Goal: Task Accomplishment & Management: Use online tool/utility

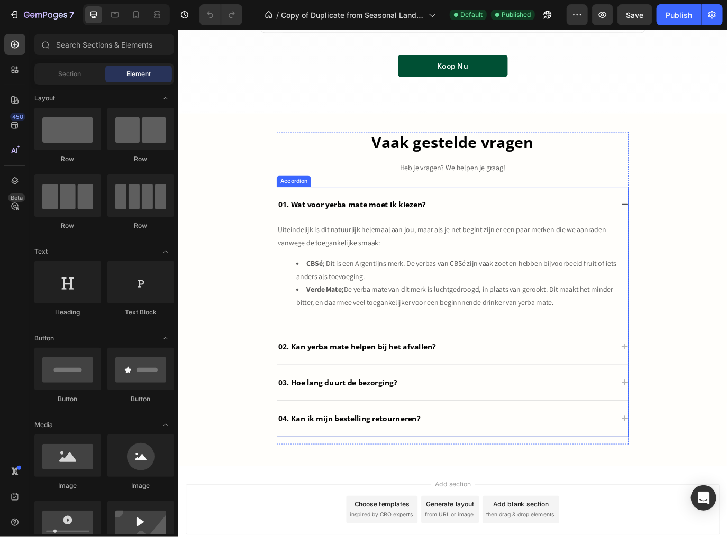
scroll to position [2457, 0]
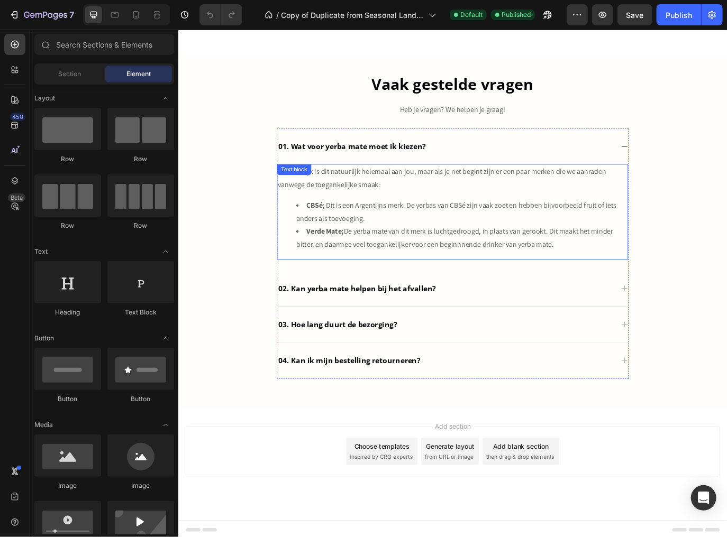
click at [325, 219] on div "Uiteindelijk is dit natuurlijk helemaal aan jou, maar als je net begint zijn er…" at bounding box center [495, 240] width 406 height 111
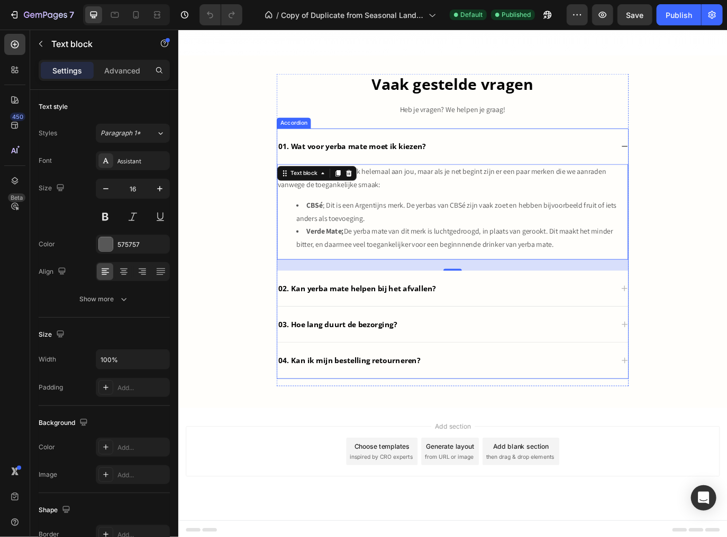
click at [530, 147] on div "01. Wat voor yerba mate moet ik kiezen?" at bounding box center [495, 164] width 406 height 41
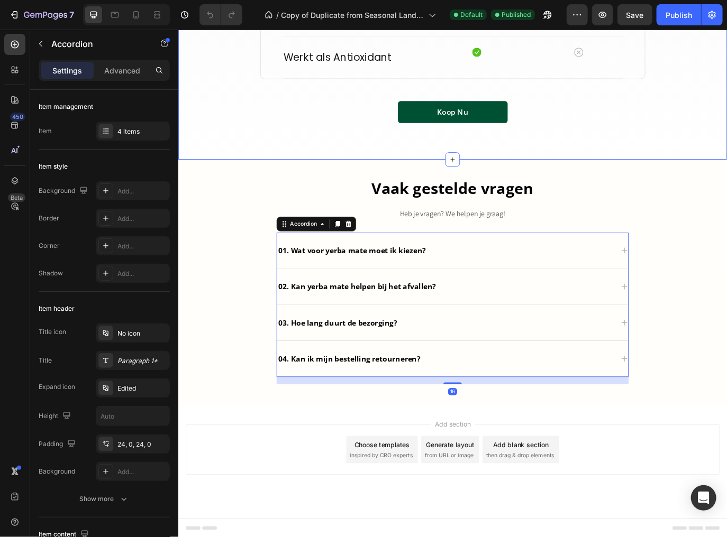
scroll to position [2335, 0]
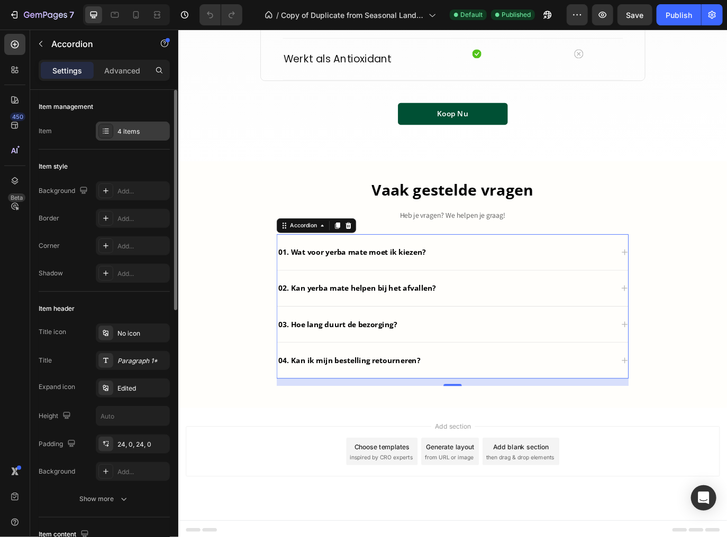
click at [135, 132] on div "4 items" at bounding box center [142, 132] width 50 height 10
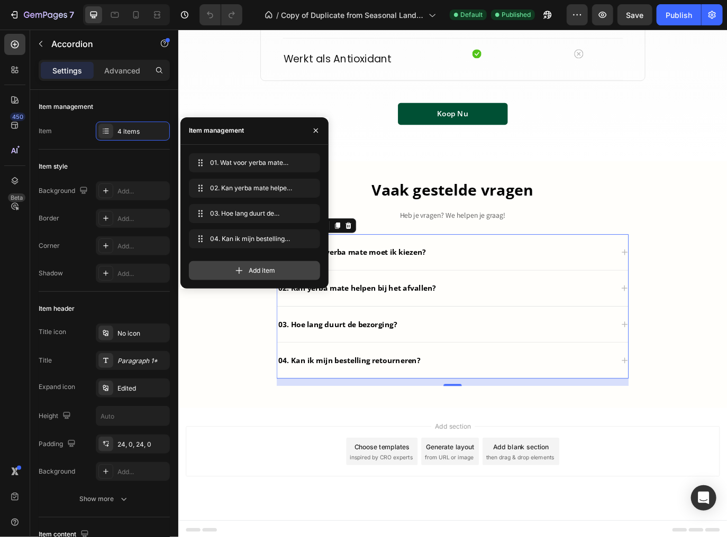
click at [246, 267] on div "Add item" at bounding box center [254, 270] width 131 height 19
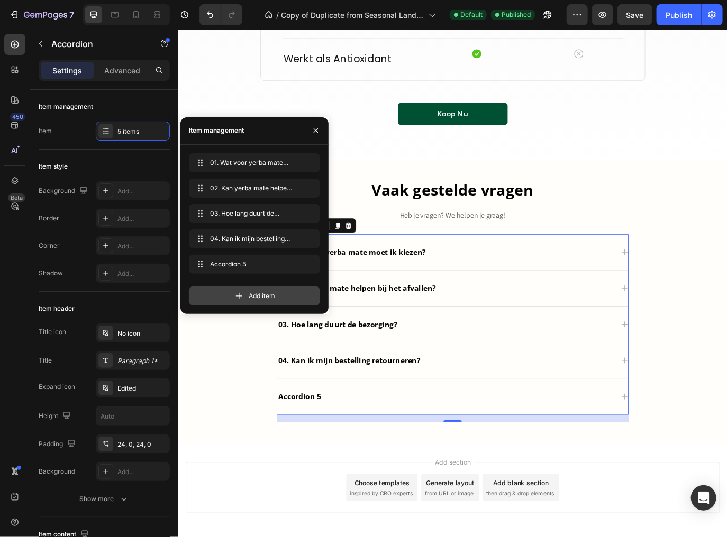
scroll to position [2376, 0]
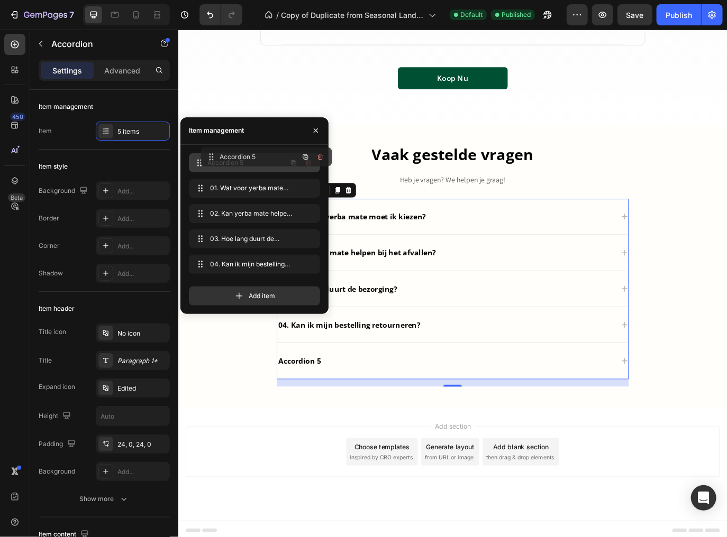
drag, startPoint x: 199, startPoint y: 263, endPoint x: 211, endPoint y: 160, distance: 104.4
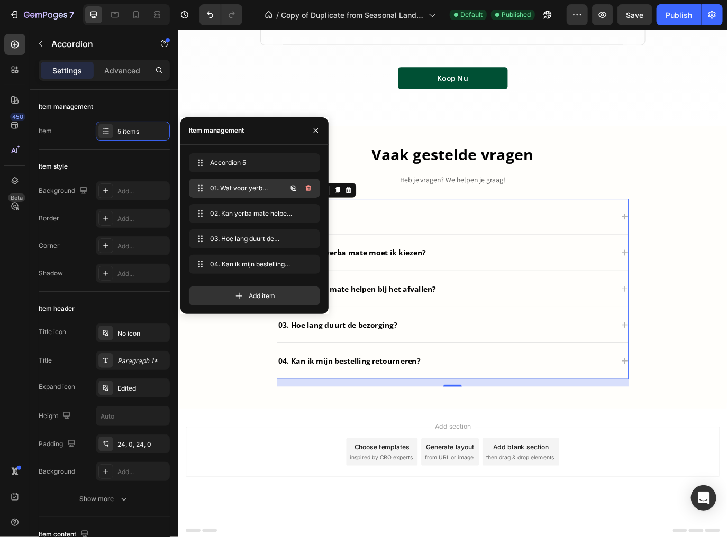
click at [222, 190] on span "01. Wat voor yerba mate moet ik kiezen?" at bounding box center [240, 189] width 60 height 10
click at [214, 186] on span "01. Wat voor yerba mate moet ik kiezen?" at bounding box center [240, 189] width 60 height 10
click at [428, 290] on p "01. Wat voor yerba mate moet ik kiezen?" at bounding box center [378, 287] width 171 height 13
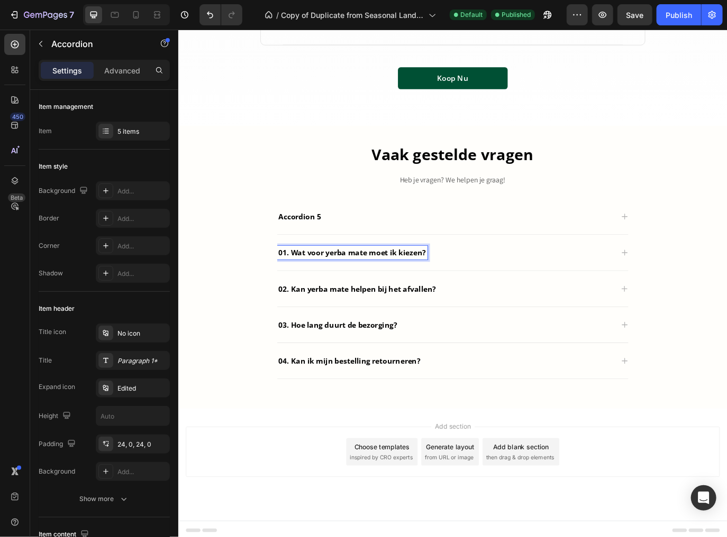
click at [295, 286] on p "01. Wat voor yerba mate moet ik kiezen?" at bounding box center [378, 287] width 171 height 13
click at [299, 330] on p "02. Kan yerba mate helpen bij het afvallen?" at bounding box center [384, 329] width 182 height 13
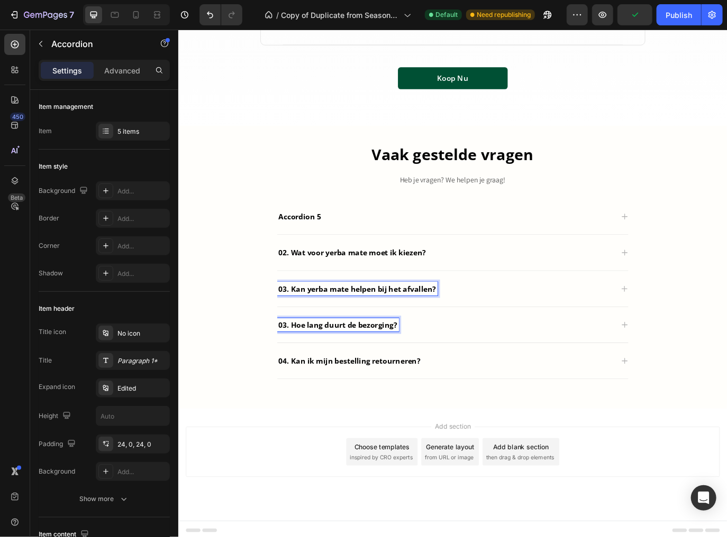
click at [298, 369] on p "03. Hoe lang duurt de bezorging?" at bounding box center [361, 371] width 137 height 13
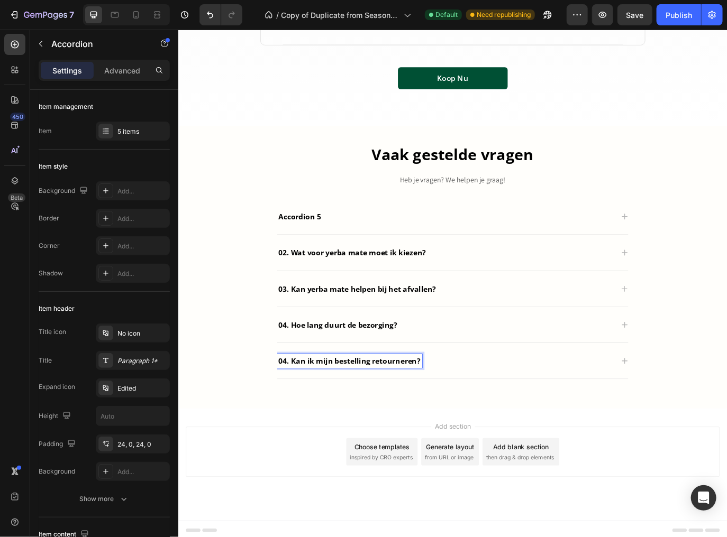
click at [299, 413] on p "04. Kan ik mijn bestelling retourneren?" at bounding box center [375, 413] width 164 height 13
click at [308, 250] on p "Accordion 5" at bounding box center [317, 246] width 49 height 13
click at [315, 241] on p "Accordion 5" at bounding box center [317, 246] width 49 height 13
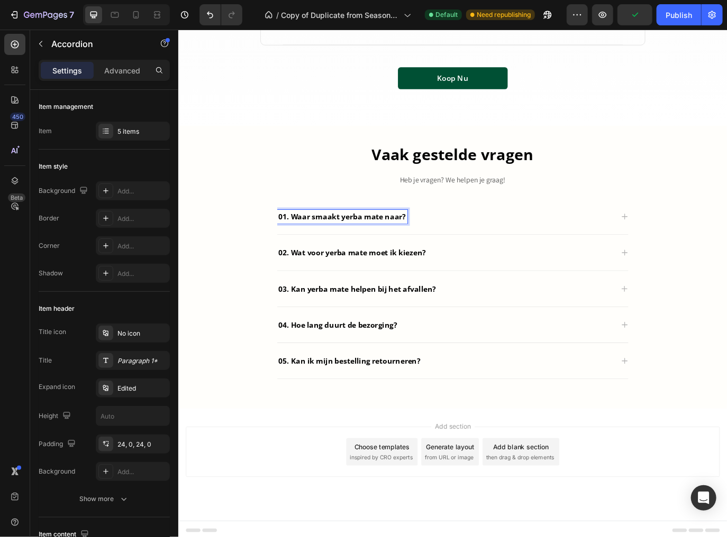
click at [678, 246] on div "01. Waar smaakt yerba mate naar?" at bounding box center [495, 246] width 406 height 42
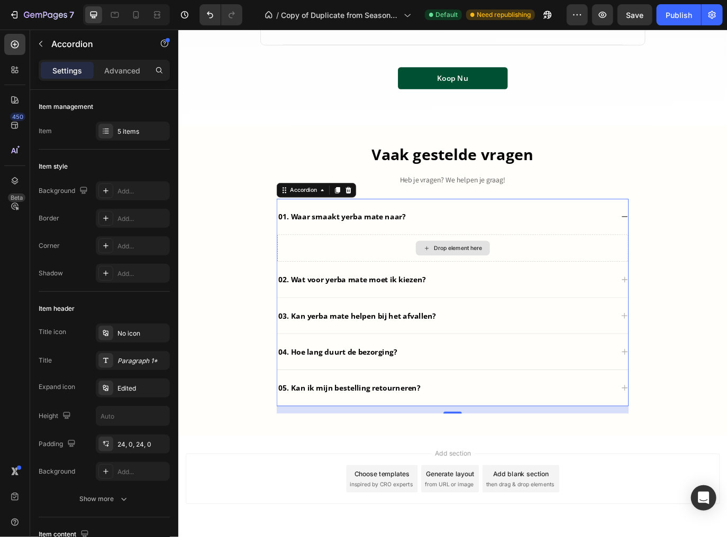
click at [486, 282] on div "Drop element here" at bounding box center [501, 282] width 56 height 8
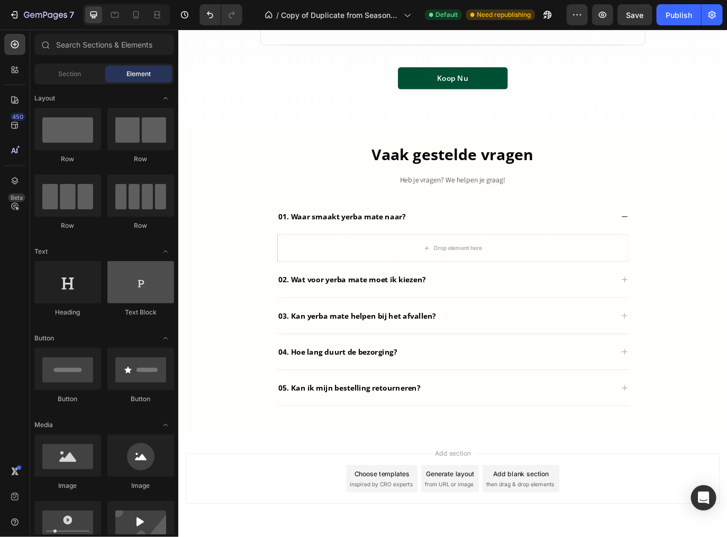
click at [144, 286] on div at bounding box center [140, 282] width 67 height 42
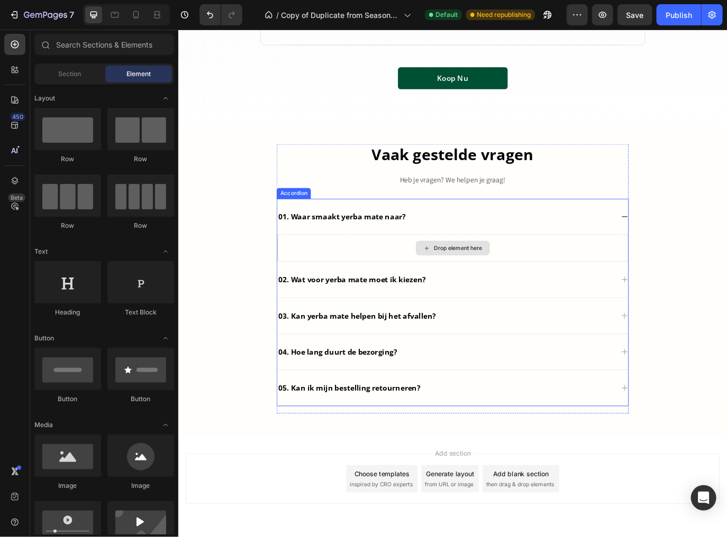
click at [476, 283] on div "Drop element here" at bounding box center [501, 282] width 56 height 8
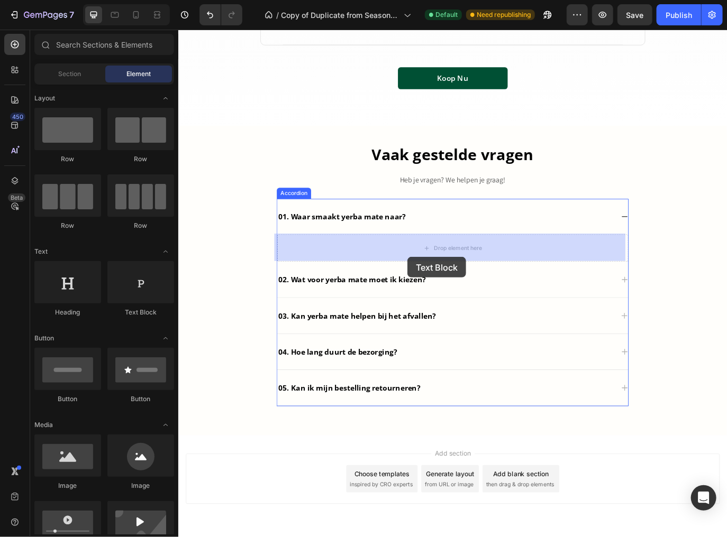
drag, startPoint x: 326, startPoint y: 307, endPoint x: 443, endPoint y: 291, distance: 118.4
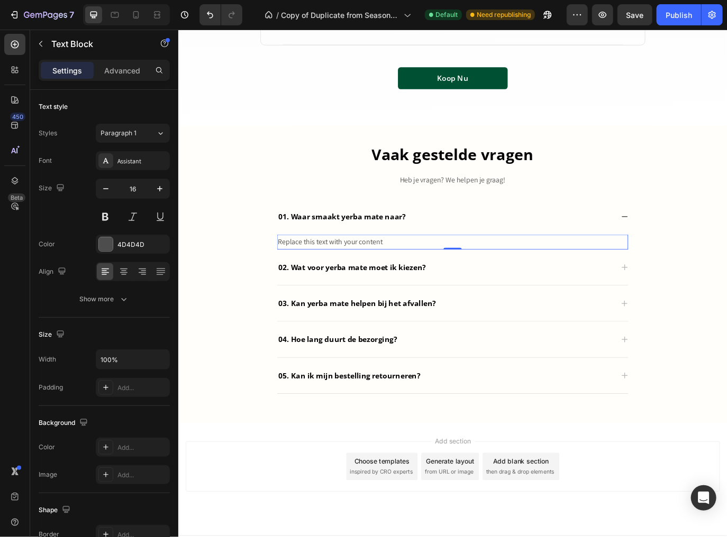
click at [405, 273] on div "Replace this text with your content" at bounding box center [495, 275] width 406 height 17
click at [415, 274] on p "Yerba mate heeft een hele natuurlijke, en vrij bittere smaak" at bounding box center [495, 275] width 404 height 15
click at [425, 276] on p "Yerba mate heeft een hele natuurlijke, en vrij bittere smaak" at bounding box center [495, 275] width 404 height 15
click at [590, 277] on p "Yerba mate heeft een hele natuurlijke, kruidige smaak met een bittere ondertoon" at bounding box center [495, 275] width 404 height 15
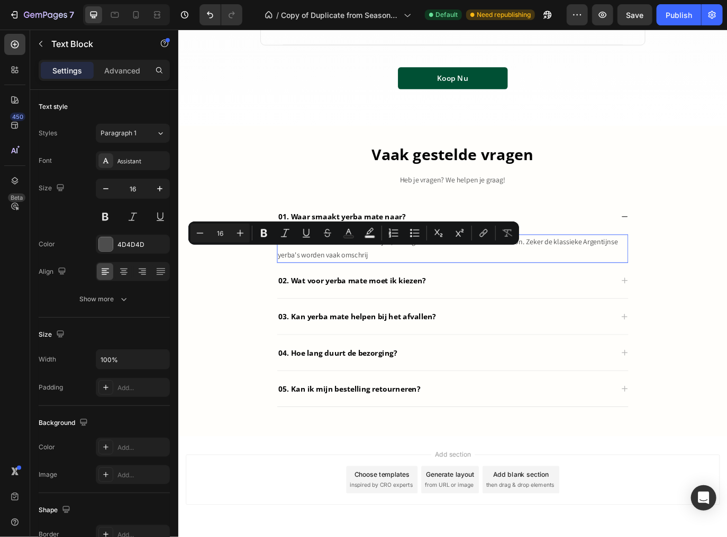
click at [589, 273] on p "Yerba mate heeft een hele natuurlijke, kruidige smaak met een bittere ondertoon…" at bounding box center [495, 283] width 404 height 31
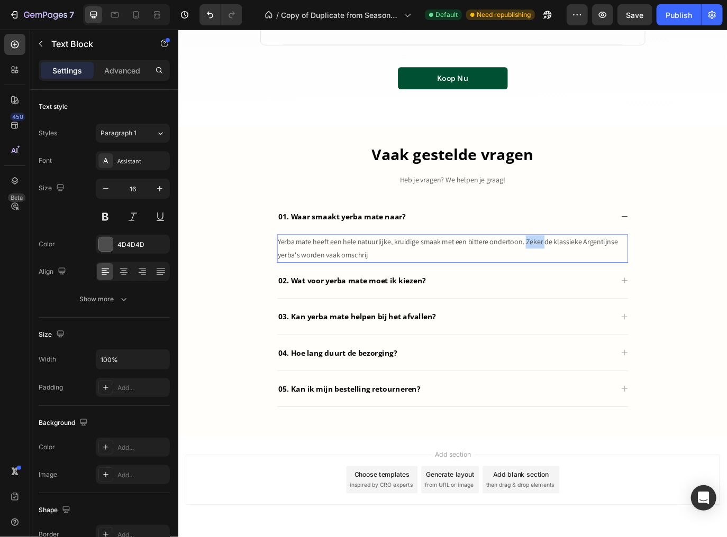
click at [589, 273] on p "Yerba mate heeft een hele natuurlijke, kruidige smaak met een bittere ondertoon…" at bounding box center [495, 283] width 404 height 31
click at [658, 288] on p "Yerba mate heeft een hele natuurlijke, kruidige smaak met een bittere ondertoon…" at bounding box center [495, 283] width 404 height 31
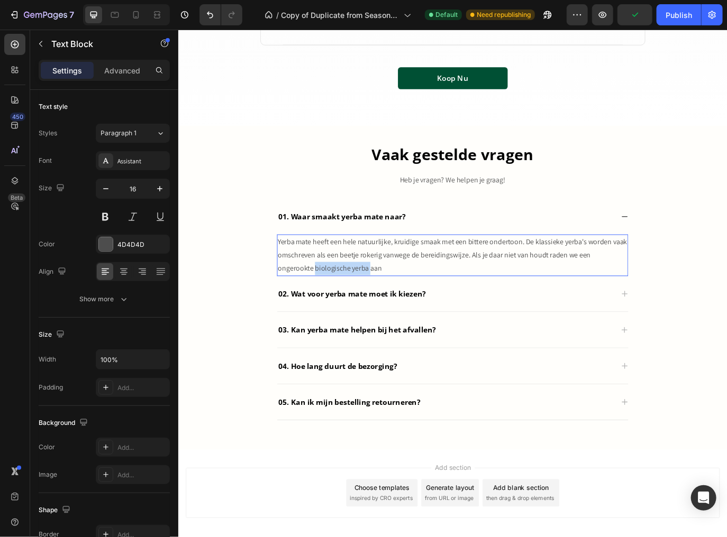
drag, startPoint x: 351, startPoint y: 303, endPoint x: 290, endPoint y: 306, distance: 60.4
click at [293, 306] on p "Yerba mate heeft een hele natuurlijke, kruidige smaak met een bittere ondertoon…" at bounding box center [495, 290] width 404 height 45
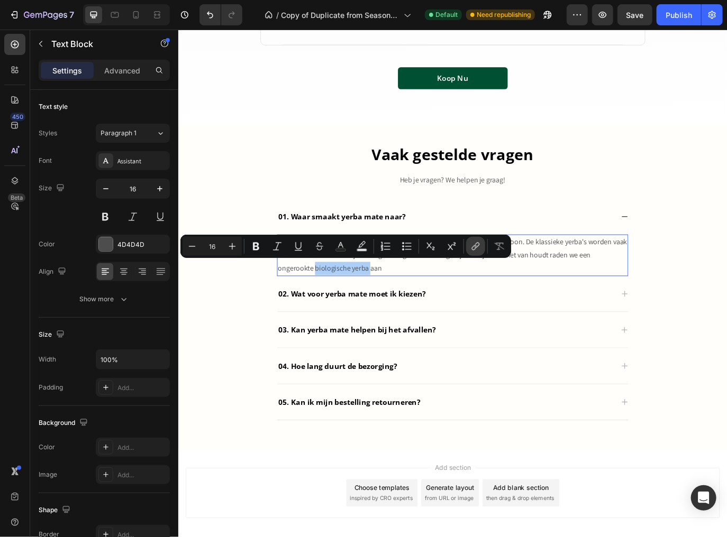
click at [471, 248] on icon "Editor contextual toolbar" at bounding box center [475, 246] width 11 height 11
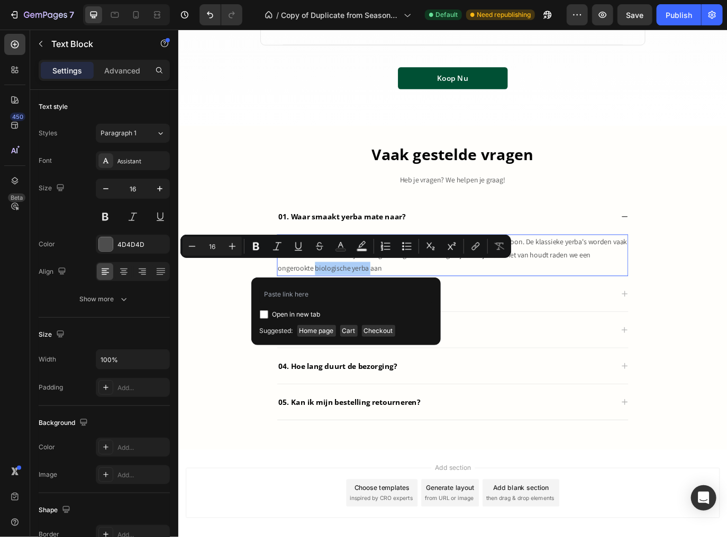
click at [288, 317] on span "Open in new tab" at bounding box center [296, 314] width 48 height 13
click at [294, 314] on span "Open in new tab" at bounding box center [296, 314] width 48 height 13
checkbox input "false"
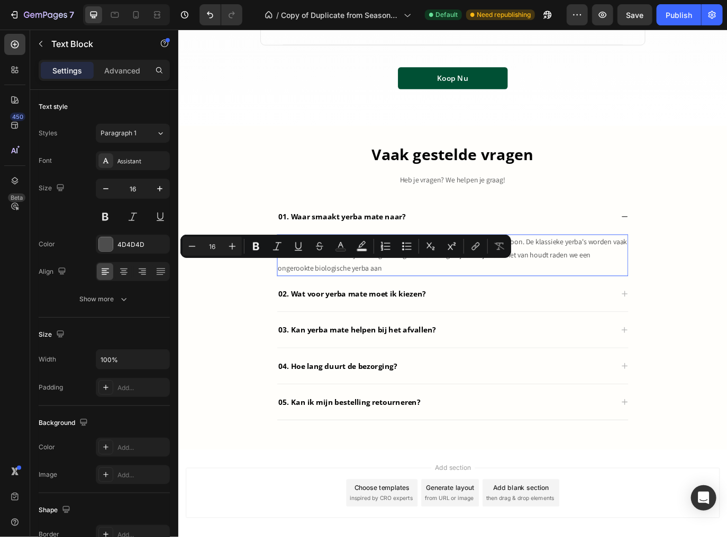
click at [485, 306] on p "Yerba mate heeft een hele natuurlijke, kruidige smaak met een bittere ondertoon…" at bounding box center [495, 290] width 404 height 45
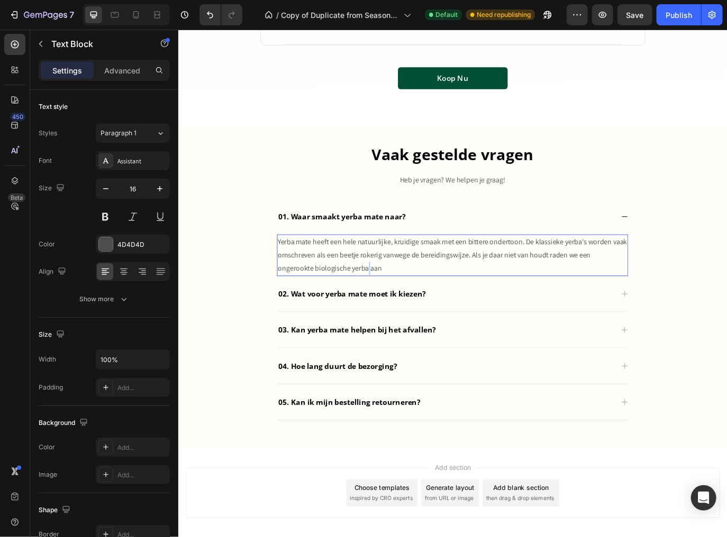
click at [350, 306] on p "Yerba mate heeft een hele natuurlijke, kruidige smaak met een bittere ondertoon…" at bounding box center [495, 290] width 404 height 45
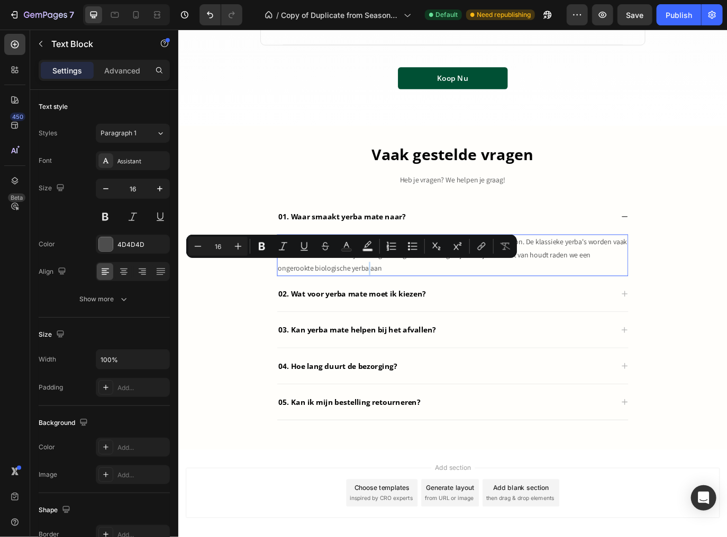
click at [350, 306] on p "Yerba mate heeft een hele natuurlijke, kruidige smaak met een bittere ondertoon…" at bounding box center [495, 290] width 404 height 45
drag, startPoint x: 350, startPoint y: 306, endPoint x: 314, endPoint y: 307, distance: 35.5
click at [314, 307] on p "Yerba mate heeft een hele natuurlijke, kruidige smaak met een bittere ondertoon…" at bounding box center [495, 290] width 404 height 45
click at [470, 249] on icon "Editor contextual toolbar" at bounding box center [475, 246] width 11 height 11
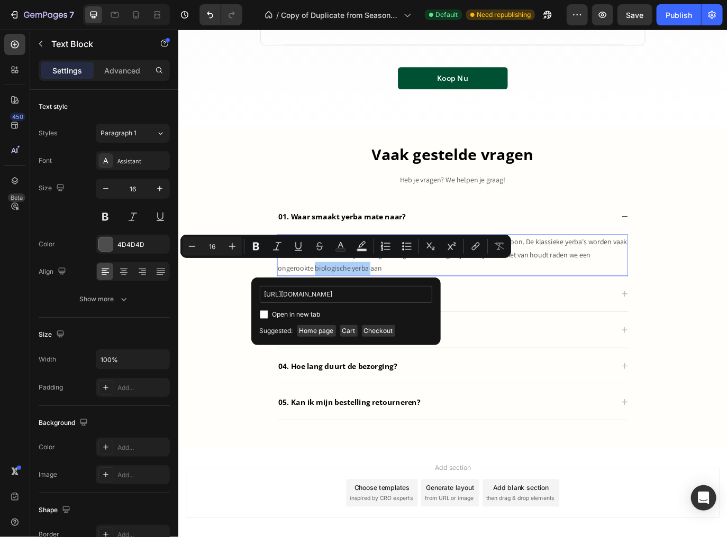
scroll to position [0, 61]
type input "https://www.justmate.nl/collections/biologische-yerba-mate"
click at [302, 314] on span "Open in new tab" at bounding box center [296, 314] width 48 height 13
checkbox input "true"
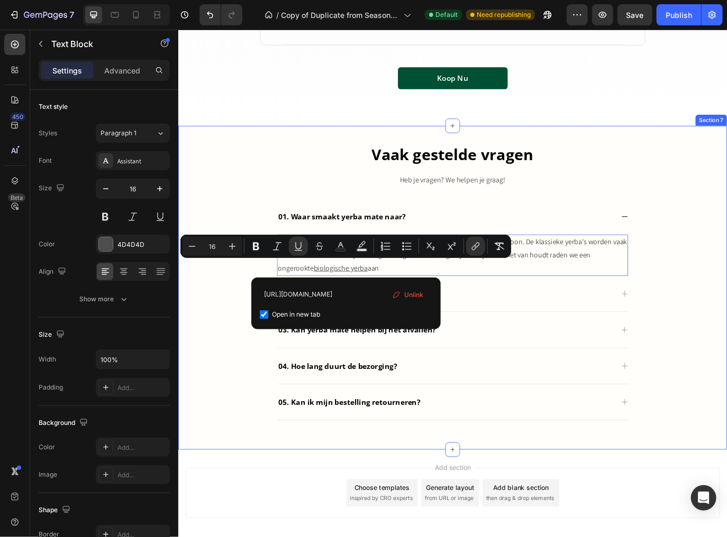
click at [232, 417] on div "Vaak gestelde vragen Heading Heb je vragen? We helpen je graag! Text block 01. …" at bounding box center [495, 326] width 619 height 328
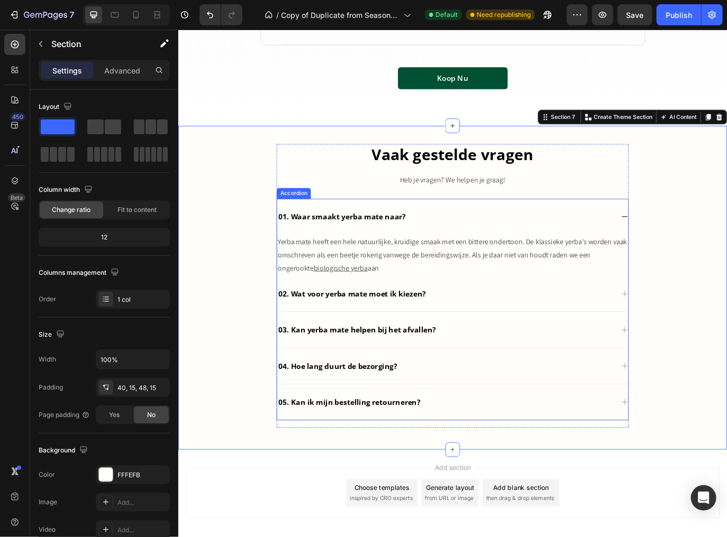
click at [390, 336] on p "02. Wat voor yerba mate moet ik kiezen?" at bounding box center [378, 335] width 171 height 13
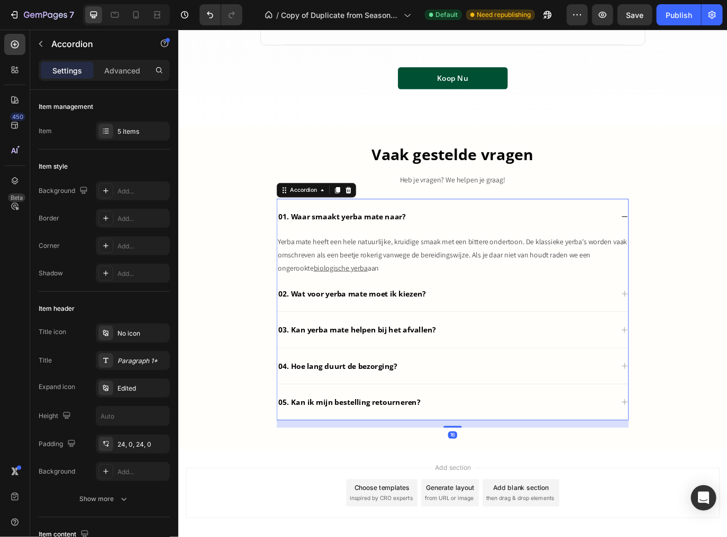
click at [507, 342] on div "02. Wat voor yerba mate moet ik kiezen?" at bounding box center [495, 336] width 406 height 42
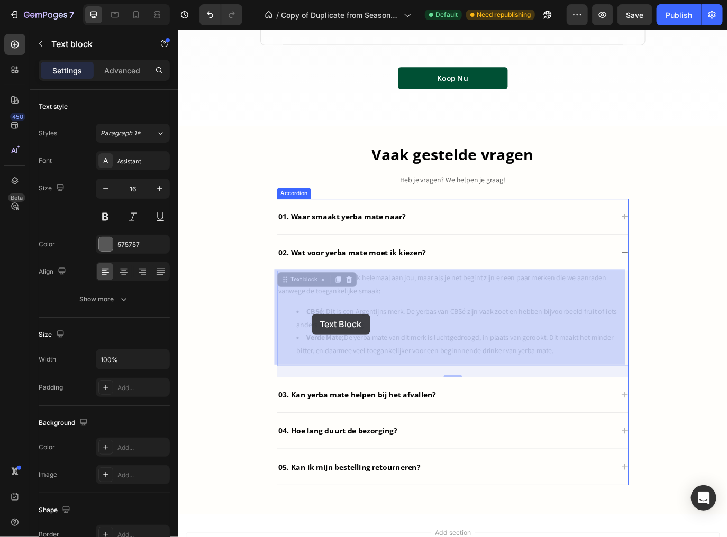
drag, startPoint x: 342, startPoint y: 356, endPoint x: 333, endPoint y: 357, distance: 8.6
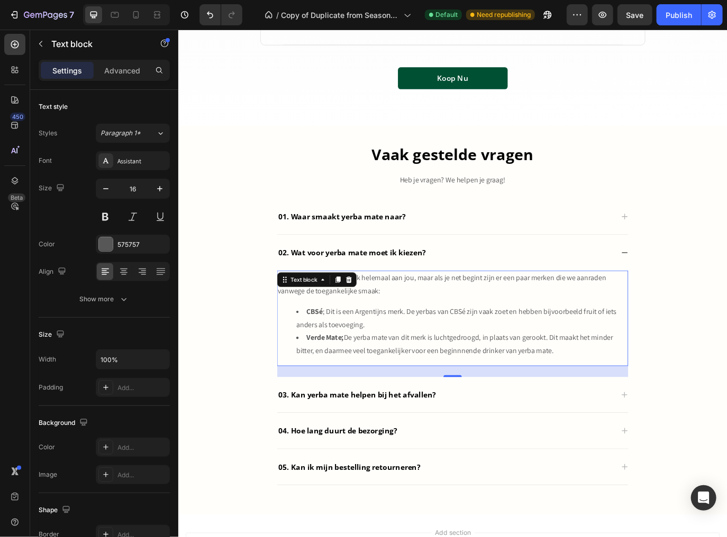
click at [339, 356] on strong "CBSé" at bounding box center [335, 355] width 19 height 11
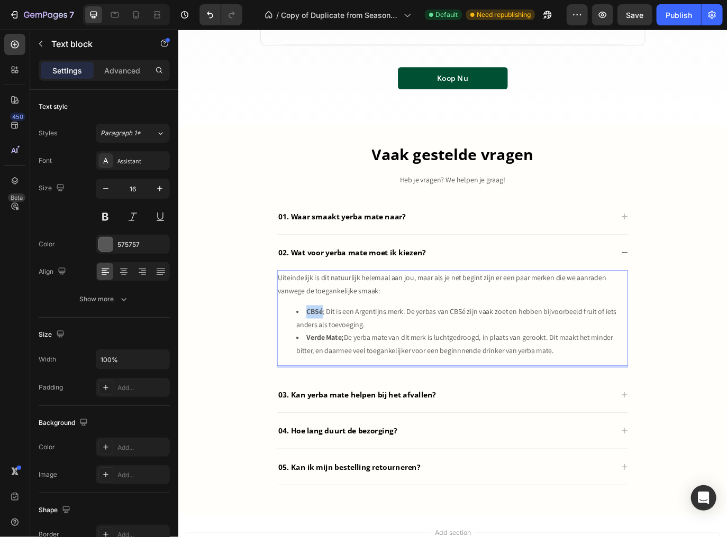
drag, startPoint x: 342, startPoint y: 356, endPoint x: 323, endPoint y: 356, distance: 19.6
click at [323, 356] on li "CBSé ; Dit is een Argentijns merk. De yerbas van CBSé zijn vaak zoet en hebben …" at bounding box center [505, 363] width 383 height 31
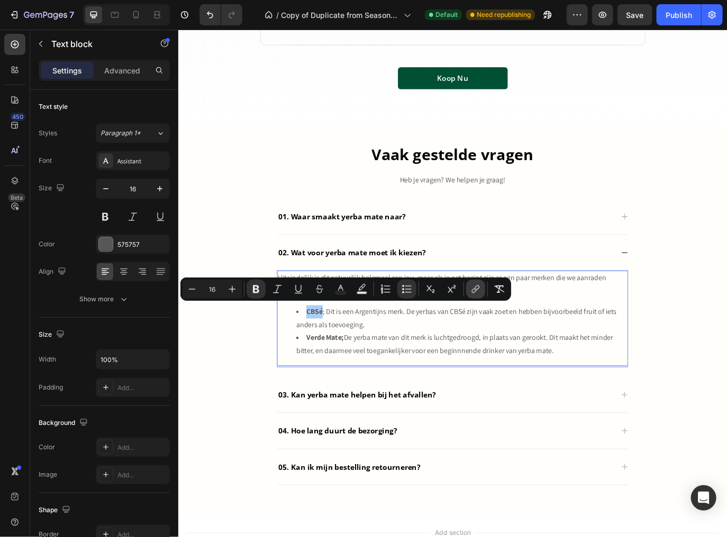
click at [480, 290] on icon "Editor contextual toolbar" at bounding box center [475, 289] width 11 height 11
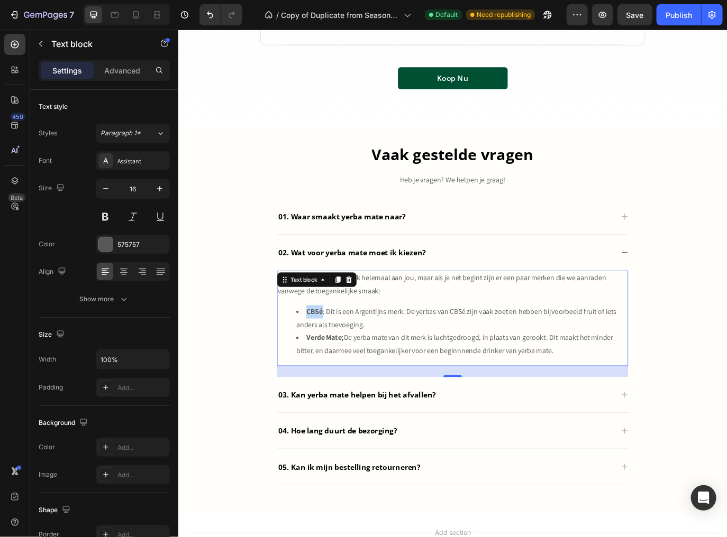
click at [429, 344] on div "Uiteindelijk is dit natuurlijk helemaal aan jou, maar als je net begint zijn er…" at bounding box center [495, 363] width 406 height 111
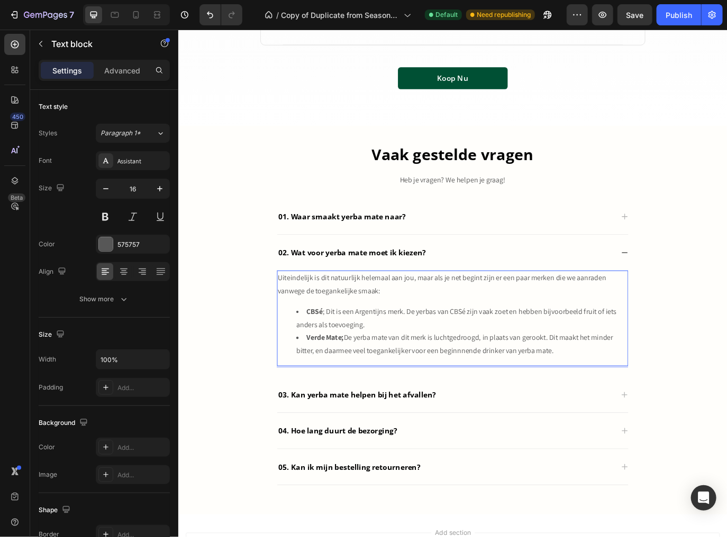
click at [402, 357] on li "CBSé ; Dit is een Argentijns merk. De yerbas van CBSé zijn vaak zoet en hebben …" at bounding box center [505, 363] width 383 height 31
click at [398, 371] on li "CBSé ; Dit is een Argentijns merk. De yerbas van CBSé zijn vaak zoet en hebben …" at bounding box center [505, 363] width 383 height 31
click at [341, 359] on strong "CBSé" at bounding box center [335, 355] width 19 height 11
click at [463, 355] on li "Kraus ; Dit is een Argentijns merk. De yerbas van CBSé zijn vaak zoet en hebben…" at bounding box center [505, 363] width 383 height 31
click at [344, 359] on li "Kraus ; Dit is een Argentijns merk. De yerbas van CBSé zijn vaak zoet en hebben…" at bounding box center [505, 363] width 383 height 31
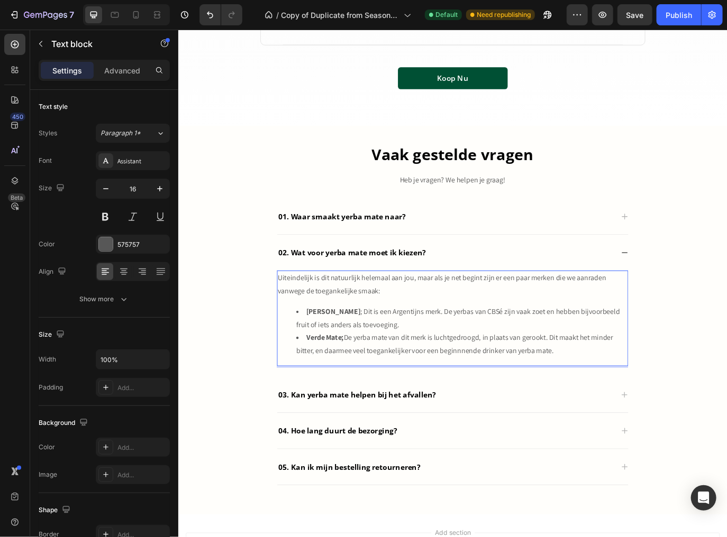
click at [349, 352] on li "Kraus ; Dit is een Argentijns merk. De yerbas van CBSé zijn vaak zoet en hebben…" at bounding box center [505, 363] width 383 height 31
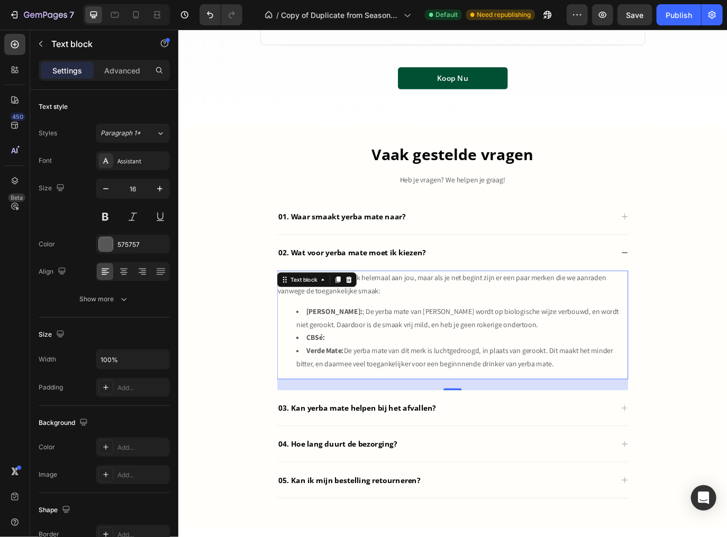
click at [352, 403] on strong "Verde Mate:" at bounding box center [347, 401] width 43 height 11
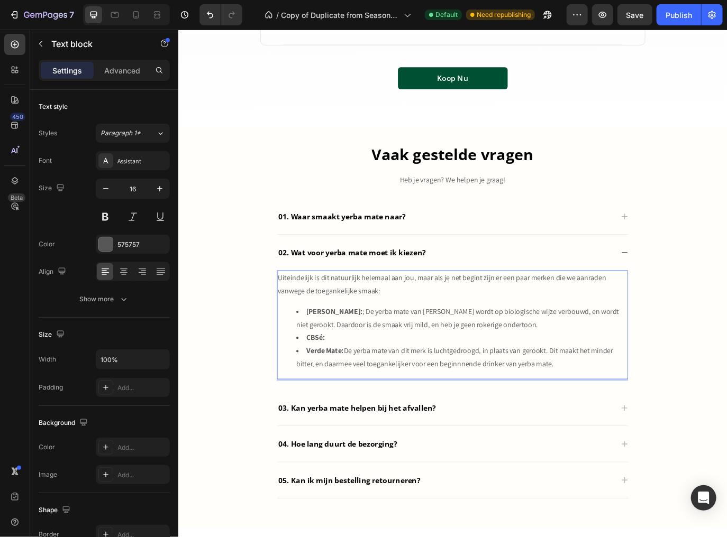
click at [342, 383] on strong "CBSé:" at bounding box center [337, 385] width 22 height 11
click at [345, 355] on strong "Kraus:" at bounding box center [358, 355] width 65 height 11
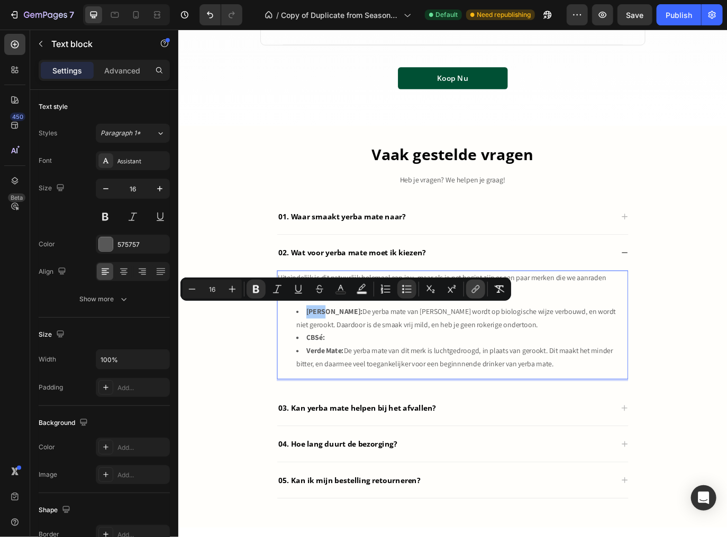
click at [470, 292] on icon "Editor contextual toolbar" at bounding box center [475, 289] width 11 height 11
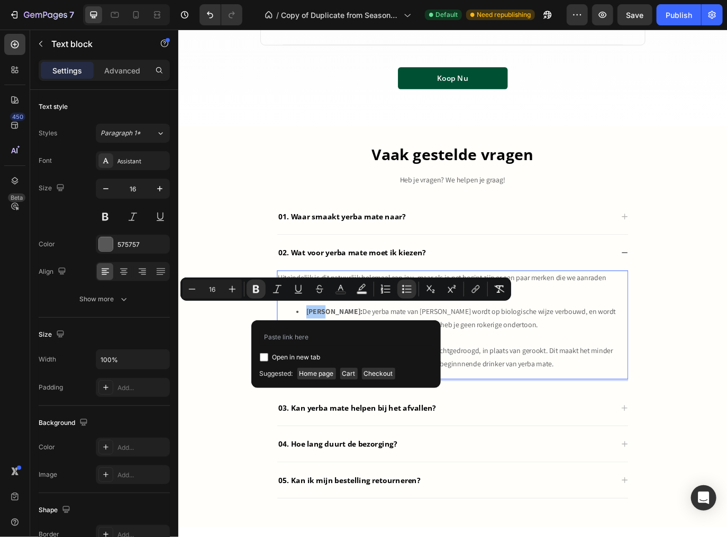
type input "https://www.justmate.nl/collections/kraus/products/kraus-organica-biologische-y…"
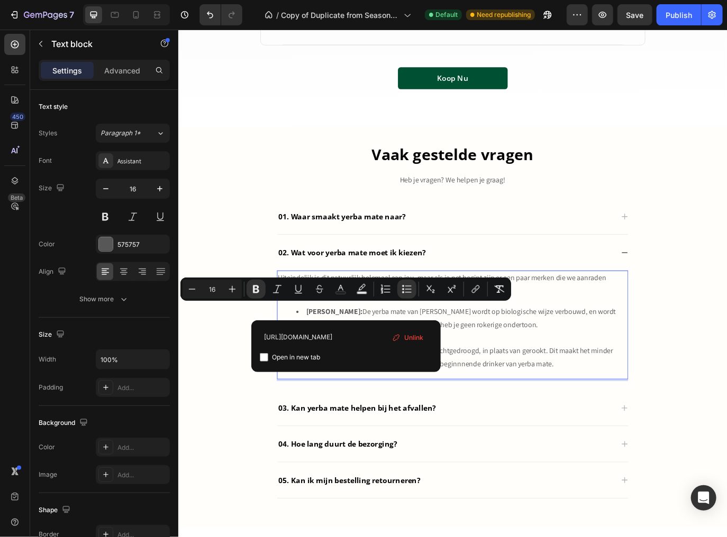
click at [594, 371] on li "Kraus: De yerba mate van Kraus wordt op biologische wijze verbouwd, en wordt ni…" at bounding box center [505, 363] width 383 height 31
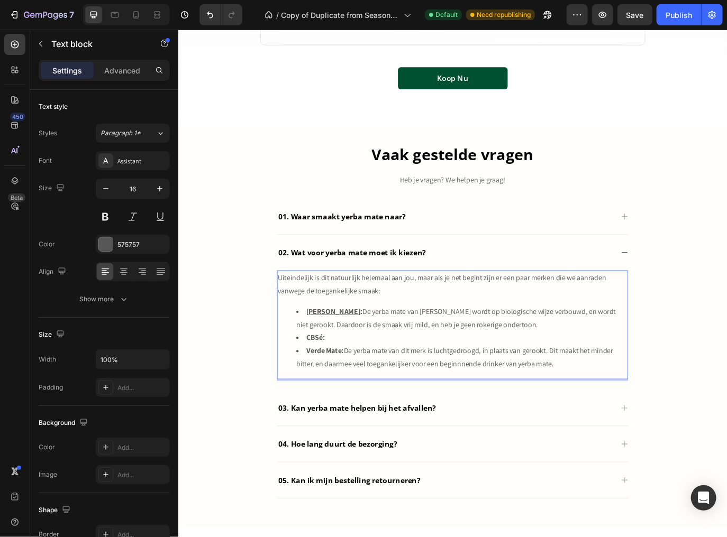
click at [339, 386] on strong "CBSé:" at bounding box center [337, 385] width 22 height 11
click at [343, 387] on strong "CBSé:" at bounding box center [337, 385] width 22 height 11
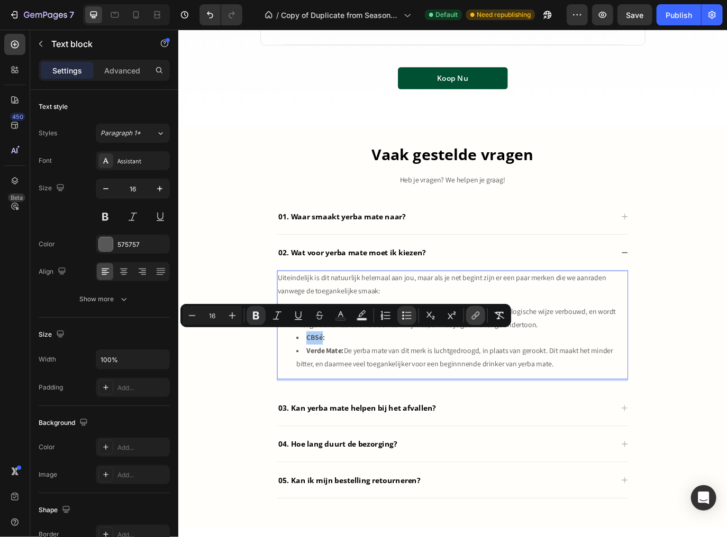
click at [480, 323] on button "link" at bounding box center [475, 315] width 19 height 19
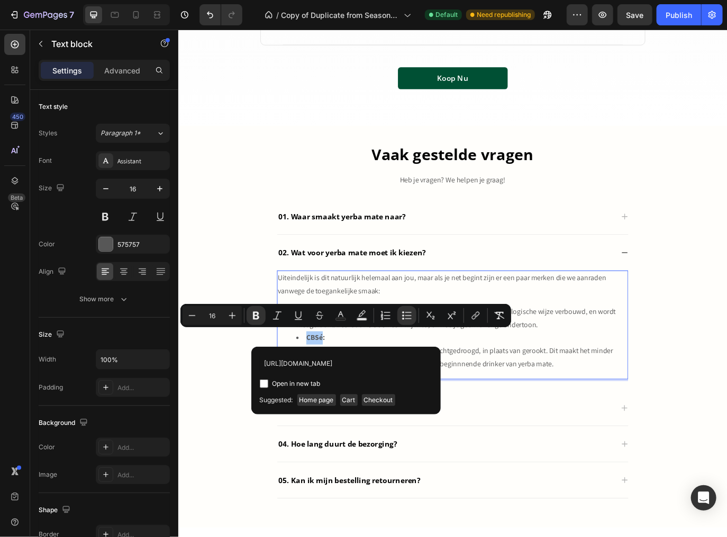
scroll to position [0, 4]
type input "https://www.justmate.nl/collections/cbse"
click at [297, 384] on span "Open in new tab" at bounding box center [296, 384] width 48 height 13
checkbox input "true"
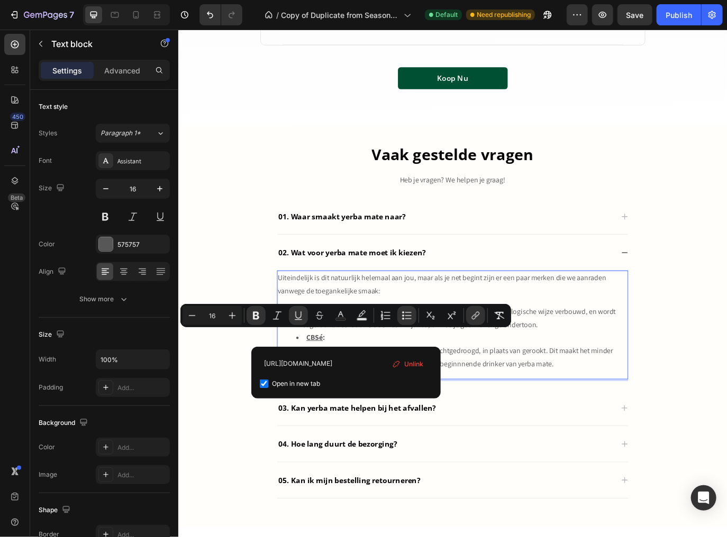
click at [573, 398] on li "Verde Mate: De yerba mate van dit merk is luchtgedroogd, in plaats van gerookt.…" at bounding box center [505, 409] width 383 height 31
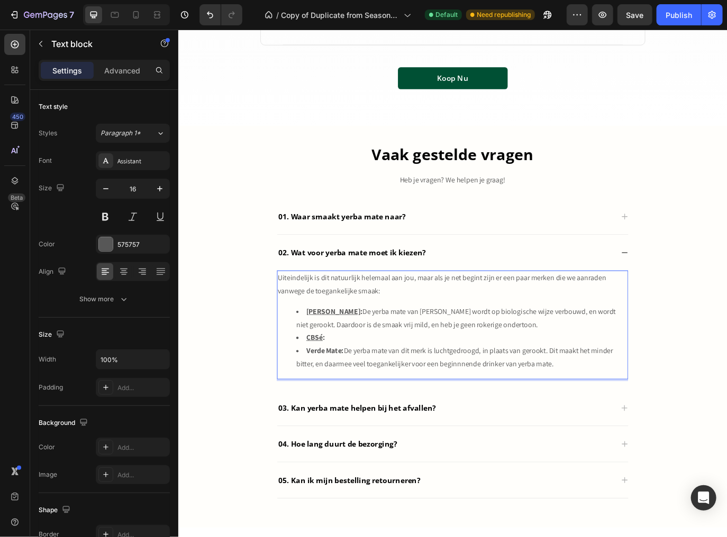
click at [340, 353] on u "[PERSON_NAME]" at bounding box center [357, 355] width 62 height 11
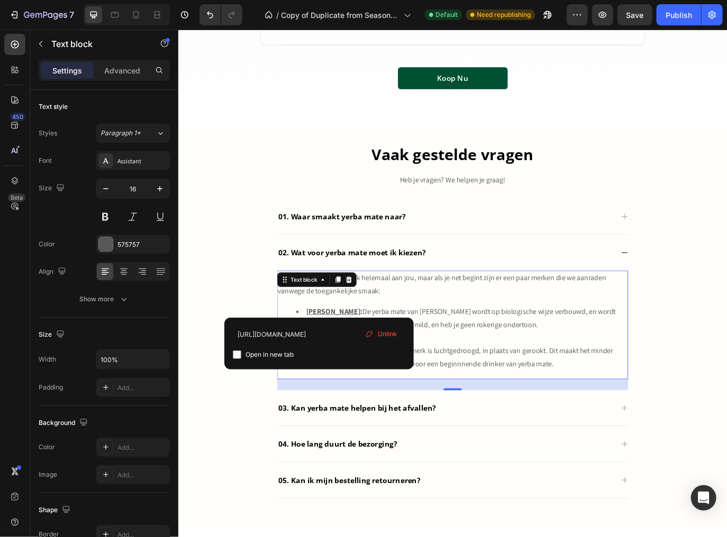
click at [278, 356] on span "Open in new tab" at bounding box center [269, 354] width 48 height 13
checkbox input "true"
click at [568, 371] on li "Kraus : De yerba mate van Kraus wordt op biologische wijze verbouwd, en wordt n…" at bounding box center [505, 363] width 383 height 31
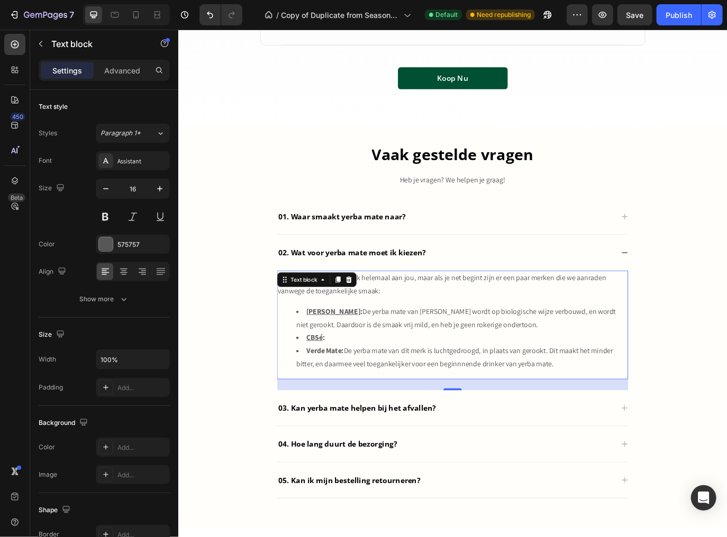
click at [350, 406] on li "Verde Mate: De yerba mate van dit merk is luchtgedroogd, in plaats van gerookt.…" at bounding box center [505, 409] width 383 height 31
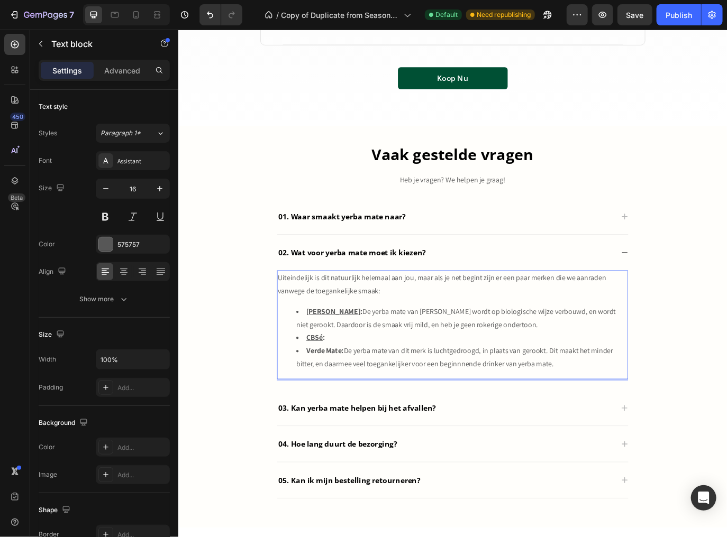
click at [366, 399] on strong "Verde Mate:" at bounding box center [347, 401] width 43 height 11
drag, startPoint x: 365, startPoint y: 401, endPoint x: 351, endPoint y: 402, distance: 14.3
click at [351, 402] on strong "Verde Mate:" at bounding box center [347, 401] width 43 height 11
drag, startPoint x: 362, startPoint y: 401, endPoint x: 324, endPoint y: 401, distance: 37.5
click at [326, 401] on strong "Verde Mate:" at bounding box center [347, 401] width 43 height 11
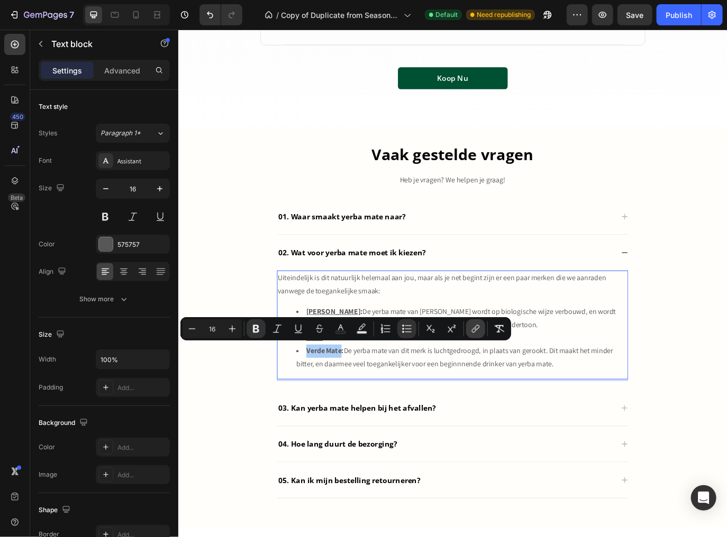
click at [474, 329] on icon "Editor contextual toolbar" at bounding box center [476, 327] width 5 height 5
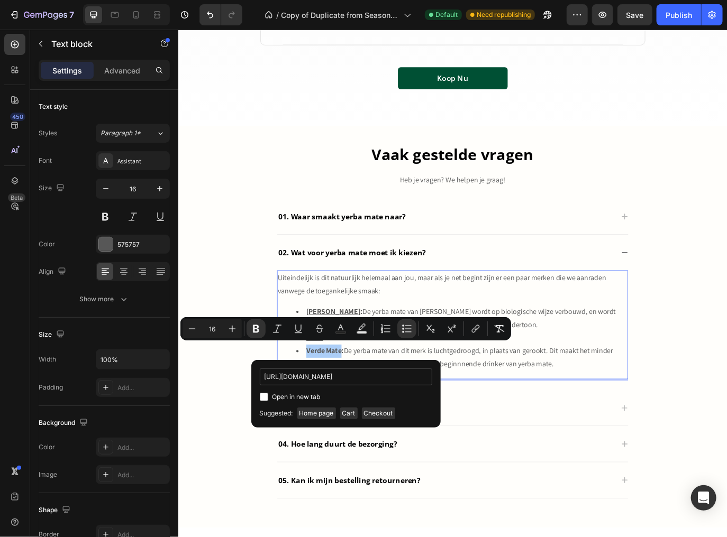
scroll to position [0, 30]
type input "https://www.justmate.nl/collections/verde-mate-1"
click at [308, 393] on span "Open in new tab" at bounding box center [296, 397] width 48 height 13
checkbox input "true"
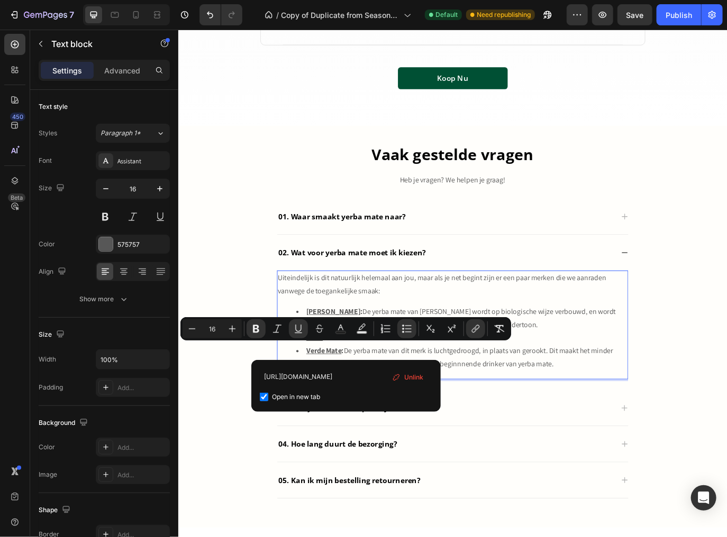
click at [530, 416] on li "Verde Mate : De yerba mate van dit merk is luchtgedroogd, in plaats van gerookt…" at bounding box center [505, 409] width 383 height 31
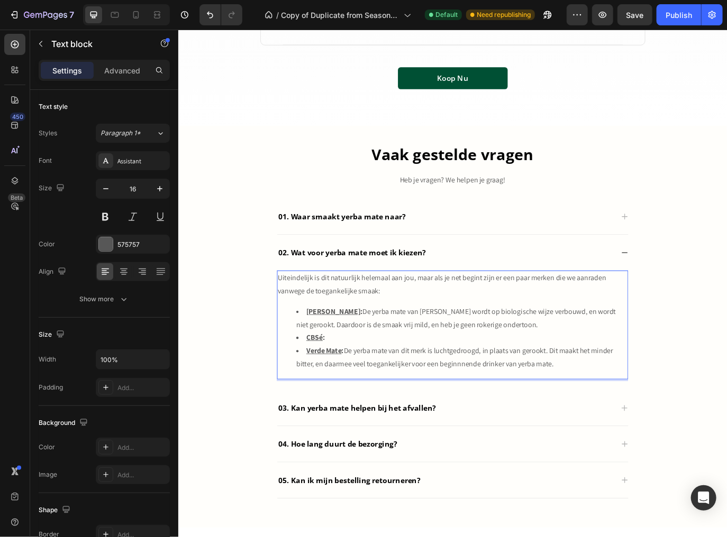
click at [377, 387] on li "CBSé :" at bounding box center [505, 386] width 383 height 15
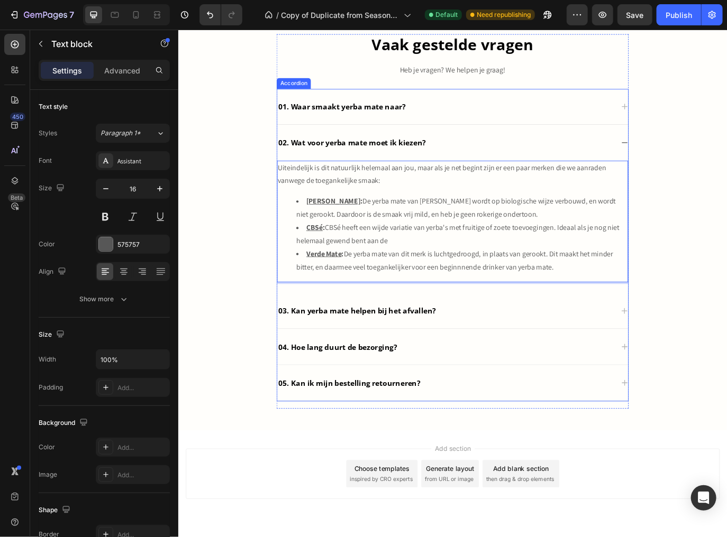
click at [496, 355] on div "03. Kan yerba mate helpen bij het afvallen?" at bounding box center [486, 355] width 389 height 16
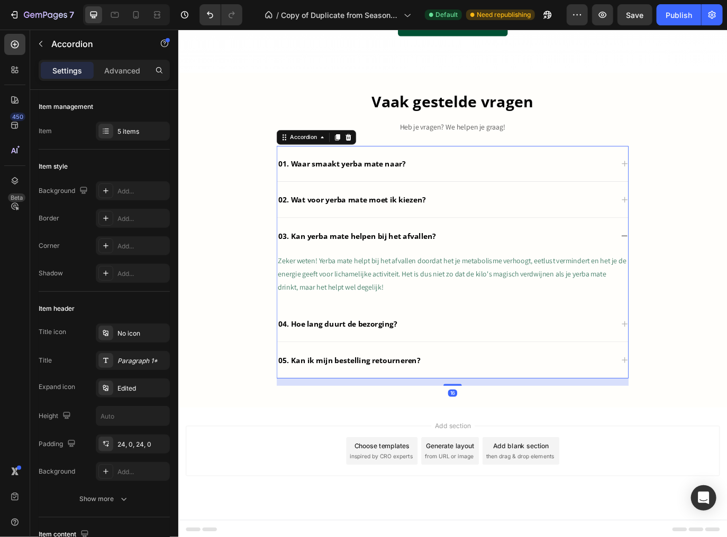
scroll to position [2436, 0]
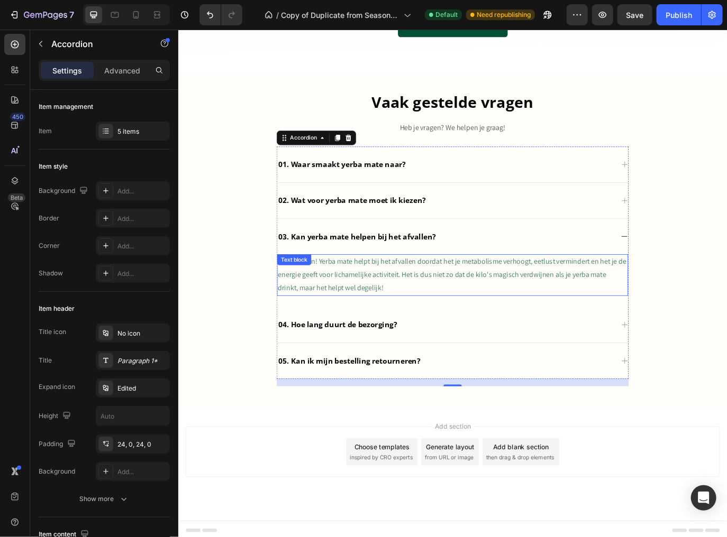
click at [445, 313] on span "Zeker weten! Yerba mate helpt bij het afvallen doordat het je metabolisme verho…" at bounding box center [494, 313] width 403 height 42
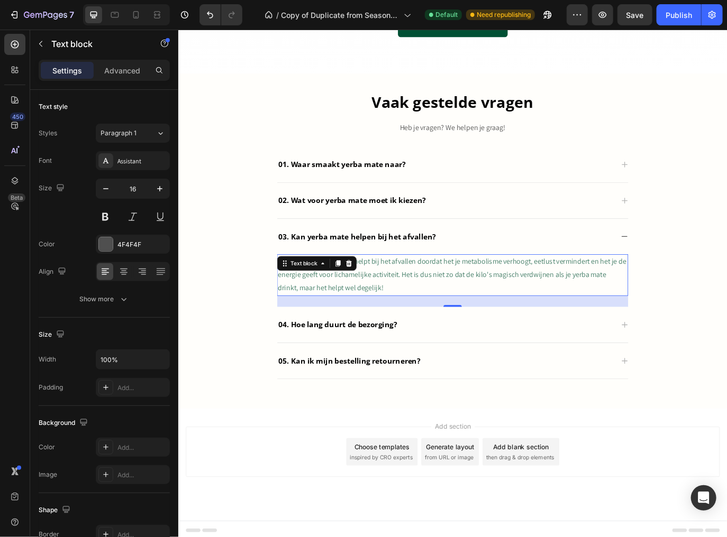
click at [467, 314] on span "Zeker weten! Yerba mate helpt bij het afvallen doordat het je metabolisme verho…" at bounding box center [494, 313] width 403 height 42
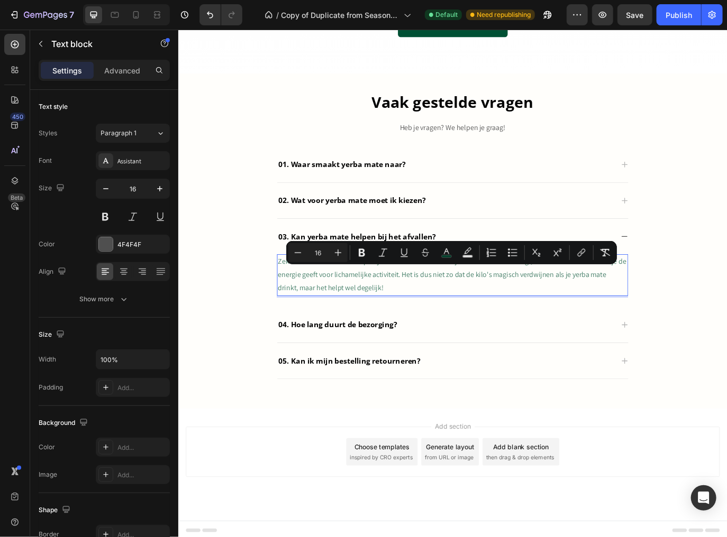
click at [517, 314] on span "Zeker weten! Yerba mate helpt bij het afvallen doordat het je metabolisme verho…" at bounding box center [494, 313] width 403 height 42
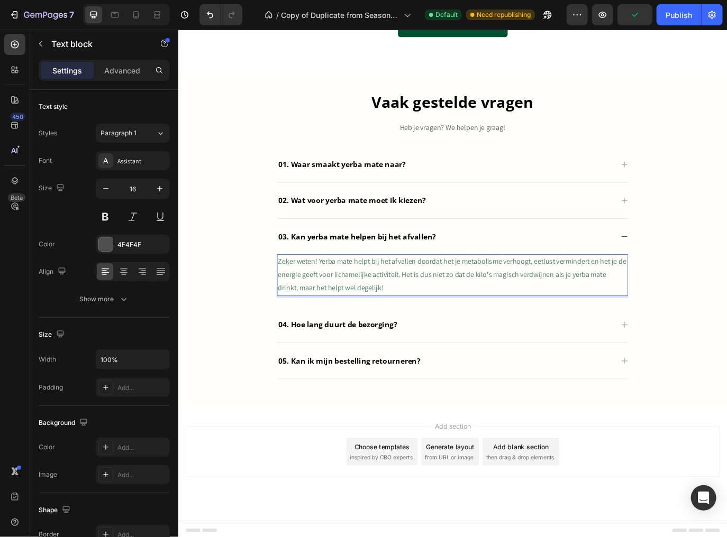
click at [608, 315] on span "Zeker weten! Yerba mate helpt bij het afvallen doordat het je metabolisme verho…" at bounding box center [494, 313] width 403 height 42
click at [478, 300] on span "Zeker weten! Yerba mate helpt bij het afvallen doordat het je metabolisme verho…" at bounding box center [494, 313] width 403 height 42
click at [372, 330] on p "Zeker weten! Yerba mate helpt bij het afvallen doordat het je metabolisme verho…" at bounding box center [495, 313] width 404 height 45
drag, startPoint x: 395, startPoint y: 294, endPoint x: 407, endPoint y: 307, distance: 17.6
click at [395, 294] on span "Zeker weten! Yerba mate helpt bij het afvallen doordat het je metabolisme verho…" at bounding box center [494, 313] width 403 height 42
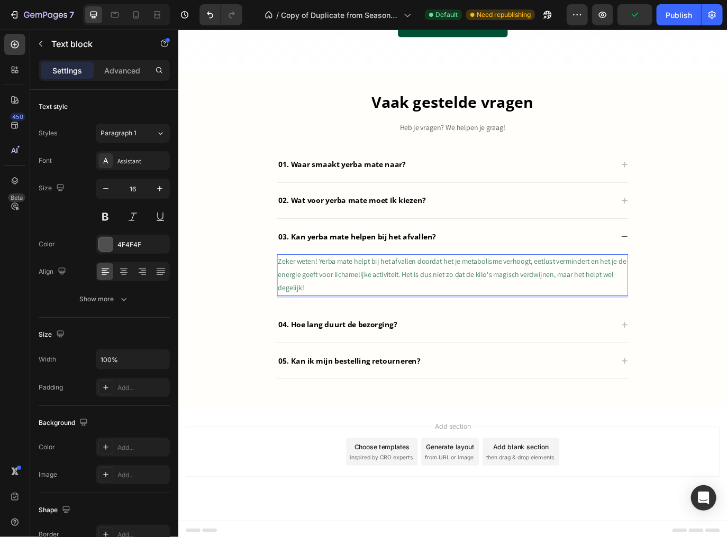
drag, startPoint x: 480, startPoint y: 293, endPoint x: 490, endPoint y: 298, distance: 11.1
click at [482, 293] on span "Zeker weten! Yerba mate helpt bij het afvallen doordat het je metabolisme verho…" at bounding box center [494, 313] width 403 height 42
click at [531, 300] on span "Zeker weten! Yerba mate helpt bij het afvallen doordat het je metabolisme verho…" at bounding box center [494, 313] width 403 height 42
click at [580, 297] on span "Zeker weten! Yerba mate helpt bij het afvallen doordat het je metabolisme verho…" at bounding box center [494, 313] width 403 height 42
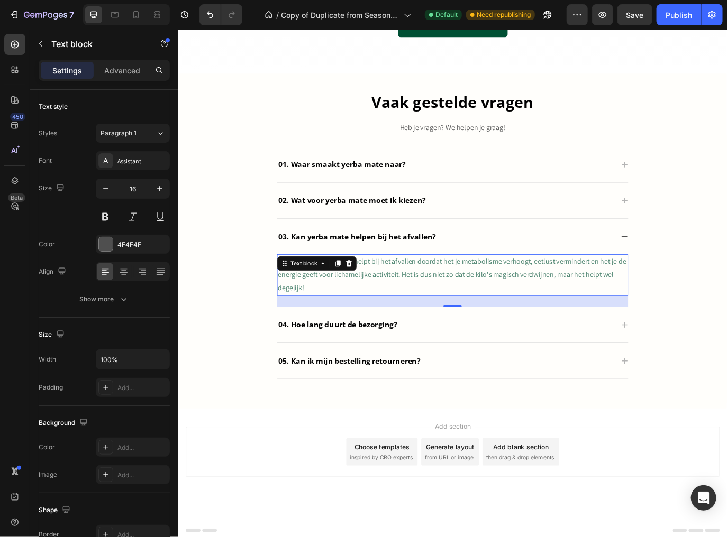
click at [556, 313] on span "Zeker weten! Yerba mate helpt bij het afvallen doordat het je metabolisme verho…" at bounding box center [494, 313] width 403 height 42
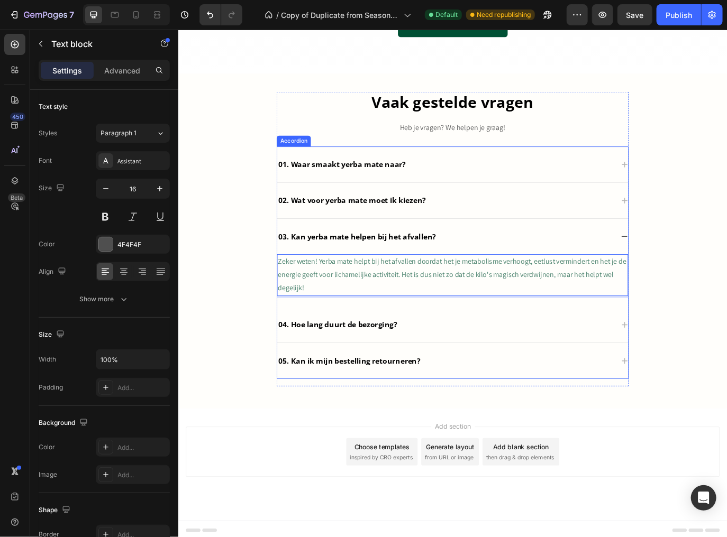
click at [361, 235] on div "02. Wat voor yerba mate moet ik kiezen?" at bounding box center [495, 228] width 406 height 42
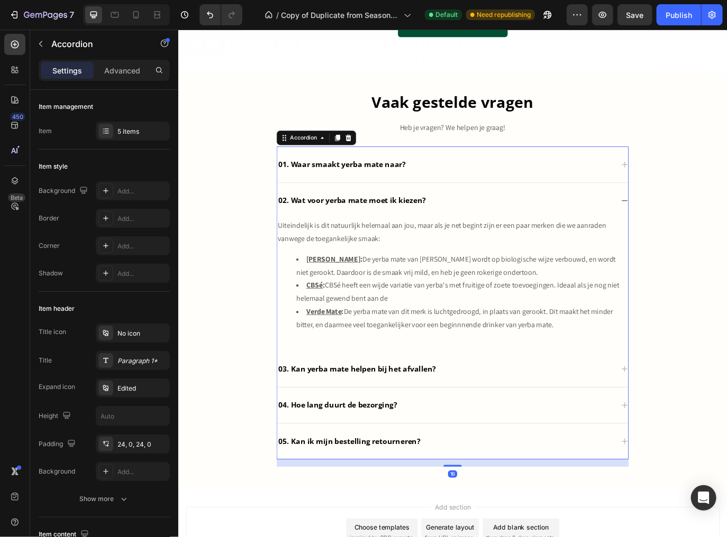
click at [524, 232] on div "02. Wat voor yerba mate moet ik kiezen?" at bounding box center [486, 227] width 389 height 16
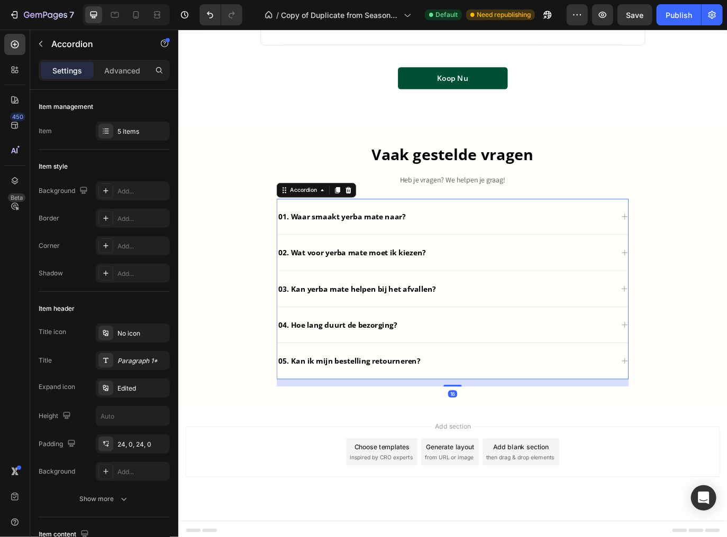
click at [495, 280] on div "02. Wat voor yerba mate moet ik kiezen?" at bounding box center [486, 288] width 389 height 16
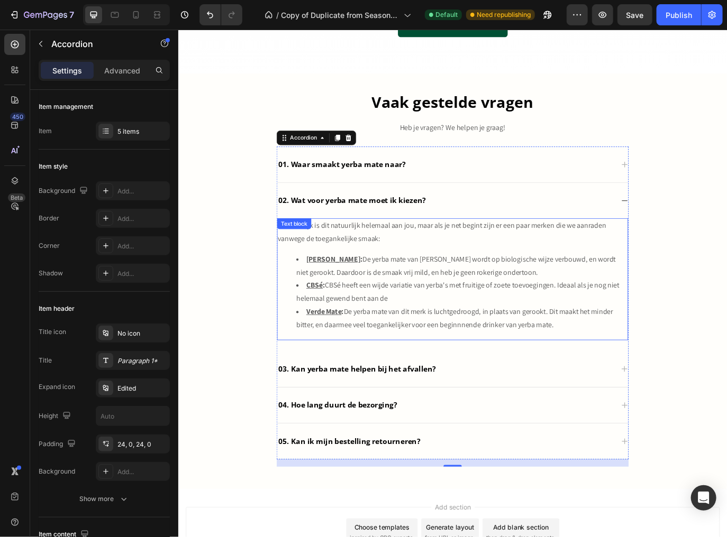
click at [451, 279] on div "Uiteindelijk is dit natuurlijk helemaal aan jou, maar als je net begint zijn er…" at bounding box center [495, 318] width 406 height 141
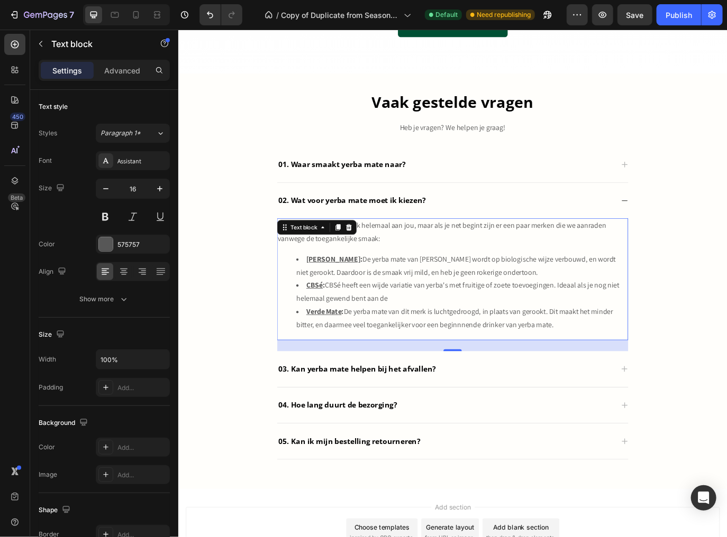
click at [432, 310] on li "Kraus : De yerba mate van Kraus wordt op biologische wijze verbouwd, en wordt n…" at bounding box center [505, 303] width 383 height 31
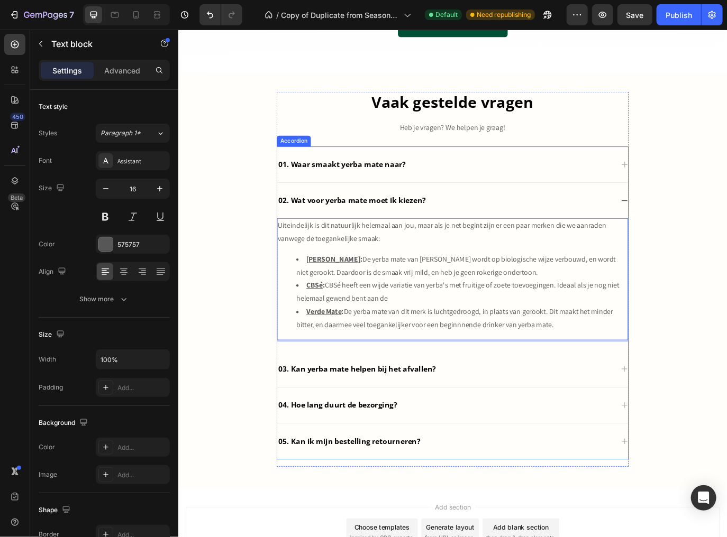
click at [563, 420] on div "03. Kan yerba mate helpen bij het afvallen?" at bounding box center [486, 423] width 389 height 16
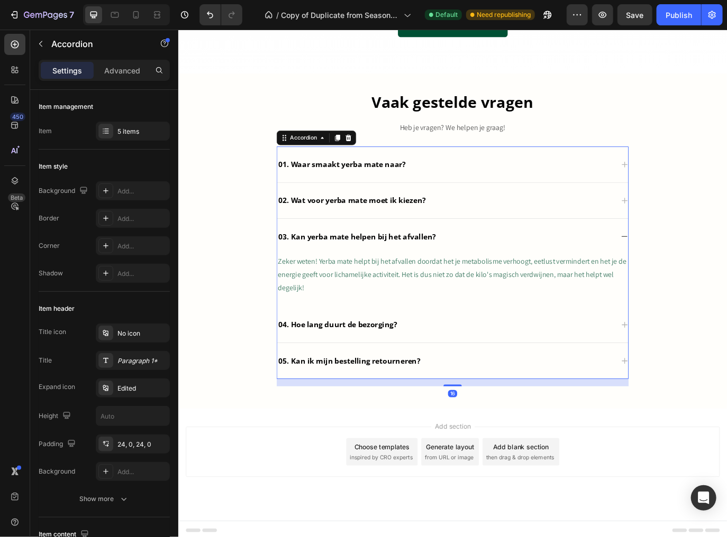
click at [371, 313] on span "Zeker weten! Yerba mate helpt bij het afvallen doordat het je metabolisme verho…" at bounding box center [494, 313] width 403 height 42
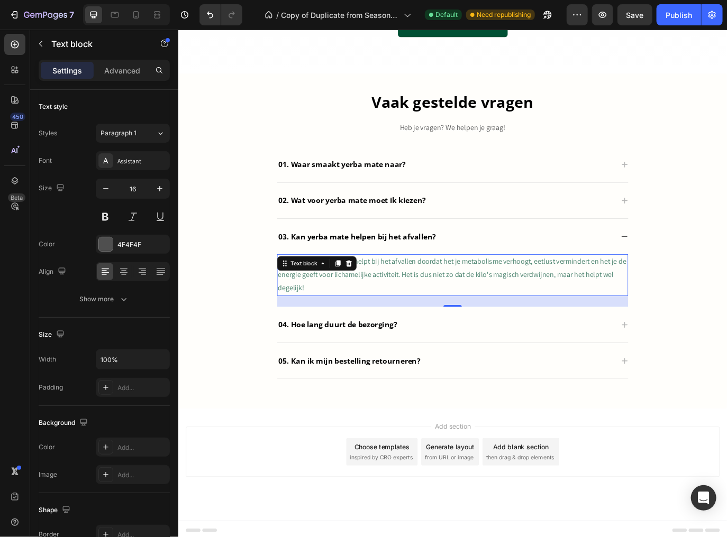
click at [371, 313] on span "Zeker weten! Yerba mate helpt bij het afvallen doordat het je metabolisme verho…" at bounding box center [494, 313] width 403 height 42
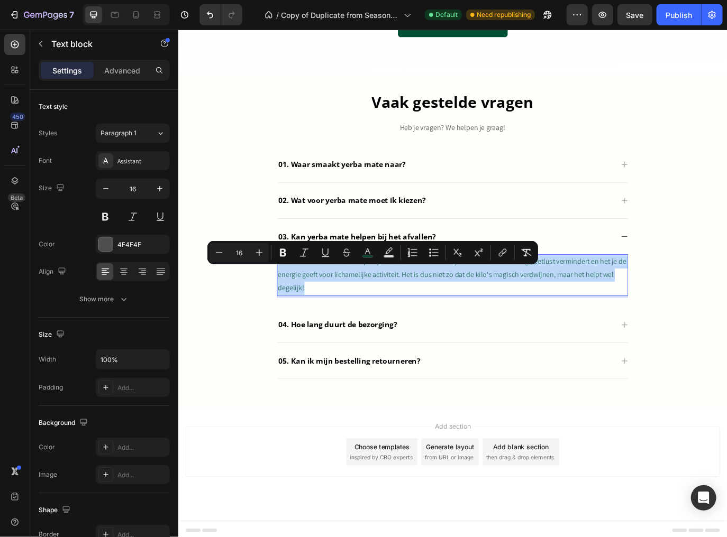
click at [371, 313] on span "Zeker weten! Yerba mate helpt bij het afvallen doordat het je metabolisme verho…" at bounding box center [494, 313] width 403 height 42
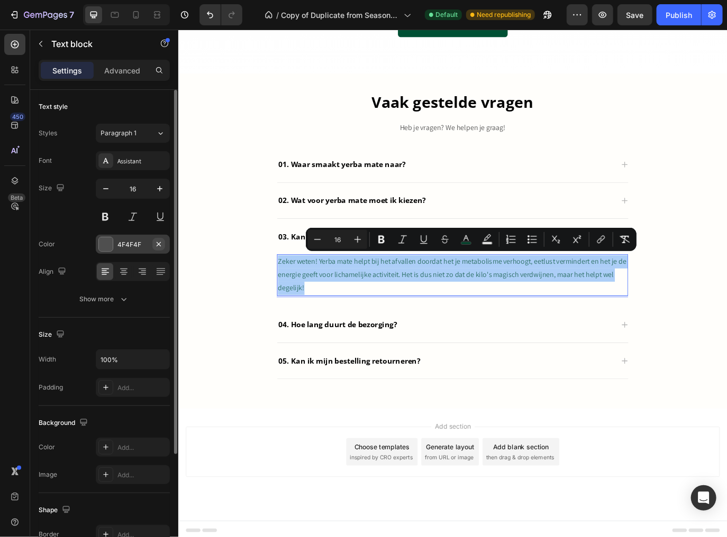
click at [155, 245] on icon "button" at bounding box center [158, 244] width 8 height 8
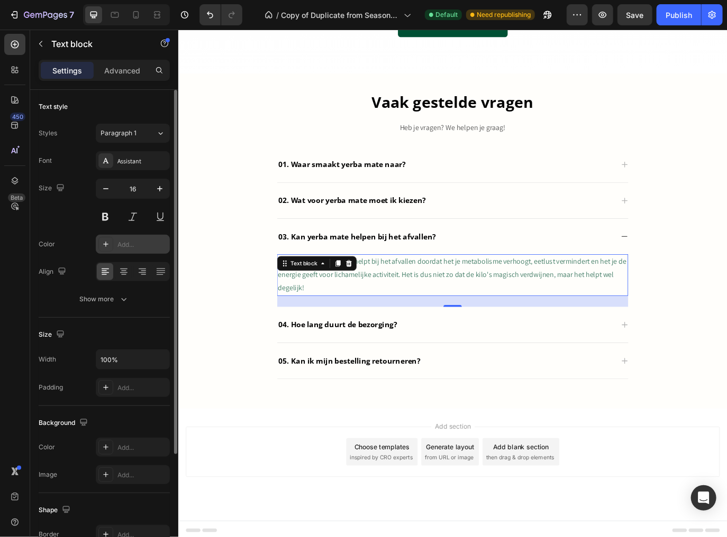
click at [137, 244] on div "Add..." at bounding box center [142, 245] width 50 height 10
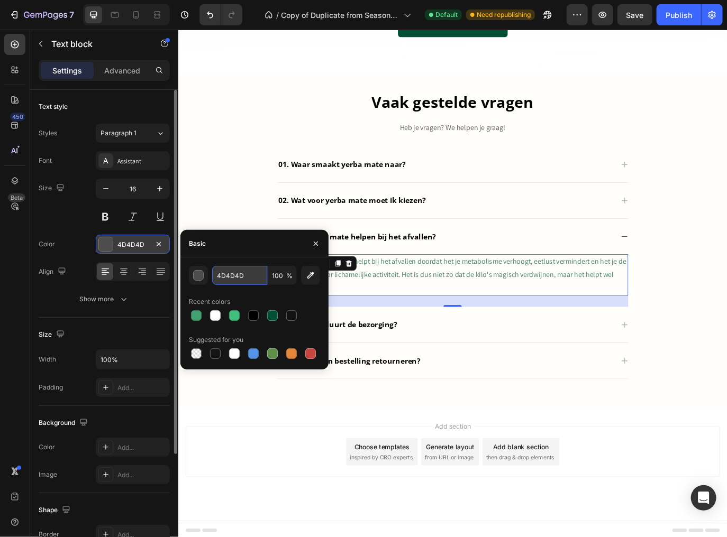
click at [235, 281] on input "4D4D4D" at bounding box center [239, 275] width 55 height 19
type input "575757"
click at [282, 470] on div "Add section Choose templates inspired by CRO experts Generate layout from URL o…" at bounding box center [495, 533] width 635 height 130
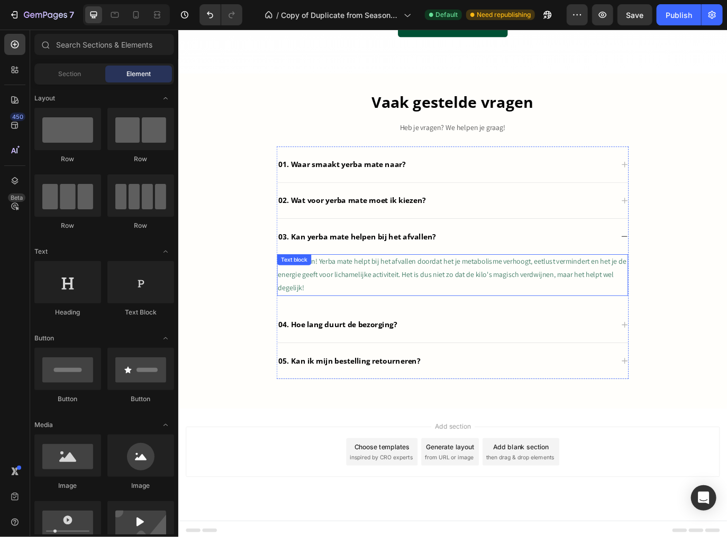
click at [347, 306] on div "Zeker weten! Yerba mate helpt bij het afvallen doordat het je metabolisme verho…" at bounding box center [495, 314] width 406 height 48
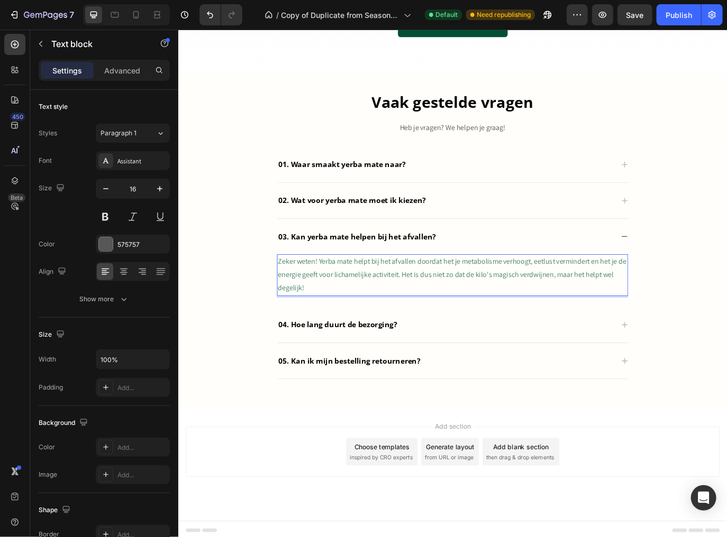
click at [333, 325] on p "Zeker weten! Yerba mate helpt bij het afvallen doordat het je metabolisme verho…" at bounding box center [495, 313] width 404 height 45
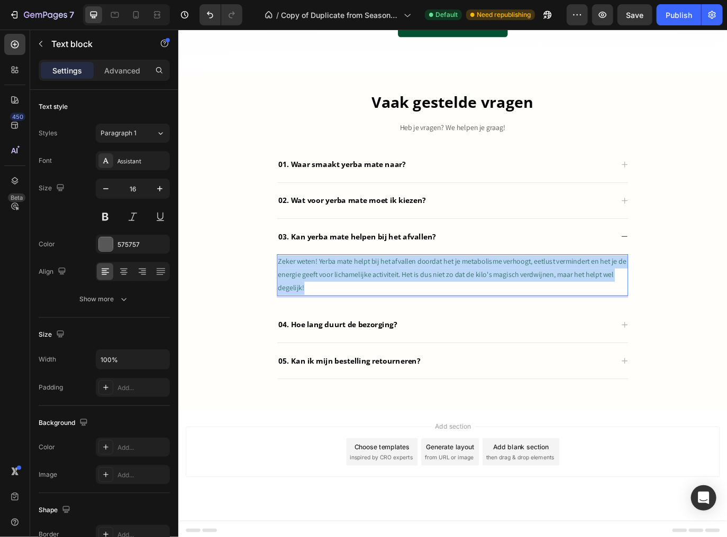
click at [333, 325] on p "Zeker weten! Yerba mate helpt bij het afvallen doordat het je metabolisme verho…" at bounding box center [495, 313] width 404 height 45
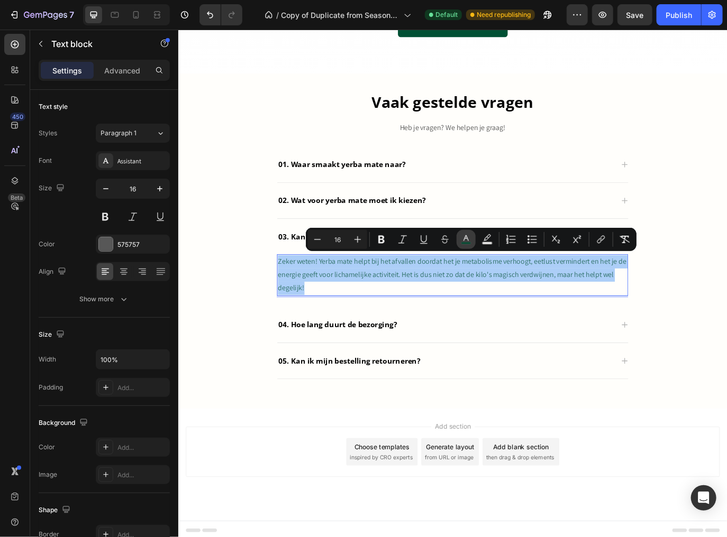
click at [468, 237] on icon "Editor contextual toolbar" at bounding box center [466, 239] width 11 height 11
type input "005034"
type input "75"
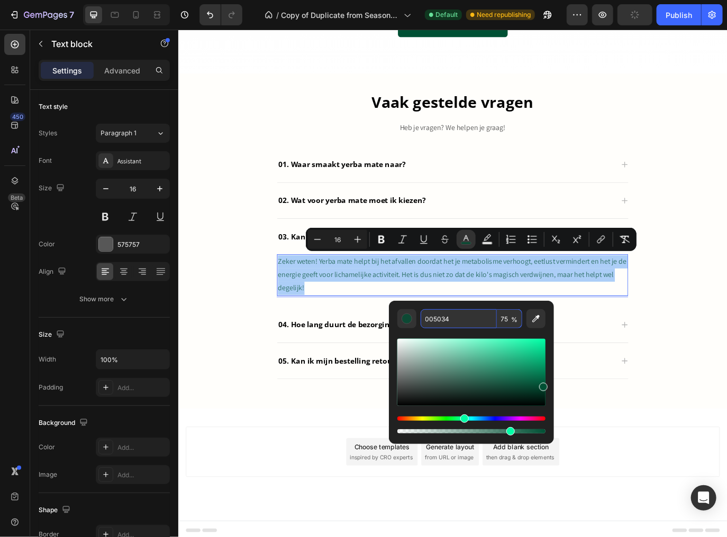
click at [444, 320] on input "005034" at bounding box center [458, 318] width 76 height 19
type input "575757"
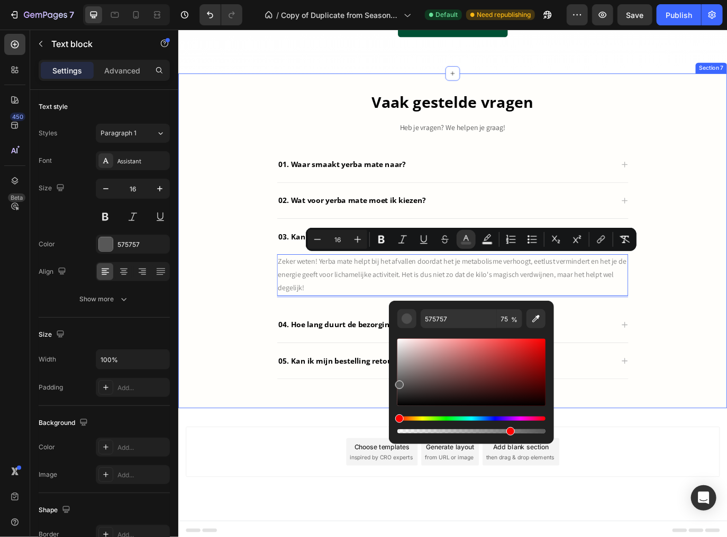
click at [726, 314] on div "Vaak gestelde vragen Heading Heb je vragen? We helpen je graag! Text block 01. …" at bounding box center [495, 272] width 619 height 341
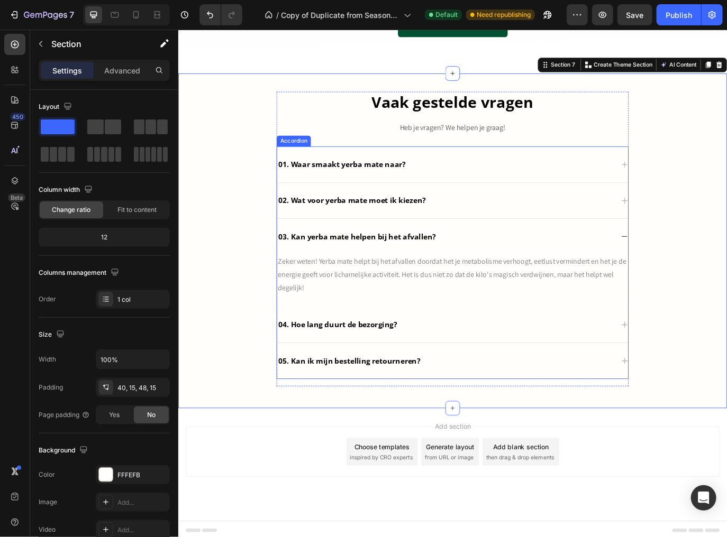
click at [605, 363] on div "04. Hoe lang duurt de bezorging?" at bounding box center [486, 371] width 389 height 16
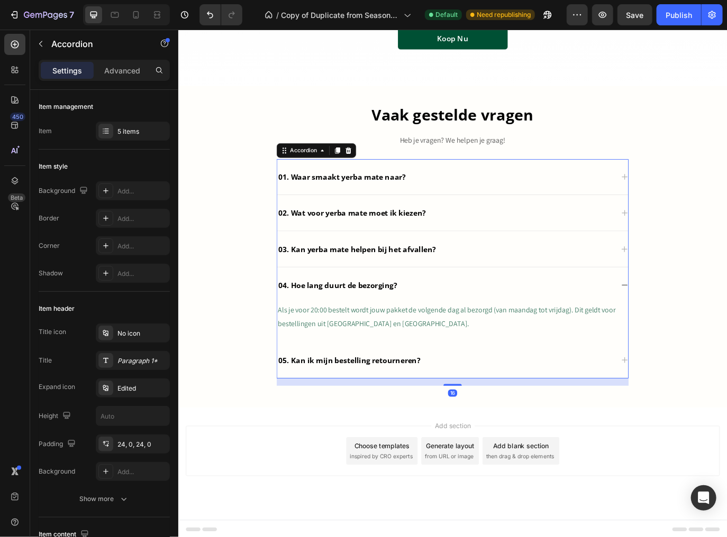
scroll to position [2421, 0]
click at [453, 353] on span "Als je voor 20:00 bestelt wordt jouw pakket de volgende dag al bezorgd (van maa…" at bounding box center [488, 363] width 390 height 26
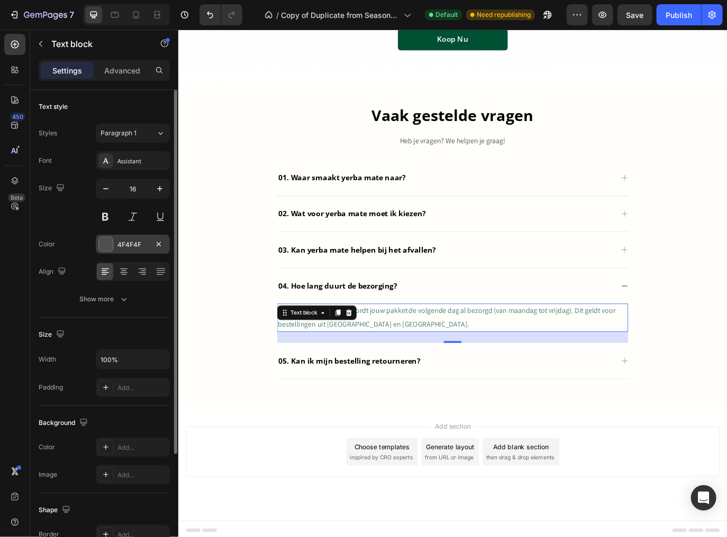
click at [145, 252] on div "4F4F4F" at bounding box center [133, 244] width 74 height 19
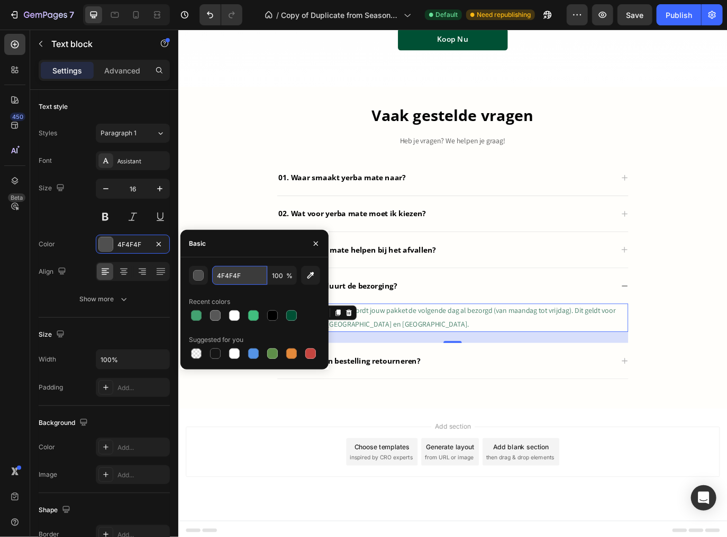
click at [246, 278] on input "4F4F4F" at bounding box center [239, 275] width 55 height 19
type input "575757"
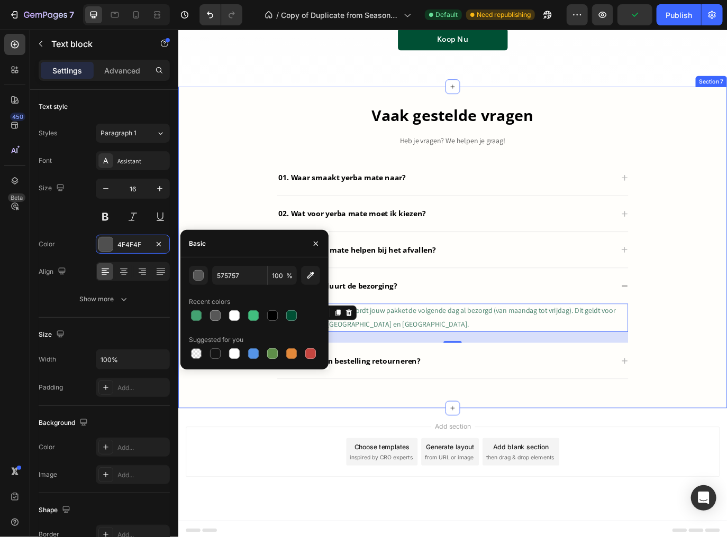
click at [726, 378] on div "Vaak gestelde vragen Heading Heb je vragen? We helpen je graag! Text block 01. …" at bounding box center [495, 279] width 619 height 325
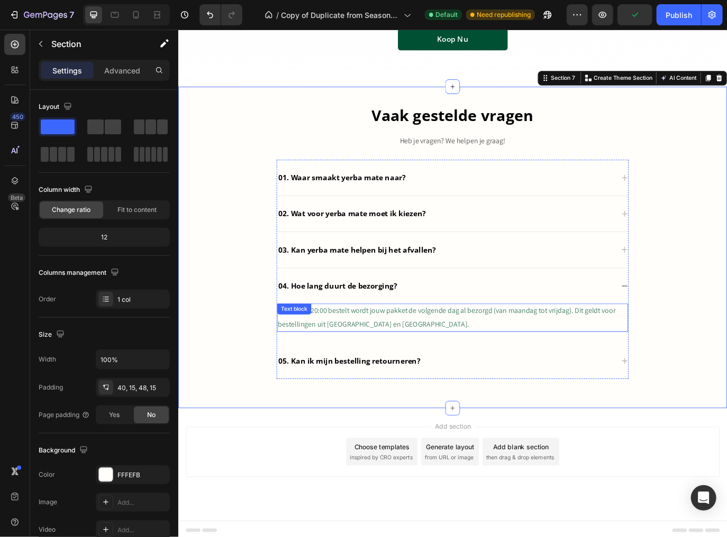
click at [576, 359] on span "Als je voor 20:00 bestelt wordt jouw pakket de volgende dag al bezorgd (van maa…" at bounding box center [488, 363] width 390 height 26
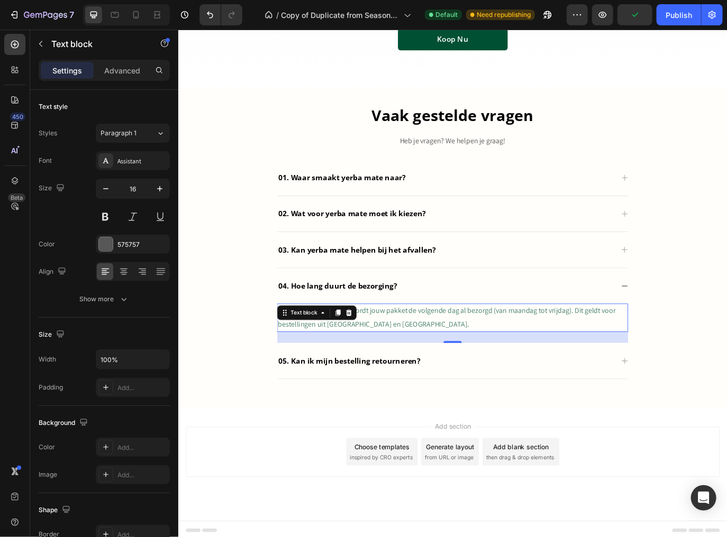
click at [571, 355] on span "Als je voor 20:00 bestelt wordt jouw pakket de volgende dag al bezorgd (van maa…" at bounding box center [488, 363] width 390 height 26
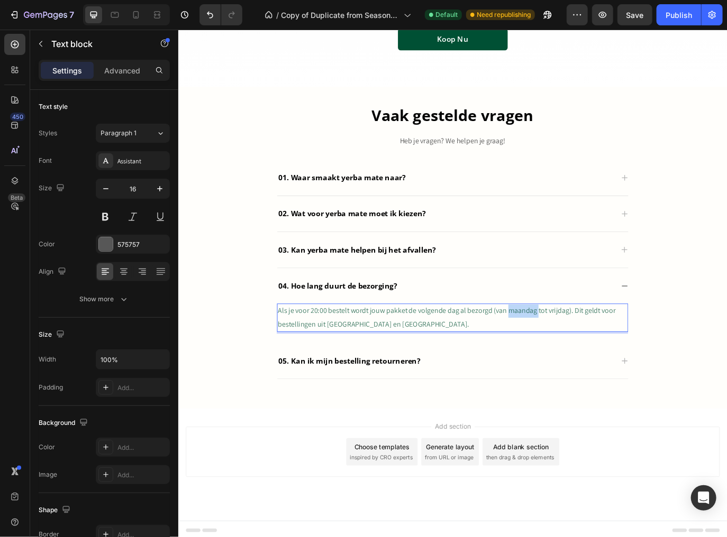
click at [571, 355] on span "Als je voor 20:00 bestelt wordt jouw pakket de volgende dag al bezorgd (van maa…" at bounding box center [488, 363] width 390 height 26
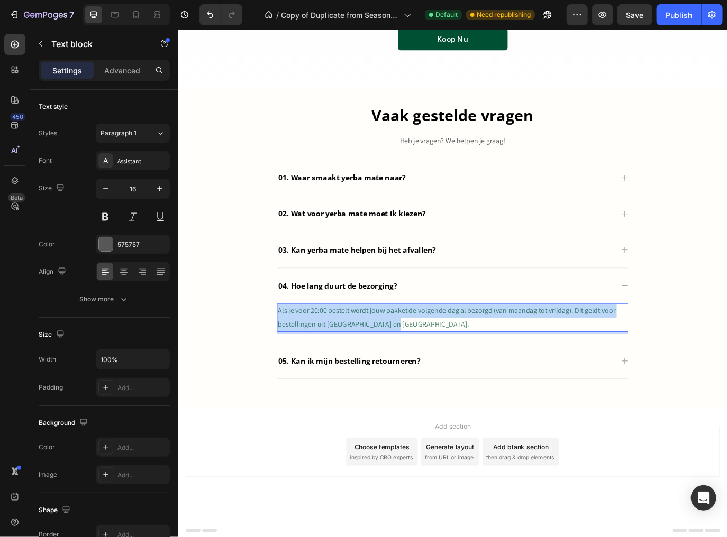
click at [571, 355] on span "Als je voor 20:00 bestelt wordt jouw pakket de volgende dag al bezorgd (van maa…" at bounding box center [488, 363] width 390 height 26
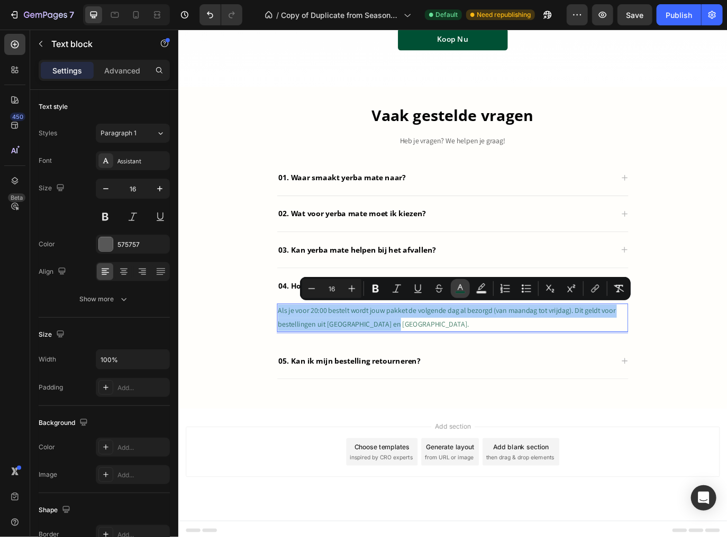
click at [456, 290] on icon "Editor contextual toolbar" at bounding box center [460, 288] width 11 height 11
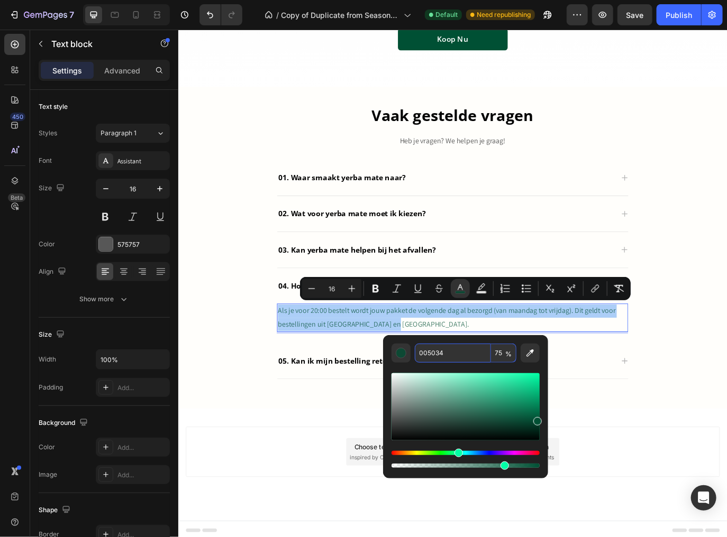
click at [449, 352] on input "005034" at bounding box center [453, 353] width 76 height 19
type input "575757"
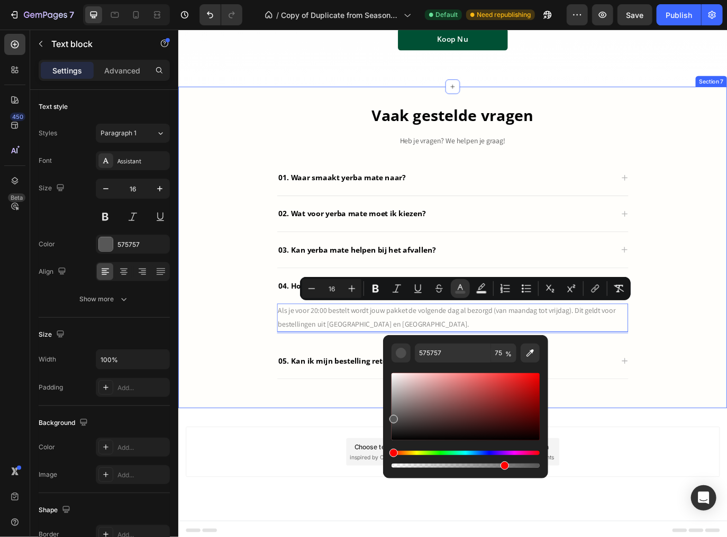
click at [726, 369] on div "Vaak gestelde vragen Heading Heb je vragen? We helpen je graag! Text block 01. …" at bounding box center [495, 279] width 619 height 325
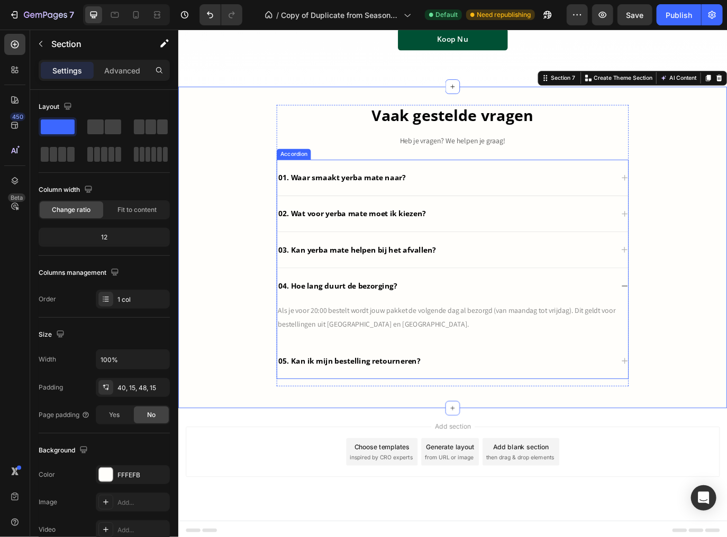
click at [539, 408] on div "05. Kan ik mijn bestelling retourneren?" at bounding box center [486, 413] width 389 height 16
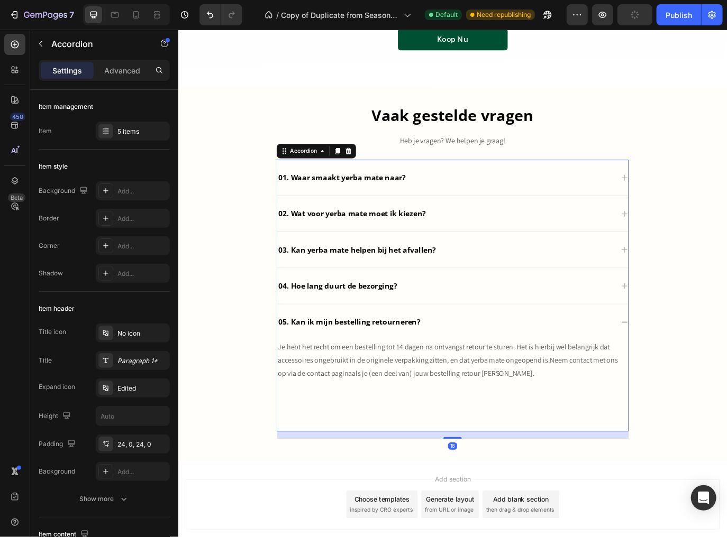
click at [502, 401] on p "Je hebt het recht om een bestelling tot 14 dagen na ontvangst retour te sturen.…" at bounding box center [495, 412] width 404 height 45
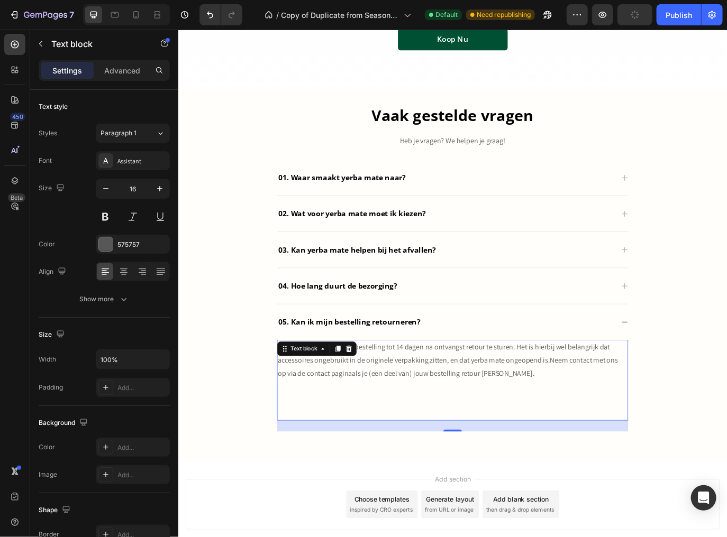
click at [502, 401] on p "Je hebt het recht om een bestelling tot 14 dagen na ontvangst retour te sturen.…" at bounding box center [495, 412] width 404 height 45
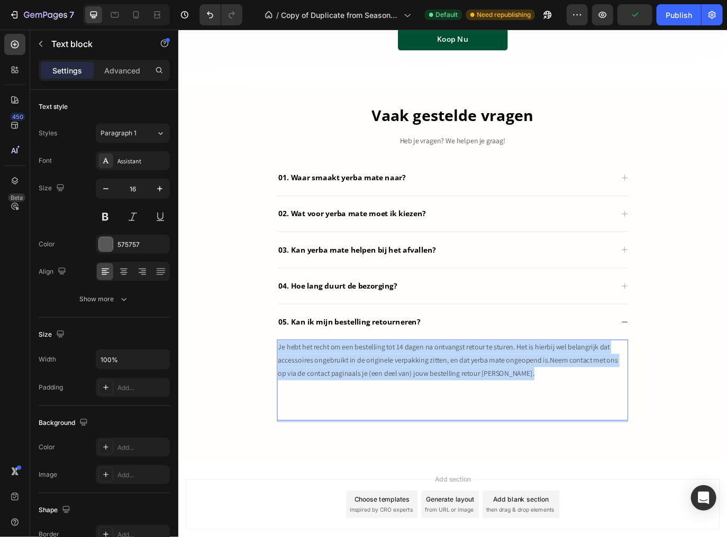
click at [502, 401] on p "Je hebt het recht om een bestelling tot 14 dagen na ontvangst retour te sturen.…" at bounding box center [495, 412] width 404 height 45
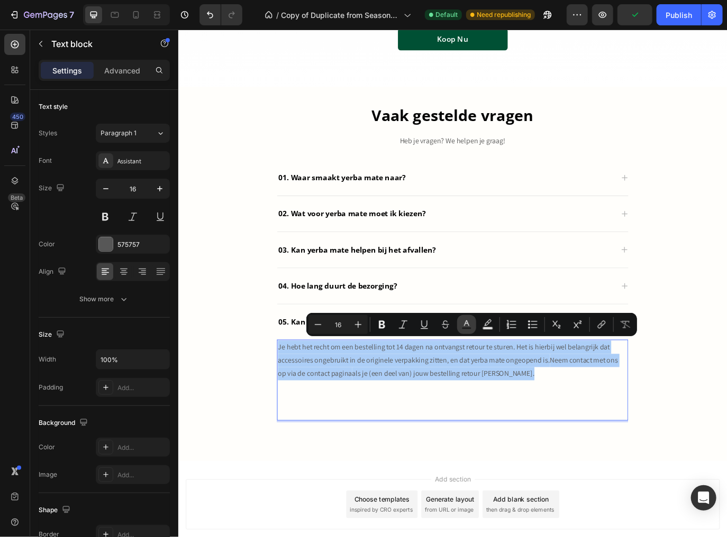
click at [463, 328] on rect "Editor contextual toolbar" at bounding box center [467, 328] width 10 height 3
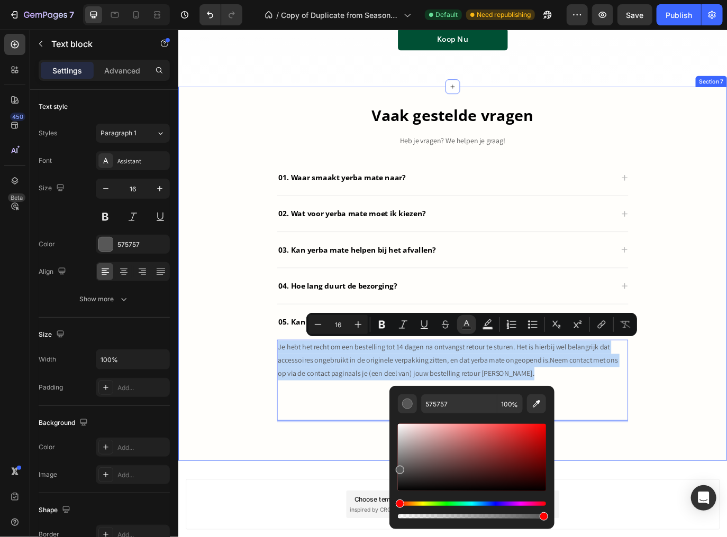
click at [726, 413] on div "Vaak gestelde vragen Heading Heb je vragen? We helpen je graag! Text block 01. …" at bounding box center [495, 310] width 619 height 386
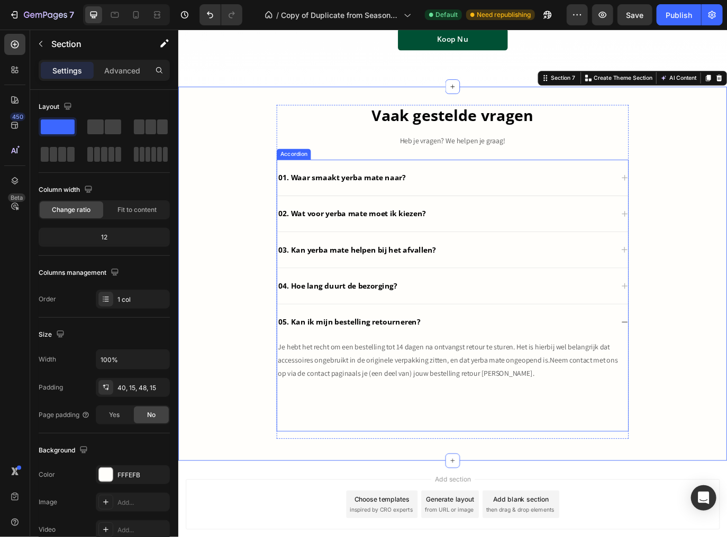
click at [429, 337] on div "04. Hoe lang duurt de bezorging?" at bounding box center [495, 327] width 406 height 42
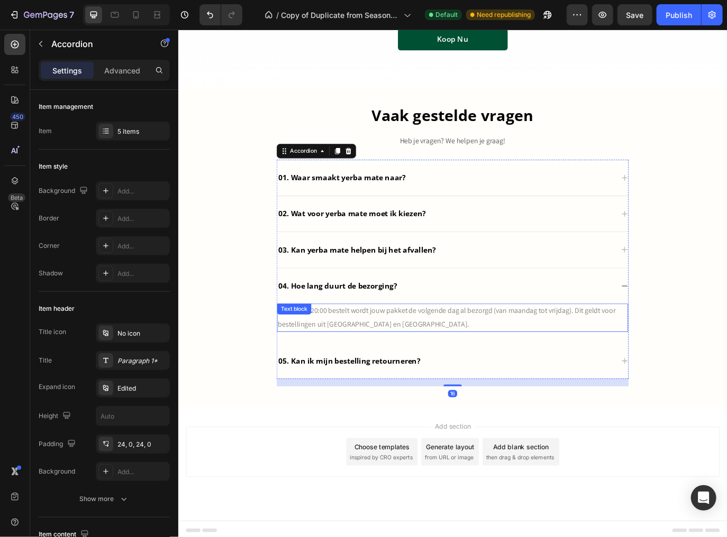
click at [432, 350] on span "Als je voor 20:00 bestelt wordt jouw pakket de volgende dag al bezorgd (van maa…" at bounding box center [488, 363] width 390 height 26
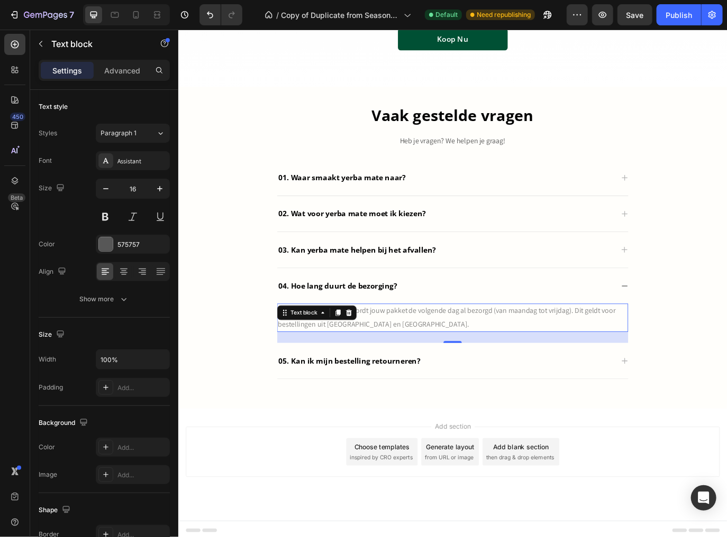
click at [433, 354] on span "Als je voor 20:00 bestelt wordt jouw pakket de volgende dag al bezorgd (van maa…" at bounding box center [488, 363] width 390 height 26
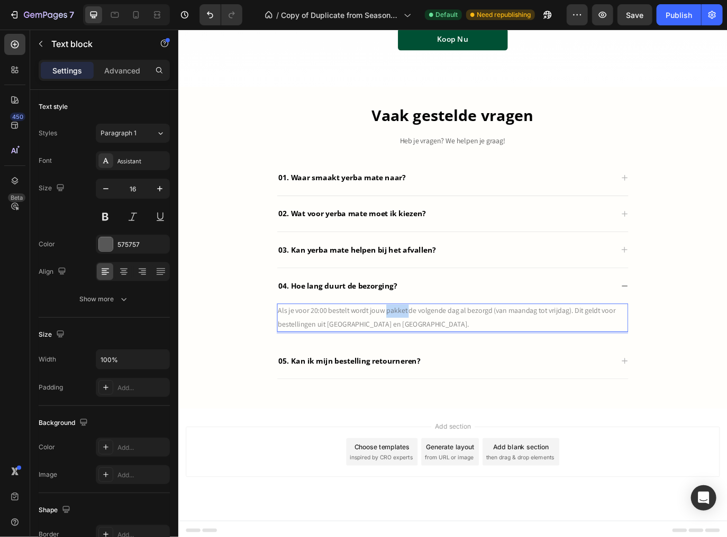
click at [433, 354] on span "Als je voor 20:00 bestelt wordt jouw pakket de volgende dag al bezorgd (van maa…" at bounding box center [488, 363] width 390 height 26
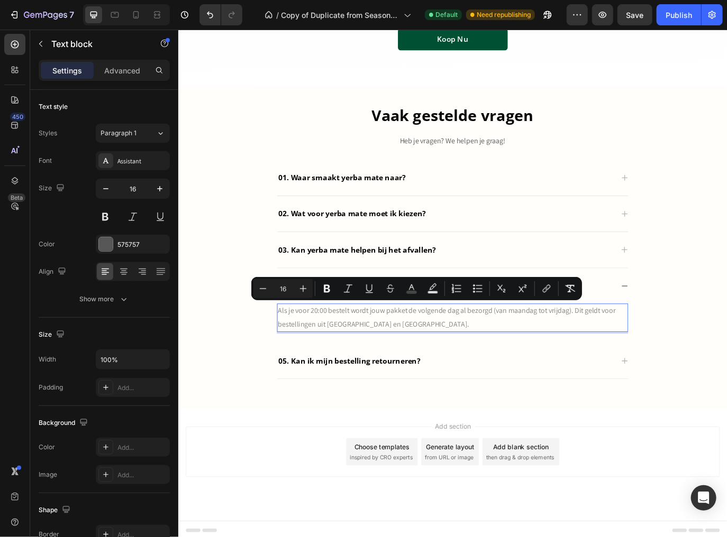
click at [456, 355] on span "Als je voor 20:00 bestelt wordt jouw pakket de volgende dag al bezorgd (van maa…" at bounding box center [488, 363] width 390 height 26
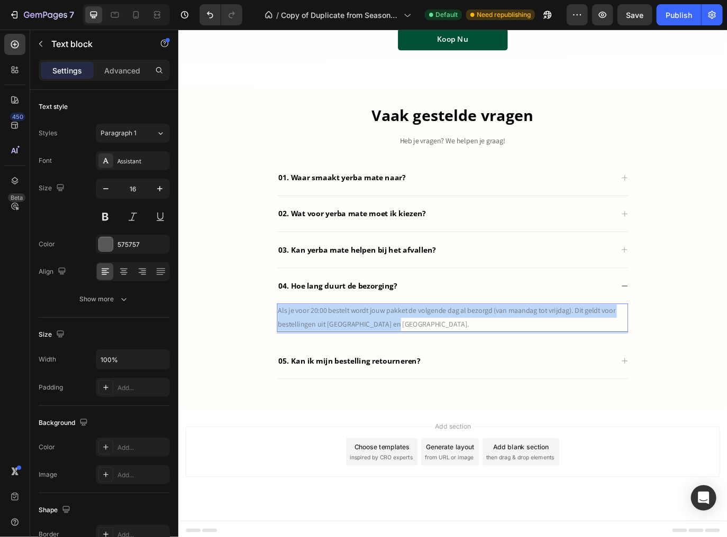
click at [456, 356] on span "Als je voor 20:00 bestelt wordt jouw pakket de volgende dag al bezorgd (van maa…" at bounding box center [488, 363] width 390 height 26
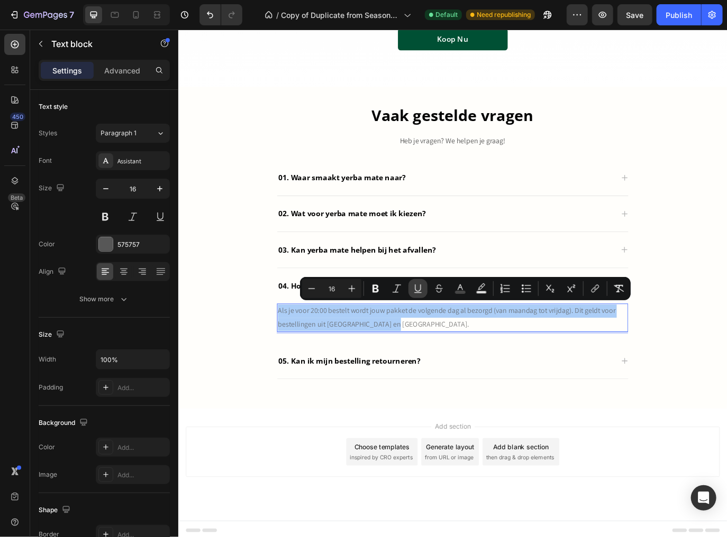
click at [416, 292] on icon "Editor contextual toolbar" at bounding box center [417, 292] width 7 height 1
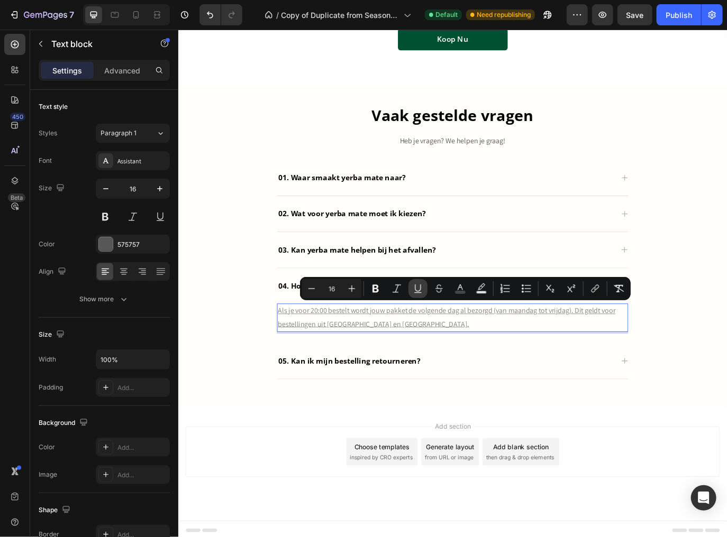
click at [420, 289] on icon "Editor contextual toolbar" at bounding box center [417, 288] width 11 height 11
click at [462, 292] on rect "Editor contextual toolbar" at bounding box center [460, 292] width 10 height 3
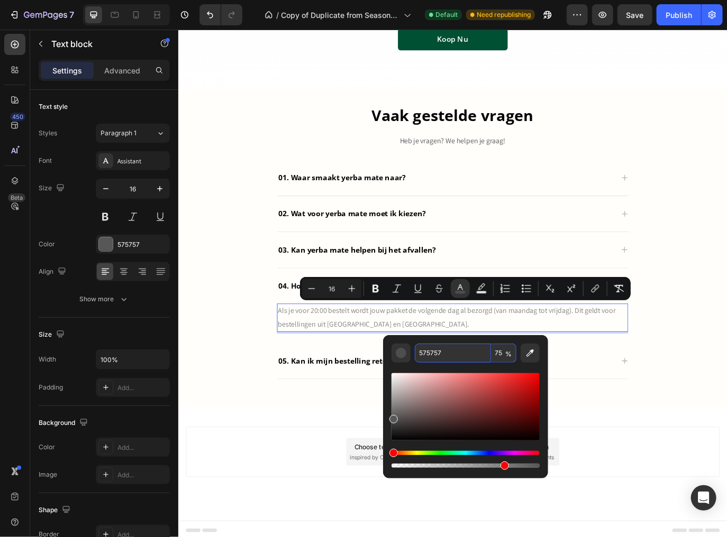
click at [500, 354] on input "75" at bounding box center [503, 353] width 25 height 19
type input "100"
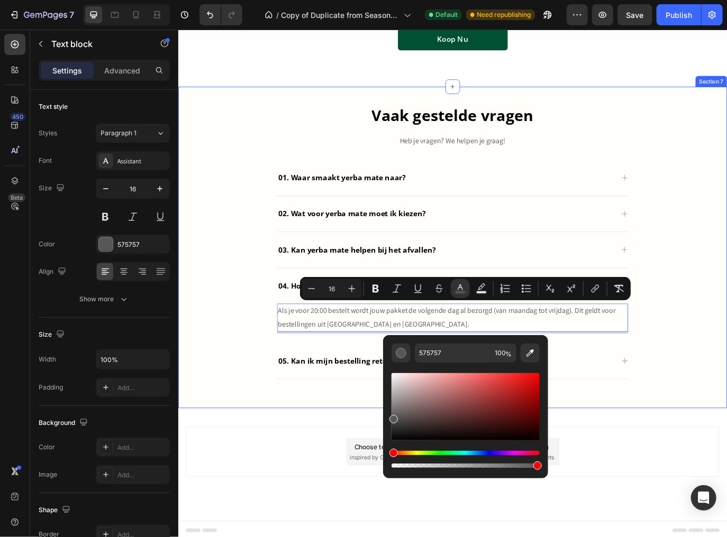
click at [726, 375] on div "Vaak gestelde vragen Heading Heb je vragen? We helpen je graag! Text block 01. …" at bounding box center [495, 279] width 619 height 325
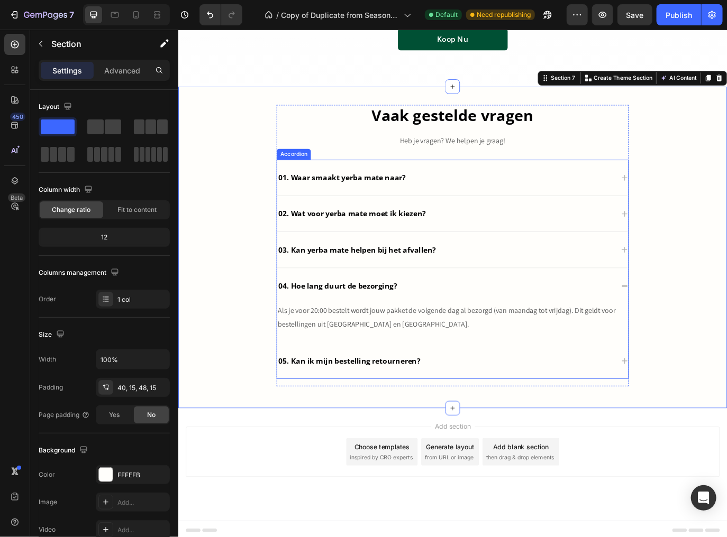
click at [524, 280] on div "03. Kan yerba mate helpen bij het afvallen?" at bounding box center [486, 285] width 389 height 16
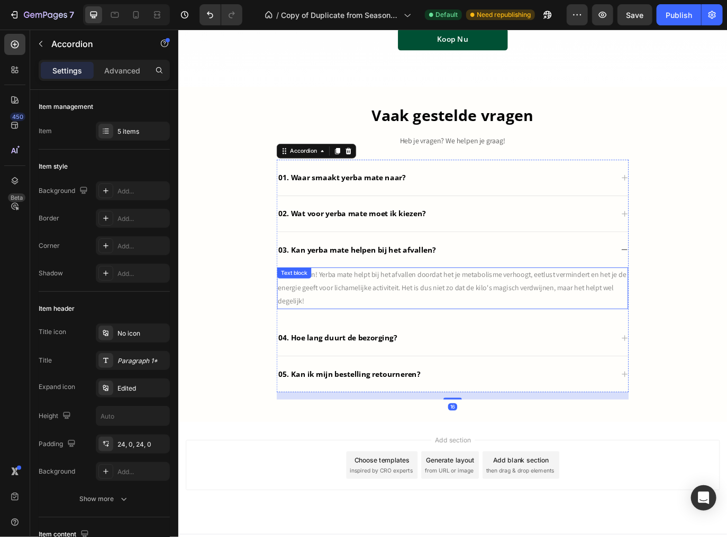
click at [491, 318] on p "Zeker weten! Yerba mate helpt bij het afvallen doordat het je metabolisme verho…" at bounding box center [495, 328] width 404 height 45
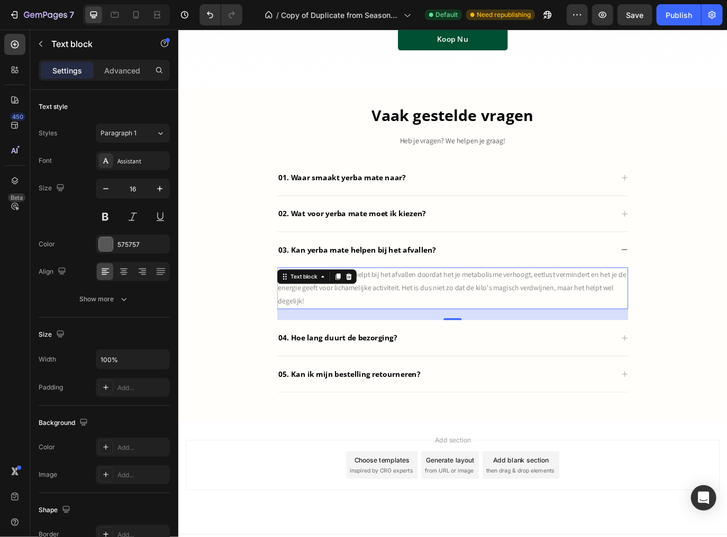
click at [491, 318] on p "Zeker weten! Yerba mate helpt bij het afvallen doordat het je metabolisme verho…" at bounding box center [495, 328] width 404 height 45
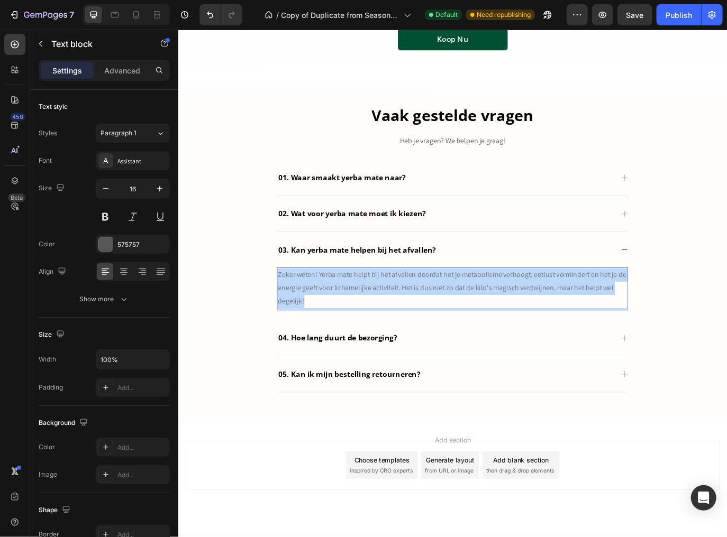
click at [491, 318] on p "Zeker weten! Yerba mate helpt bij het afvallen doordat het je metabolisme verho…" at bounding box center [495, 328] width 404 height 45
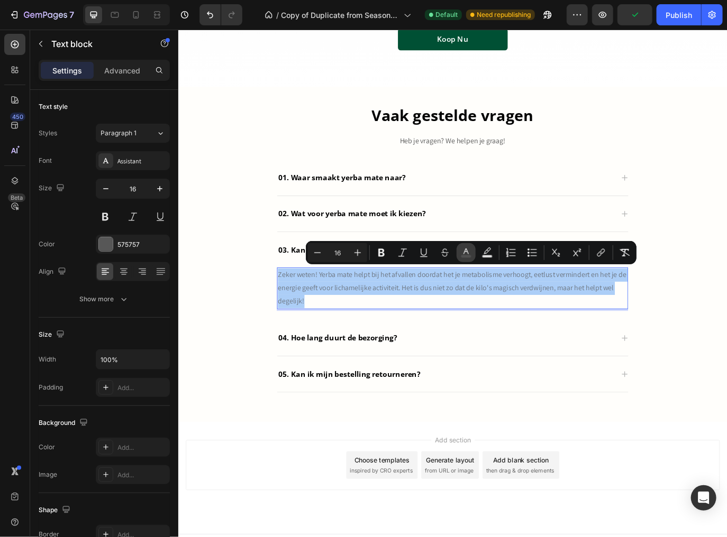
click at [463, 254] on icon "Editor contextual toolbar" at bounding box center [466, 252] width 11 height 11
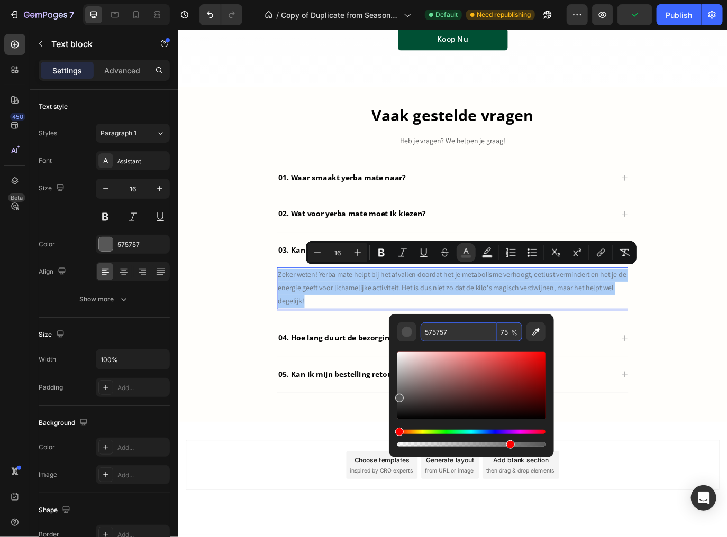
click at [505, 335] on input "75" at bounding box center [509, 332] width 25 height 19
type input "100"
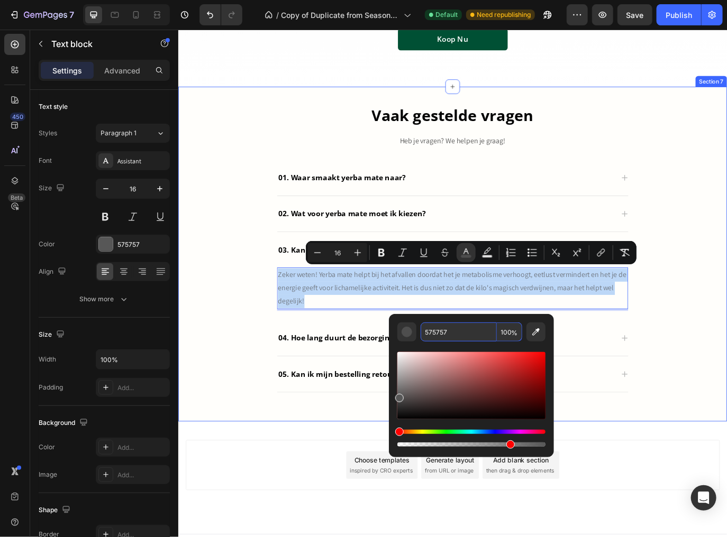
click at [726, 332] on div "Vaak gestelde vragen Heading Heb je vragen? We helpen je graag! Text block 01. …" at bounding box center [495, 287] width 619 height 341
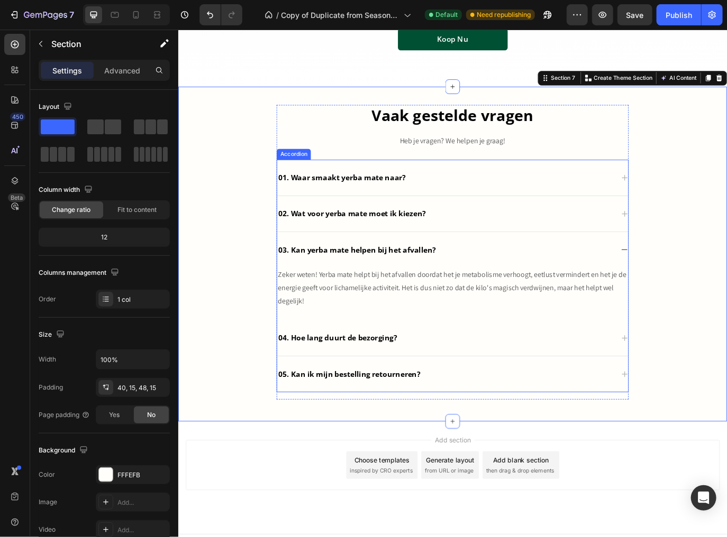
click at [457, 253] on div "02. Wat voor yerba mate moet ik kiezen?" at bounding box center [495, 243] width 406 height 42
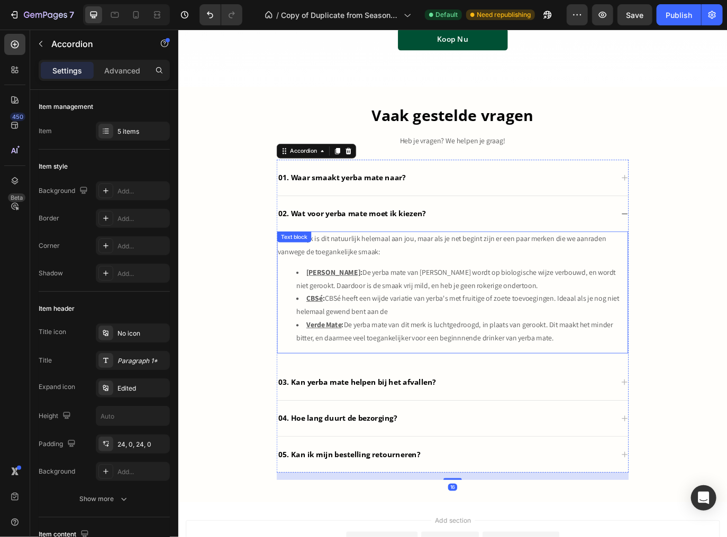
click at [443, 319] on li "Kraus : De yerba mate van Kraus wordt op biologische wijze verbouwd, en wordt n…" at bounding box center [505, 319] width 383 height 31
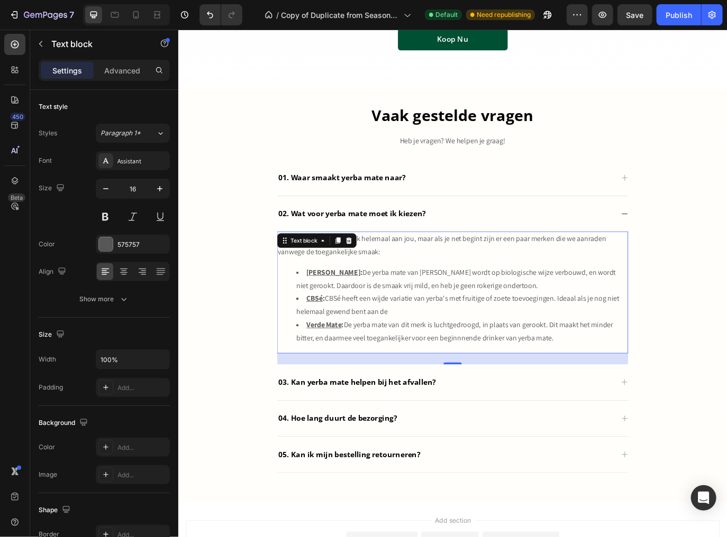
click at [443, 319] on li "Kraus : De yerba mate van Kraus wordt op biologische wijze verbouwd, en wordt n…" at bounding box center [505, 319] width 383 height 31
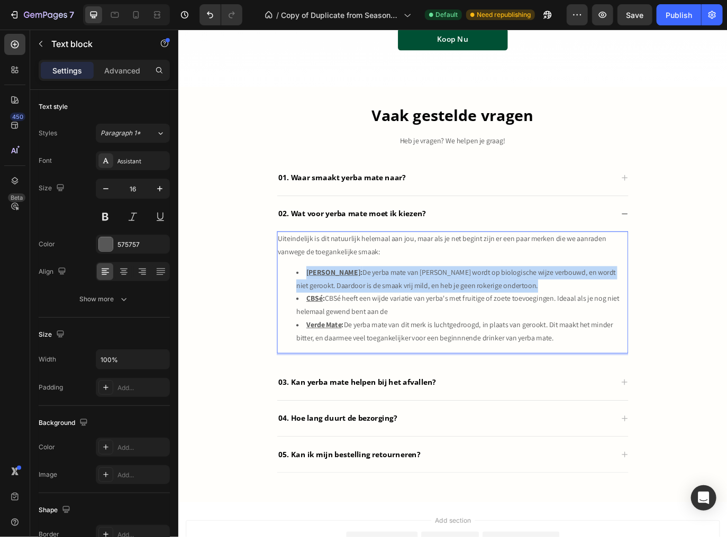
click at [443, 319] on li "Kraus : De yerba mate van Kraus wordt op biologische wijze verbouwd, en wordt n…" at bounding box center [505, 319] width 383 height 31
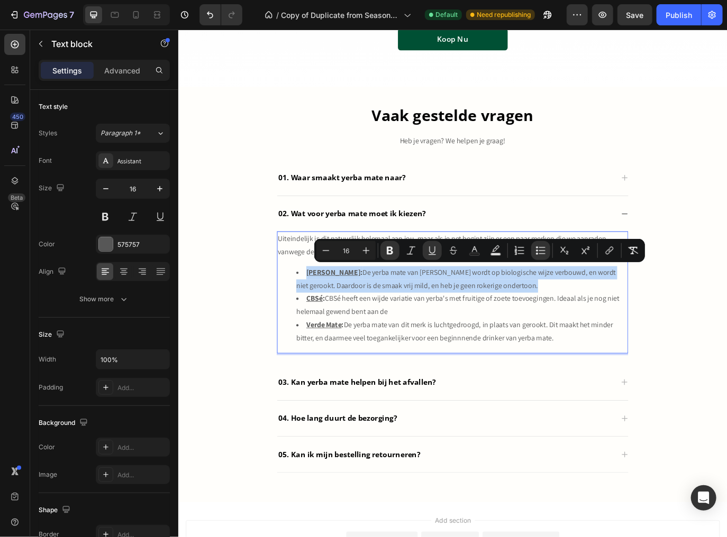
click at [588, 403] on div "Uiteindelijk is dit natuurlijk helemaal aan jou, maar als je net begint zijn er…" at bounding box center [495, 339] width 406 height 153
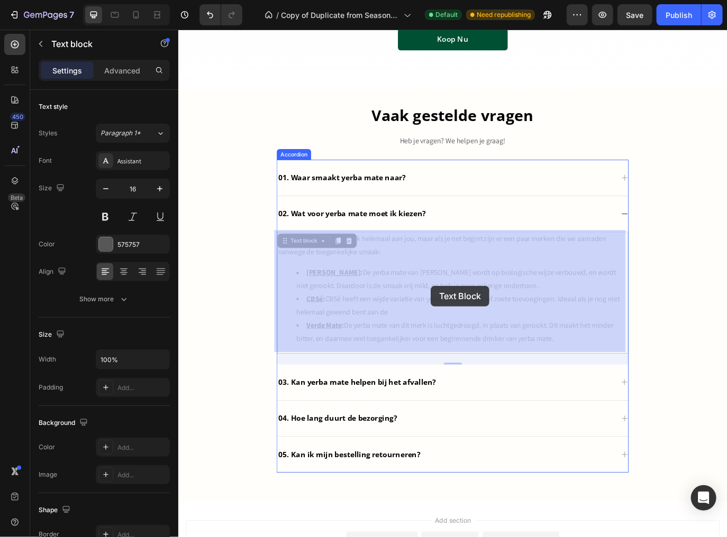
drag, startPoint x: 568, startPoint y: 365, endPoint x: 444, endPoint y: 319, distance: 132.5
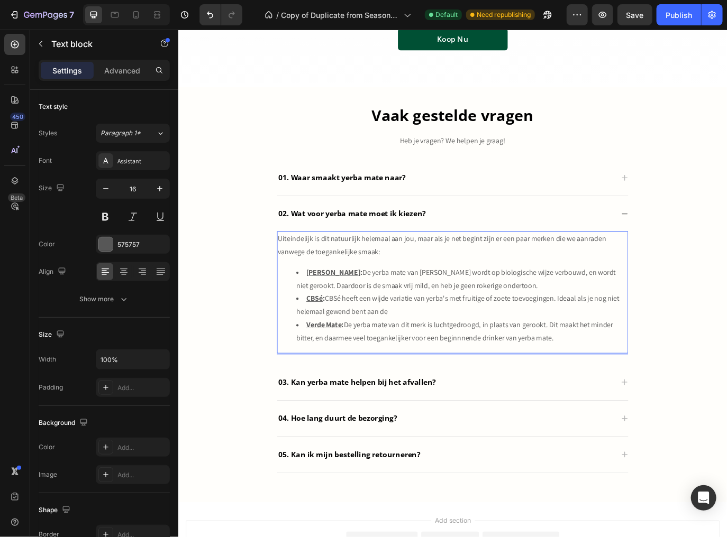
click at [611, 386] on li "Verde Mate : De yerba mate van dit merk is luchtgedroogd, in plaats van gerookt…" at bounding box center [505, 379] width 383 height 31
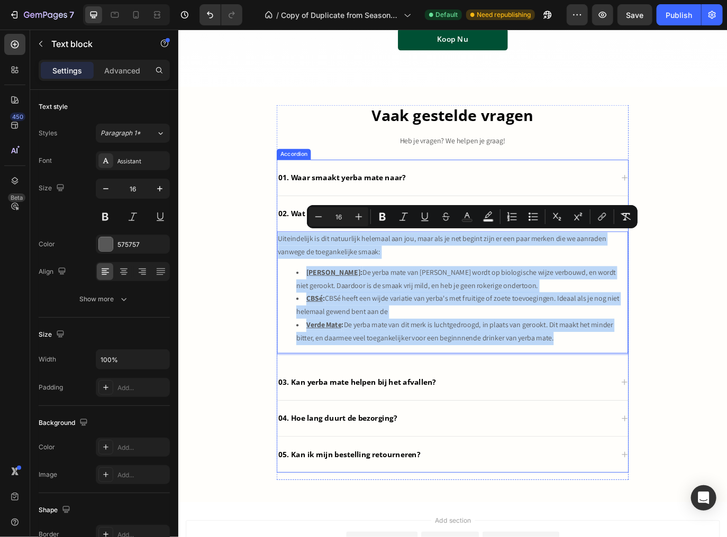
drag, startPoint x: 607, startPoint y: 388, endPoint x: 288, endPoint y: 272, distance: 339.3
click at [291, 272] on div "01. Waar smaakt yerba mate naar? 02. Wat voor yerba mate moet ik kiezen? Uitein…" at bounding box center [494, 361] width 407 height 362
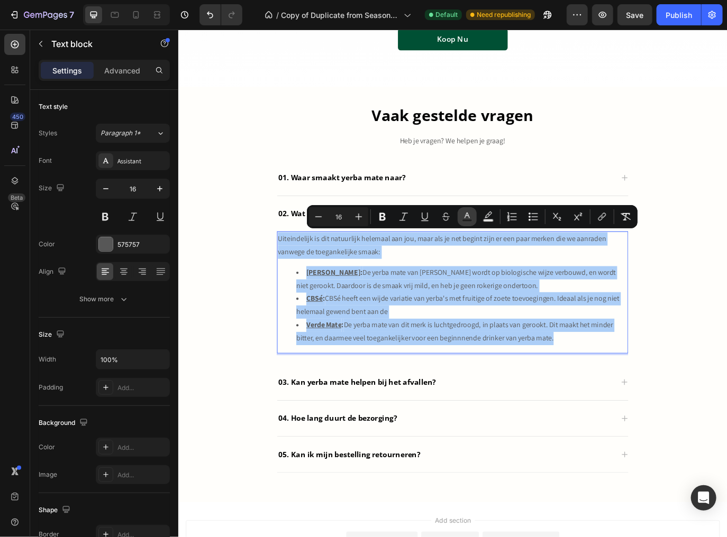
click at [469, 218] on icon "Editor contextual toolbar" at bounding box center [466, 216] width 5 height 6
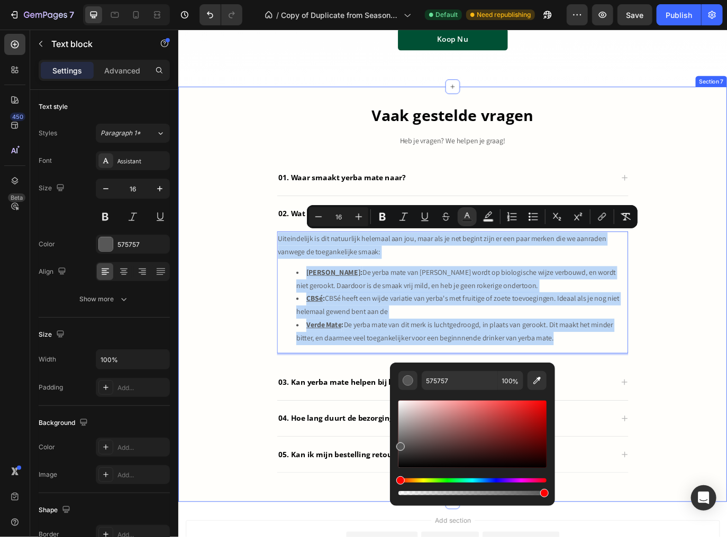
drag, startPoint x: 738, startPoint y: 343, endPoint x: 609, endPoint y: 300, distance: 136.1
click at [726, 343] on div "Vaak gestelde vragen Heading Heb je vragen? We helpen je graag! Text block 01. …" at bounding box center [495, 334] width 619 height 434
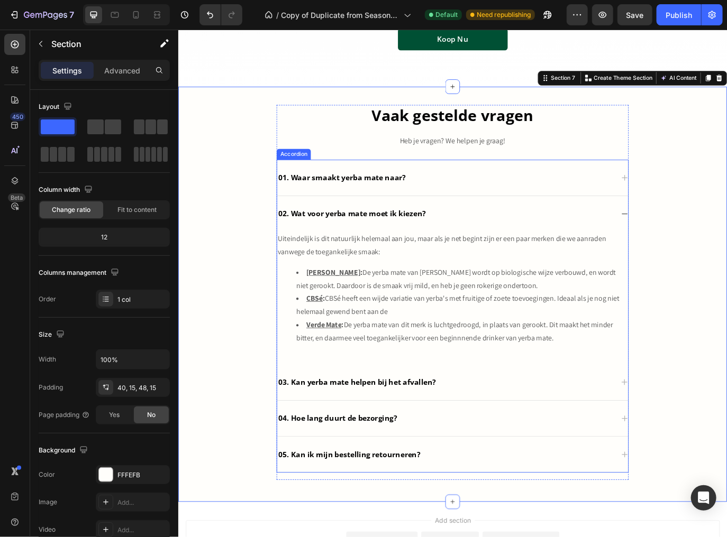
click at [469, 217] on div "01. Waar smaakt yerba mate naar?" at bounding box center [495, 201] width 406 height 42
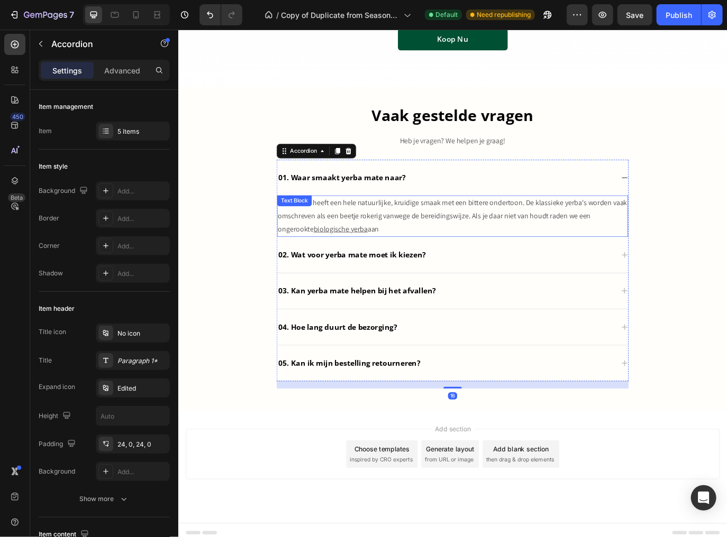
click at [436, 236] on p "Yerba mate heeft een hele natuurlijke, kruidige smaak met een bittere ondertoon…" at bounding box center [495, 245] width 404 height 45
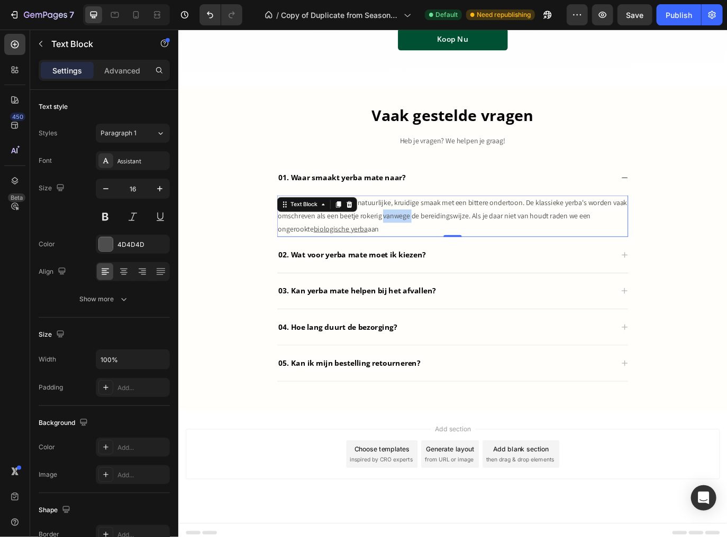
click at [436, 236] on p "Yerba mate heeft een hele natuurlijke, kruidige smaak met een bittere ondertoon…" at bounding box center [495, 245] width 404 height 45
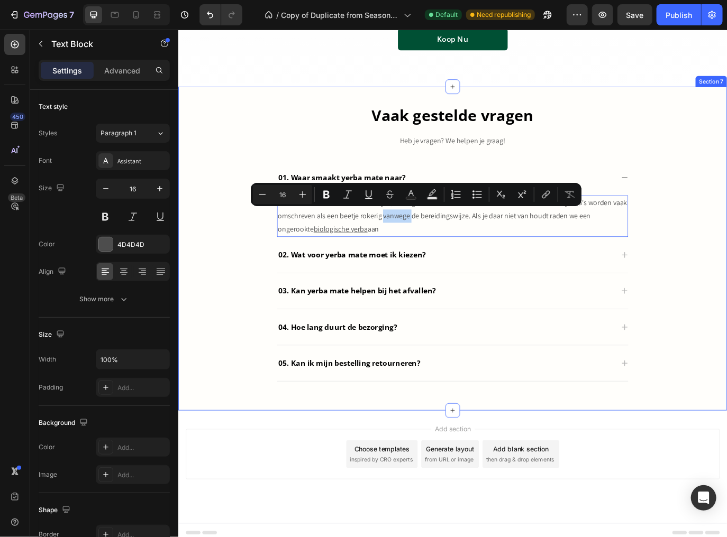
click at [726, 285] on div "Vaak gestelde vragen Heading Heb je vragen? We helpen je graag! Text block 01. …" at bounding box center [495, 281] width 619 height 328
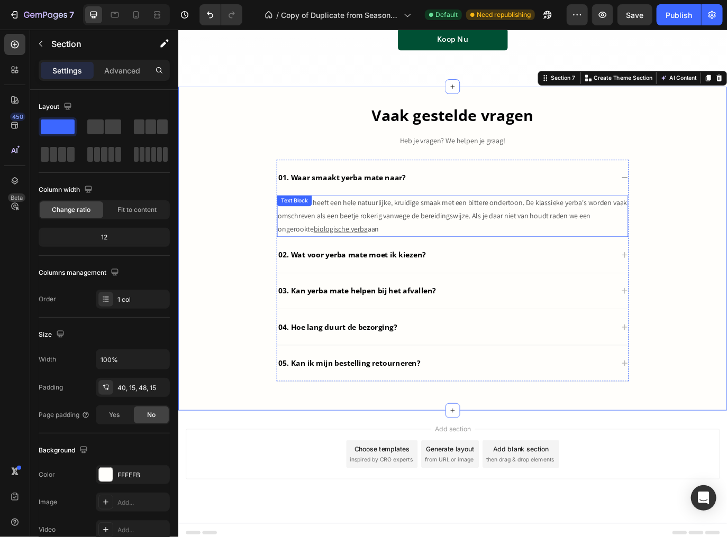
click at [543, 257] on p "Yerba mate heeft een hele natuurlijke, kruidige smaak met een bittere ondertoon…" at bounding box center [495, 245] width 404 height 45
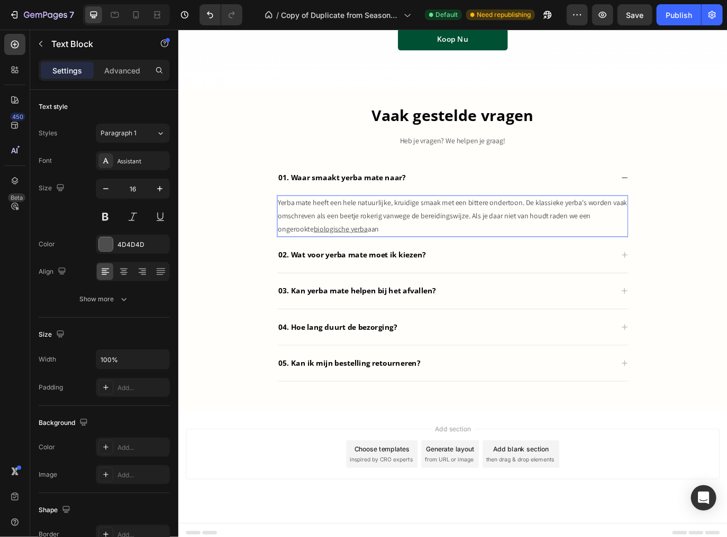
click at [551, 233] on p "Yerba mate heeft een hele natuurlijke, kruidige smaak met een bittere ondertoon…" at bounding box center [495, 245] width 404 height 45
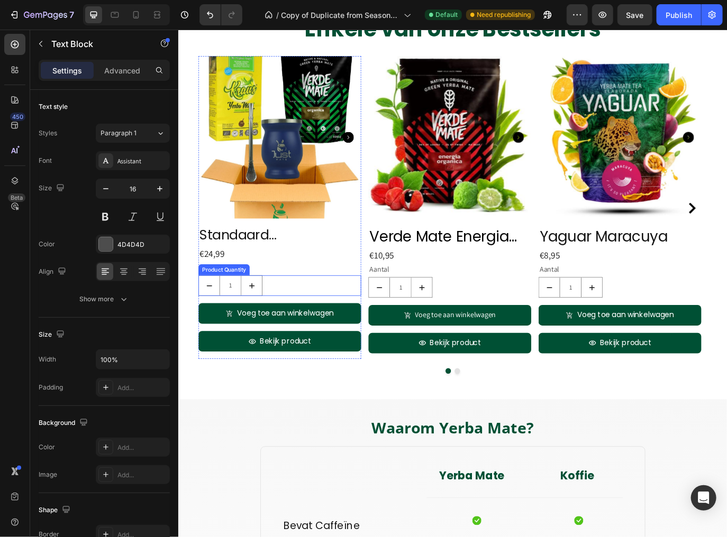
scroll to position [1451, 0]
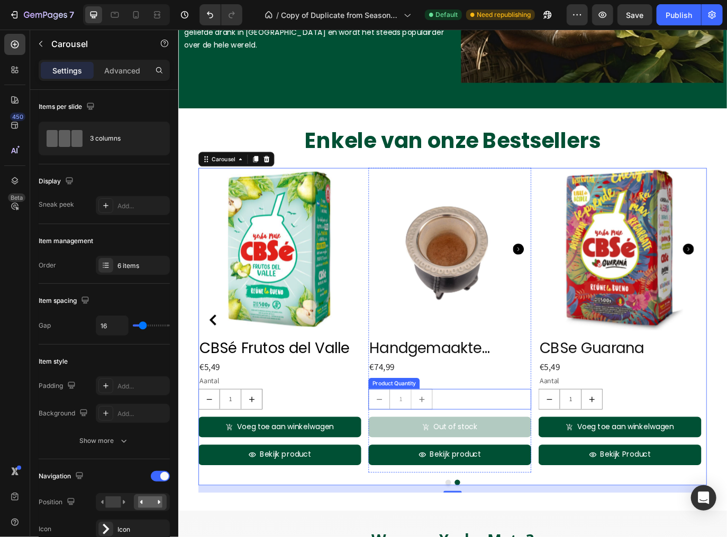
click at [529, 452] on div "1" at bounding box center [492, 457] width 188 height 24
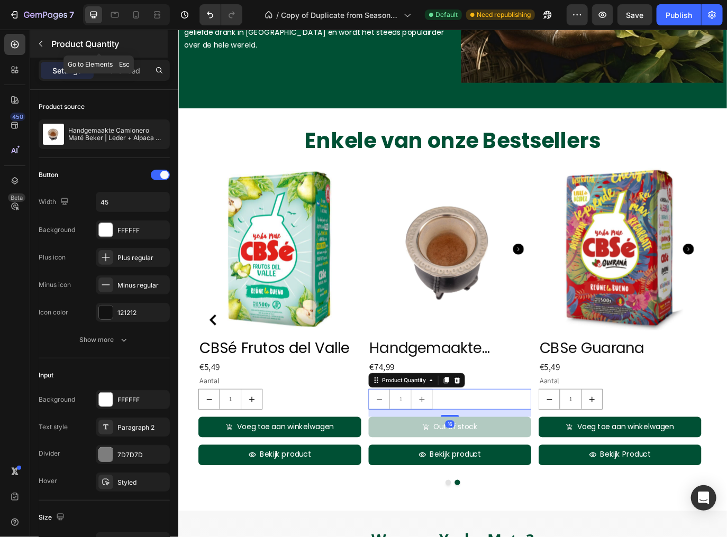
click at [42, 47] on icon "button" at bounding box center [40, 44] width 3 height 6
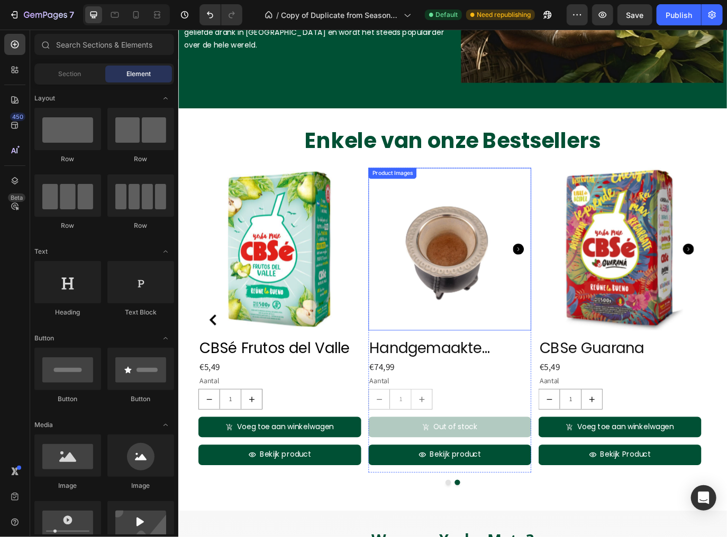
click at [409, 191] on div "Product Images" at bounding box center [425, 196] width 51 height 10
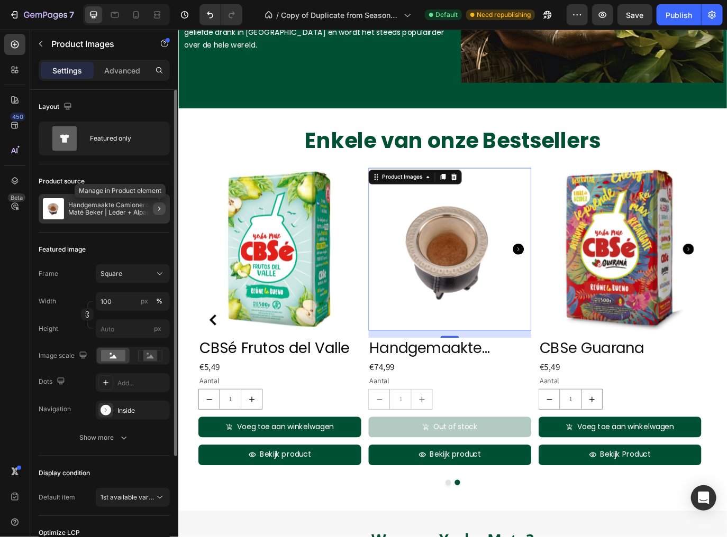
click at [158, 208] on icon "button" at bounding box center [159, 209] width 8 height 8
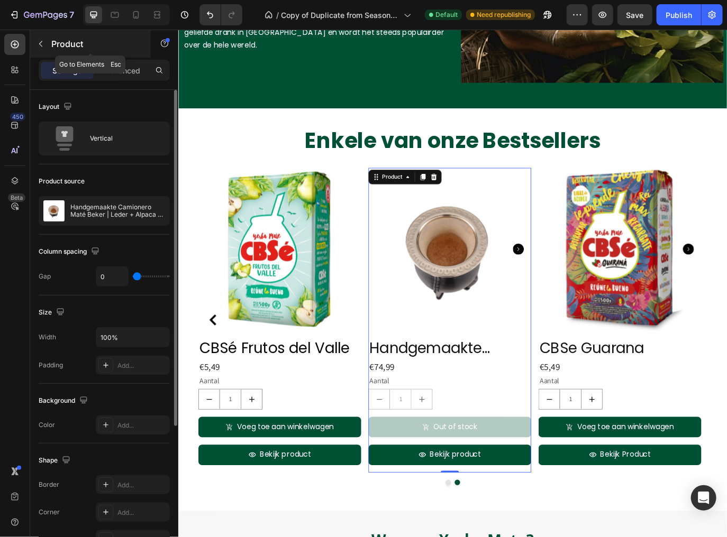
click at [40, 47] on icon "button" at bounding box center [40, 44] width 8 height 8
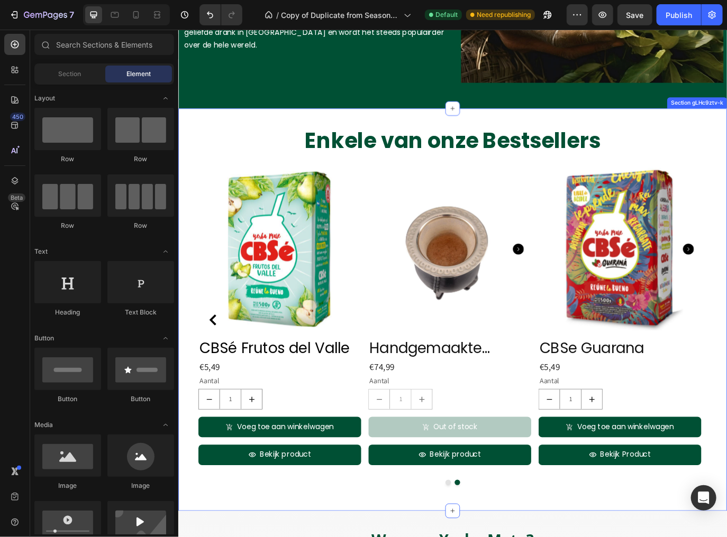
click at [250, 168] on p "Enkele van onze Bestsellers" at bounding box center [495, 159] width 617 height 32
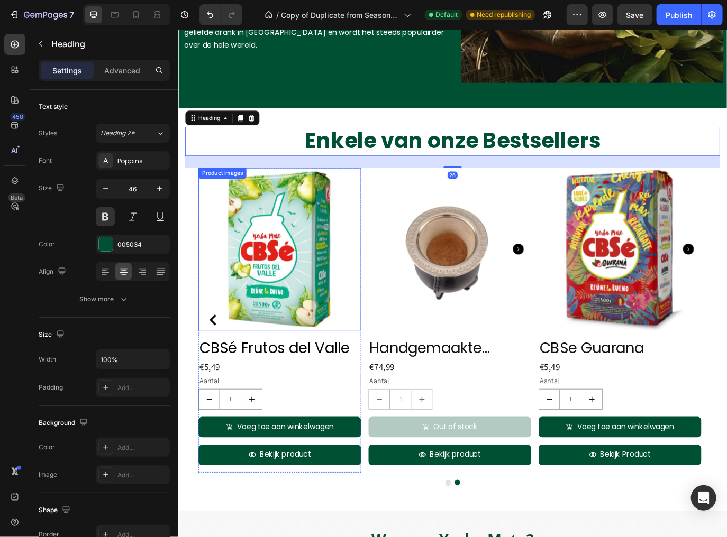
click at [218, 207] on img at bounding box center [295, 283] width 188 height 188
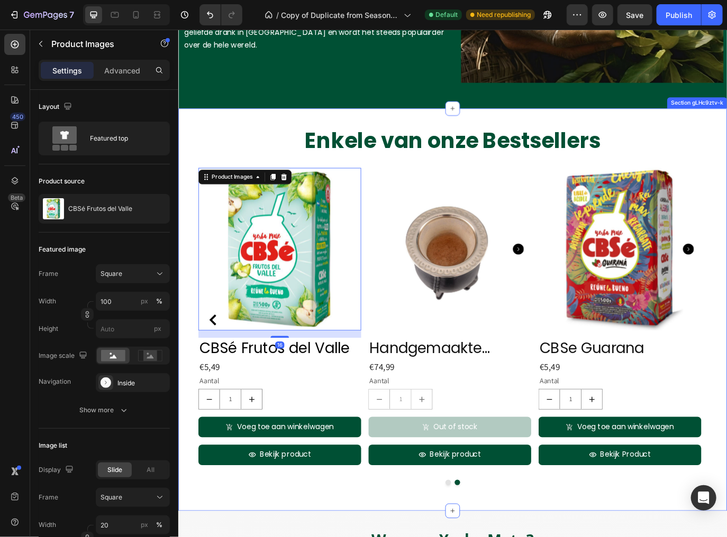
click at [191, 298] on div "Product Images Standaard Starterspakket Product Title €24,99 Price Price Aantal…" at bounding box center [495, 377] width 619 height 376
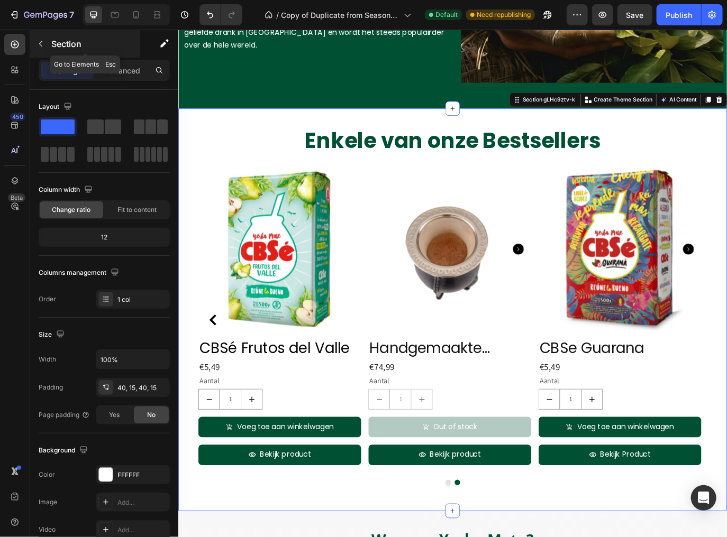
click at [44, 48] on icon "button" at bounding box center [40, 44] width 8 height 8
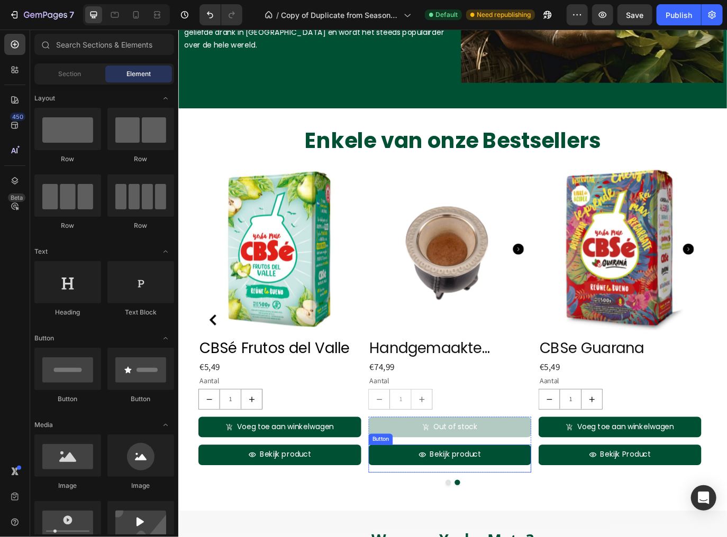
click at [519, 439] on p "Aantal" at bounding box center [492, 436] width 186 height 15
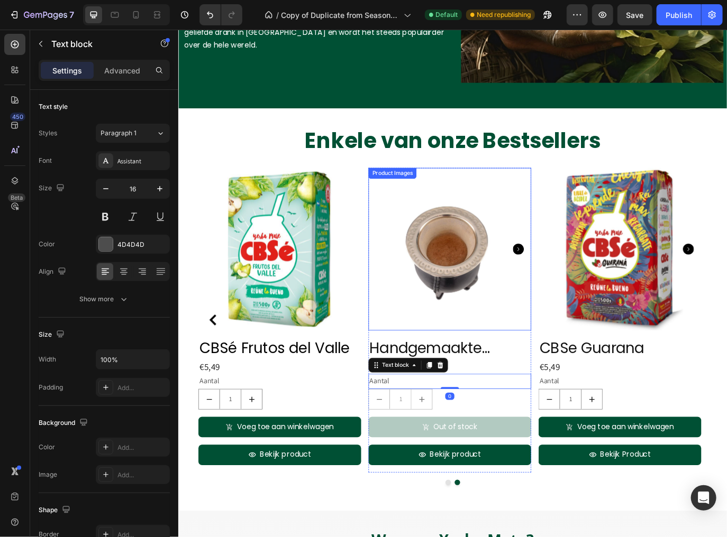
click at [539, 343] on img at bounding box center [492, 283] width 188 height 188
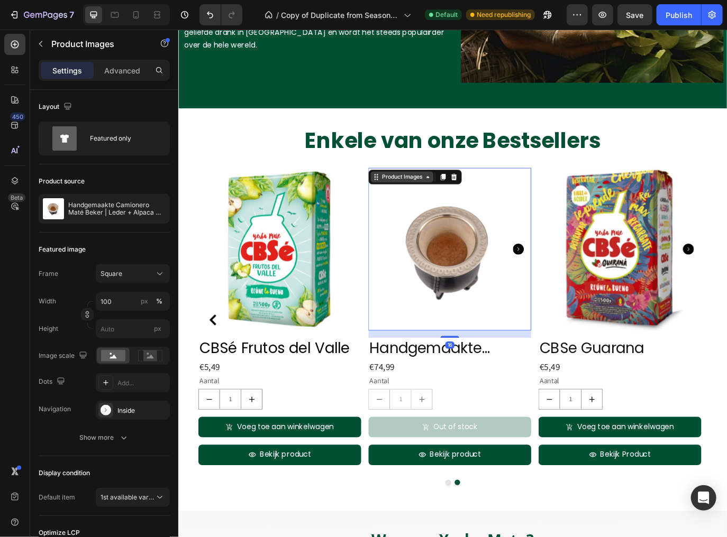
click at [437, 199] on div "Product Images" at bounding box center [436, 200] width 51 height 10
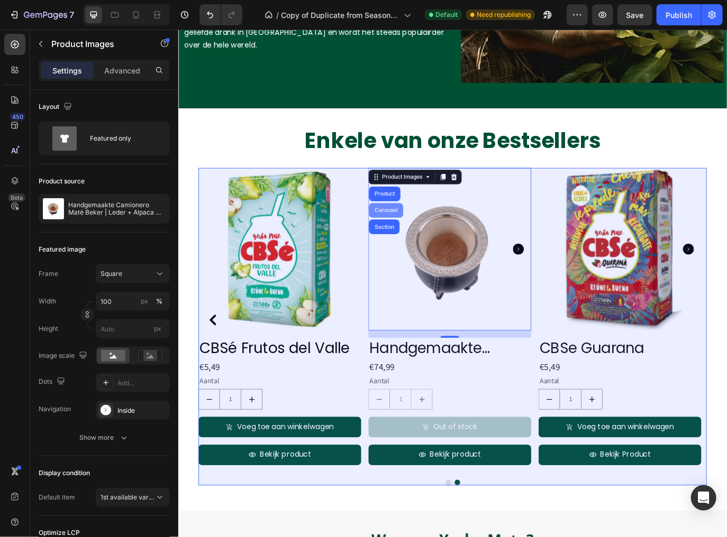
click at [418, 240] on div "Carousel" at bounding box center [418, 238] width 40 height 17
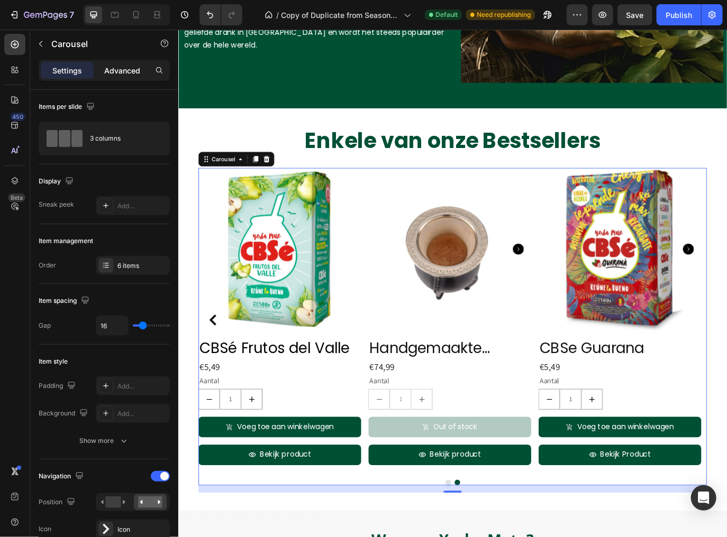
click at [120, 74] on p "Advanced" at bounding box center [122, 70] width 36 height 11
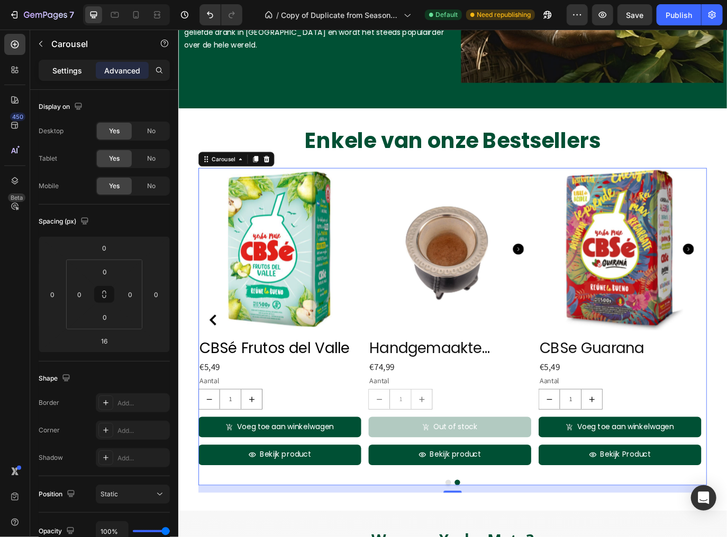
click at [65, 69] on p "Settings" at bounding box center [67, 70] width 30 height 11
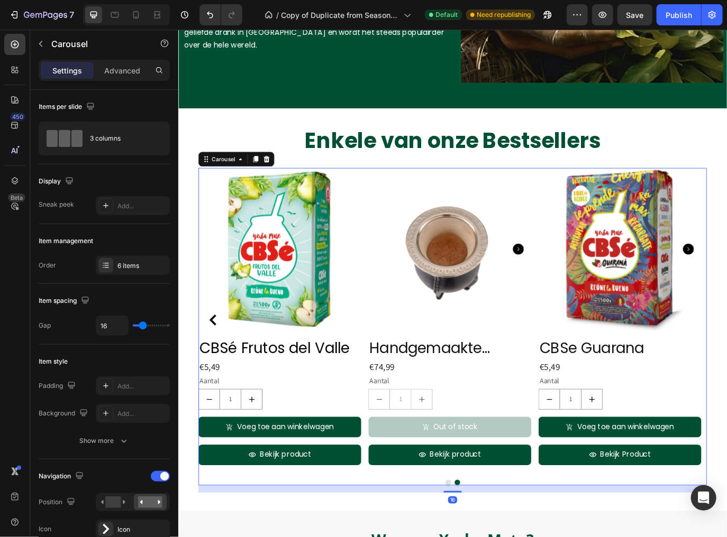
click at [67, 66] on p "Settings" at bounding box center [67, 70] width 30 height 11
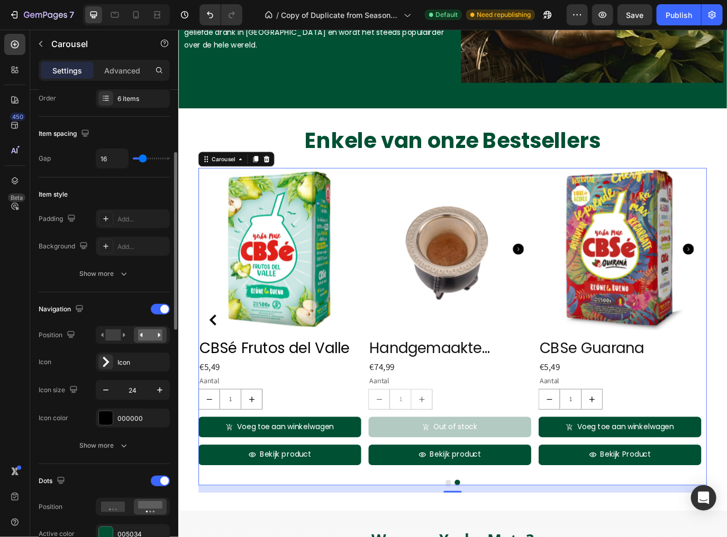
scroll to position [0, 0]
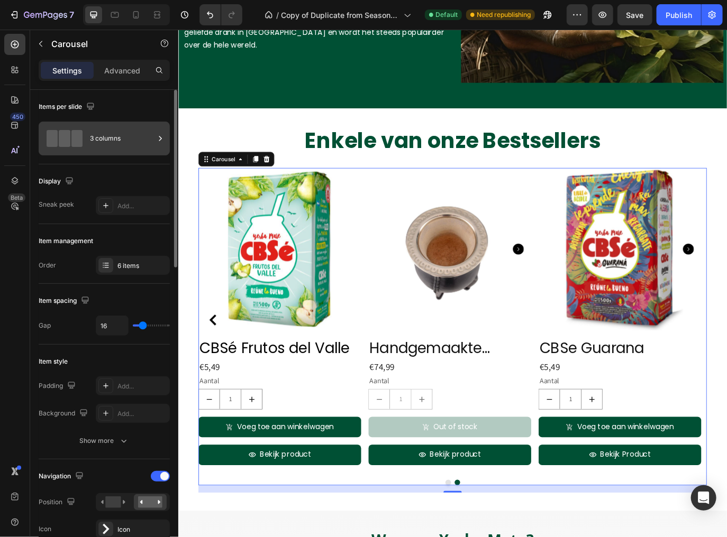
click at [101, 142] on div "3 columns" at bounding box center [122, 138] width 65 height 24
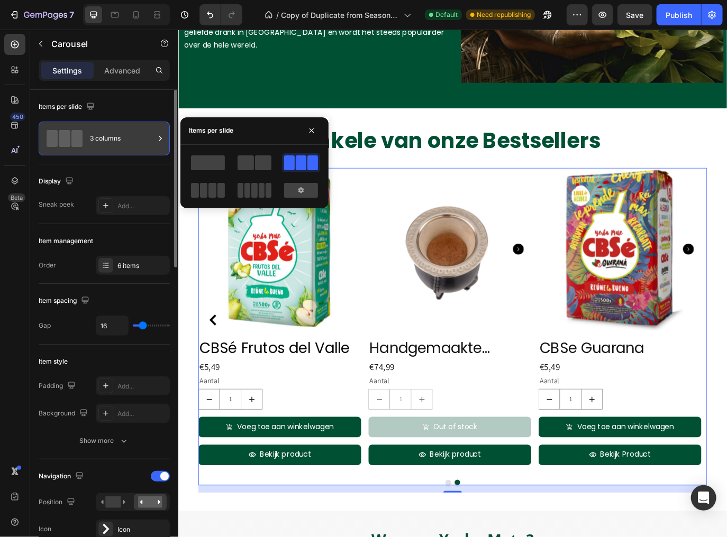
click at [110, 140] on div "3 columns" at bounding box center [122, 138] width 65 height 24
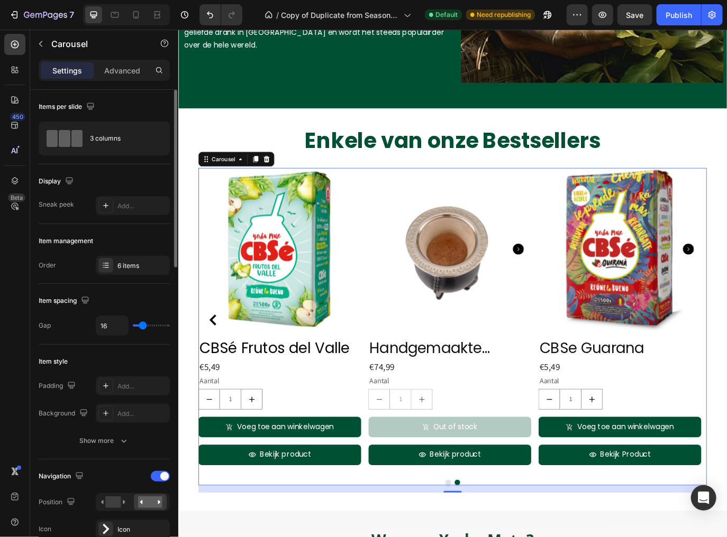
click at [122, 111] on div "Items per slide" at bounding box center [104, 106] width 131 height 17
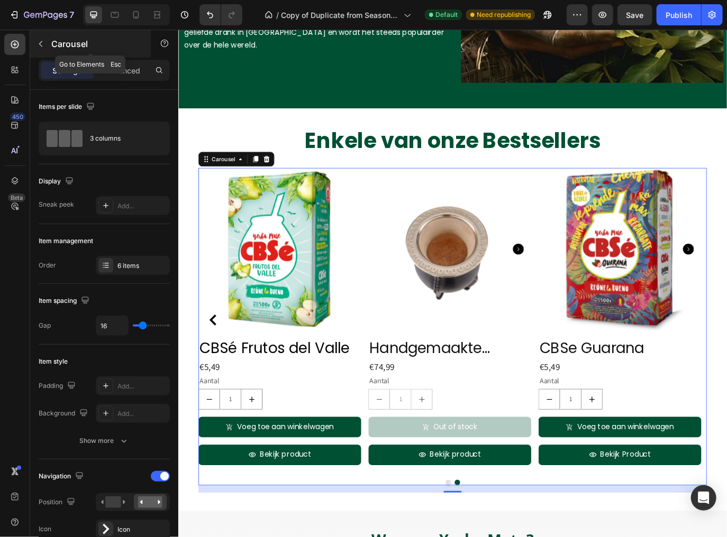
click at [47, 50] on button "button" at bounding box center [40, 43] width 17 height 17
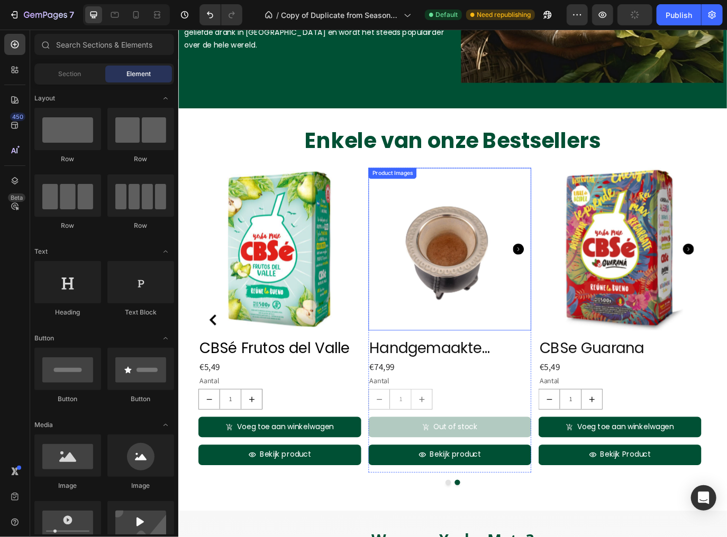
click at [411, 195] on div "Product Images" at bounding box center [425, 196] width 51 height 10
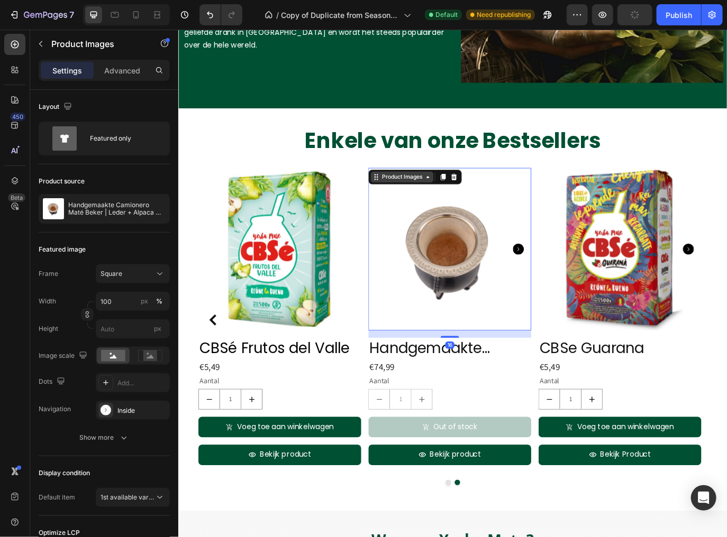
click at [444, 198] on div "Product Images" at bounding box center [436, 200] width 51 height 10
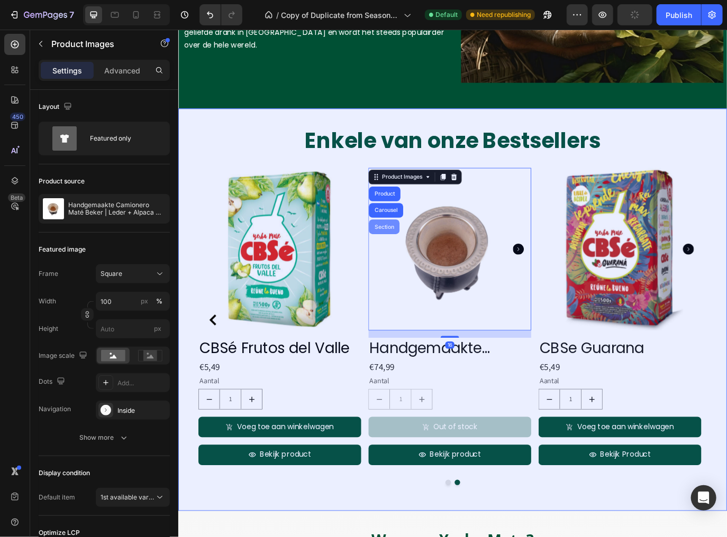
click at [416, 250] on div "Section" at bounding box center [415, 257] width 35 height 17
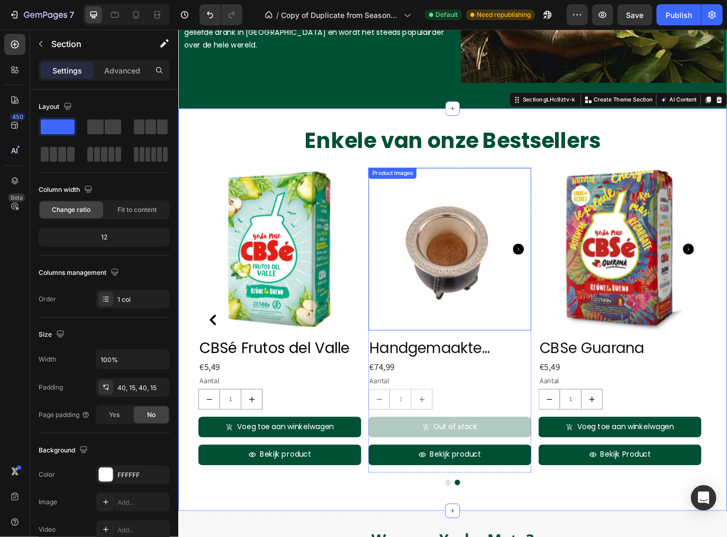
click at [428, 194] on div "Product Images" at bounding box center [425, 196] width 51 height 10
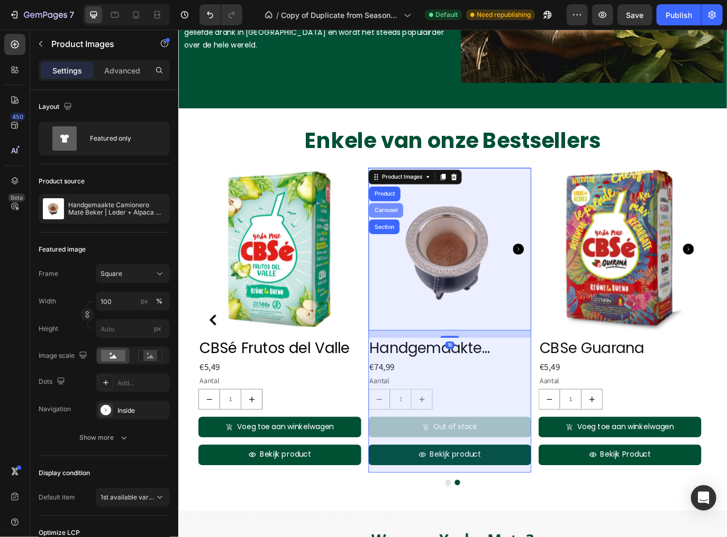
click at [423, 217] on div "Product" at bounding box center [416, 219] width 28 height 6
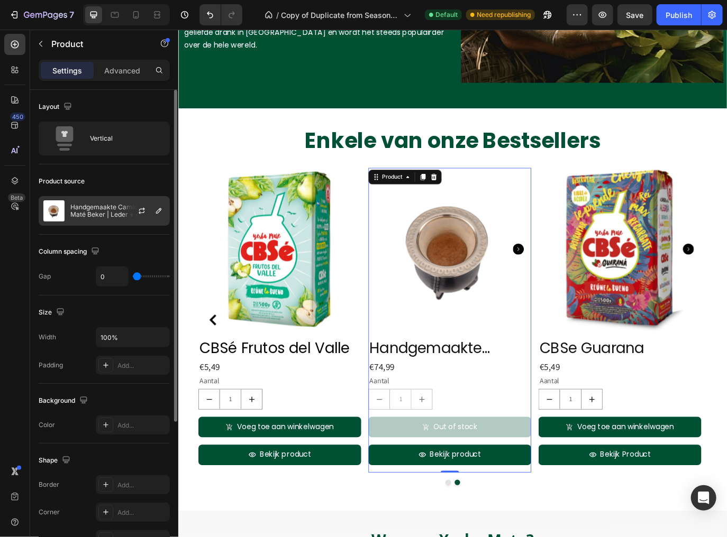
click at [120, 210] on p "Handgemaakte Camionero Maté Beker | Leder + Alpaca (Duits Zilver)" at bounding box center [117, 211] width 95 height 15
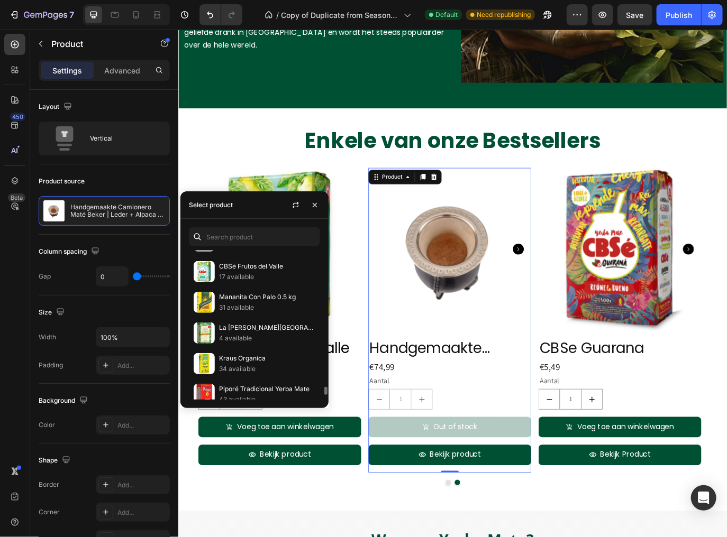
scroll to position [2552, 0]
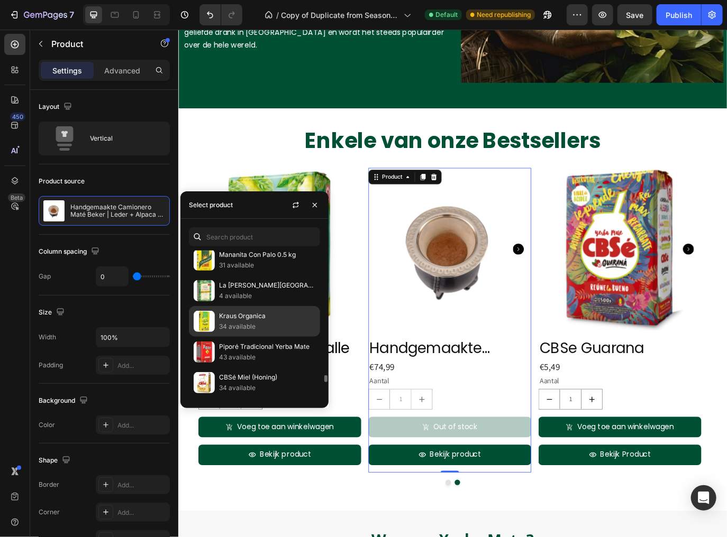
click at [245, 322] on p "34 available" at bounding box center [267, 327] width 96 height 11
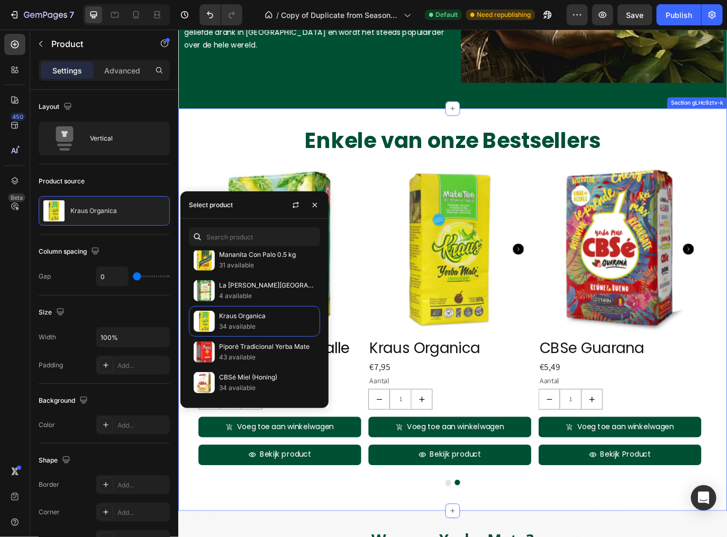
drag, startPoint x: 312, startPoint y: 561, endPoint x: 310, endPoint y: 555, distance: 6.0
click at [312, 537] on div "Product Images Standaard Starterspakket Product Title €24,99 Price Price Aantal…" at bounding box center [495, 377] width 619 height 376
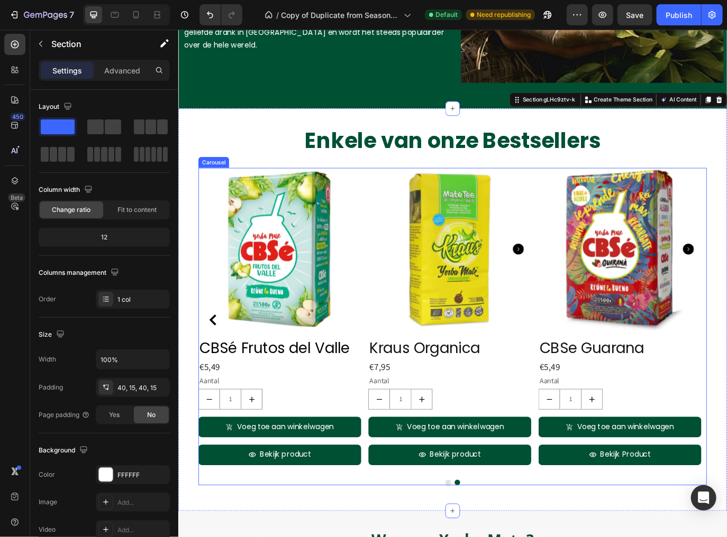
click at [220, 360] on icon "Carousel Back Arrow" at bounding box center [218, 365] width 13 height 13
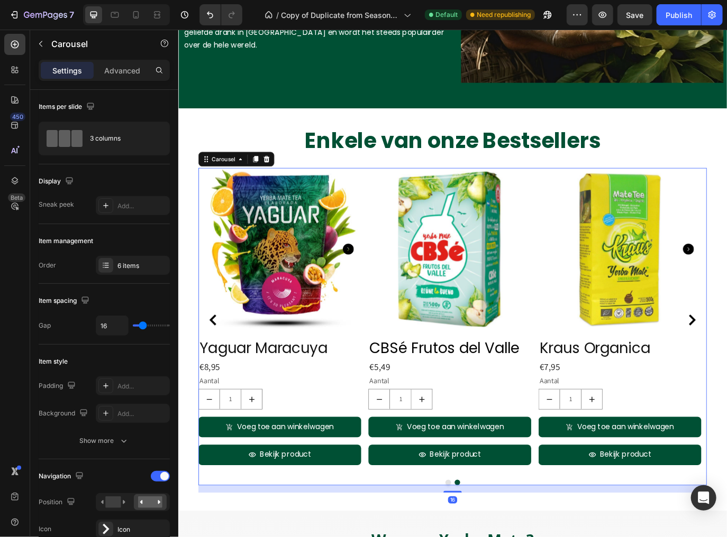
click at [217, 362] on icon "Carousel Back Arrow" at bounding box center [218, 365] width 13 height 13
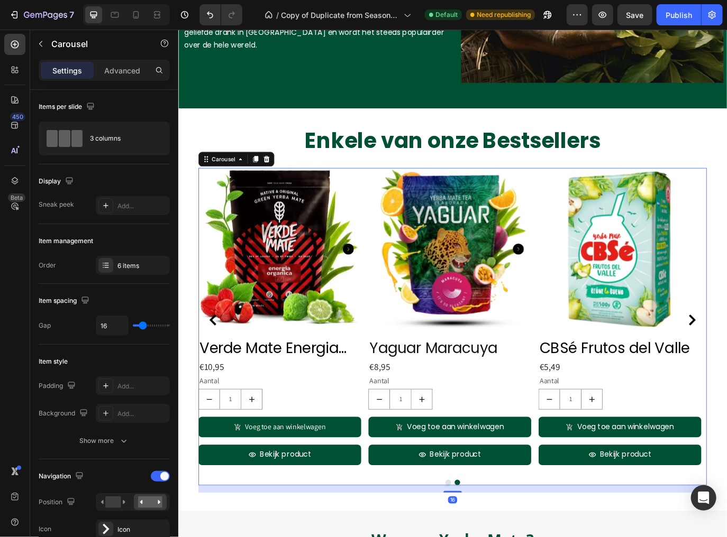
click at [217, 362] on icon "Carousel Back Arrow" at bounding box center [218, 365] width 13 height 13
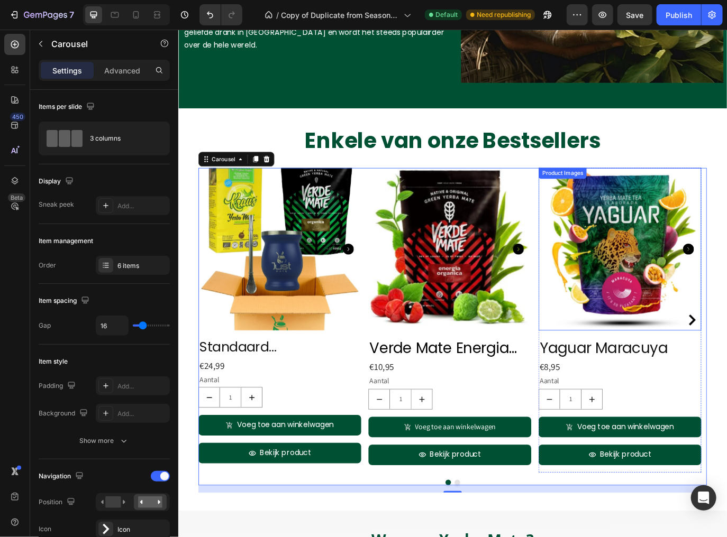
click at [681, 300] on img at bounding box center [688, 283] width 188 height 188
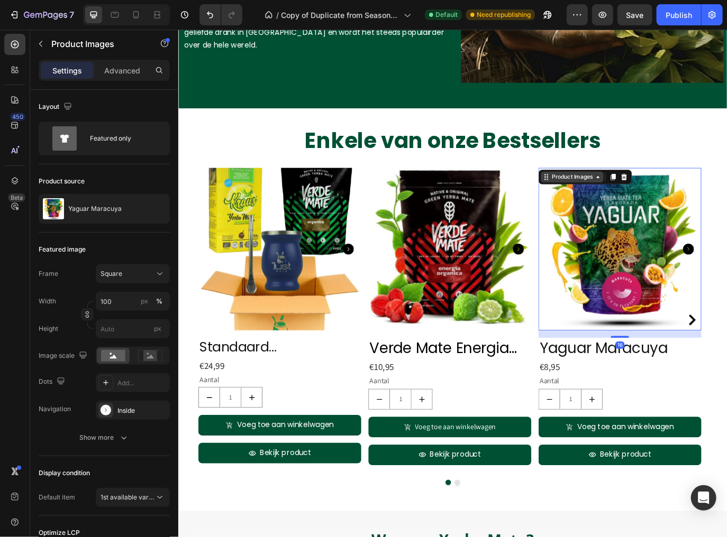
click at [620, 199] on div "Product Images" at bounding box center [633, 200] width 51 height 10
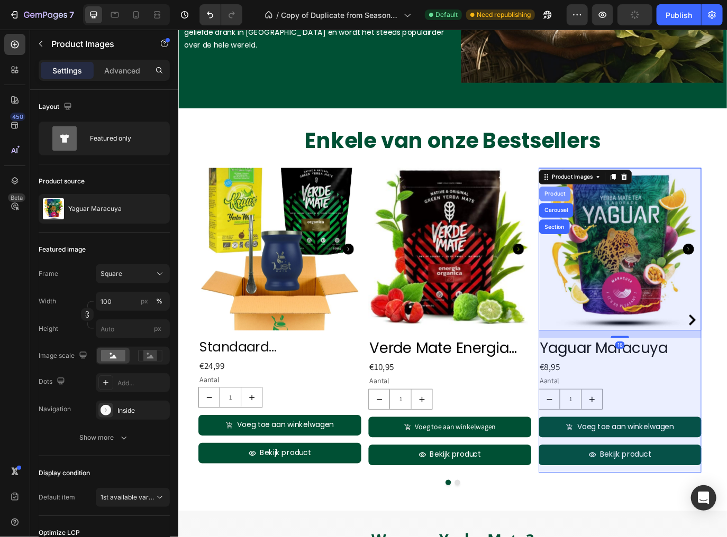
click at [611, 219] on div "Product" at bounding box center [613, 219] width 28 height 6
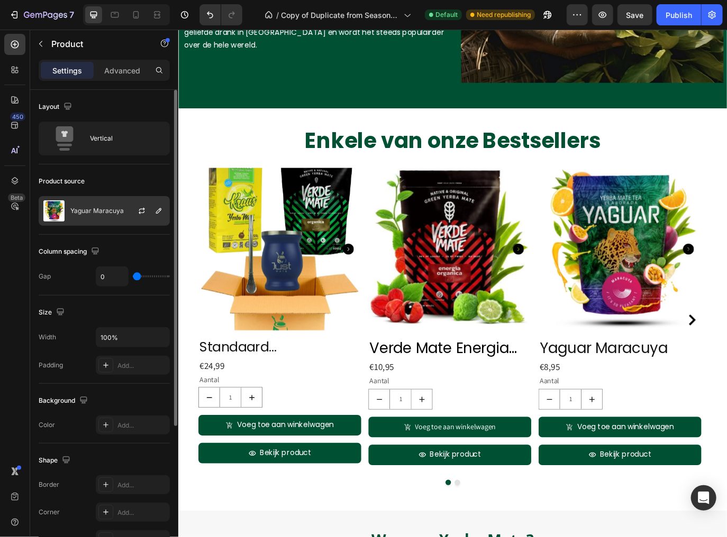
click at [84, 212] on p "Yaguar Maracuya" at bounding box center [96, 210] width 53 height 7
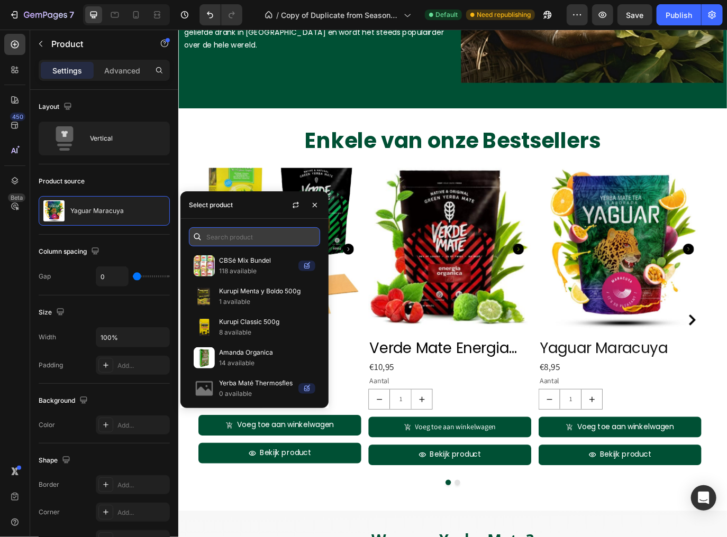
click at [227, 235] on input "text" at bounding box center [254, 236] width 131 height 19
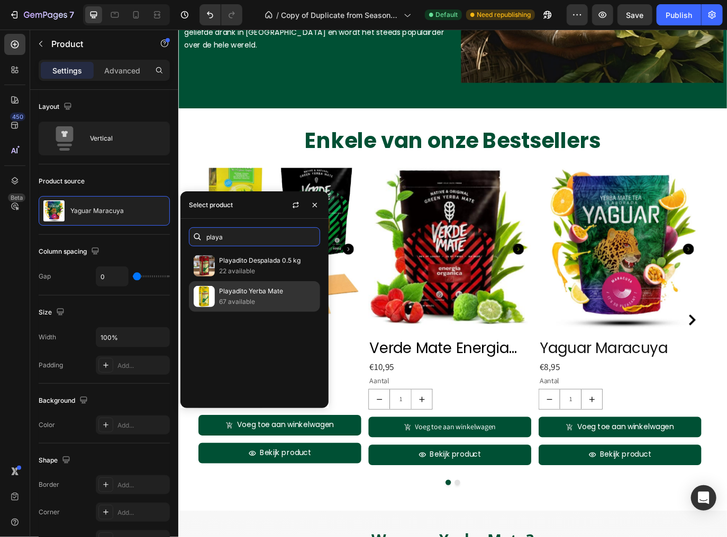
type input "playa"
click at [257, 291] on p "Playadito Yerba Mate" at bounding box center [267, 291] width 96 height 11
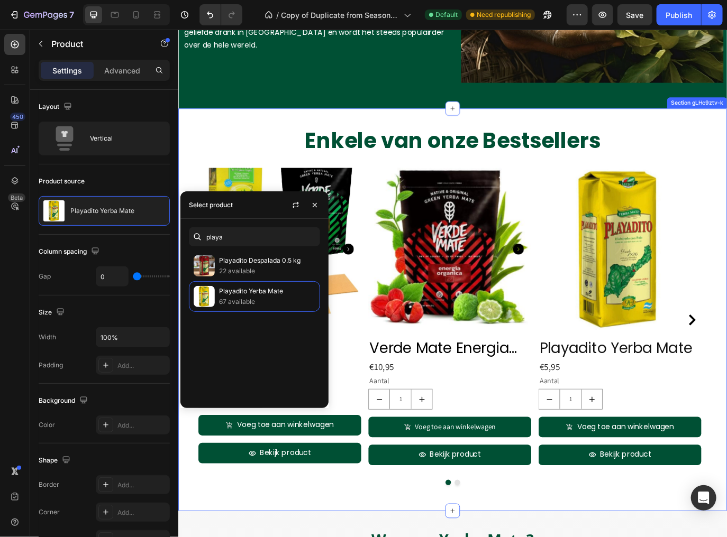
click at [579, 537] on div "Enkele van onze Bestsellers Heading Product Images Standaard Starterspakket Pro…" at bounding box center [495, 354] width 635 height 466
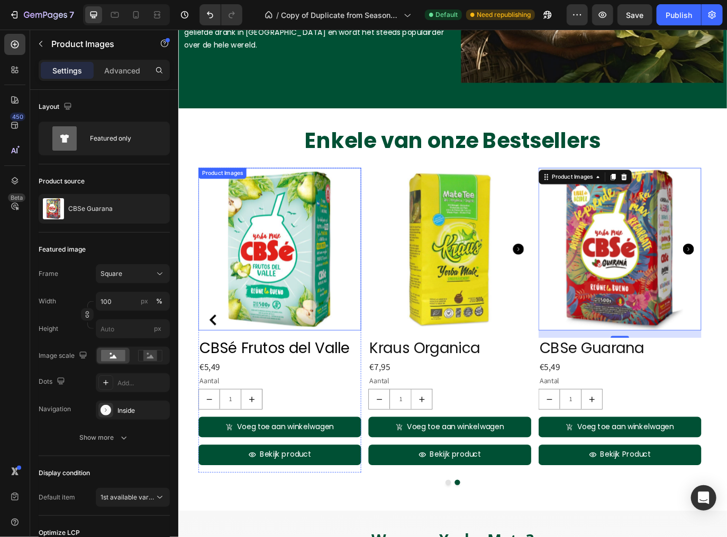
click at [259, 329] on img at bounding box center [295, 283] width 188 height 188
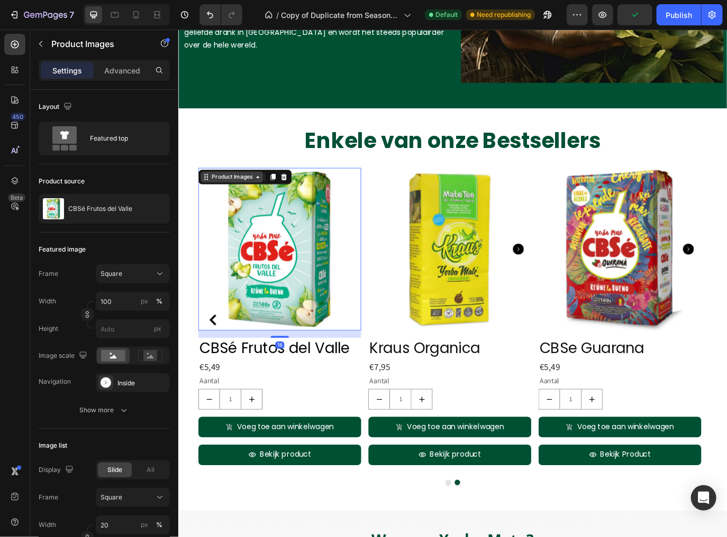
click at [234, 200] on div "Product Images" at bounding box center [239, 200] width 51 height 10
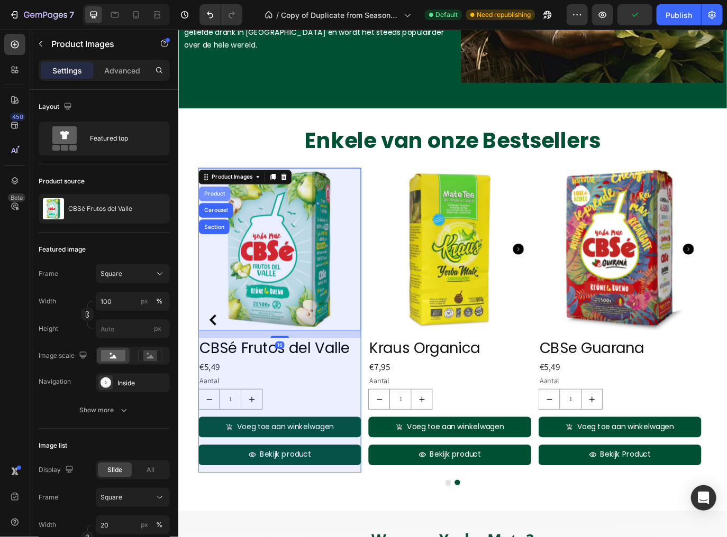
click at [223, 218] on div "Product" at bounding box center [220, 219] width 28 height 6
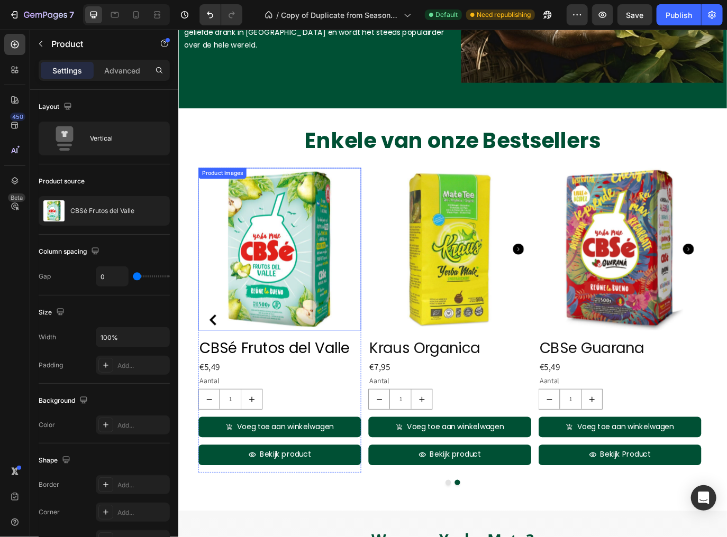
click at [246, 227] on img at bounding box center [295, 283] width 188 height 188
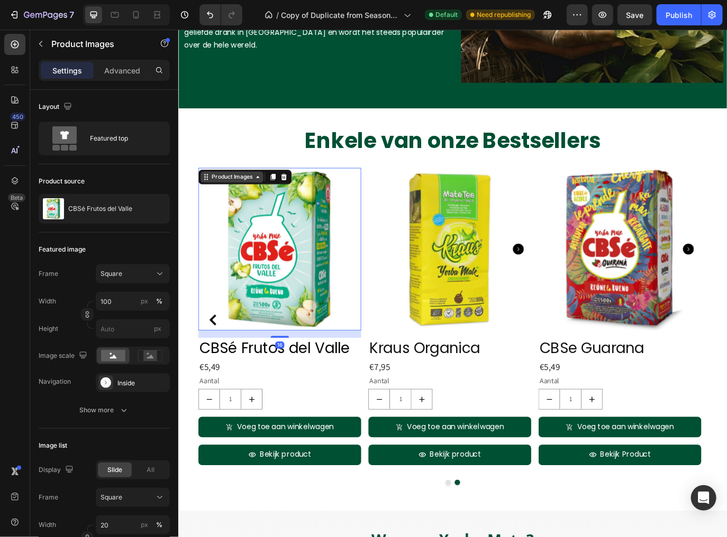
click at [226, 196] on div "Product Images" at bounding box center [239, 200] width 51 height 10
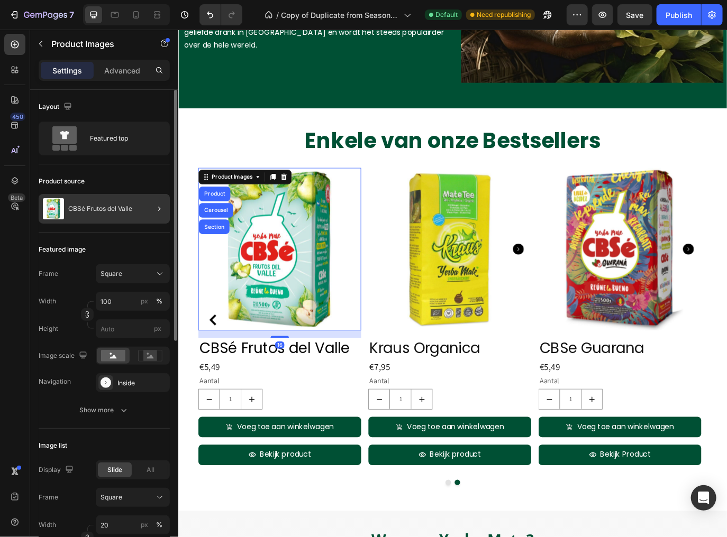
click at [118, 203] on div "CBSé Frutos del Valle" at bounding box center [104, 209] width 131 height 30
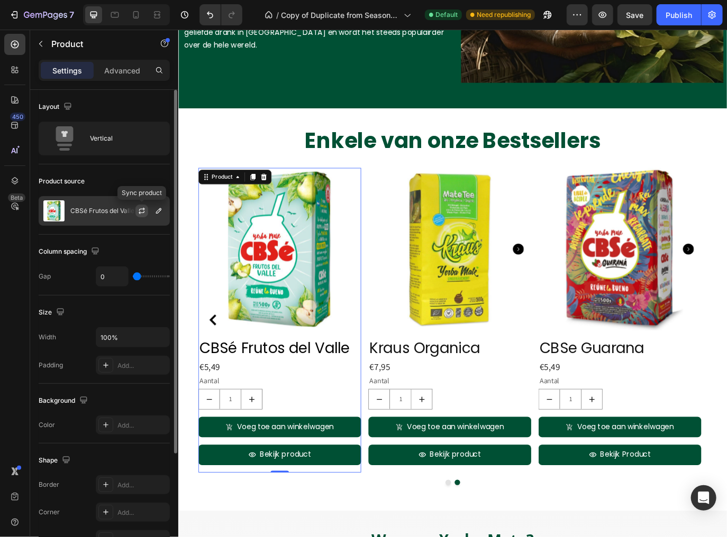
click at [140, 212] on icon "button" at bounding box center [142, 212] width 6 height 3
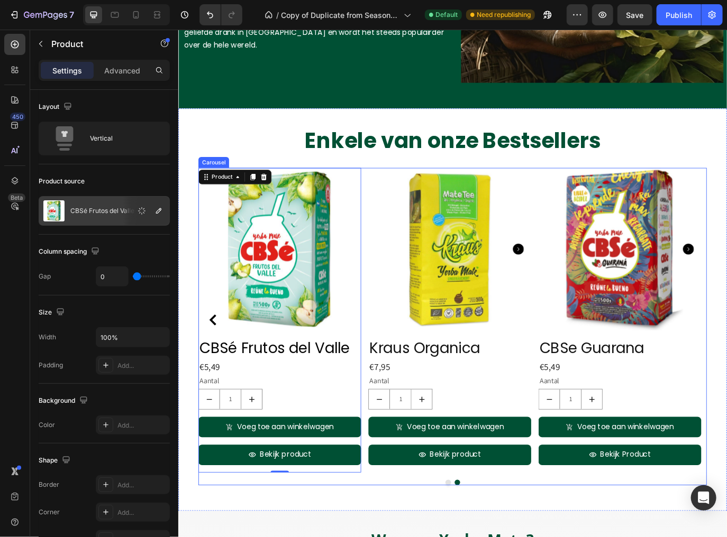
click at [216, 365] on icon "Carousel Back Arrow" at bounding box center [218, 365] width 8 height 13
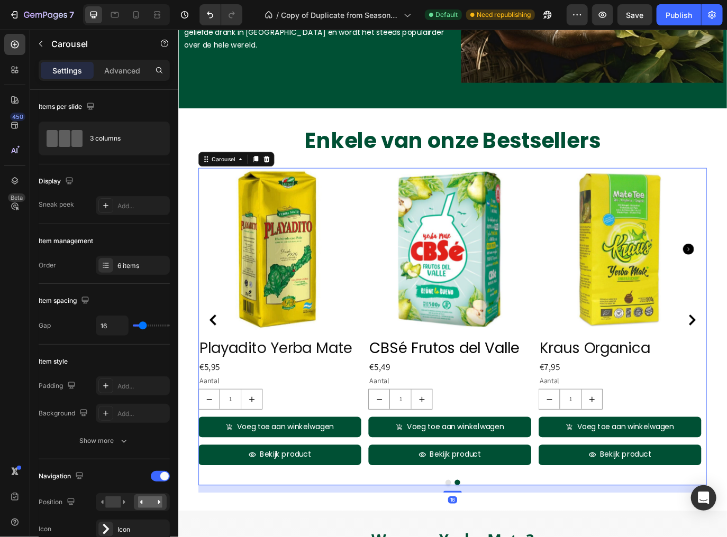
click at [223, 363] on icon "Carousel Back Arrow" at bounding box center [218, 365] width 13 height 13
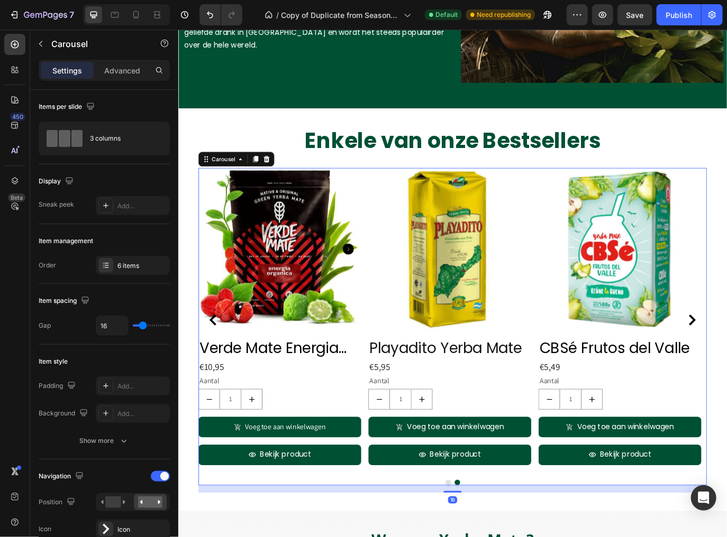
click at [223, 363] on icon "Carousel Back Arrow" at bounding box center [218, 365] width 13 height 13
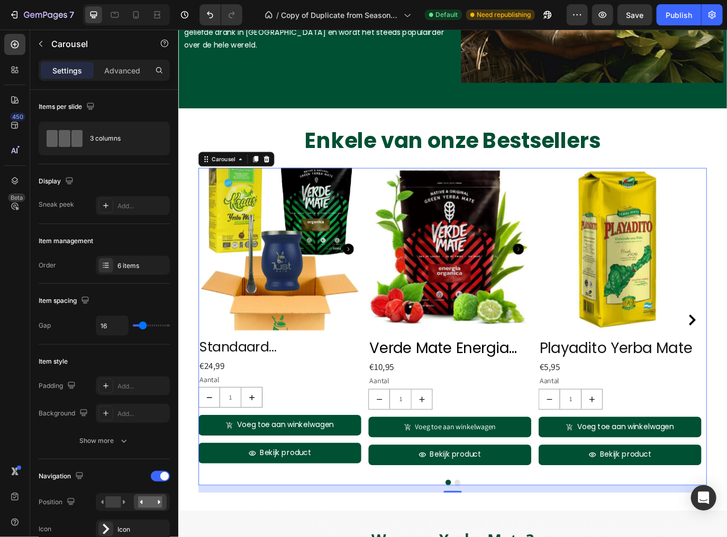
click at [224, 363] on img at bounding box center [295, 283] width 188 height 188
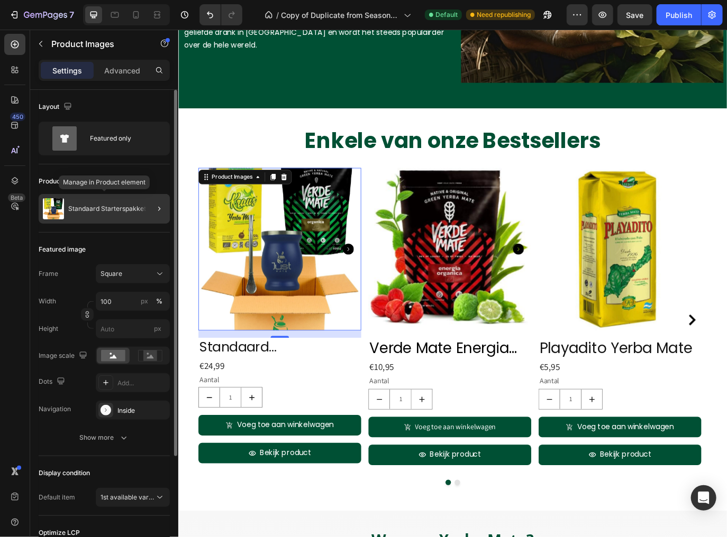
click at [98, 206] on p "Standaard Starterspakket" at bounding box center [107, 208] width 78 height 7
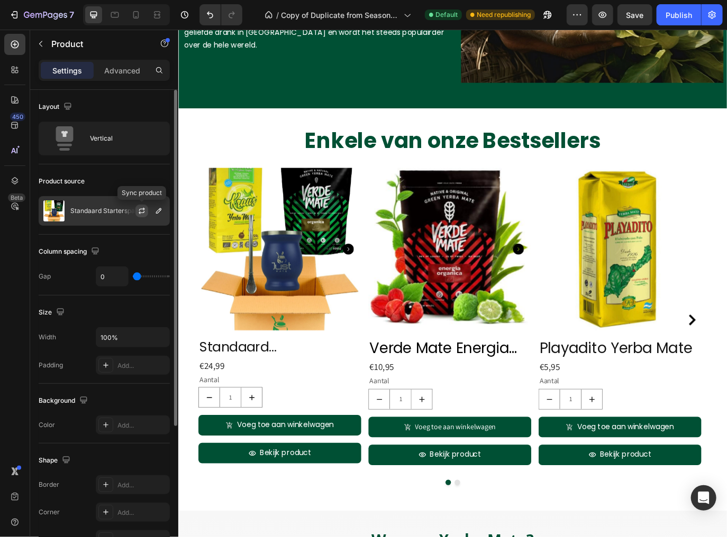
click at [140, 214] on icon "button" at bounding box center [141, 211] width 8 height 8
click at [157, 212] on icon "button" at bounding box center [158, 210] width 5 height 5
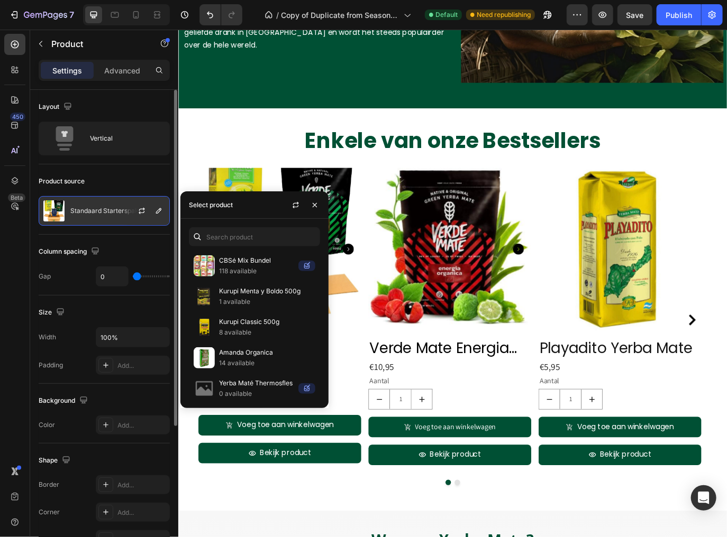
click at [99, 206] on div "Standaard Starterspakket" at bounding box center [104, 211] width 131 height 30
click at [87, 180] on div "Product source" at bounding box center [104, 181] width 131 height 17
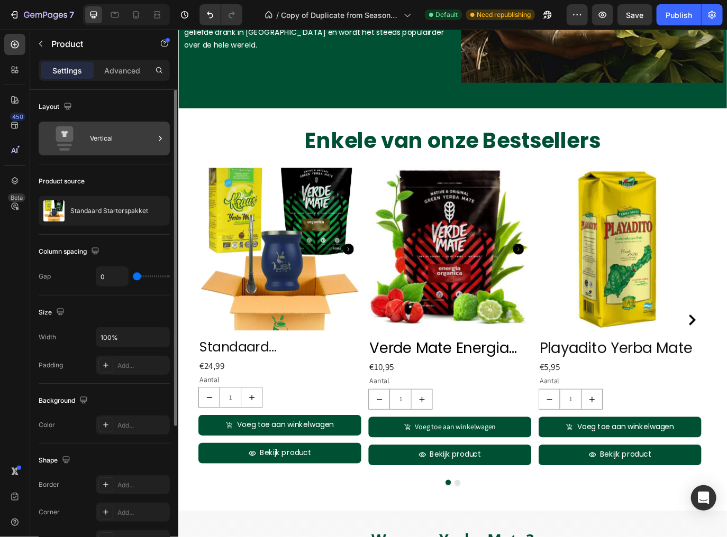
click at [91, 144] on div "Vertical" at bounding box center [122, 138] width 65 height 24
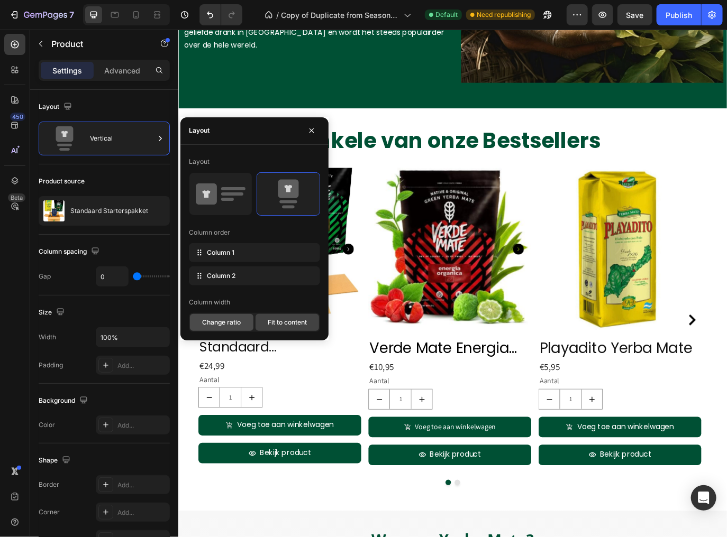
click at [218, 324] on span "Change ratio" at bounding box center [222, 323] width 39 height 10
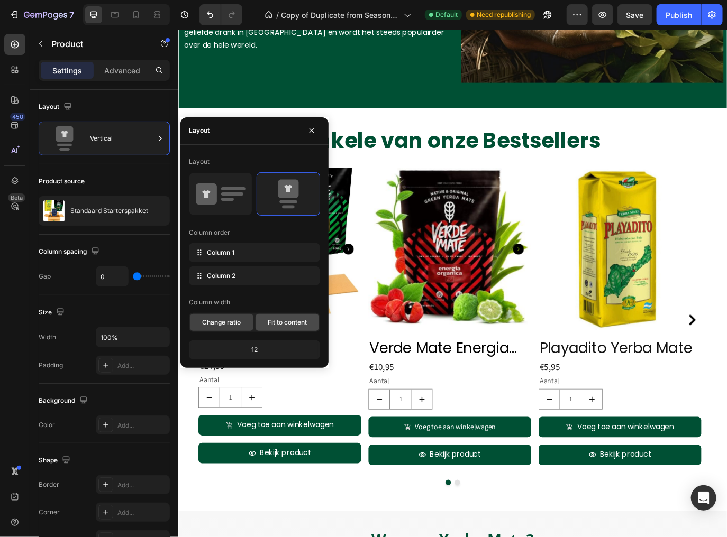
click at [272, 321] on span "Fit to content" at bounding box center [287, 323] width 39 height 10
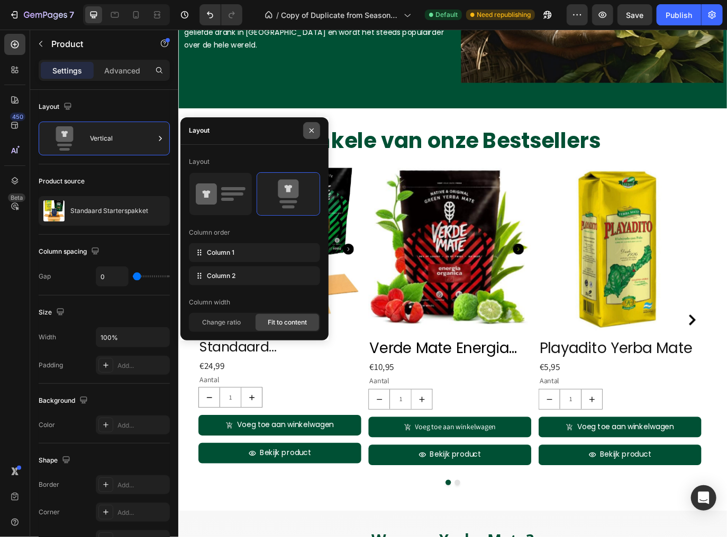
drag, startPoint x: 315, startPoint y: 131, endPoint x: 155, endPoint y: 164, distance: 163.7
click at [315, 131] on icon "button" at bounding box center [311, 130] width 8 height 8
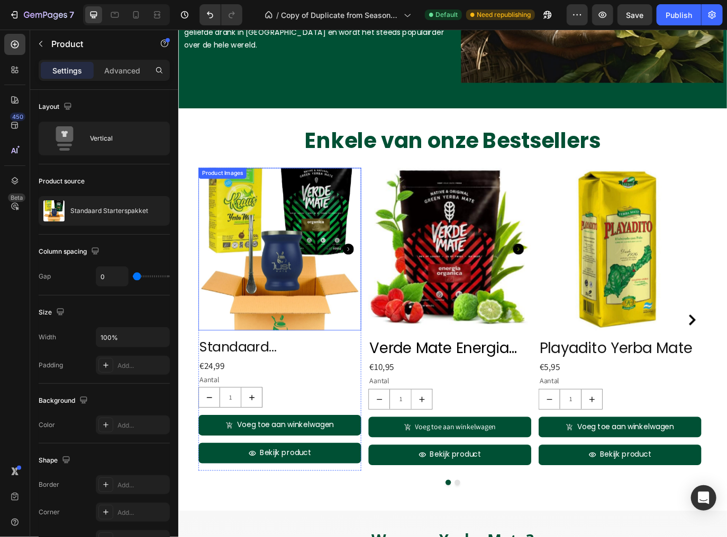
click at [291, 289] on img at bounding box center [295, 283] width 188 height 188
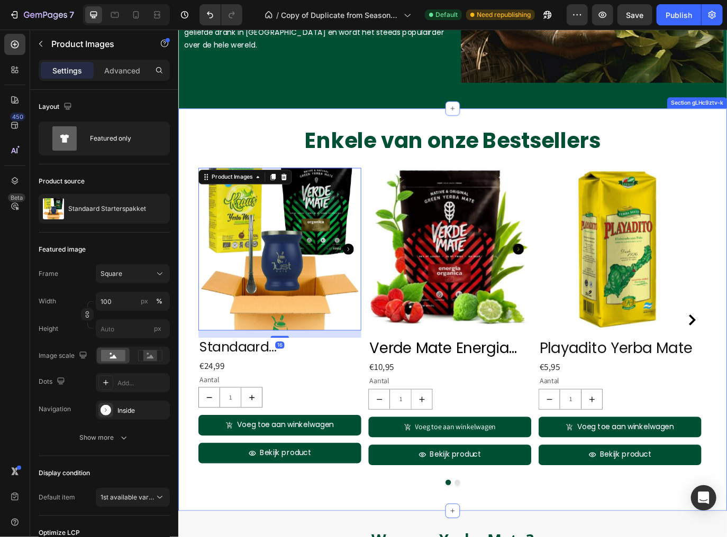
click at [493, 162] on p "Enkele van onze Bestsellers" at bounding box center [495, 159] width 617 height 32
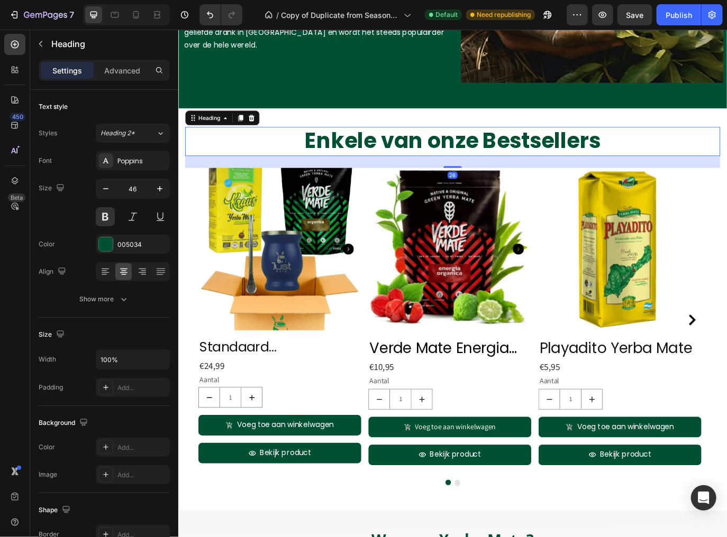
click at [568, 162] on p "Enkele van onze Bestsellers" at bounding box center [495, 159] width 617 height 32
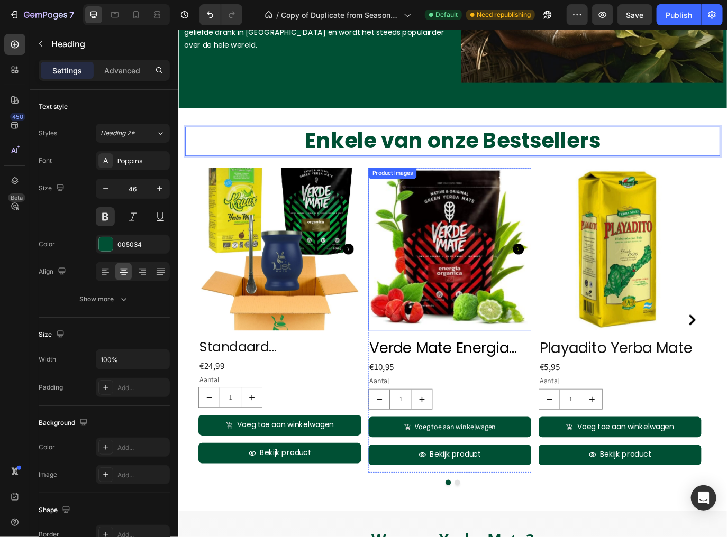
click at [331, 274] on img at bounding box center [295, 283] width 188 height 188
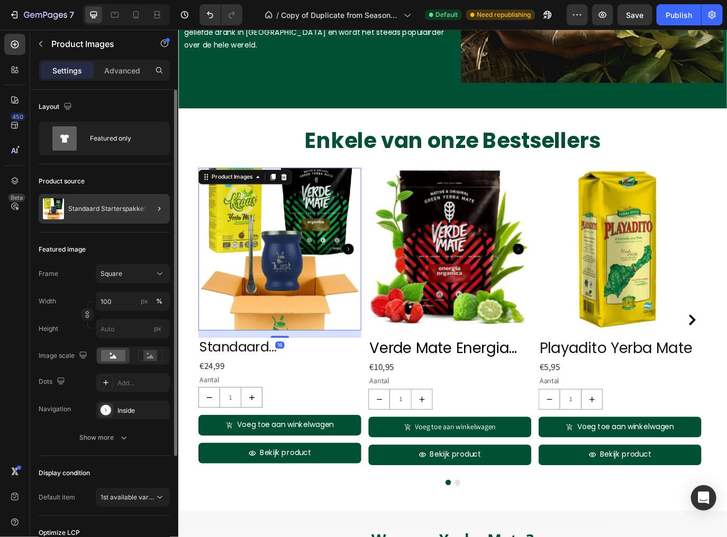
click at [145, 210] on div at bounding box center [155, 209] width 30 height 30
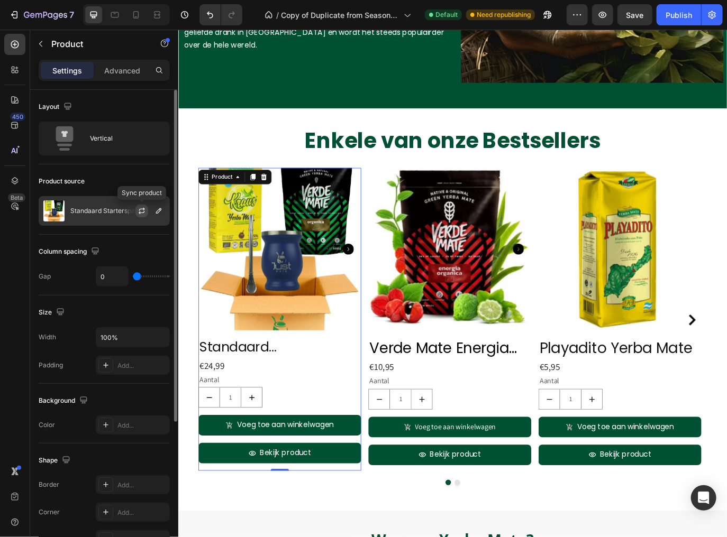
click at [140, 207] on icon "button" at bounding box center [141, 211] width 8 height 8
click at [154, 214] on icon "button" at bounding box center [158, 211] width 8 height 8
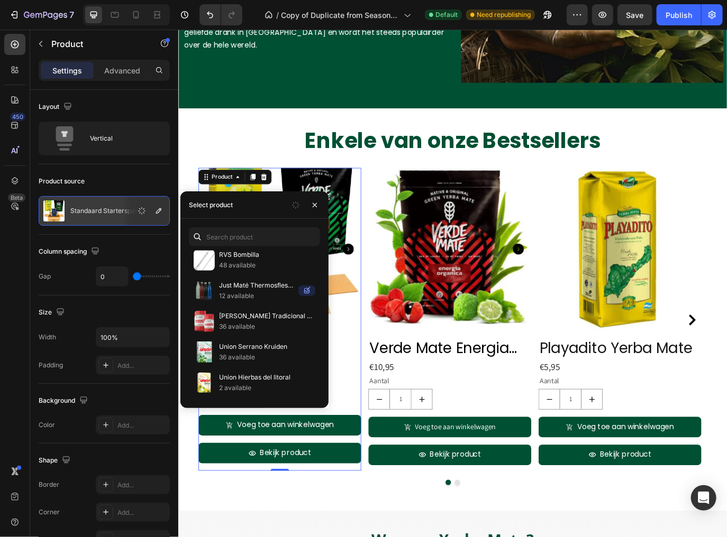
scroll to position [3169, 0]
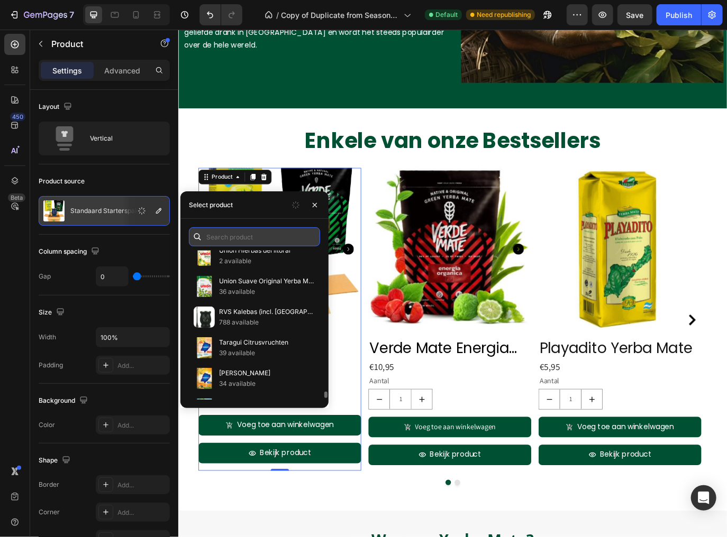
click at [222, 231] on input "text" at bounding box center [254, 236] width 131 height 19
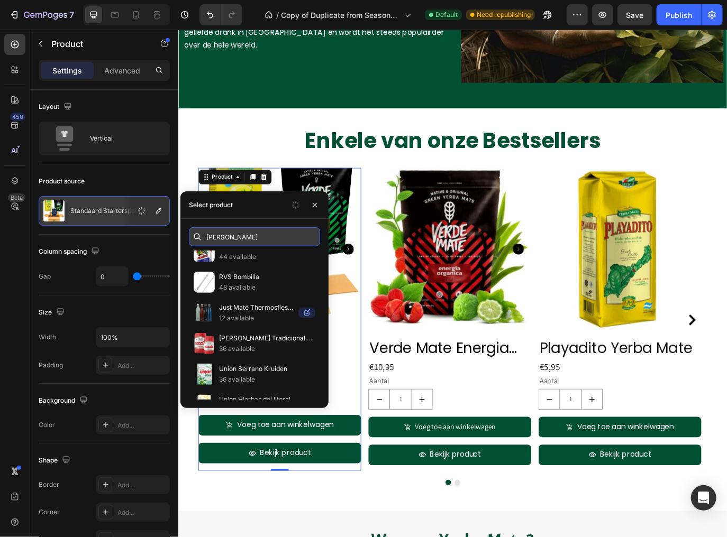
scroll to position [0, 0]
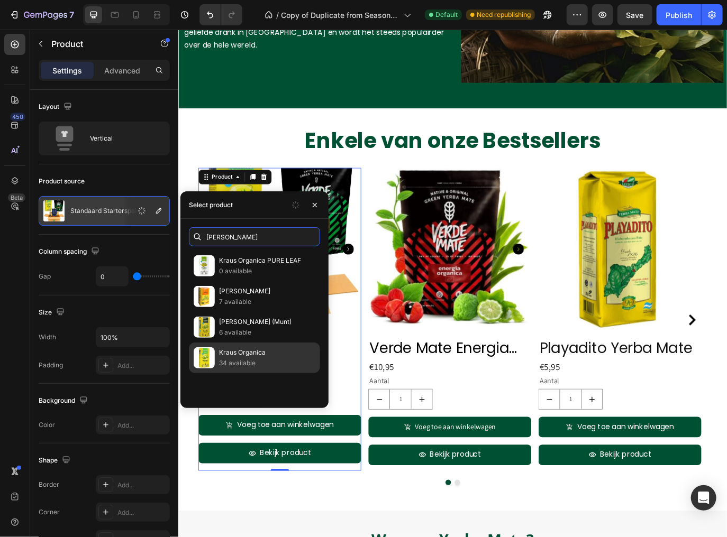
type input "kraus"
click at [247, 353] on p "Kraus Organica" at bounding box center [267, 352] width 96 height 11
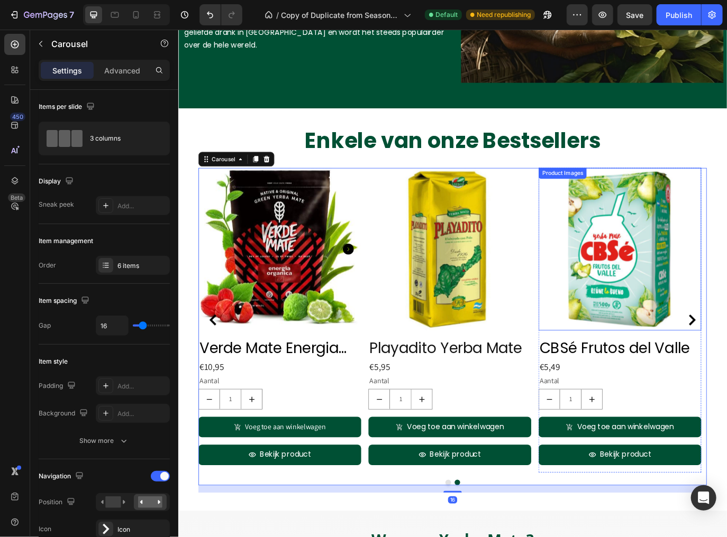
click at [657, 310] on img at bounding box center [688, 283] width 188 height 188
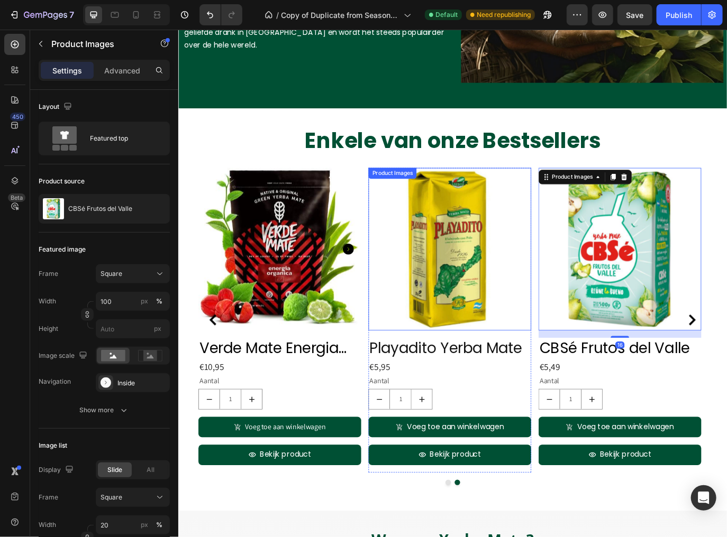
click at [484, 246] on img at bounding box center [492, 283] width 188 height 188
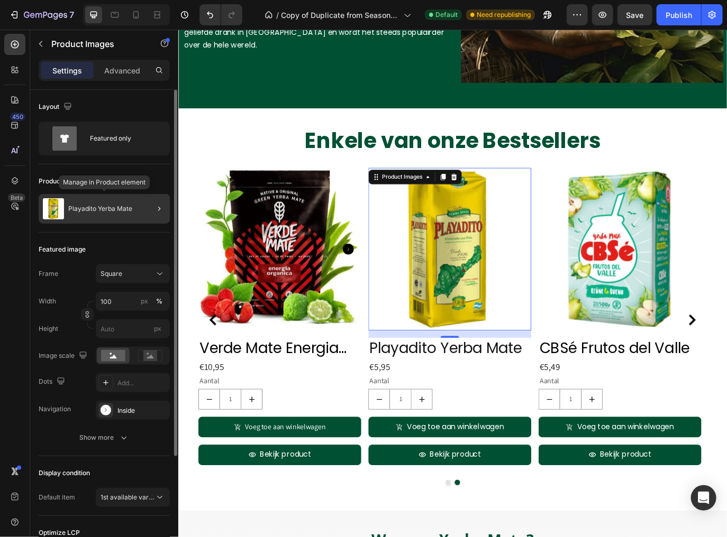
click at [139, 212] on div "Playadito Yerba Mate" at bounding box center [104, 209] width 131 height 30
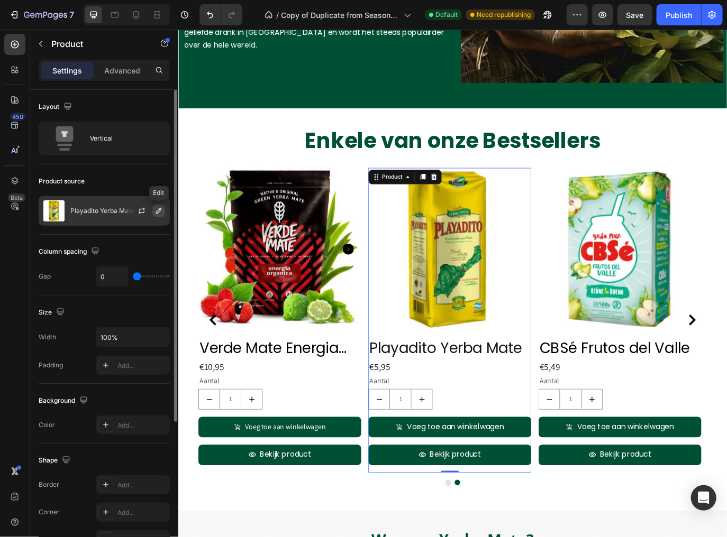
click at [155, 207] on icon "button" at bounding box center [158, 211] width 8 height 8
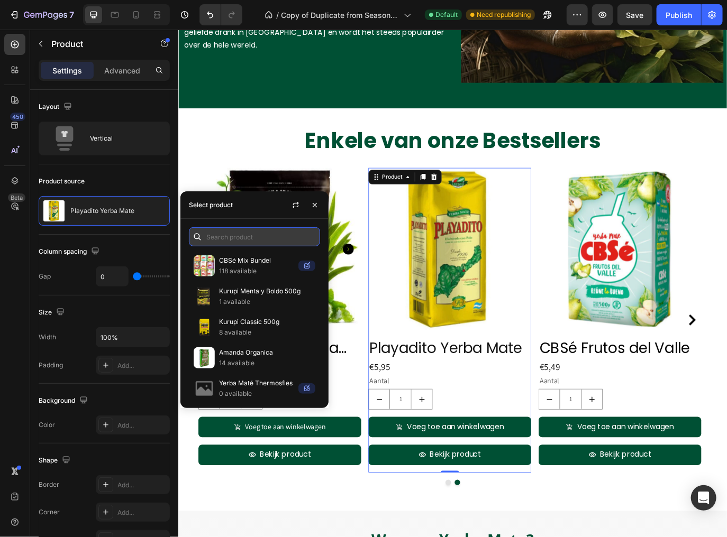
click at [247, 239] on input "text" at bounding box center [254, 236] width 131 height 19
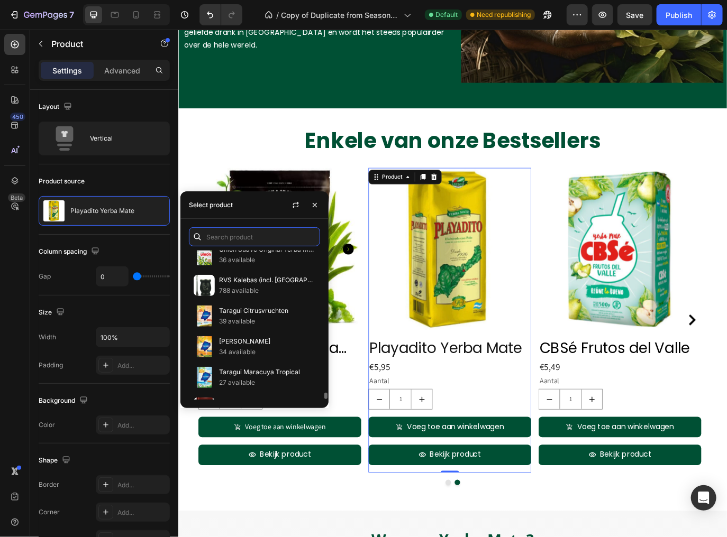
scroll to position [3201, 0]
click at [250, 398] on p "Taragui Energia" at bounding box center [267, 403] width 96 height 11
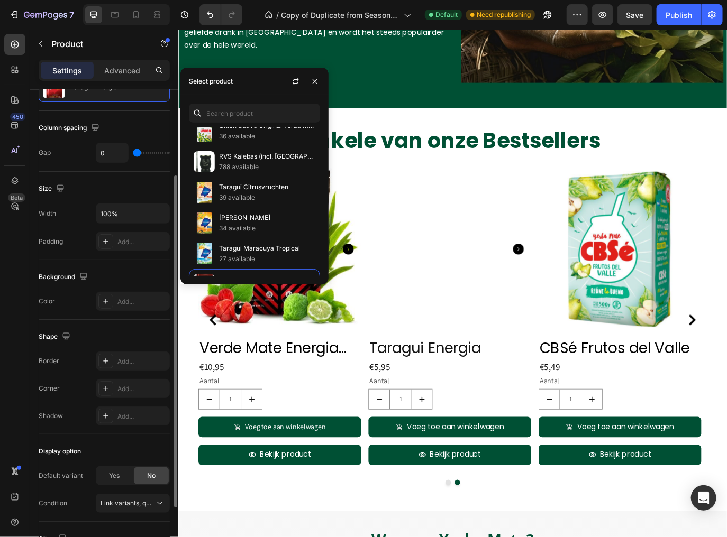
scroll to position [0, 0]
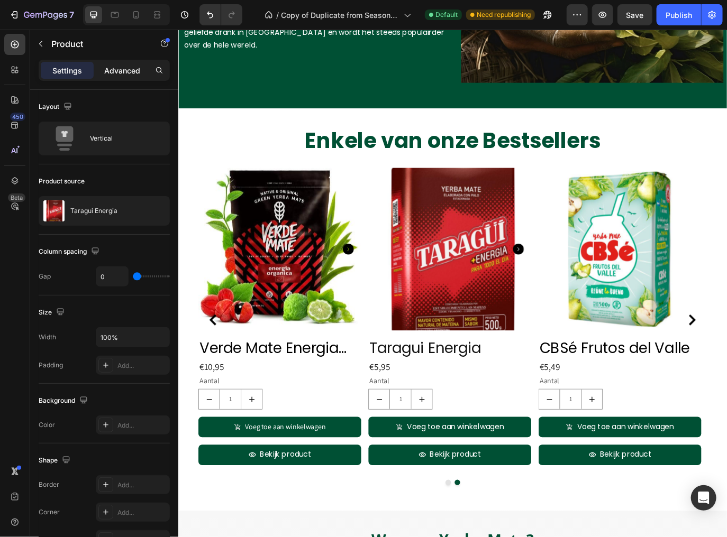
click at [126, 76] on p "Advanced" at bounding box center [122, 70] width 36 height 11
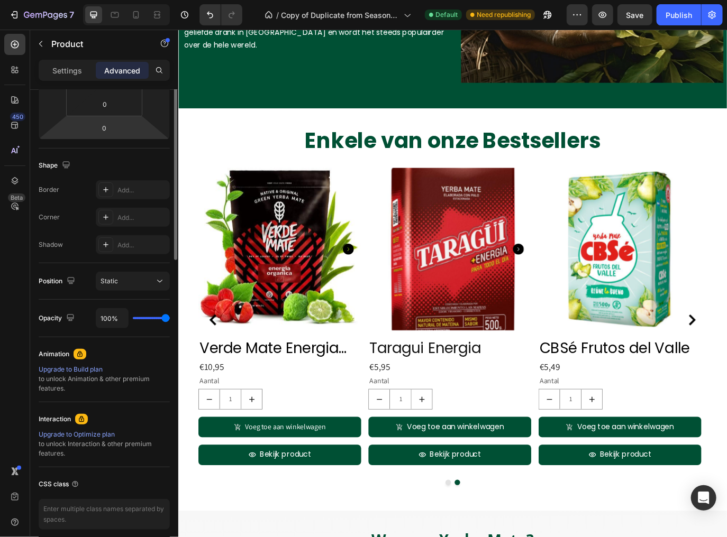
scroll to position [2, 0]
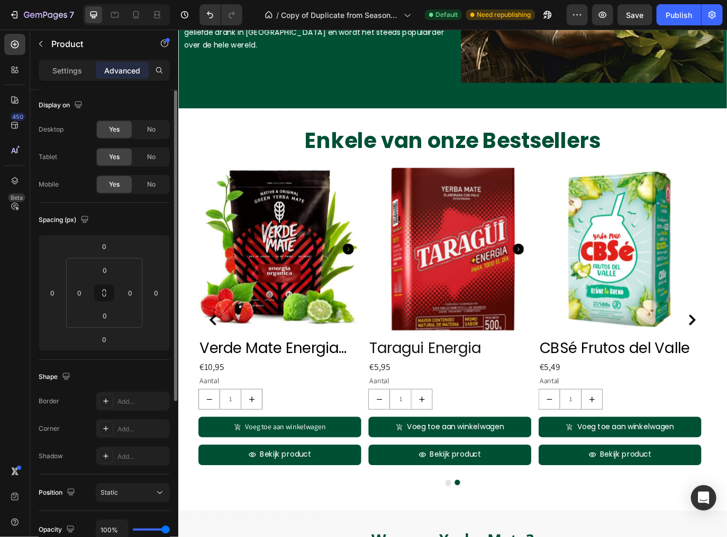
click at [72, 73] on p "Settings" at bounding box center [67, 70] width 30 height 11
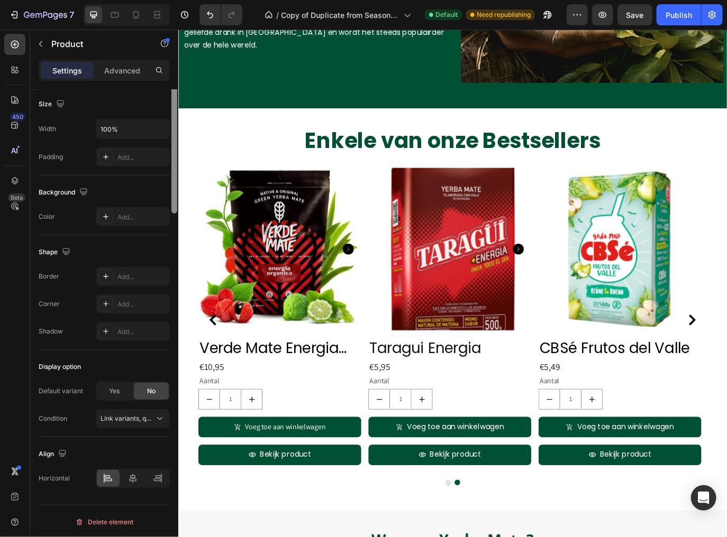
scroll to position [0, 0]
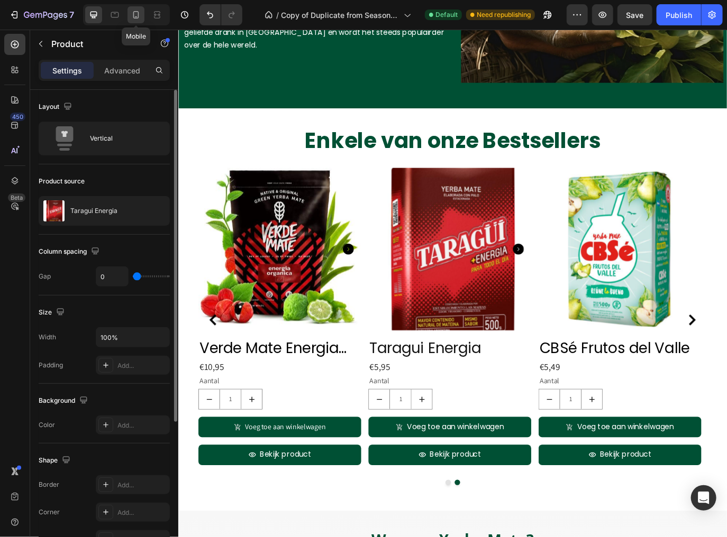
click at [139, 19] on icon at bounding box center [136, 15] width 11 height 11
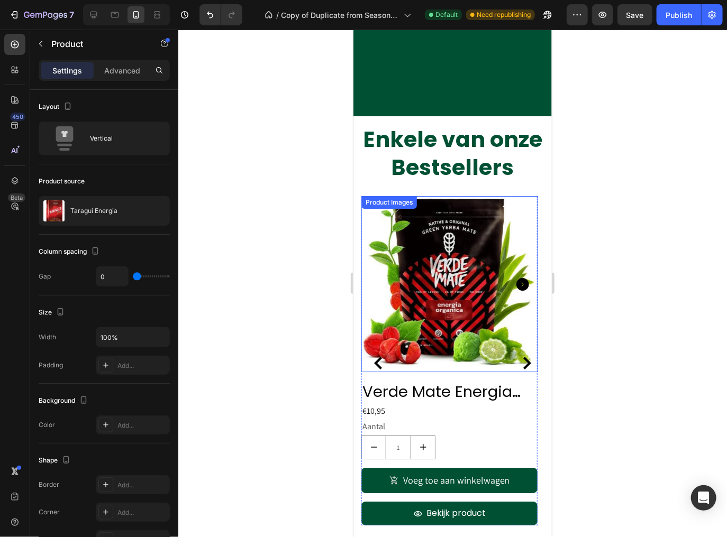
scroll to position [1704, 0]
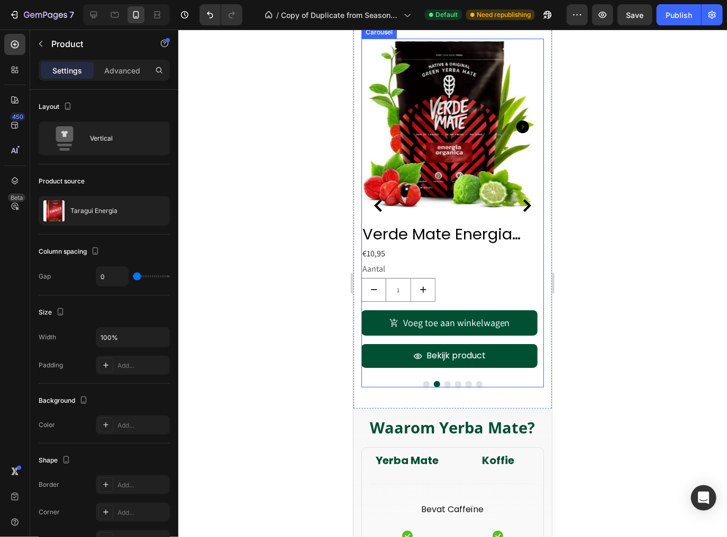
click at [522, 212] on icon "Carousel Next Arrow" at bounding box center [526, 205] width 8 height 13
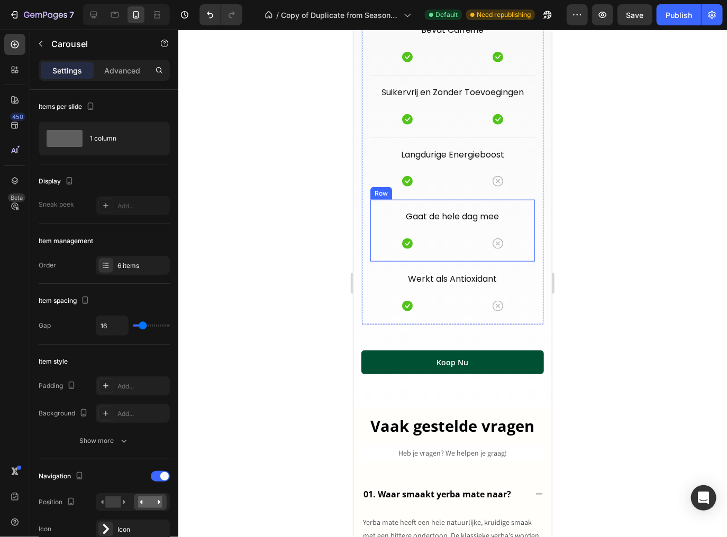
scroll to position [2465, 0]
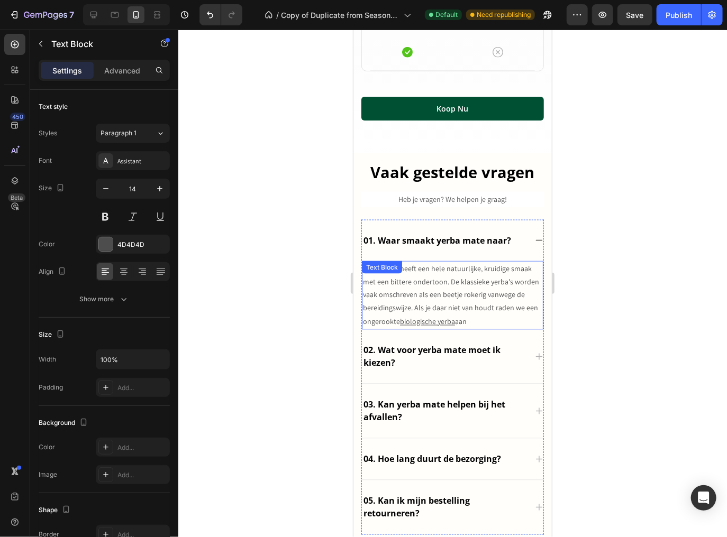
click at [469, 274] on p "Yerba mate heeft een hele natuurlijke, kruidige smaak met een bittere ondertoon…" at bounding box center [451, 295] width 179 height 67
click at [454, 273] on p "Yerba mate heeft een hele natuurlijke, kruidige smaak met een bittere ondertoon…" at bounding box center [451, 295] width 179 height 67
click at [456, 264] on p "Yerba mate heeft een hele natuurlijke, kruidige smaak met een bittere ondertoon…" at bounding box center [451, 295] width 179 height 67
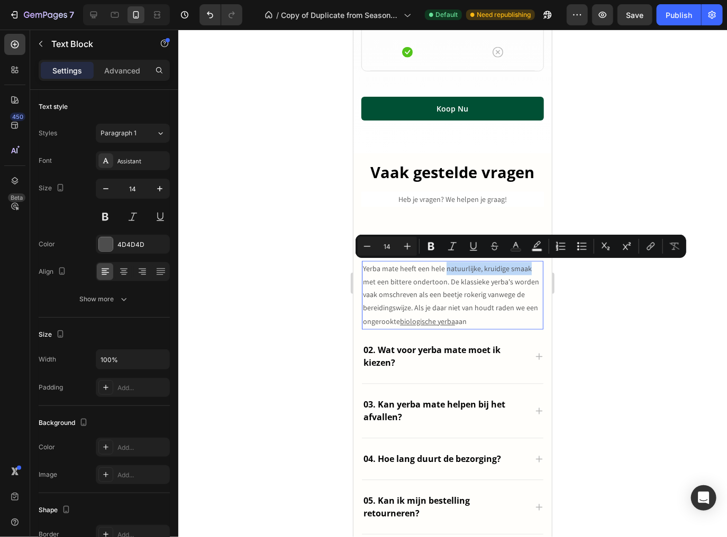
drag, startPoint x: 443, startPoint y: 267, endPoint x: 525, endPoint y: 270, distance: 81.5
click at [525, 270] on p "Yerba mate heeft een hele natuurlijke, kruidige smaak met een bittere ondertoon…" at bounding box center [451, 295] width 179 height 67
click at [474, 251] on icon "Editor contextual toolbar" at bounding box center [473, 246] width 11 height 11
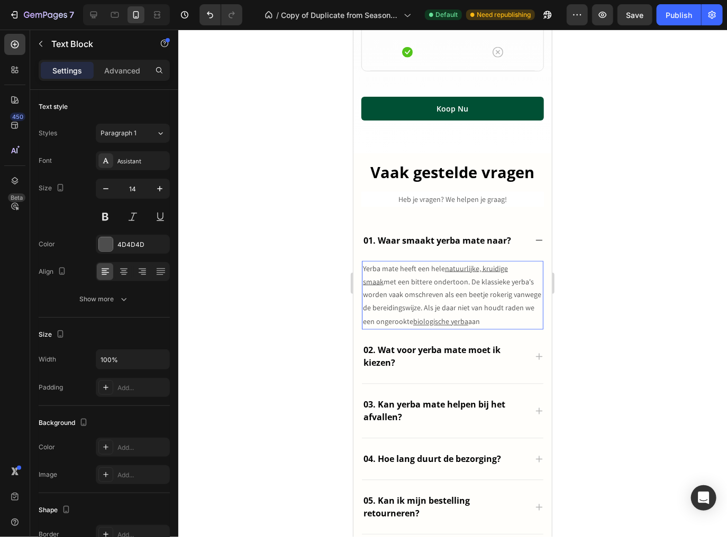
click at [391, 282] on p "Yerba mate heeft een hele natuurlijke, kruidige smaak met een bittere ondertoon…" at bounding box center [451, 295] width 179 height 67
drag, startPoint x: 387, startPoint y: 281, endPoint x: 443, endPoint y: 285, distance: 55.7
click at [443, 285] on p "Yerba mate heeft een hele natuurlijke, kruidige smaak met een bittere ondertoon…" at bounding box center [451, 295] width 179 height 67
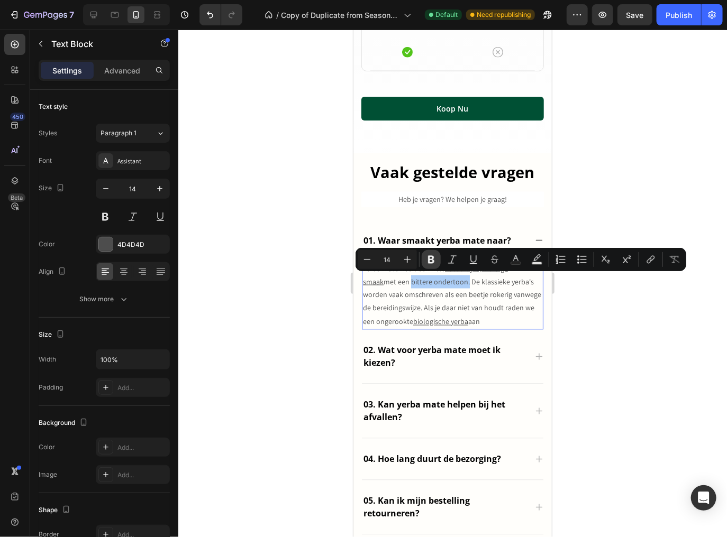
click at [432, 262] on icon "Editor contextual toolbar" at bounding box center [431, 260] width 6 height 8
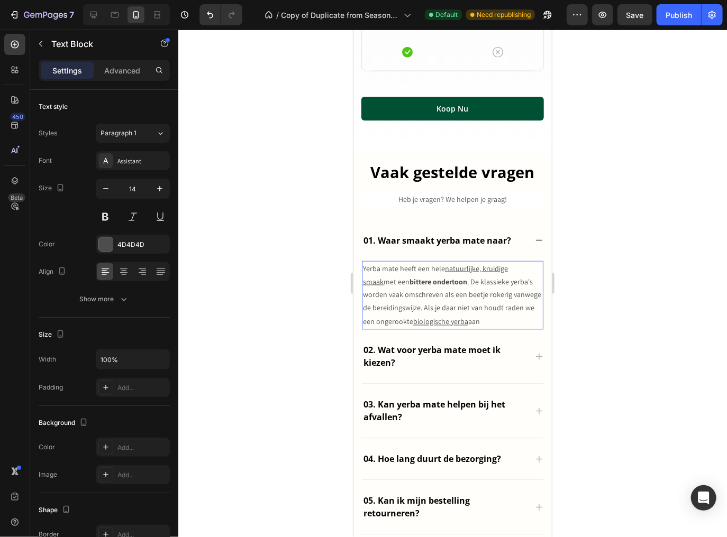
click at [450, 288] on p "Yerba mate heeft een hele natuurlijke, kruidige smaak met een bittere ondertoon…" at bounding box center [451, 295] width 179 height 67
click at [507, 270] on u "natuurlijke, kruidige smaak" at bounding box center [434, 274] width 145 height 23
drag, startPoint x: 498, startPoint y: 266, endPoint x: 468, endPoint y: 264, distance: 29.7
click at [469, 264] on u "natuurlijke, kruidige smaak" at bounding box center [434, 274] width 145 height 23
drag, startPoint x: 443, startPoint y: 268, endPoint x: 525, endPoint y: 270, distance: 82.0
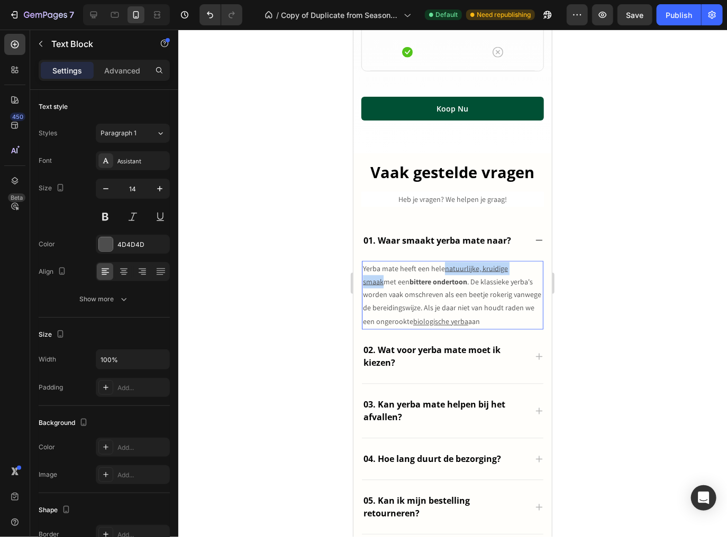
click at [507, 270] on u "natuurlijke, kruidige smaak" at bounding box center [434, 274] width 145 height 23
click at [479, 276] on p "Yerba mate heeft een hele natuurlijke, kruidige smaak met een bittere ondertoon…" at bounding box center [451, 295] width 179 height 67
click at [475, 268] on u "natuurlijke, kruidige smaak" at bounding box center [434, 274] width 145 height 23
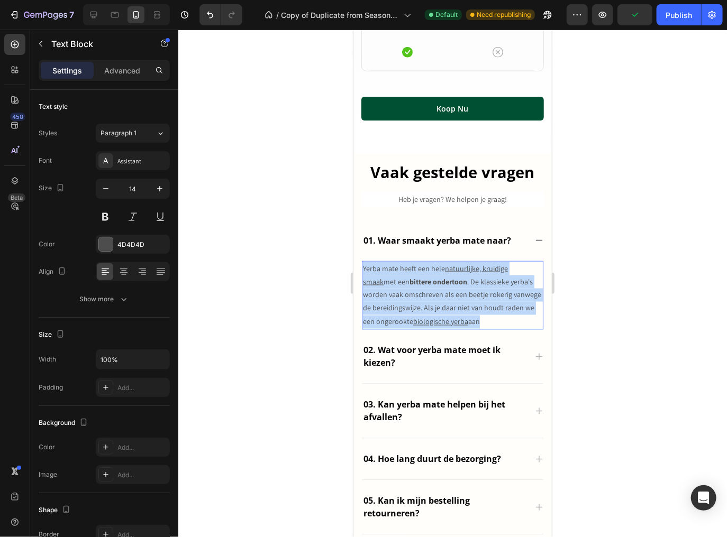
click at [475, 268] on u "natuurlijke, kruidige smaak" at bounding box center [434, 274] width 145 height 23
click at [453, 270] on u "natuurlijke, kruidige smaak" at bounding box center [434, 274] width 145 height 23
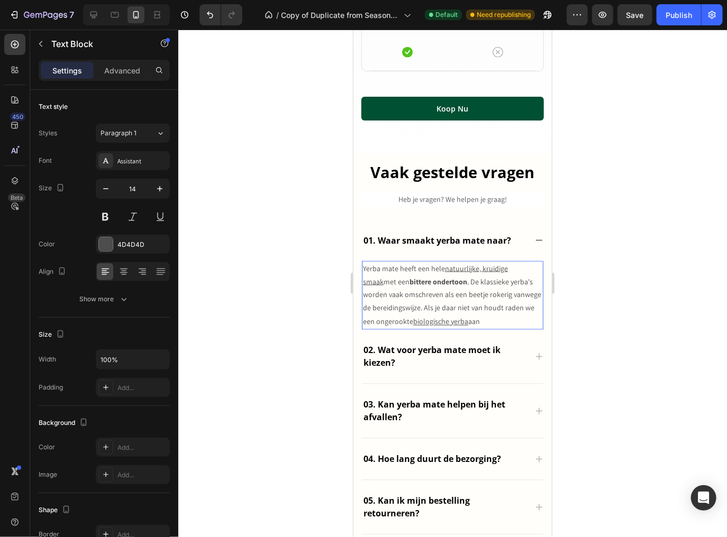
click at [430, 267] on p "Yerba mate heeft een hele natuurlijke, kruidige smaak met een bittere ondertoon…" at bounding box center [451, 295] width 179 height 67
click at [447, 268] on u "natuurlijke, kruidige smaak" at bounding box center [434, 274] width 145 height 23
drag, startPoint x: 444, startPoint y: 268, endPoint x: 525, endPoint y: 271, distance: 81.0
click at [527, 271] on p "Yerba mate heeft een hele natuurlijke, kruidige smaak met een bittere ondertoon…" at bounding box center [451, 295] width 179 height 67
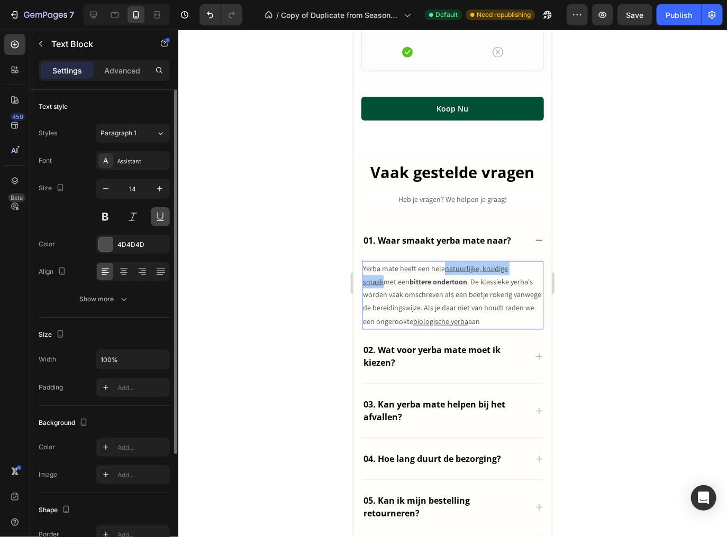
click at [157, 221] on button at bounding box center [160, 216] width 19 height 19
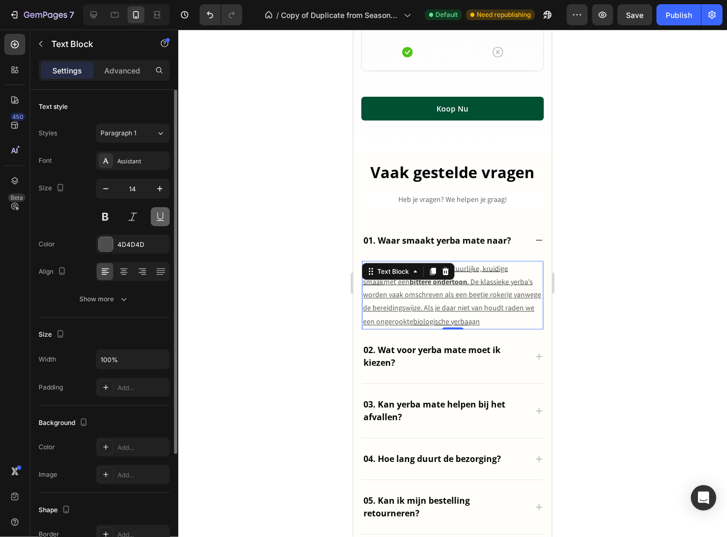
click at [157, 221] on button at bounding box center [160, 216] width 19 height 19
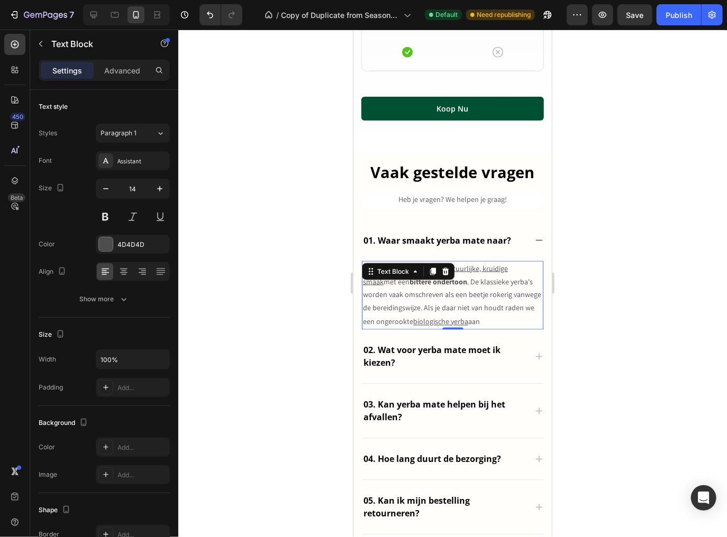
click at [463, 296] on p "Yerba mate heeft een hele natuurlijke, kruidige smaak met een bittere ondertoon…" at bounding box center [451, 295] width 179 height 67
click at [507, 269] on u "natuurlijke, kruidige smaak" at bounding box center [434, 274] width 145 height 23
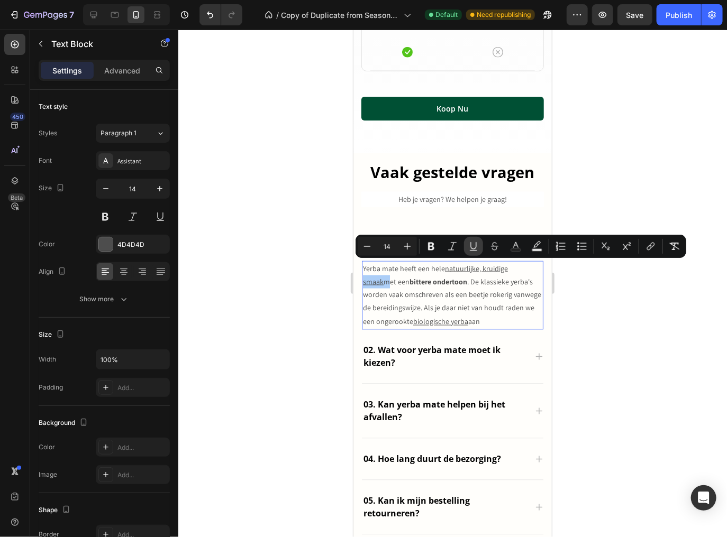
click at [471, 247] on icon "Editor contextual toolbar" at bounding box center [473, 246] width 11 height 11
click at [434, 247] on icon "Editor contextual toolbar" at bounding box center [431, 246] width 11 height 11
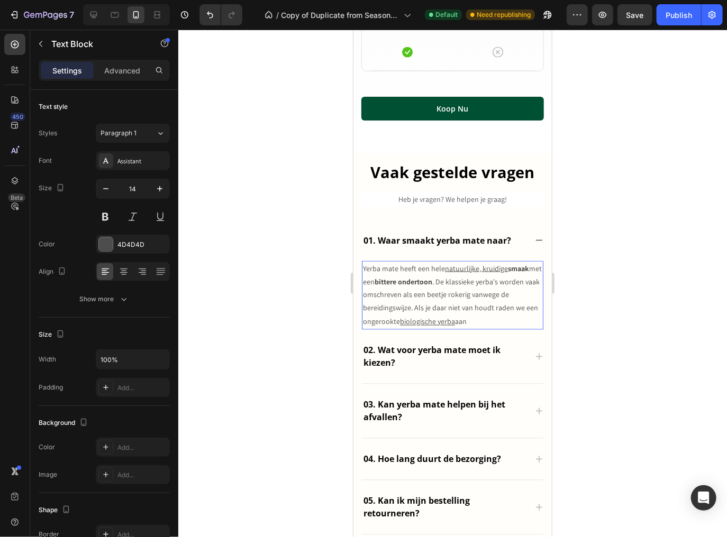
click at [494, 265] on u "natuurlijke, kruidige" at bounding box center [475, 268] width 63 height 10
drag, startPoint x: 507, startPoint y: 270, endPoint x: 475, endPoint y: 270, distance: 31.7
click at [475, 270] on p "Yerba mate heeft een hele natuurlijke, kruidige smaak met een bittere ondertoon…" at bounding box center [451, 295] width 179 height 67
click at [488, 269] on u "natuurlijke, kruidige" at bounding box center [475, 268] width 63 height 10
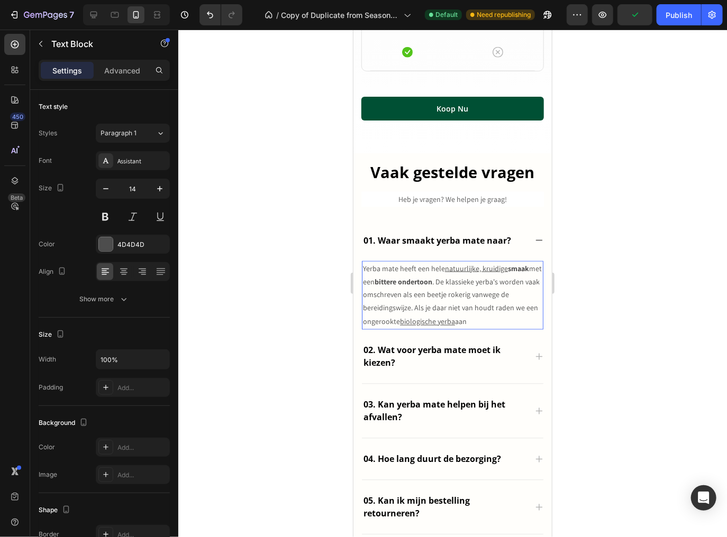
click at [454, 265] on u "natuurlijke, kruidige" at bounding box center [475, 268] width 63 height 10
click at [510, 265] on strong "smaak" at bounding box center [517, 268] width 21 height 10
click at [500, 271] on u "natuurlijke, kruidige" at bounding box center [475, 268] width 63 height 10
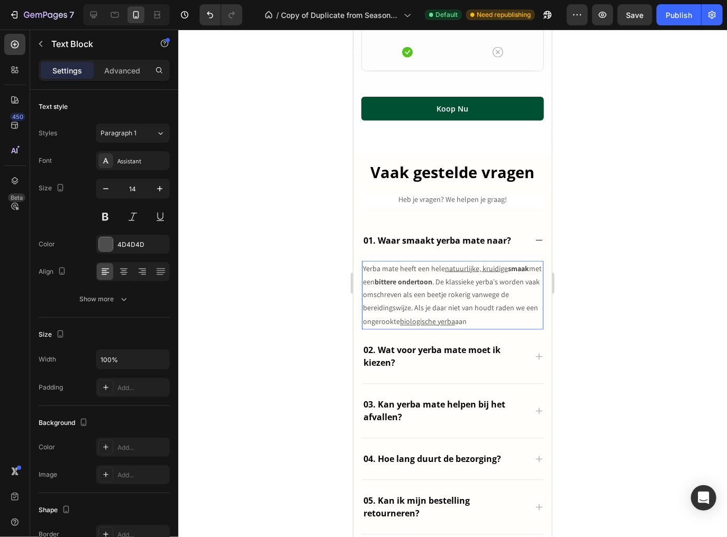
click at [503, 268] on u "natuurlijke, kruidige" at bounding box center [475, 268] width 63 height 10
click at [507, 268] on strong "smaak" at bounding box center [517, 268] width 21 height 10
drag, startPoint x: 470, startPoint y: 263, endPoint x: 450, endPoint y: 268, distance: 20.7
click at [468, 263] on p "Yerba mate heeft een hele smaak met een bittere ondertoon . De klassieke yerba'…" at bounding box center [451, 295] width 179 height 67
click at [443, 265] on p "Yerba mate heeft een hele smaak met een bittere ondertoon . De klassieke yerba'…" at bounding box center [451, 295] width 179 height 67
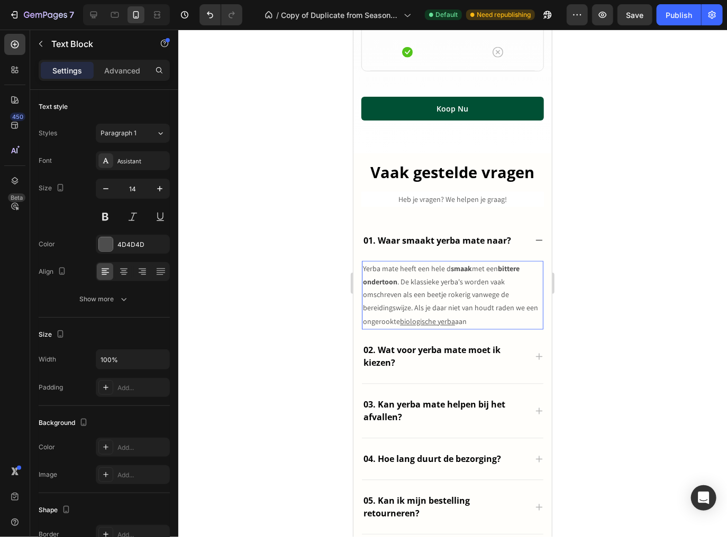
click at [450, 270] on strong "smaak" at bounding box center [460, 268] width 21 height 10
click at [450, 270] on p "Yerba mate heeft een hele na smaak met een bittere ondertoon . De klassieke yer…" at bounding box center [451, 295] width 179 height 67
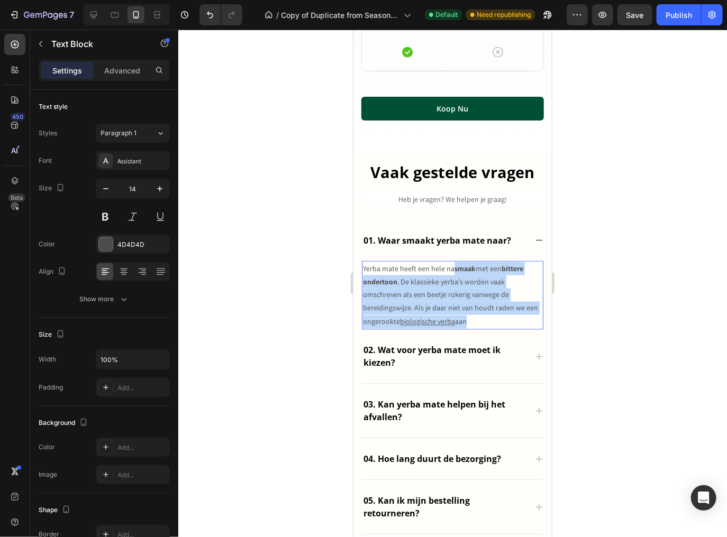
drag, startPoint x: 448, startPoint y: 268, endPoint x: 481, endPoint y: 316, distance: 58.2
click at [481, 316] on p "Yerba mate heeft een hele na smaak met een bittere ondertoon . De klassieke yer…" at bounding box center [451, 295] width 179 height 67
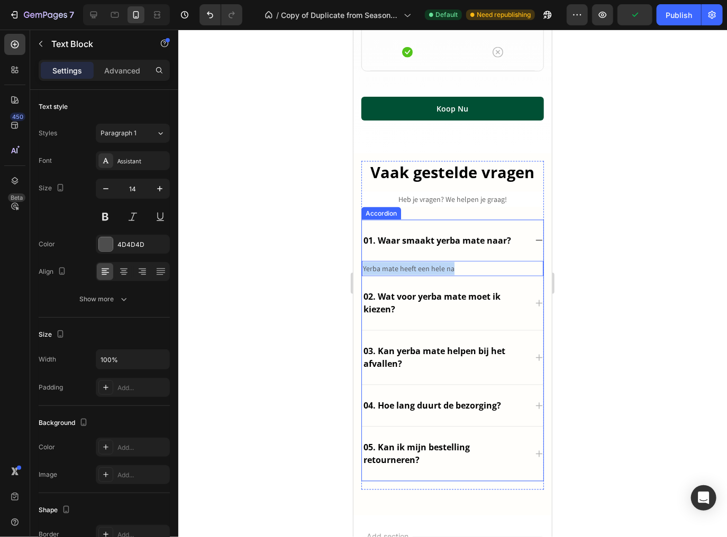
drag, startPoint x: 458, startPoint y: 270, endPoint x: 354, endPoint y: 280, distance: 105.1
click at [357, 278] on div "Vaak gestelde vragen Heading Heb je vragen? We helpen je graag! Text block 01. …" at bounding box center [452, 334] width 198 height 362
click at [411, 290] on p "02. Wat voor yerba mate moet ik kiezen?" at bounding box center [443, 302] width 161 height 25
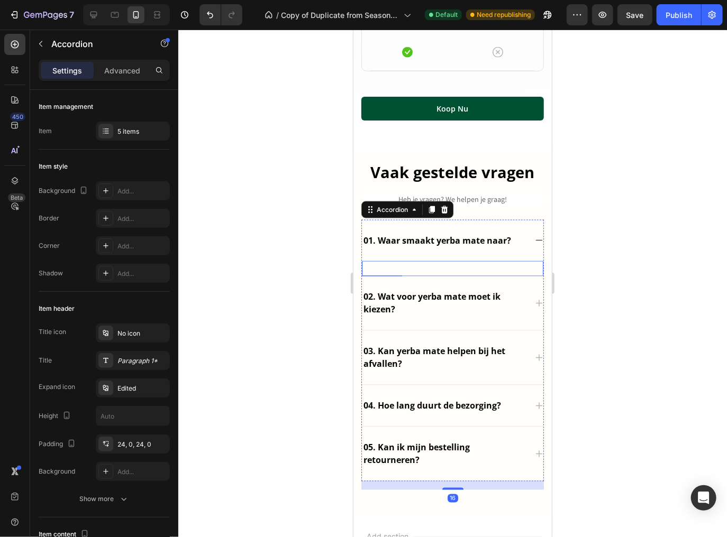
click at [415, 271] on p "Rich Text Editor. Editing area: main" at bounding box center [451, 268] width 179 height 13
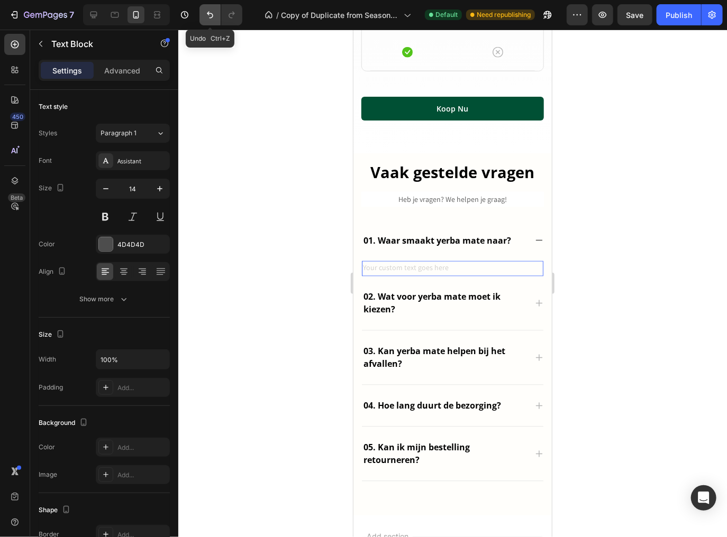
click at [207, 16] on icon "Undo/Redo" at bounding box center [210, 15] width 11 height 11
click at [207, 15] on icon "Undo/Redo" at bounding box center [210, 15] width 11 height 11
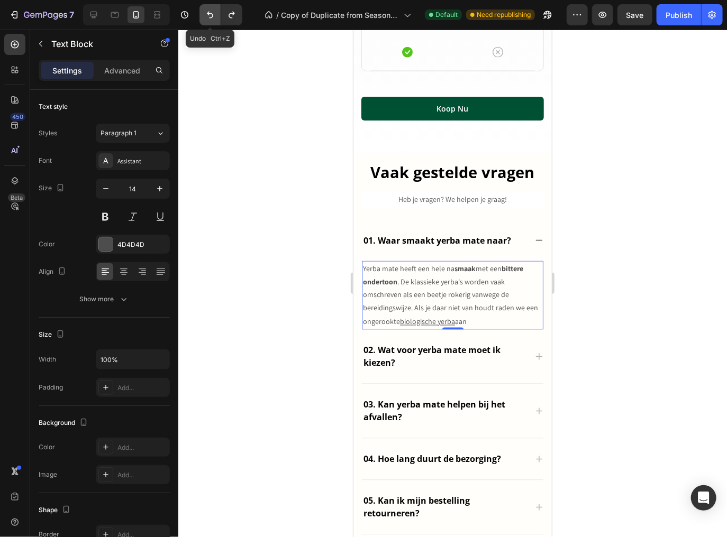
click at [207, 15] on icon "Undo/Redo" at bounding box center [210, 15] width 11 height 11
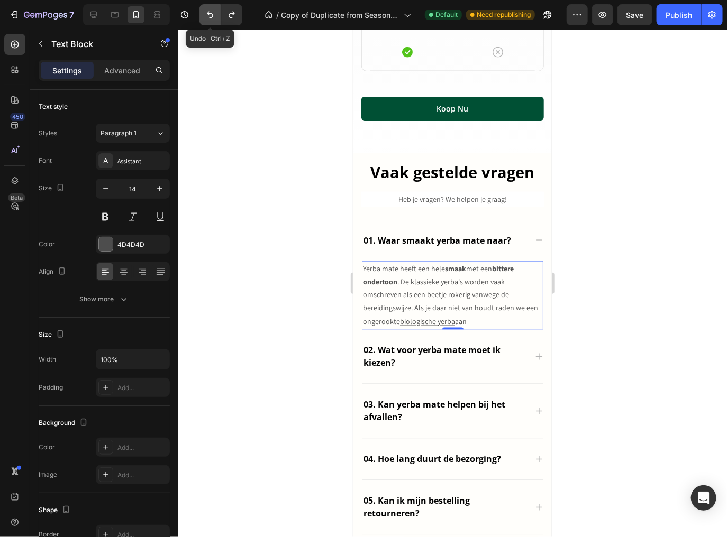
click at [207, 15] on icon "Undo/Redo" at bounding box center [210, 15] width 11 height 11
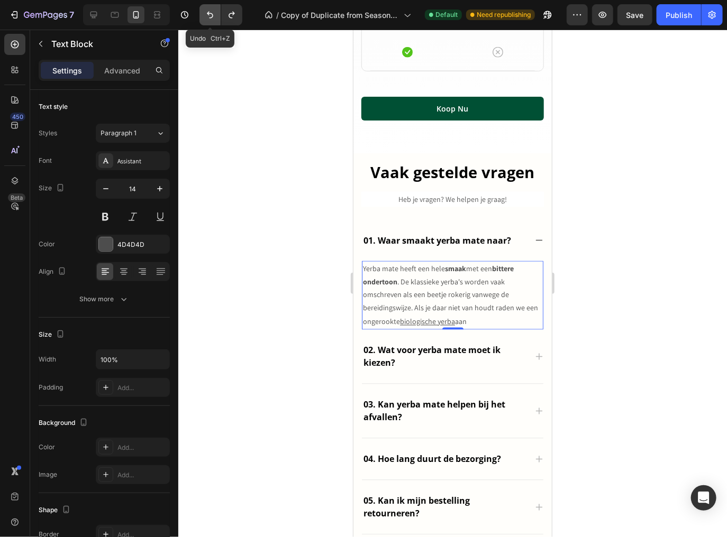
click at [207, 15] on icon "Undo/Redo" at bounding box center [210, 15] width 11 height 11
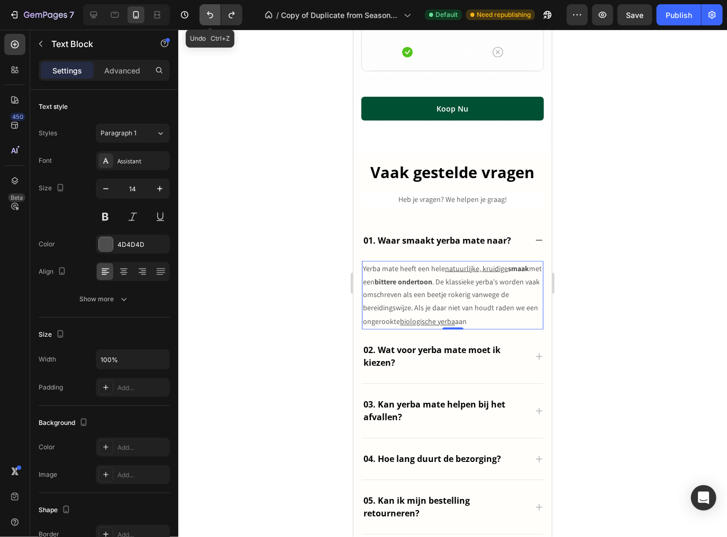
click at [207, 15] on icon "Undo/Redo" at bounding box center [210, 15] width 11 height 11
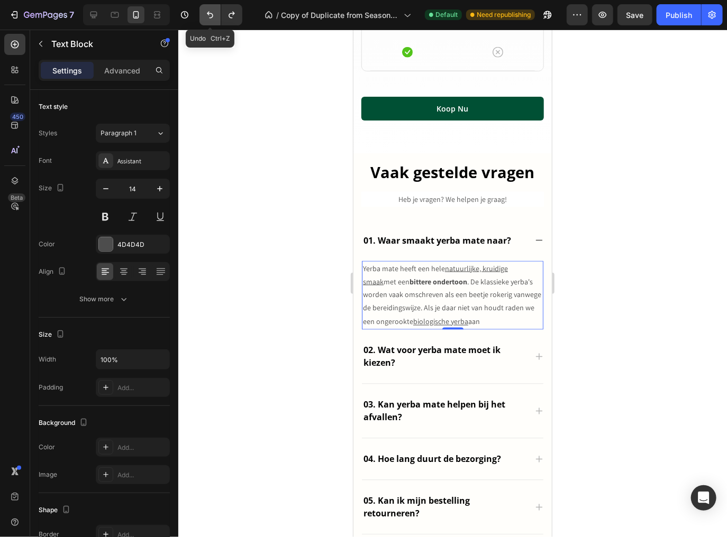
click at [207, 15] on icon "Undo/Redo" at bounding box center [210, 15] width 11 height 11
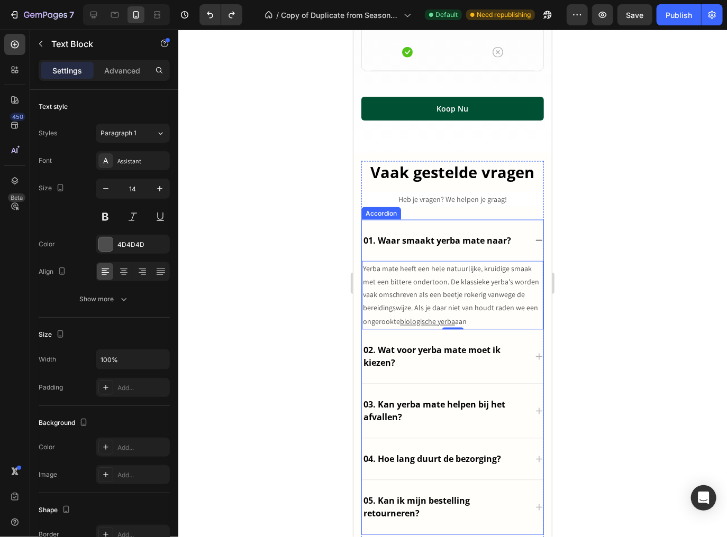
click at [406, 234] on p "01. Waar smaakt yerba mate naar?" at bounding box center [437, 240] width 148 height 13
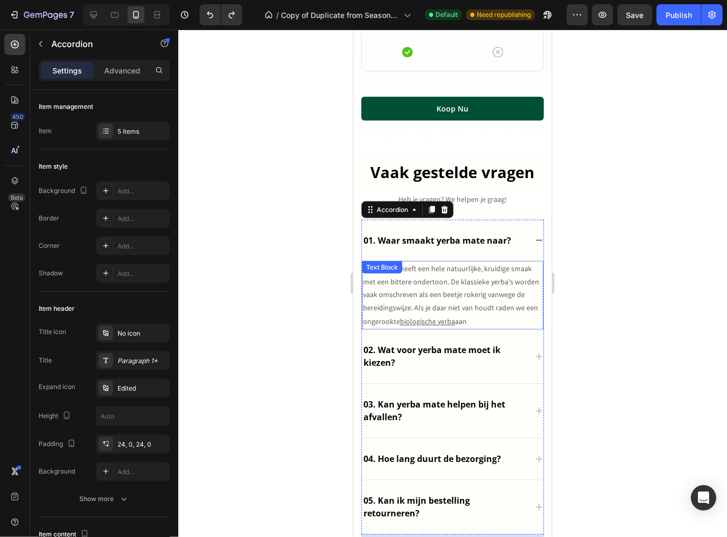
click at [475, 277] on p "Yerba mate heeft een hele natuurlijke, kruidige smaak met een bittere ondertoon…" at bounding box center [451, 295] width 179 height 67
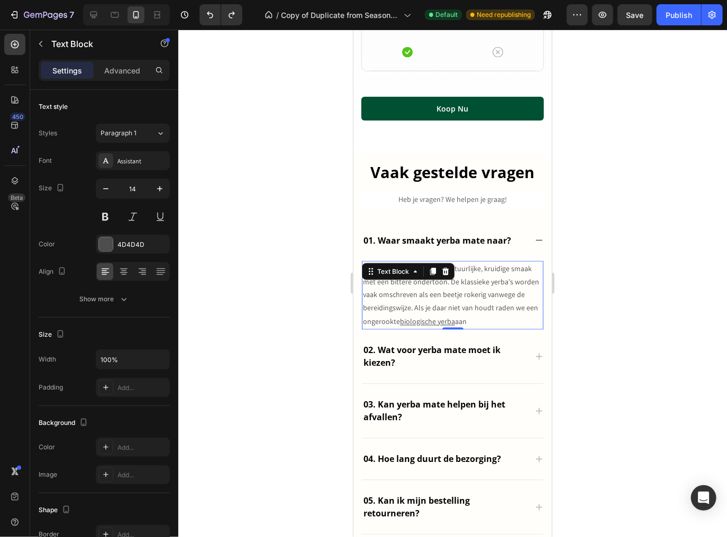
drag, startPoint x: 503, startPoint y: 270, endPoint x: 526, endPoint y: 271, distance: 22.8
drag, startPoint x: 528, startPoint y: 269, endPoint x: 443, endPoint y: 270, distance: 85.1
click at [443, 270] on p "Yerba mate heeft een hele natuurlijke, kruidige smaak met een bittere ondertoon…" at bounding box center [451, 295] width 179 height 67
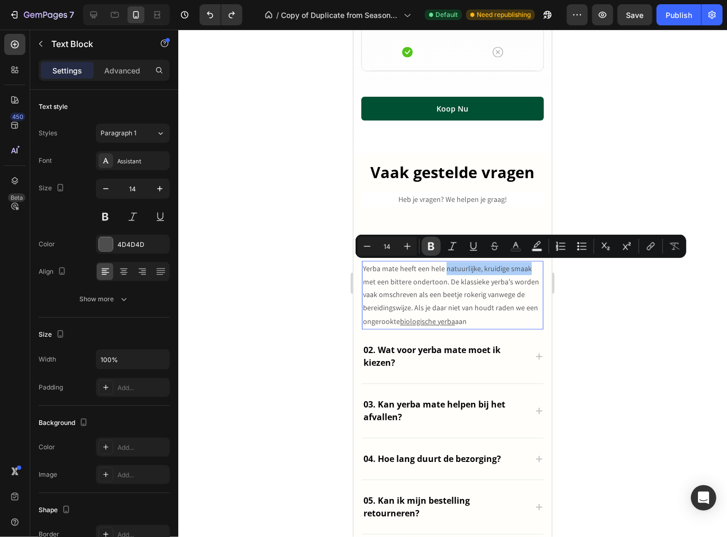
click at [435, 244] on icon "Editor contextual toolbar" at bounding box center [431, 246] width 11 height 11
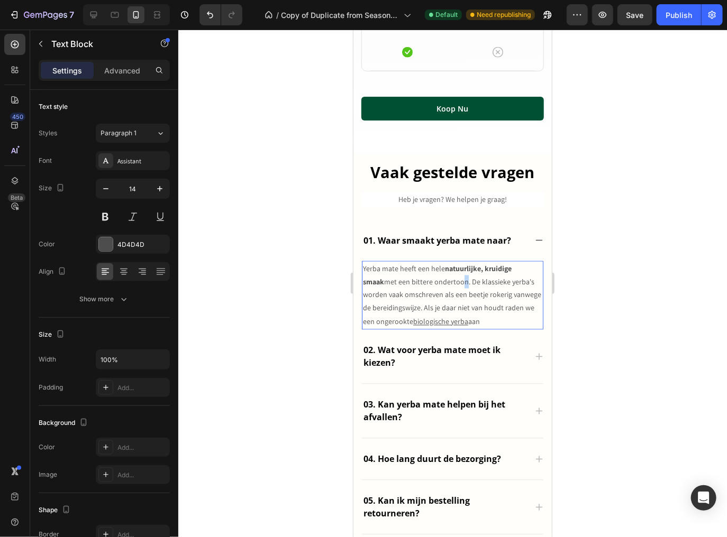
click at [436, 281] on p "Yerba mate heeft een hele natuurlijke, kruidige smaak met een bittere ondertoon…" at bounding box center [451, 295] width 179 height 67
drag, startPoint x: 443, startPoint y: 282, endPoint x: 388, endPoint y: 282, distance: 54.5
click at [388, 282] on p "Yerba mate heeft een hele natuurlijke, kruidige smaak met een bittere ondertoon…" at bounding box center [451, 295] width 179 height 67
click at [426, 285] on p "Yerba mate heeft een hele natuurlijke, kruidige smaak met een bittere ondertoon…" at bounding box center [451, 295] width 179 height 67
drag, startPoint x: 441, startPoint y: 280, endPoint x: 389, endPoint y: 283, distance: 51.9
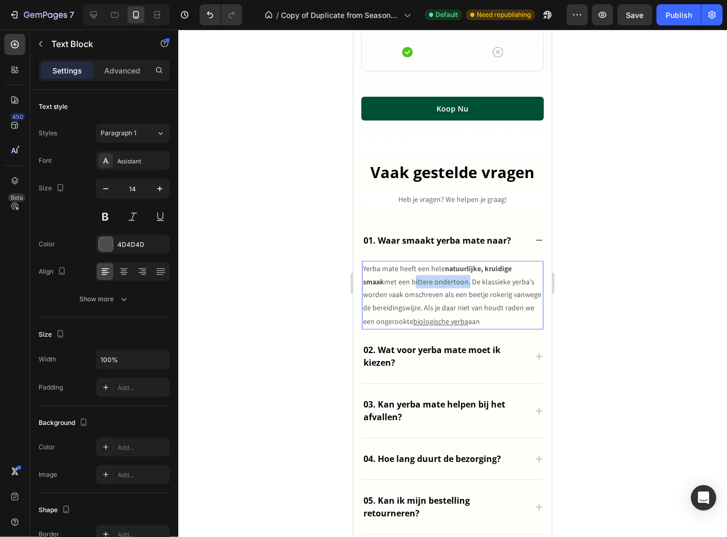
click at [389, 283] on p "Yerba mate heeft een hele natuurlijke, kruidige smaak met een bittere ondertoon…" at bounding box center [451, 295] width 179 height 67
click at [399, 283] on p "Yerba mate heeft een hele natuurlijke, kruidige smaak met een bittere ondertoon…" at bounding box center [451, 295] width 179 height 67
click at [392, 283] on p "Yerba mate heeft een hele natuurlijke, kruidige smaak met een bittere ondertoon…" at bounding box center [451, 295] width 179 height 67
drag, startPoint x: 388, startPoint y: 281, endPoint x: 441, endPoint y: 282, distance: 52.9
click at [441, 282] on p "Yerba mate heeft een hele natuurlijke, kruidige smaak met een bittere ondertoon…" at bounding box center [451, 295] width 179 height 67
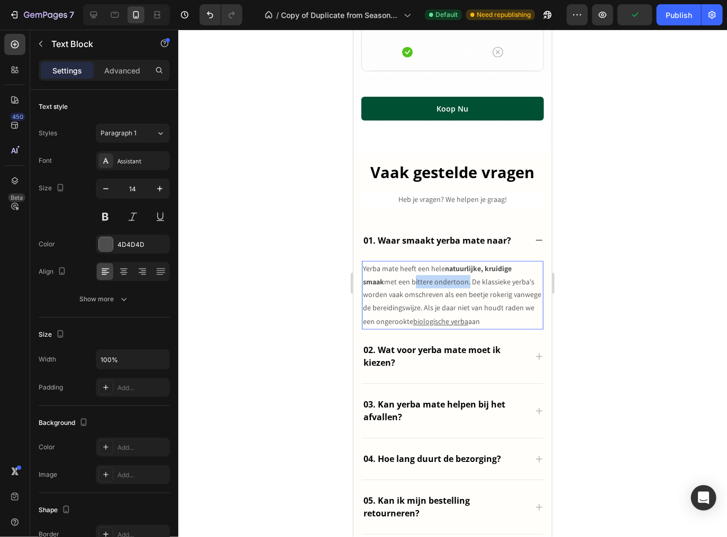
click at [443, 280] on p "Yerba mate heeft een hele natuurlijke, kruidige smaak met een bittere ondertoon…" at bounding box center [451, 295] width 179 height 67
drag, startPoint x: 442, startPoint y: 282, endPoint x: 388, endPoint y: 282, distance: 54.5
click at [388, 282] on p "Yerba mate heeft een hele natuurlijke, kruidige smaak met een bittere ondertoon…" at bounding box center [451, 295] width 179 height 67
click at [394, 285] on p "Yerba mate heeft een hele natuurlijke, kruidige smaak met een bittere ondertoon…" at bounding box center [451, 295] width 179 height 67
drag, startPoint x: 442, startPoint y: 281, endPoint x: 390, endPoint y: 283, distance: 51.9
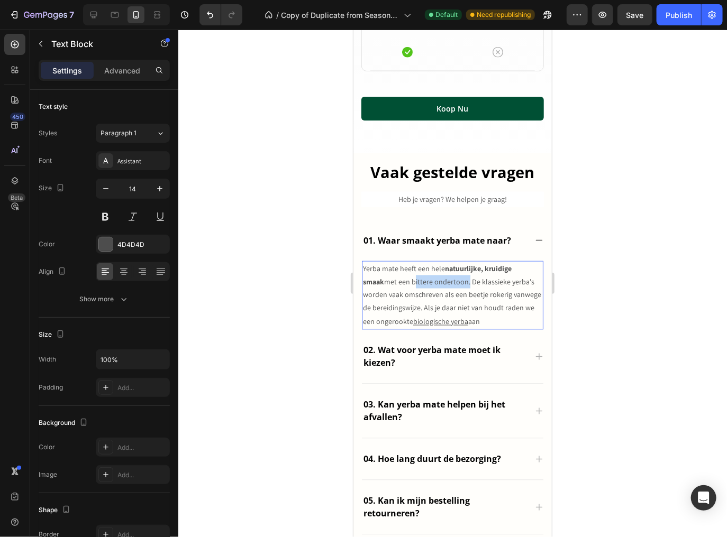
click at [390, 283] on p "Yerba mate heeft een hele natuurlijke, kruidige smaak met een bittere ondertoon…" at bounding box center [451, 295] width 179 height 67
click at [430, 299] on p "Yerba mate heeft een hele natuurlijke, kruidige smaak met een bittere ondertoon…" at bounding box center [451, 295] width 179 height 67
click at [406, 296] on p "Yerba mate heeft een hele natuurlijke, kruidige smaak met een bittere ondertoon…" at bounding box center [451, 295] width 179 height 67
click at [390, 281] on p "Yerba mate heeft een hele natuurlijke, kruidige smaak met een bittere ondertoon…" at bounding box center [451, 295] width 179 height 67
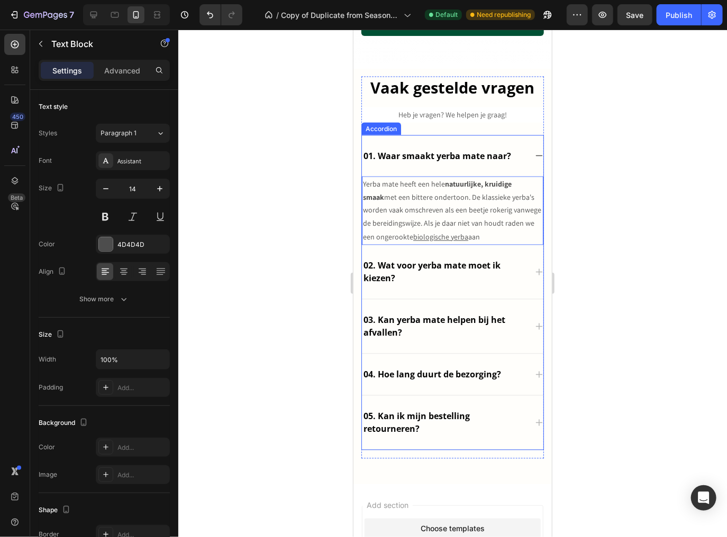
click at [452, 261] on p "02. Wat voor yerba mate moet ik kiezen?" at bounding box center [443, 271] width 161 height 25
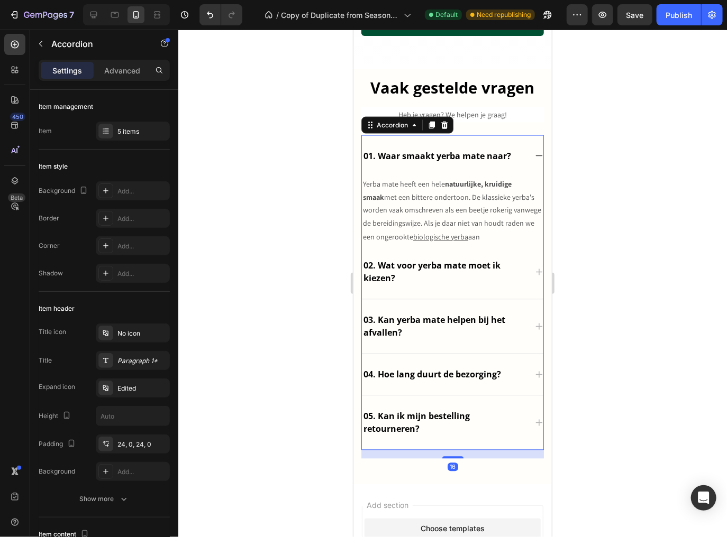
click at [534, 274] on icon at bounding box center [538, 272] width 8 height 8
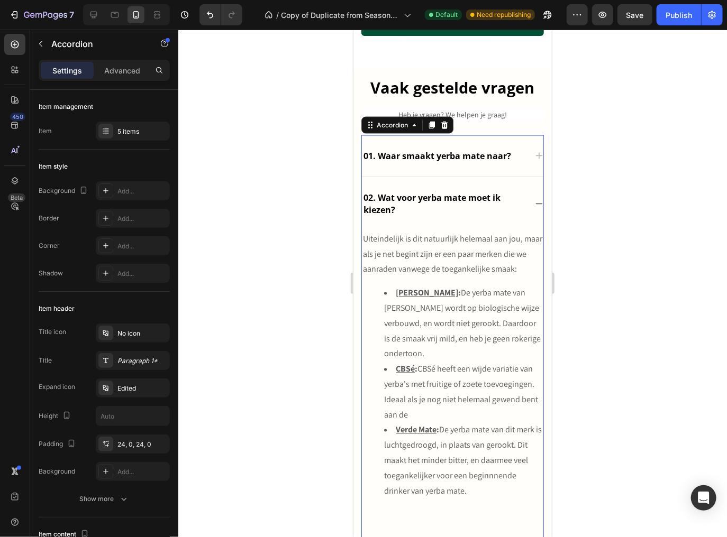
click at [462, 265] on p "Uiteindelijk is dit natuurlijk helemaal aan jou, maar als je net begint zijn er…" at bounding box center [451, 254] width 179 height 45
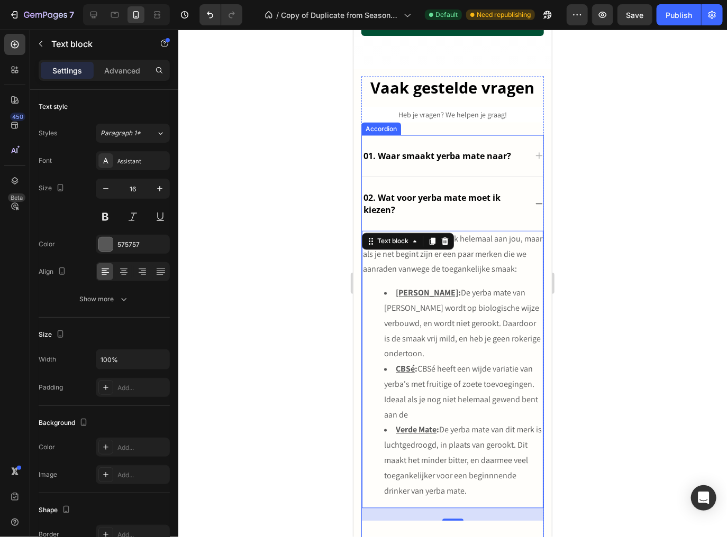
click at [534, 155] on icon at bounding box center [538, 155] width 8 height 8
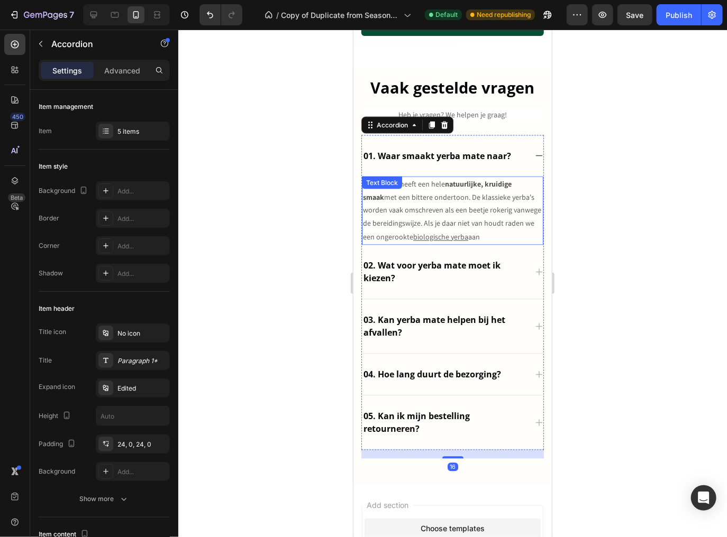
click at [443, 207] on p "Yerba mate heeft een hele natuurlijke, kruidige smaak met een bittere ondertoon…" at bounding box center [451, 210] width 179 height 67
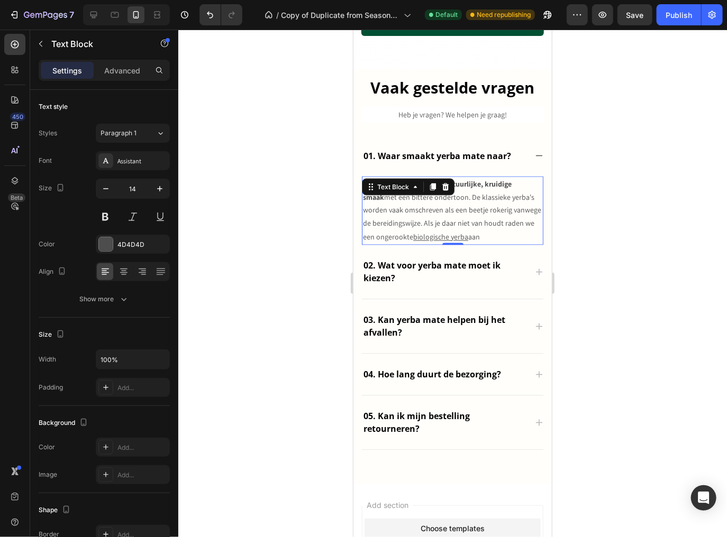
click at [431, 208] on p "Yerba mate heeft een hele natuurlijke, kruidige smaak met een bittere ondertoon…" at bounding box center [451, 210] width 179 height 67
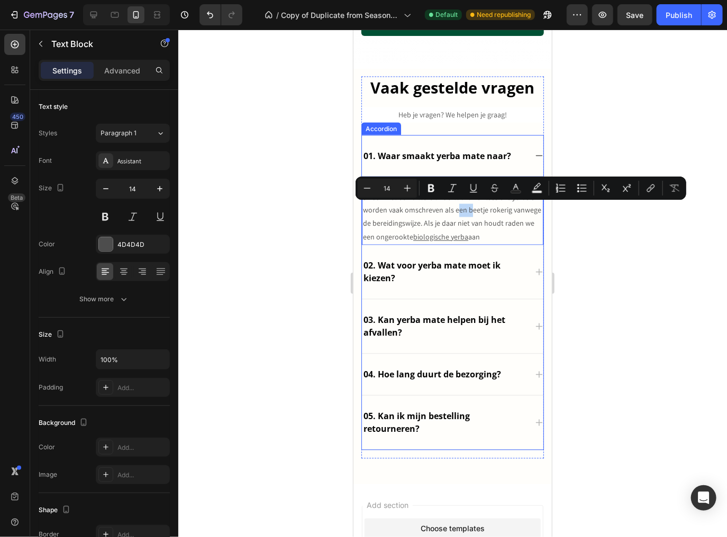
click at [535, 271] on icon at bounding box center [538, 272] width 7 height 7
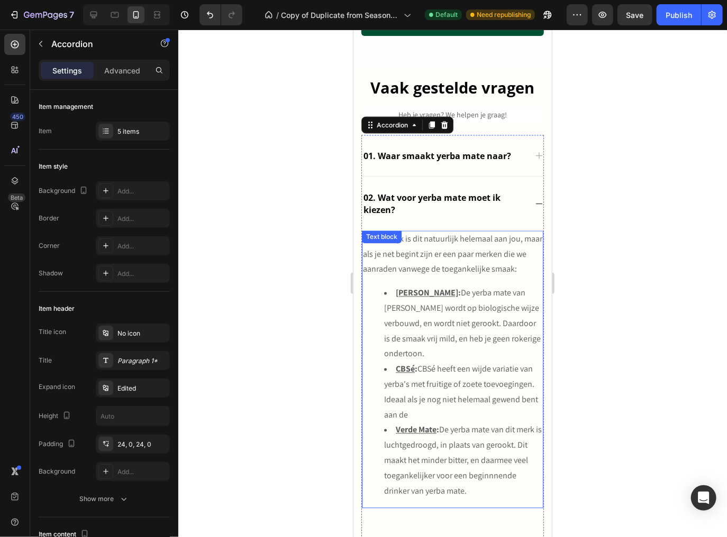
click at [406, 248] on p "Uiteindelijk is dit natuurlijk helemaal aan jou, maar als je net begint zijn er…" at bounding box center [451, 254] width 179 height 45
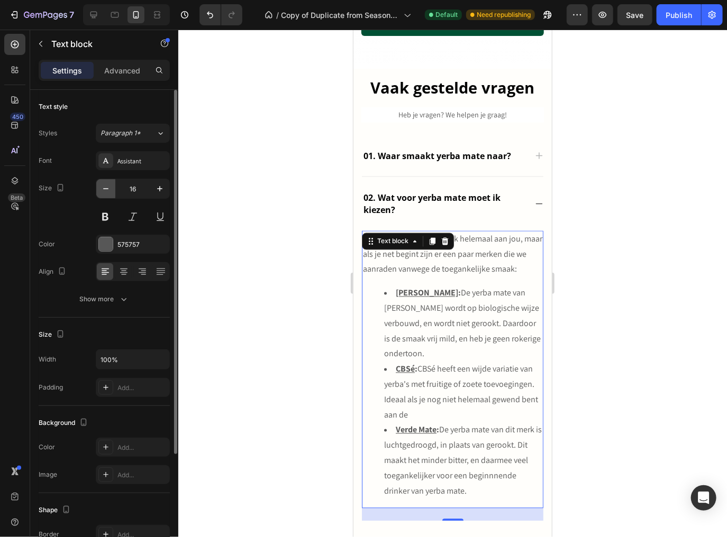
click at [107, 191] on icon "button" at bounding box center [105, 189] width 11 height 11
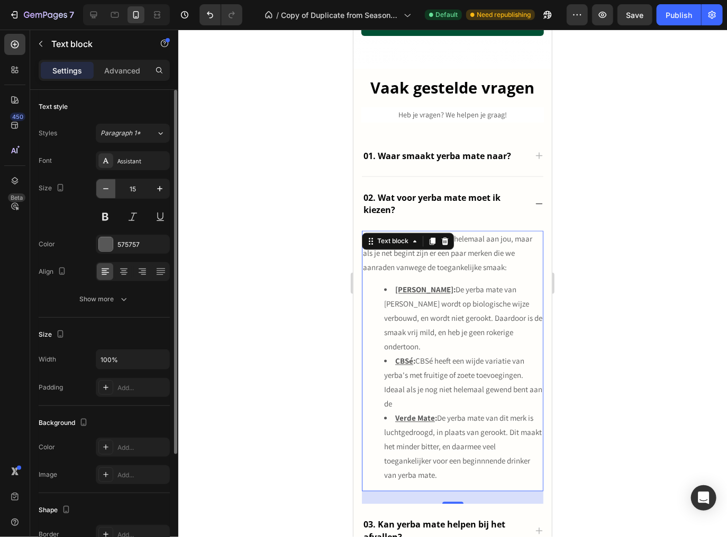
click at [107, 191] on icon "button" at bounding box center [105, 189] width 11 height 11
type input "14"
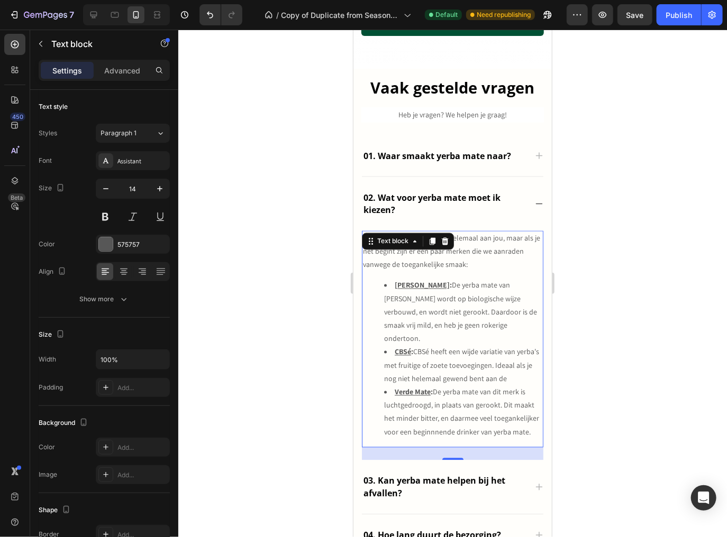
click at [243, 305] on div at bounding box center [452, 284] width 548 height 508
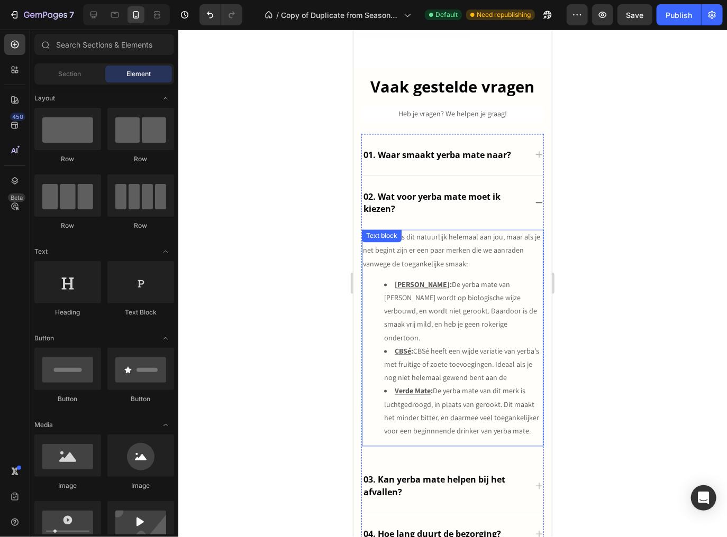
scroll to position [2719, 0]
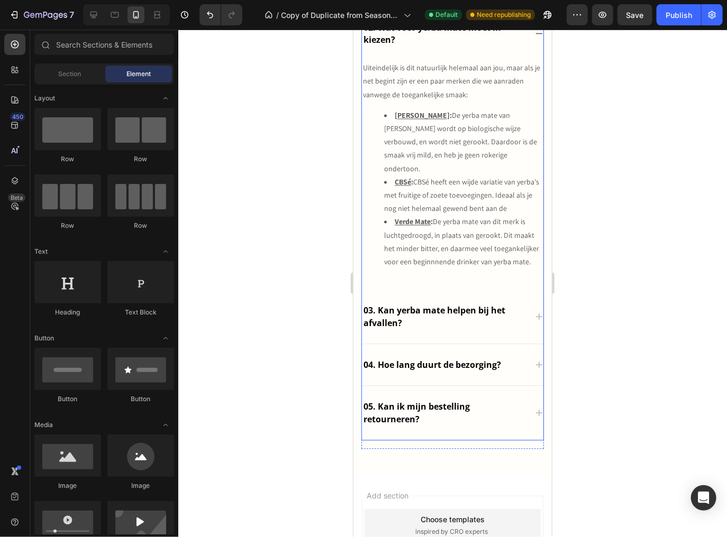
click at [515, 304] on p "03. Kan yerba mate helpen bij het afvallen?" at bounding box center [443, 316] width 161 height 25
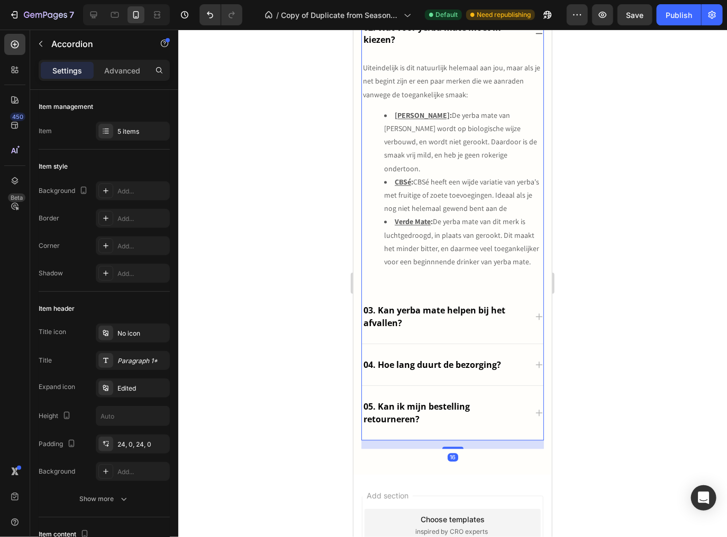
click at [534, 313] on icon at bounding box center [538, 317] width 8 height 8
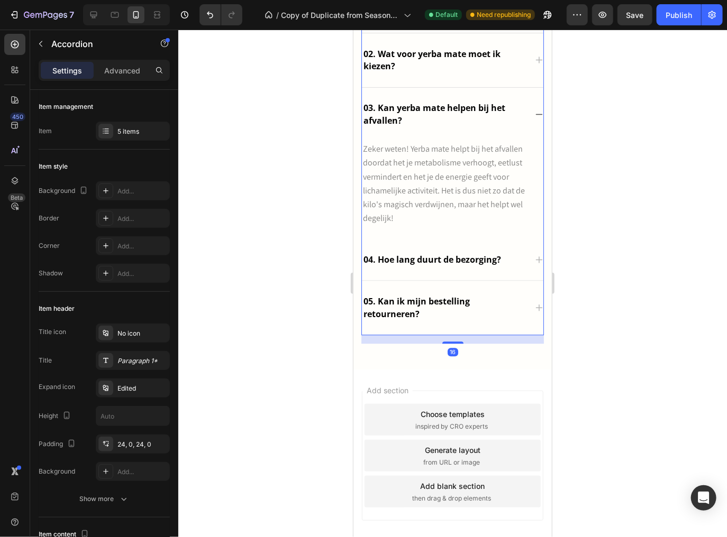
scroll to position [2692, 0]
click at [475, 198] on span "Zeker weten! Yerba mate helpt bij het afvallen doordat het je metabolisme verho…" at bounding box center [443, 184] width 162 height 80
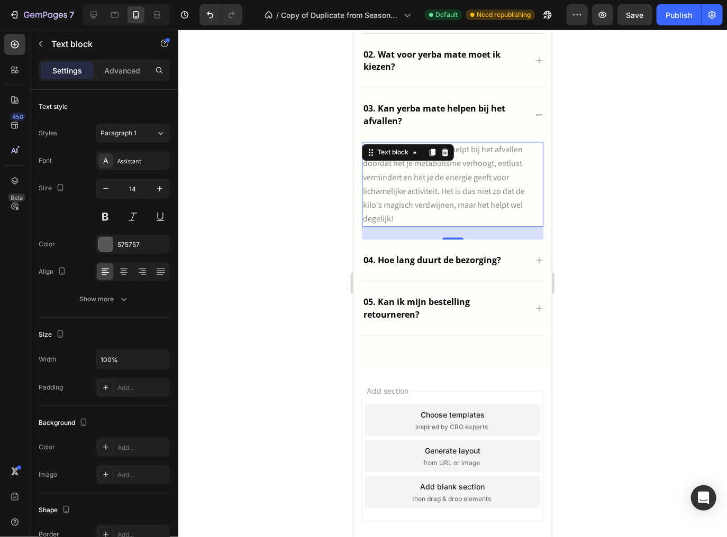
click at [423, 188] on span "Zeker weten! Yerba mate helpt bij het afvallen doordat het je metabolisme verho…" at bounding box center [443, 184] width 162 height 80
click at [423, 186] on span "Zeker weten! Yerba mate helpt bij het afvallen doordat het je metabolisme verho…" at bounding box center [443, 184] width 162 height 80
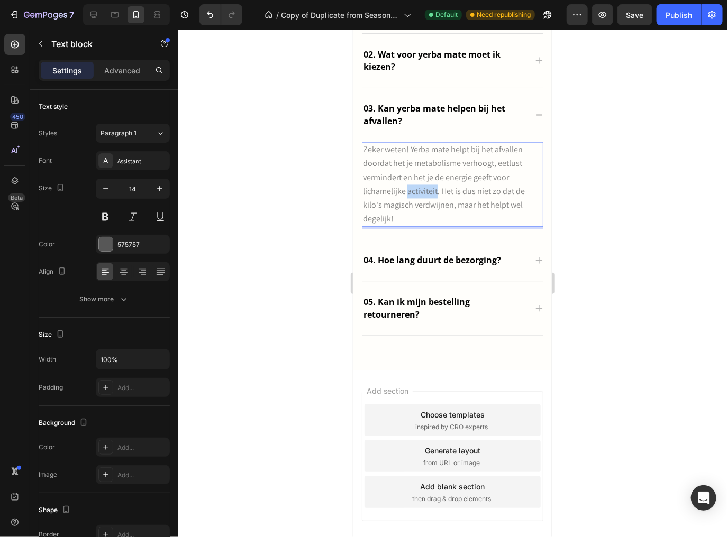
click at [423, 186] on span "Zeker weten! Yerba mate helpt bij het afvallen doordat het je metabolisme verho…" at bounding box center [443, 184] width 162 height 80
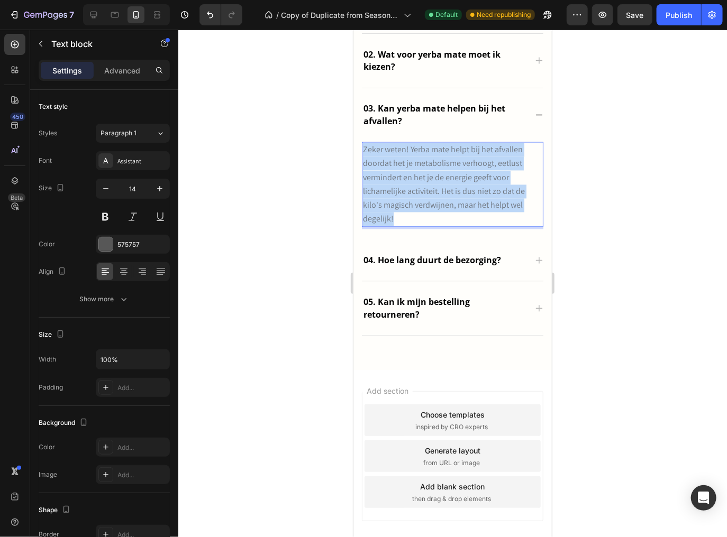
click at [423, 186] on span "Zeker weten! Yerba mate helpt bij het afvallen doordat het je metabolisme verho…" at bounding box center [443, 184] width 162 height 80
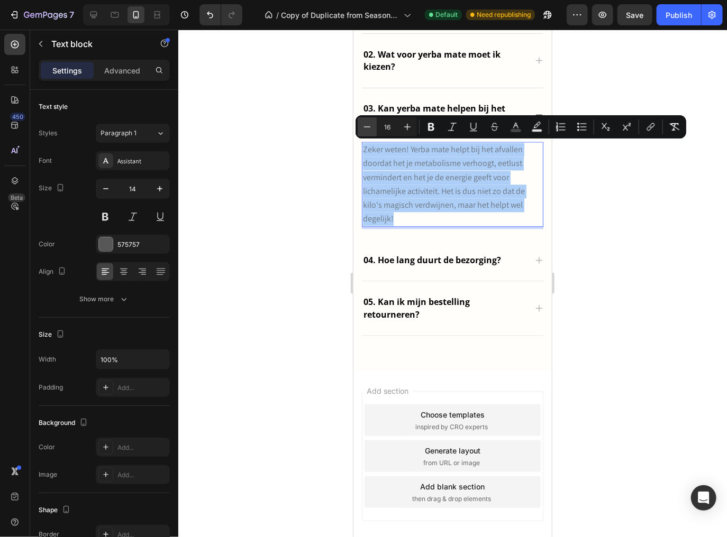
click at [368, 124] on icon "Editor contextual toolbar" at bounding box center [367, 127] width 11 height 11
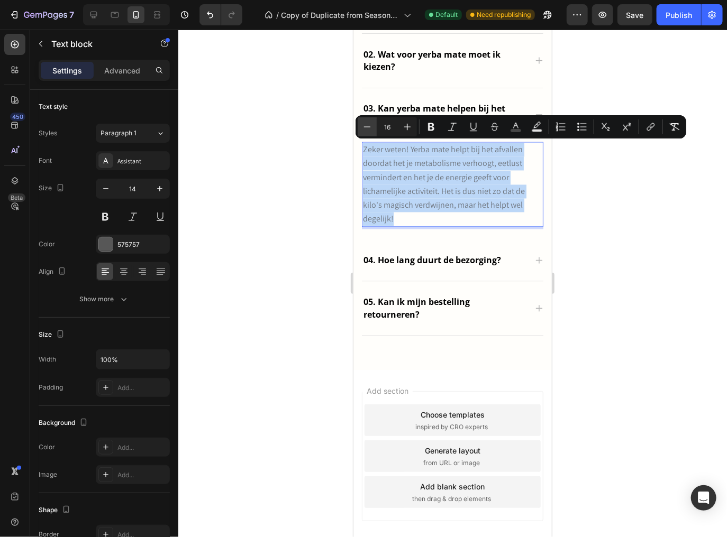
type input "15"
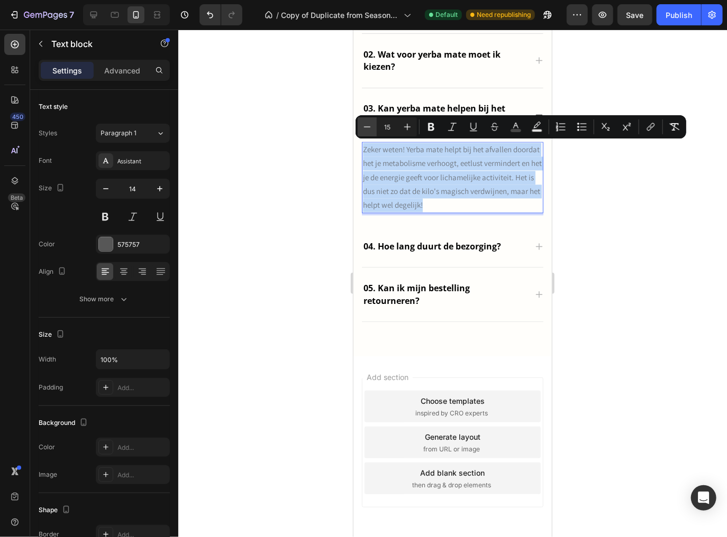
scroll to position [2679, 0]
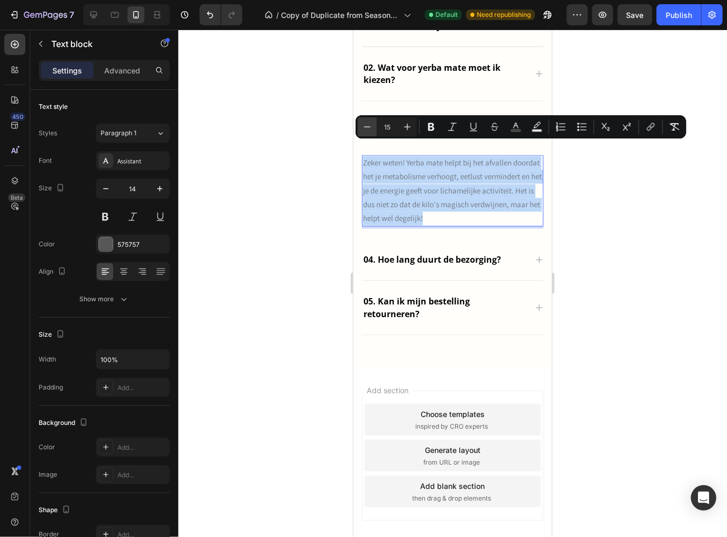
click at [367, 124] on p "03. Kan yerba mate helpen bij het afvallen?" at bounding box center [443, 127] width 161 height 25
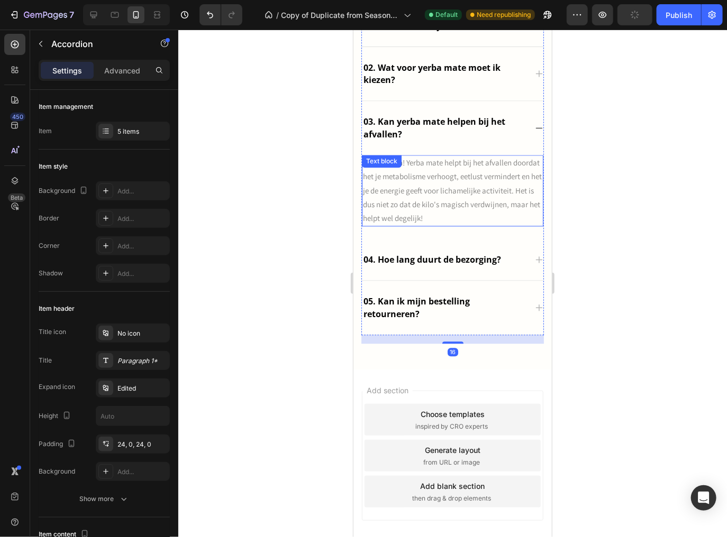
click at [397, 165] on div "Text block" at bounding box center [381, 161] width 40 height 13
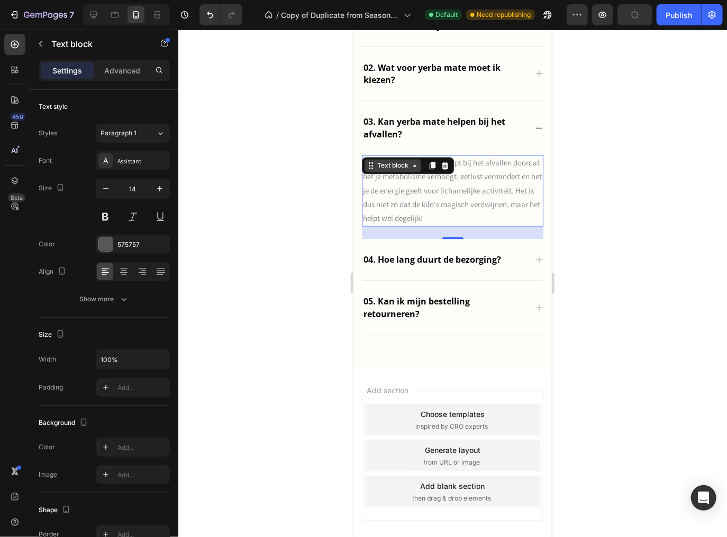
click at [397, 165] on div "Text block" at bounding box center [391, 166] width 35 height 10
click at [418, 201] on span "Zeker weten! Yerba mate helpt bij het afvallen doordat het je metabolisme verho…" at bounding box center [451, 191] width 179 height 66
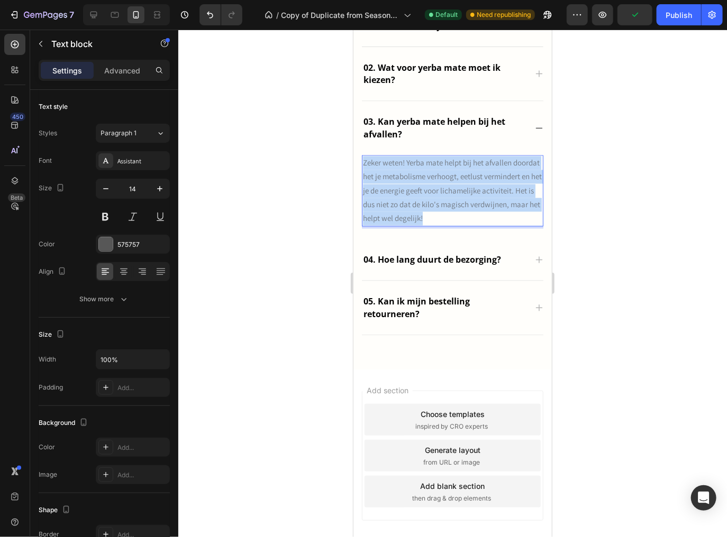
click at [418, 201] on span "Zeker weten! Yerba mate helpt bij het afvallen doordat het je metabolisme verho…" at bounding box center [451, 191] width 179 height 66
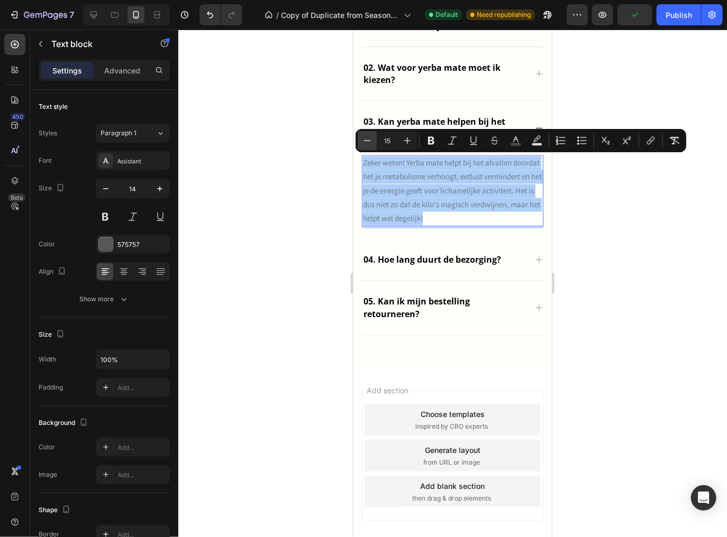
click at [368, 141] on icon "Editor contextual toolbar" at bounding box center [367, 140] width 7 height 1
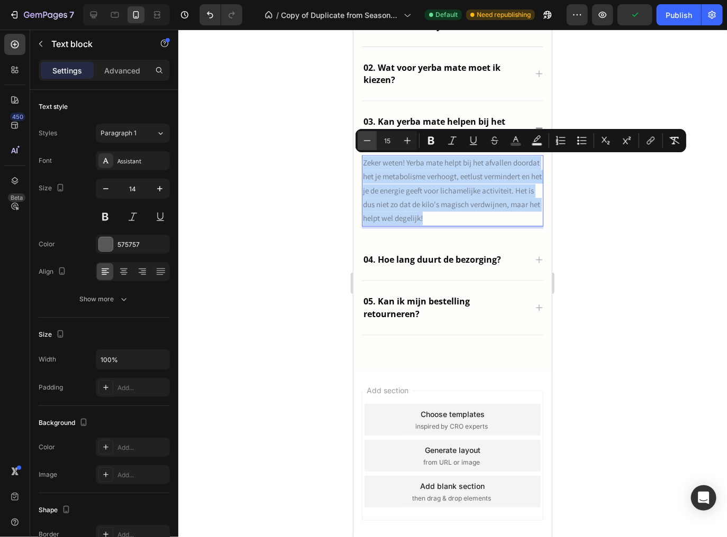
type input "14"
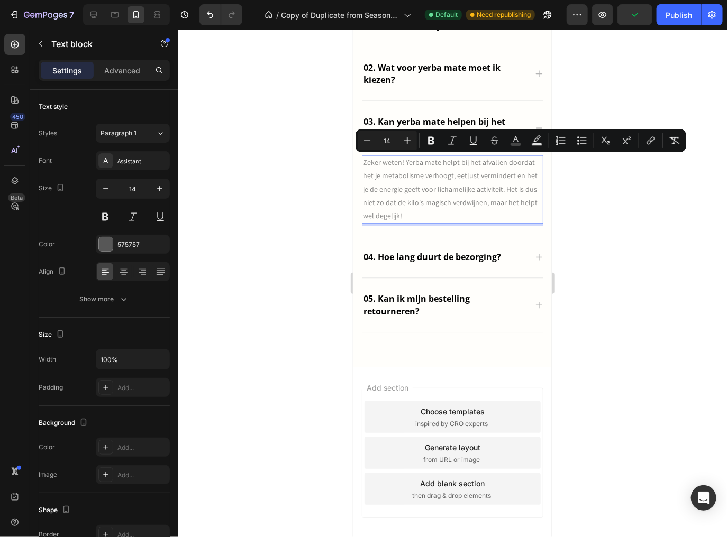
drag, startPoint x: 459, startPoint y: 204, endPoint x: 465, endPoint y: 210, distance: 9.4
click at [460, 204] on span "Zeker weten! Yerba mate helpt bij het afvallen doordat het je metabolisme verho…" at bounding box center [449, 189] width 175 height 63
click at [464, 216] on p "Zeker weten! Yerba mate helpt bij het afvallen doordat het je metabolisme verho…" at bounding box center [451, 189] width 179 height 67
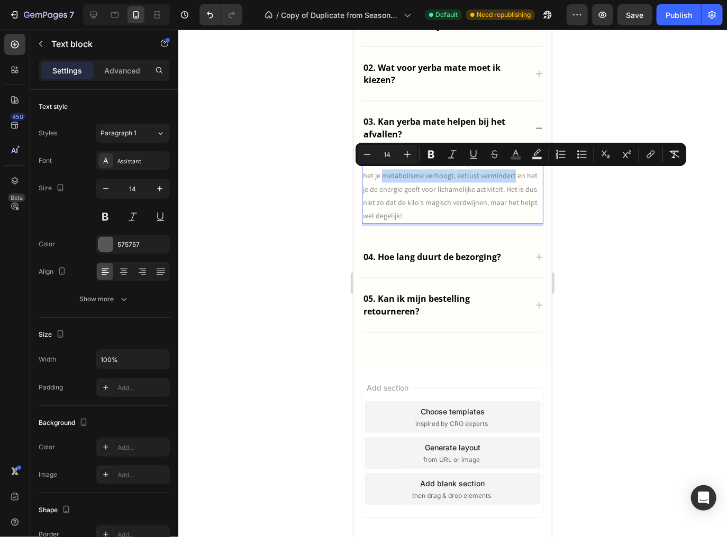
drag, startPoint x: 382, startPoint y: 176, endPoint x: 510, endPoint y: 173, distance: 128.5
click at [510, 173] on span "Zeker weten! Yerba mate helpt bij het afvallen doordat het je metabolisme verho…" at bounding box center [449, 189] width 175 height 63
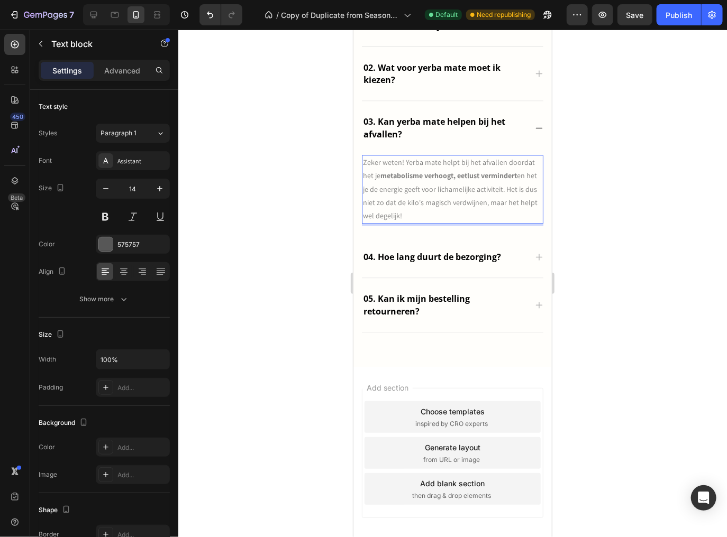
click at [436, 198] on span "Zeker weten! Yerba mate helpt bij het afvallen doordat het je metabolisme verho…" at bounding box center [449, 189] width 175 height 63
drag, startPoint x: 388, startPoint y: 189, endPoint x: 430, endPoint y: 193, distance: 42.0
click at [430, 193] on p "Zeker weten! Yerba mate helpt bij het afvallen doordat het je metabolisme verho…" at bounding box center [451, 189] width 179 height 67
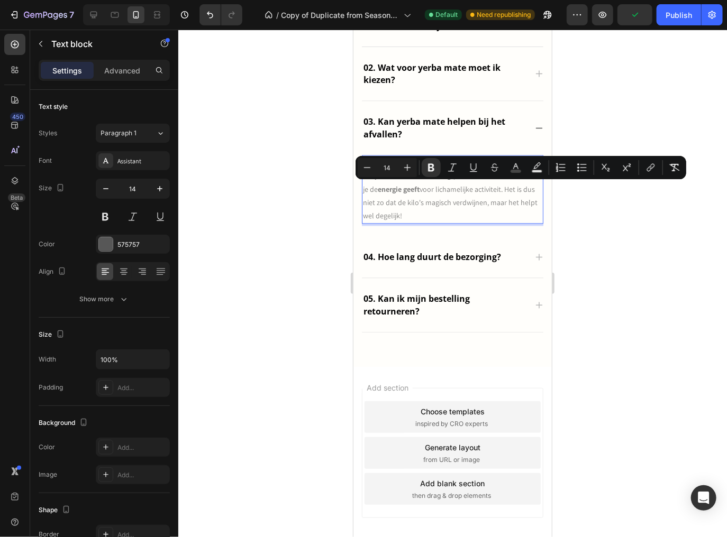
click at [444, 205] on span "Zeker weten! Yerba mate helpt bij het afvallen doordat het je metabolisme verho…" at bounding box center [449, 189] width 175 height 63
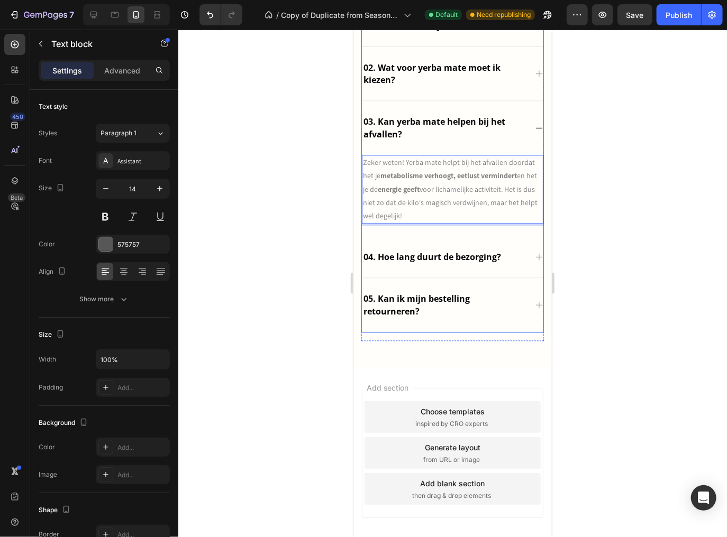
click at [520, 256] on div "04. Hoe lang duurt de bezorging?" at bounding box center [451, 257] width 181 height 42
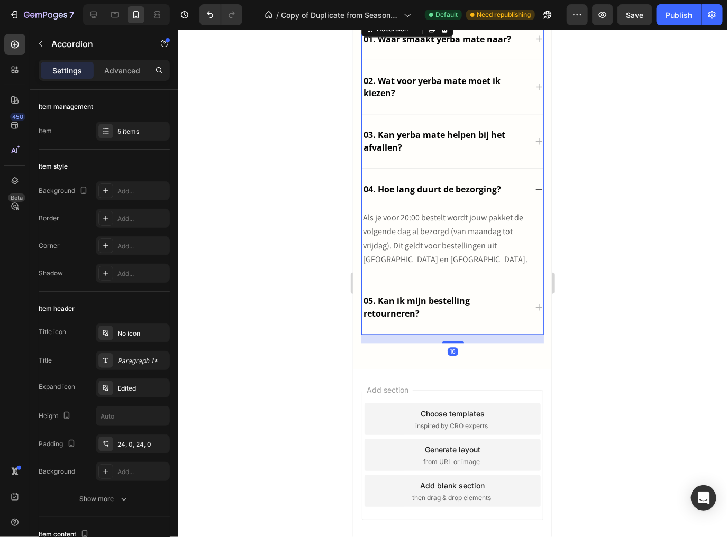
scroll to position [2665, 0]
click at [454, 245] on span "Als je voor 20:00 bestelt wordt jouw pakket de volgende dag al bezorgd (van maa…" at bounding box center [444, 239] width 164 height 53
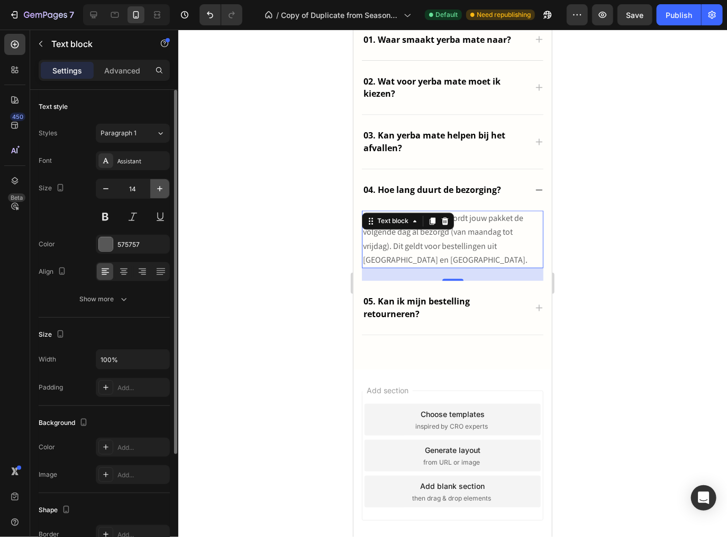
click at [160, 192] on icon "button" at bounding box center [159, 189] width 11 height 11
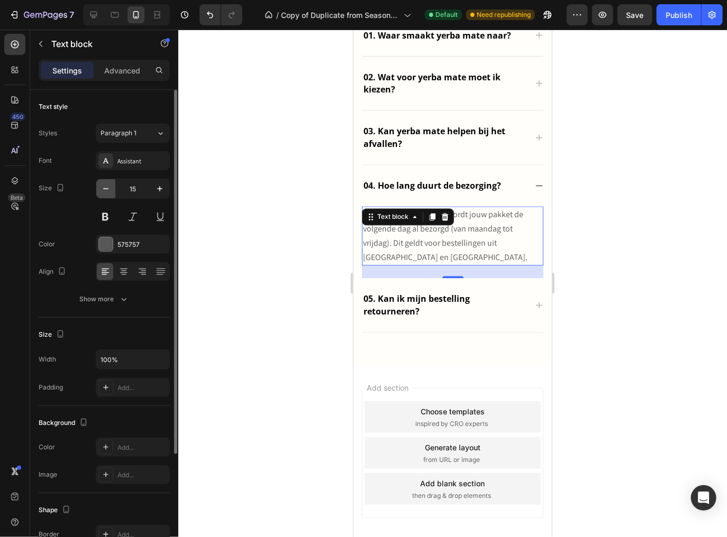
click at [107, 187] on icon "button" at bounding box center [105, 189] width 11 height 11
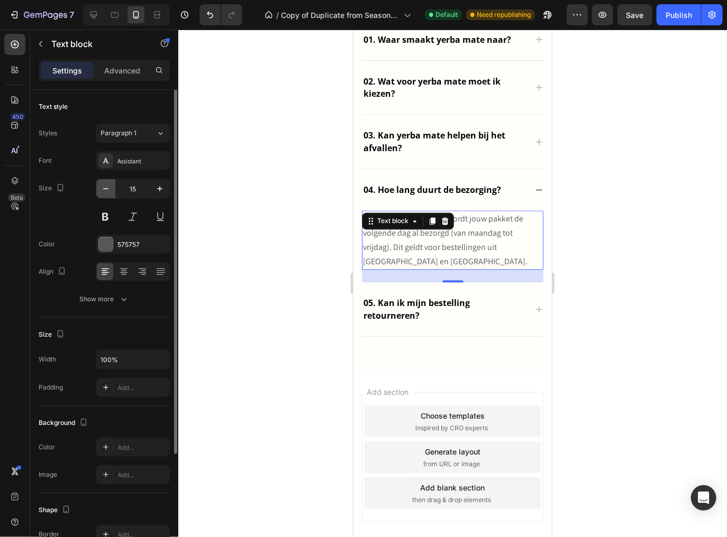
type input "14"
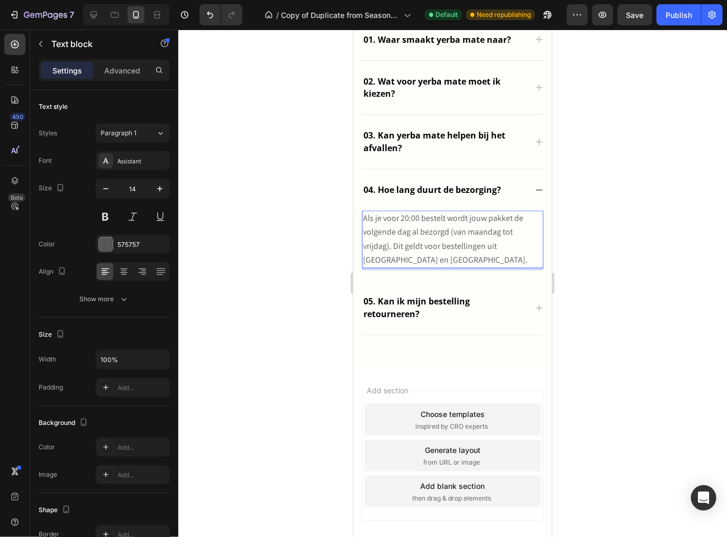
click at [396, 239] on span "Als je voor 20:00 bestelt wordt jouw pakket de volgende dag al bezorgd (van maa…" at bounding box center [444, 239] width 164 height 53
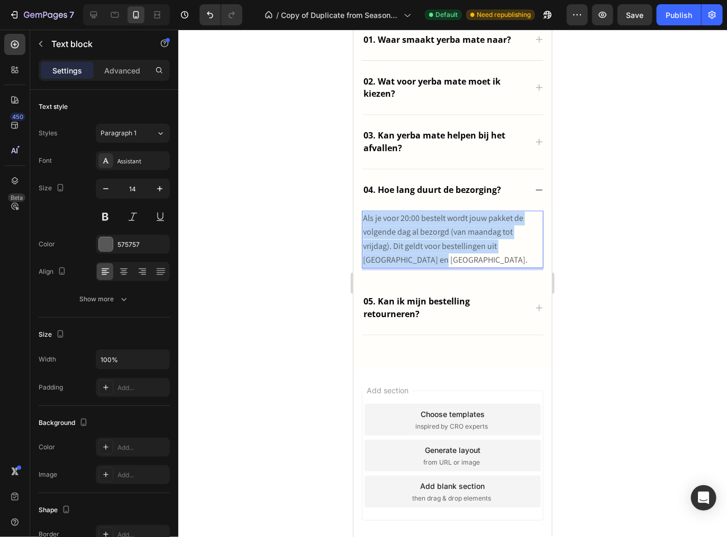
click at [396, 239] on span "Als je voor 20:00 bestelt wordt jouw pakket de volgende dag al bezorgd (van maa…" at bounding box center [444, 239] width 164 height 53
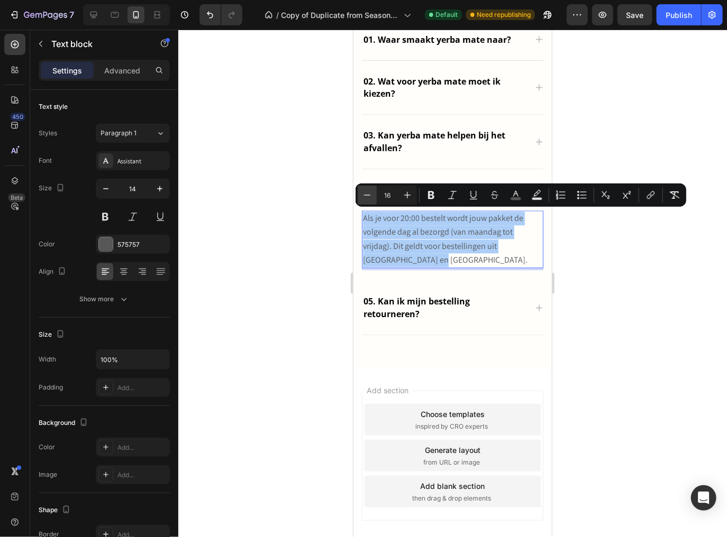
click at [366, 197] on icon "Editor contextual toolbar" at bounding box center [367, 195] width 11 height 11
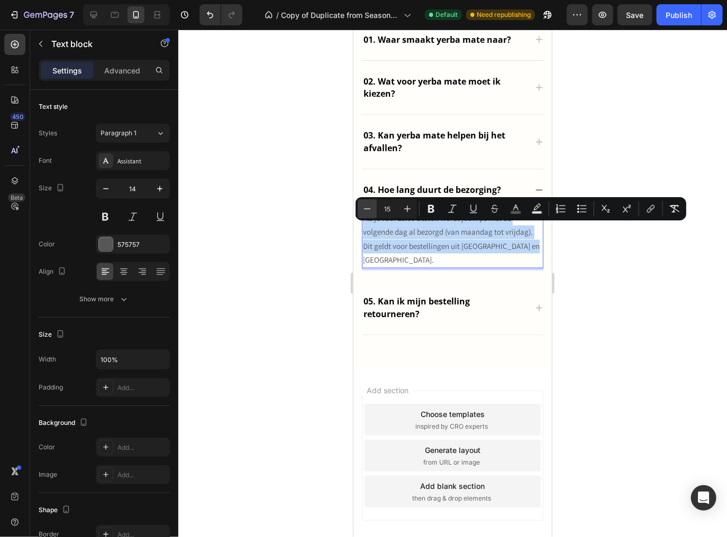
scroll to position [2653, 0]
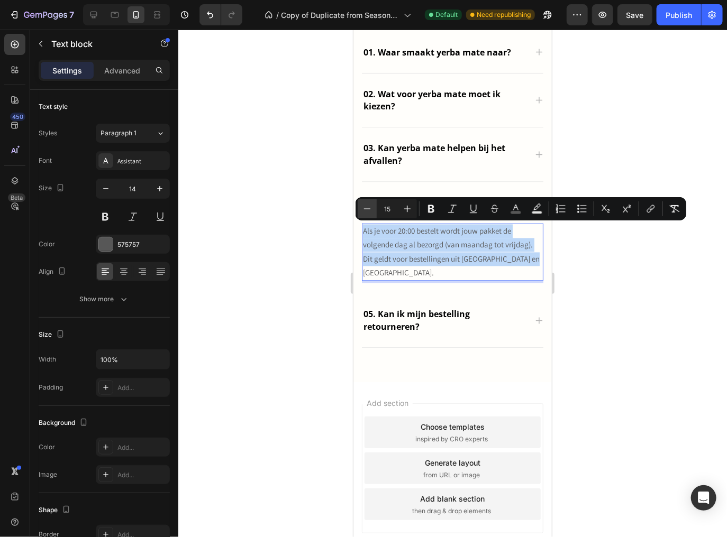
click at [366, 197] on div "Minus 15 Plus Bold Italic Underline Strikethrough color Text Background Color N…" at bounding box center [520, 208] width 331 height 23
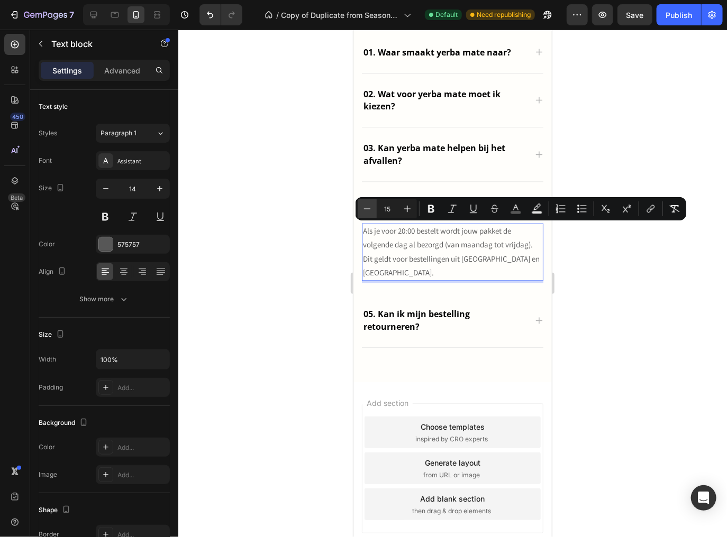
click at [368, 208] on icon "Editor contextual toolbar" at bounding box center [367, 209] width 11 height 11
type input "14"
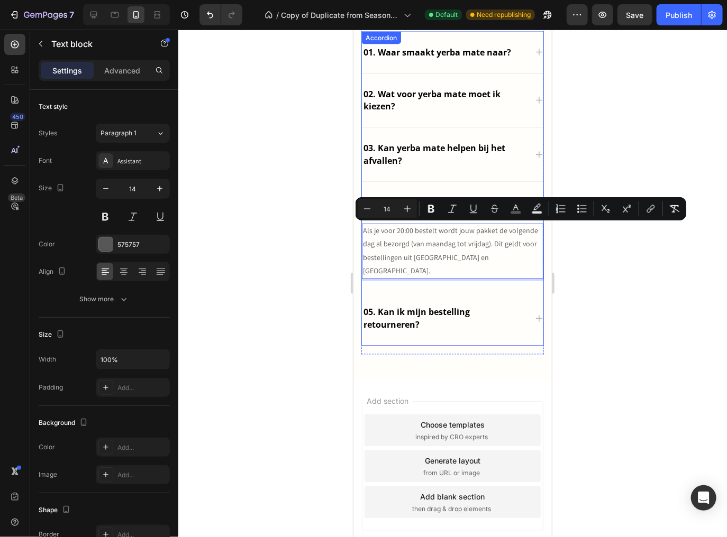
drag, startPoint x: 600, startPoint y: 286, endPoint x: 560, endPoint y: 243, distance: 59.1
click at [601, 286] on div at bounding box center [452, 284] width 548 height 508
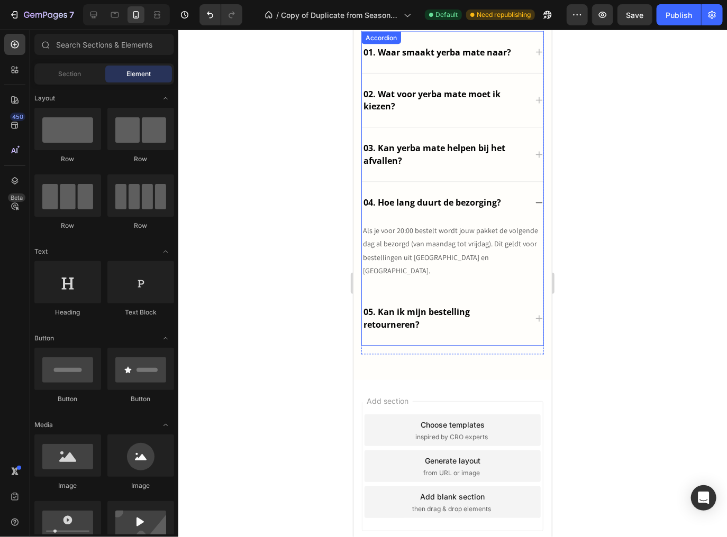
click at [463, 159] on p "03. Kan yerba mate helpen bij het afvallen?" at bounding box center [443, 154] width 161 height 25
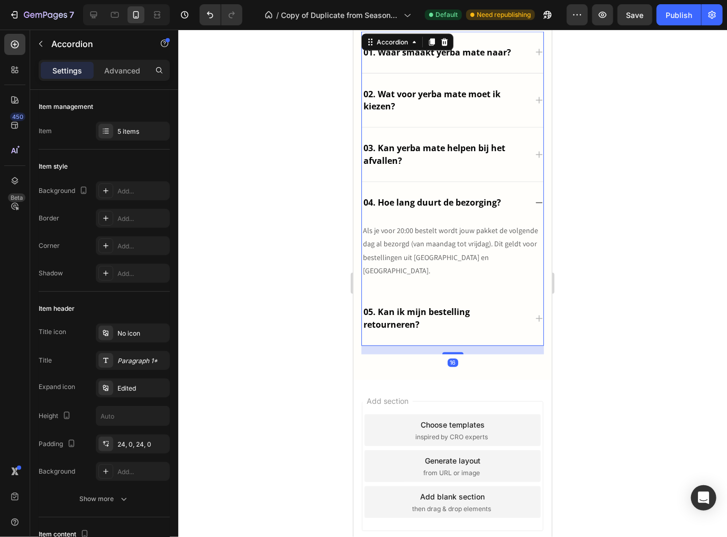
click at [534, 151] on icon at bounding box center [538, 154] width 8 height 8
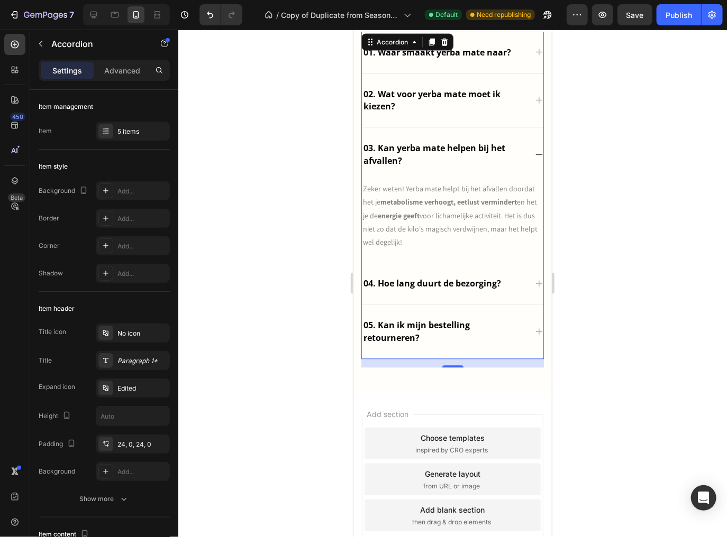
click at [530, 324] on div "05. Kan ik mijn bestelling retourneren?" at bounding box center [451, 332] width 181 height 54
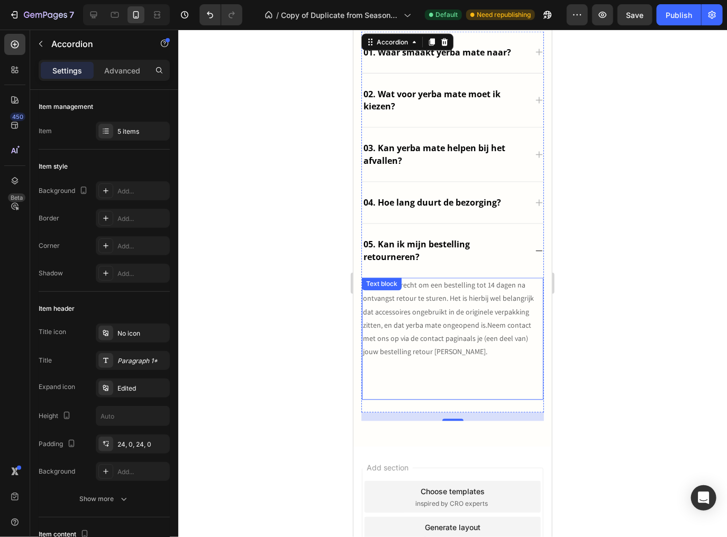
click at [458, 329] on p "Je hebt het recht om een bestelling tot 14 dagen na ontvangst retour te sturen.…" at bounding box center [451, 319] width 179 height 80
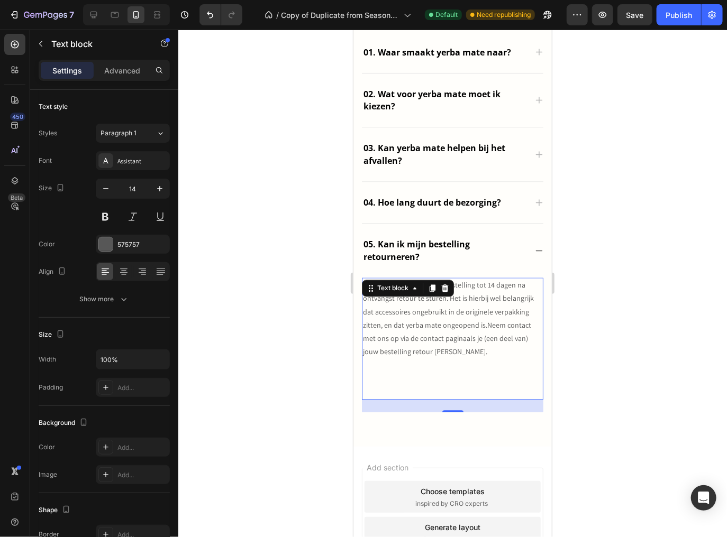
click at [456, 328] on p "Je hebt het recht om een bestelling tot 14 dagen na ontvangst retour te sturen.…" at bounding box center [451, 319] width 179 height 80
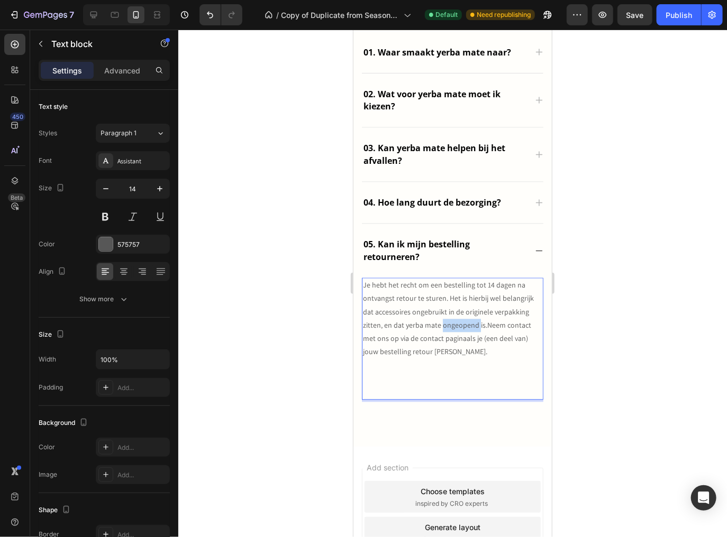
click at [456, 328] on p "Je hebt het recht om een bestelling tot 14 dagen na ontvangst retour te sturen.…" at bounding box center [451, 319] width 179 height 80
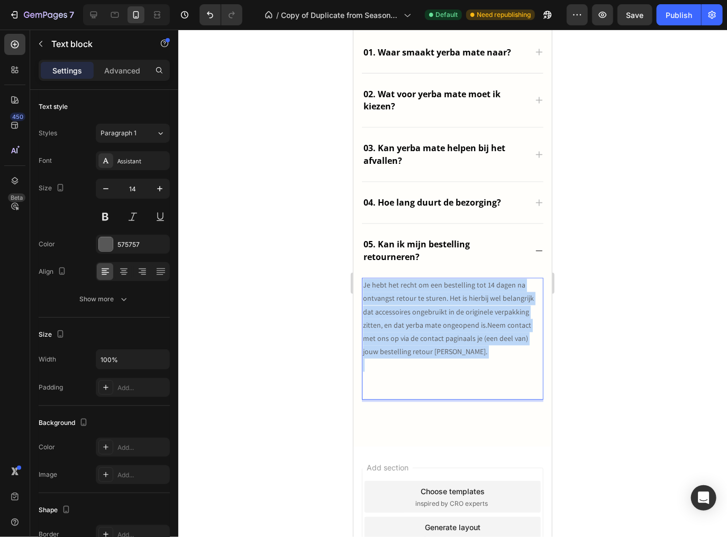
click at [456, 328] on p "Je hebt het recht om een bestelling tot 14 dagen na ontvangst retour te sturen.…" at bounding box center [451, 319] width 179 height 80
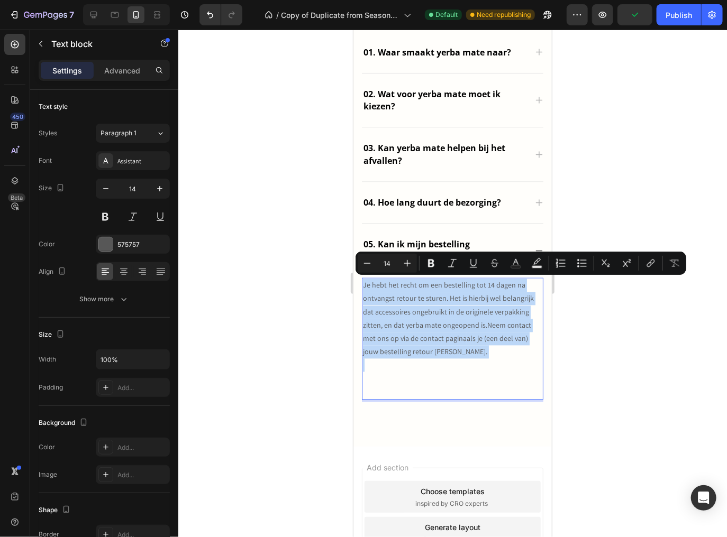
click at [507, 338] on p "Je hebt het recht om een bestelling tot 14 dagen na ontvangst retour te sturen.…" at bounding box center [451, 319] width 179 height 80
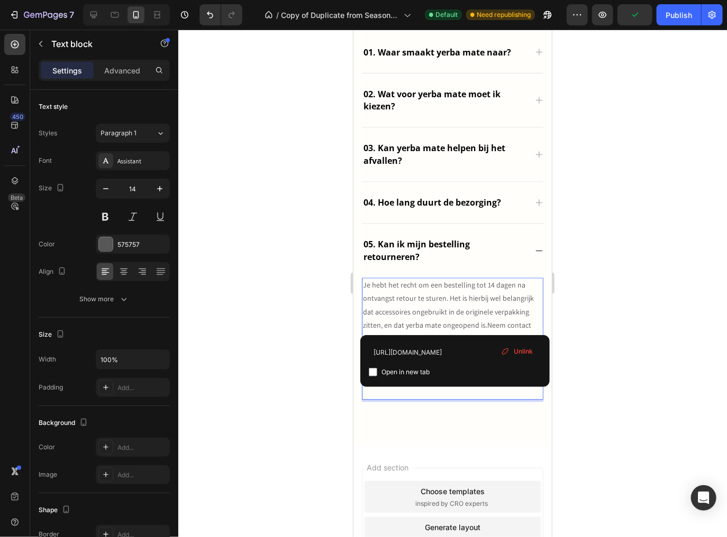
click at [487, 326] on link "Neem contact met ons op via de contact pagina" at bounding box center [446, 331] width 168 height 23
click at [471, 319] on p "Je hebt het recht om een bestelling tot 14 dagen na ontvangst retour te sturen.…" at bounding box center [451, 319] width 179 height 80
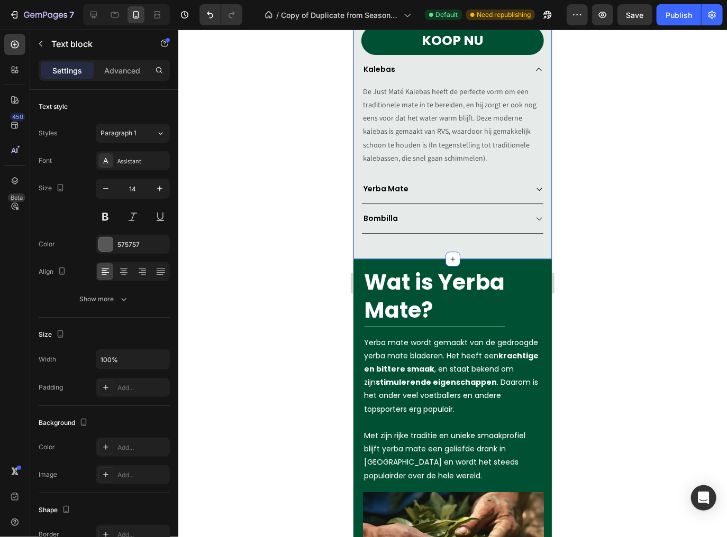
scroll to position [1214, 0]
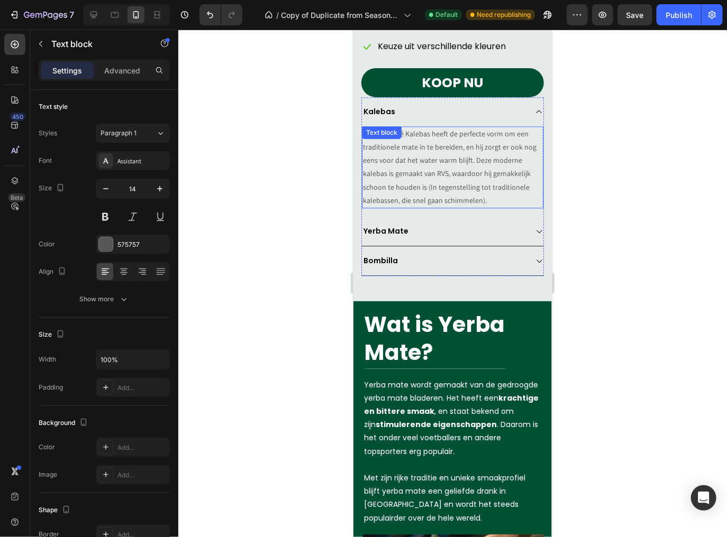
click at [433, 152] on p "De Just Maté Kalebas heeft de perfecte vorm om een traditionele mate in te bere…" at bounding box center [451, 167] width 179 height 80
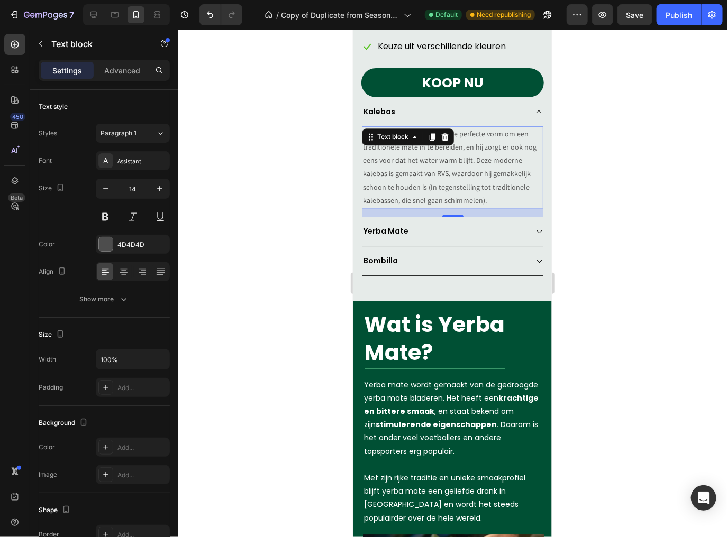
click at [452, 154] on p "De Just Maté Kalebas heeft de perfecte vorm om een traditionele mate in te bere…" at bounding box center [451, 167] width 179 height 80
click at [465, 137] on p "De Just Maté Kalebas heeft de perfecte vorm om een traditionele mate in te bere…" at bounding box center [451, 167] width 179 height 80
click at [458, 141] on p "De Just Maté Kalebas heeft de perfecte vorm om een traditionele mate in te bere…" at bounding box center [451, 167] width 179 height 80
click at [490, 181] on p "De Just Maté Kalebas heeft de perfecte vorm om een traditionele mate in te bere…" at bounding box center [451, 167] width 179 height 80
click at [422, 181] on p "De Just Maté Kalebas heeft de perfecte vorm om een traditionele mate in te bere…" at bounding box center [451, 167] width 179 height 80
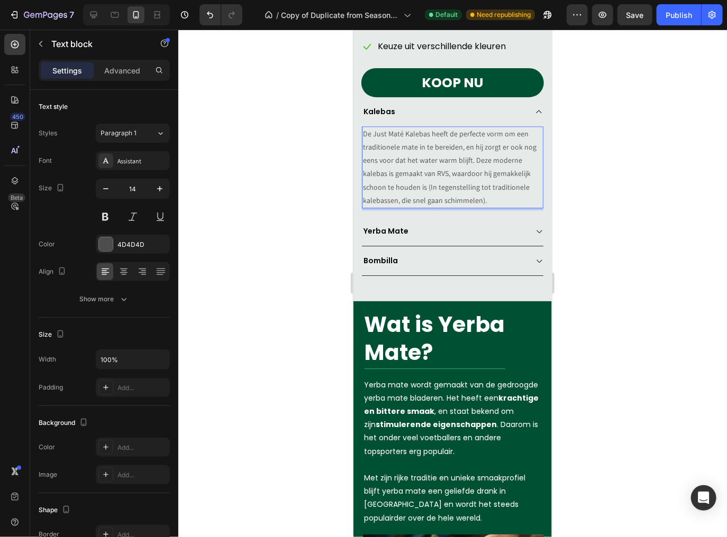
click at [431, 179] on p "De Just Maté Kalebas heeft de perfecte vorm om een traditionele mate in te bere…" at bounding box center [451, 167] width 179 height 80
click at [439, 183] on p "De Just Maté Kalebas heeft de perfecte vorm om een traditionele mate in te bere…" at bounding box center [451, 167] width 179 height 80
click at [451, 188] on p "De Just Maté Kalebas heeft de perfecte vorm om een traditionele mate in te bere…" at bounding box center [451, 167] width 179 height 80
click at [435, 141] on p "De Just Maté Kalebas heeft de perfecte vorm om een traditionele mate in te bere…" at bounding box center [451, 167] width 179 height 80
click at [390, 139] on p "De Just Maté Kalebas heeft de perfecte vorm om een traditionele mate in te bere…" at bounding box center [451, 167] width 179 height 80
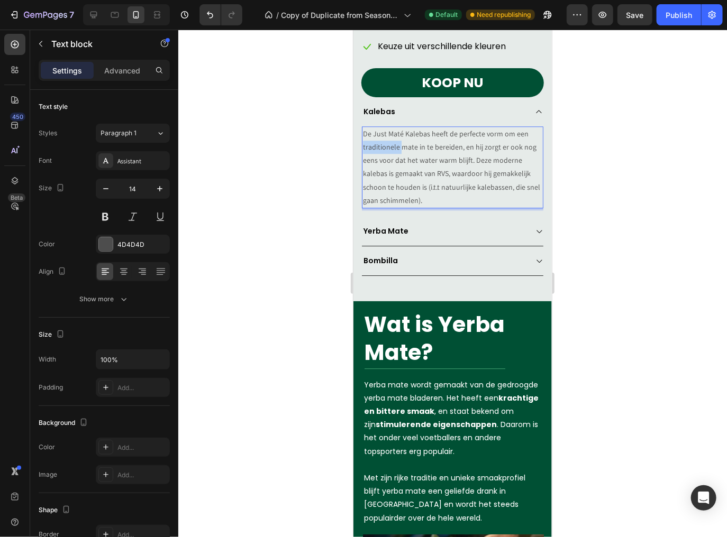
click at [390, 139] on p "De Just Maté Kalebas heeft de perfecte vorm om een traditionele mate in te bere…" at bounding box center [451, 167] width 179 height 80
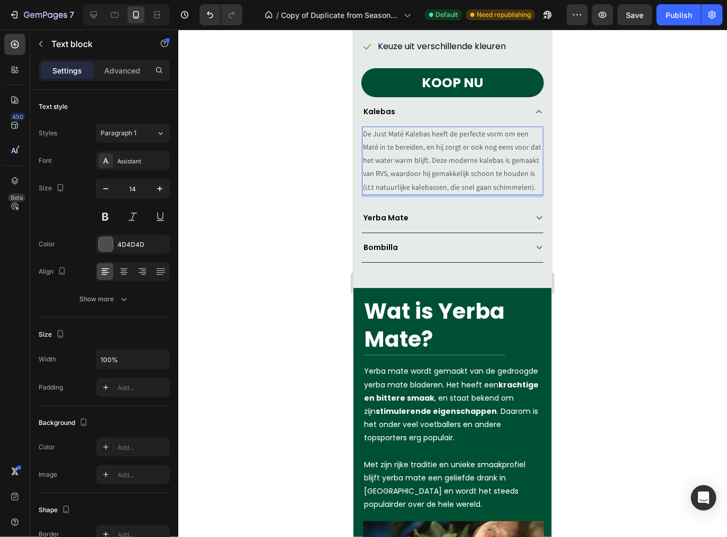
click at [451, 156] on p "De Just Maté Kalebas heeft de perfecte vorm om een Maté in te bereiden, en hij …" at bounding box center [451, 160] width 179 height 67
click at [460, 141] on p "De Just Maté Kalebas heeft de perfecte vorm om een Maté in te bereiden, en hij …" at bounding box center [451, 160] width 179 height 67
click at [469, 141] on p "De Just Maté Kalebas heeft de perfecte vorm om een Maté in te bereiden, en hij …" at bounding box center [451, 160] width 179 height 67
click at [480, 210] on div "Yerba Mate" at bounding box center [443, 217] width 164 height 14
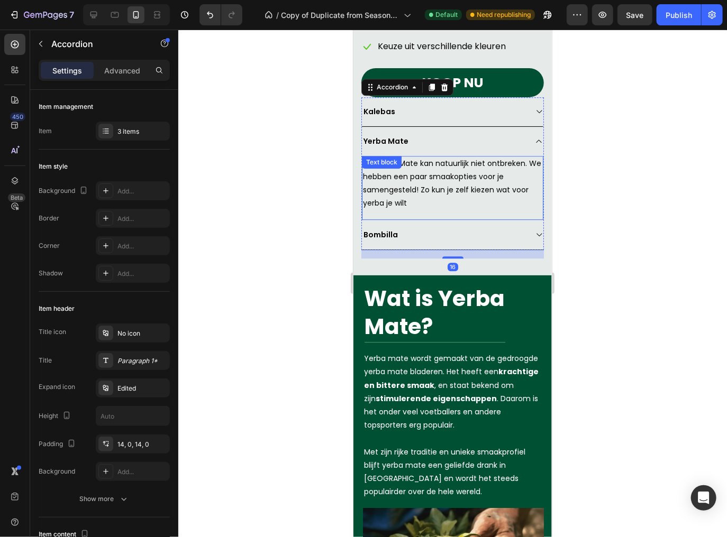
click at [464, 202] on p "De Yerba Mate kan natuurlijk niet ontbreken. We hebben een paar smaakopties voo…" at bounding box center [451, 183] width 179 height 53
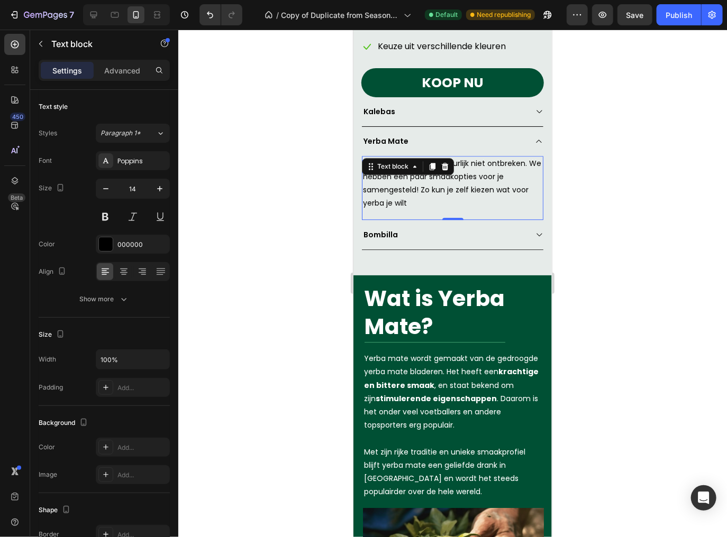
click at [428, 180] on p "De Yerba Mate kan natuurlijk niet ontbreken. We hebben een paar smaakopties voo…" at bounding box center [451, 183] width 179 height 53
click at [415, 180] on p "De Yerba Mate kan natuurlijk niet ontbreken. We hebben een paar smaakopties voo…" at bounding box center [451, 183] width 179 height 53
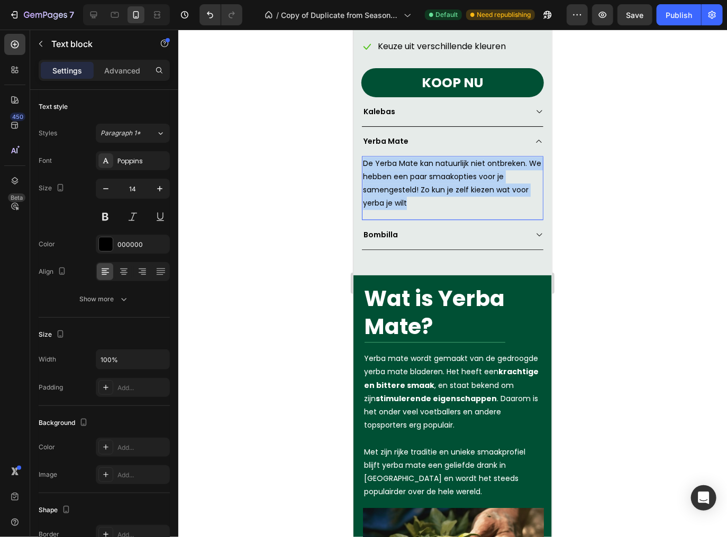
click at [415, 180] on p "De Yerba Mate kan natuurlijk niet ontbreken. We hebben een paar smaakopties voo…" at bounding box center [451, 183] width 179 height 53
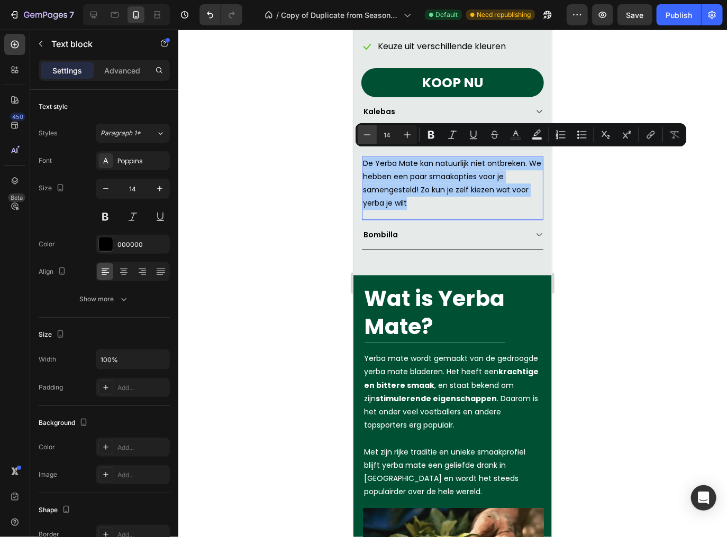
click at [374, 133] on button "Minus" at bounding box center [366, 134] width 19 height 19
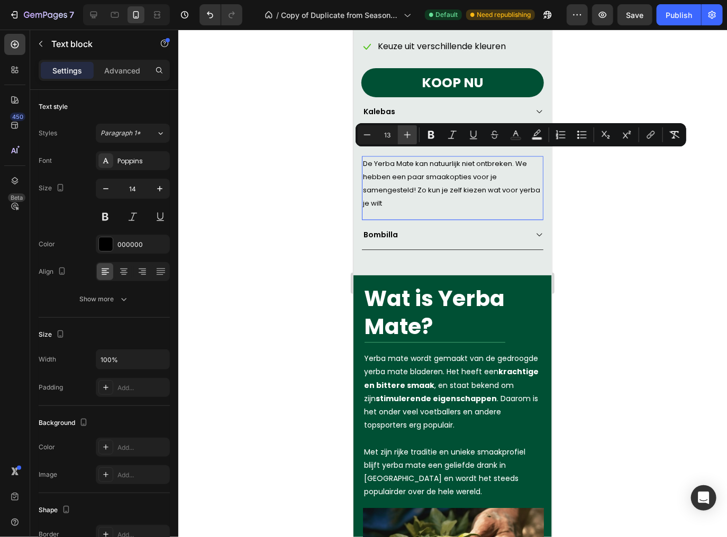
click at [401, 134] on button "Plus" at bounding box center [407, 134] width 19 height 19
type input "14"
drag, startPoint x: 262, startPoint y: 183, endPoint x: 305, endPoint y: 178, distance: 42.6
click at [264, 184] on div at bounding box center [452, 284] width 548 height 508
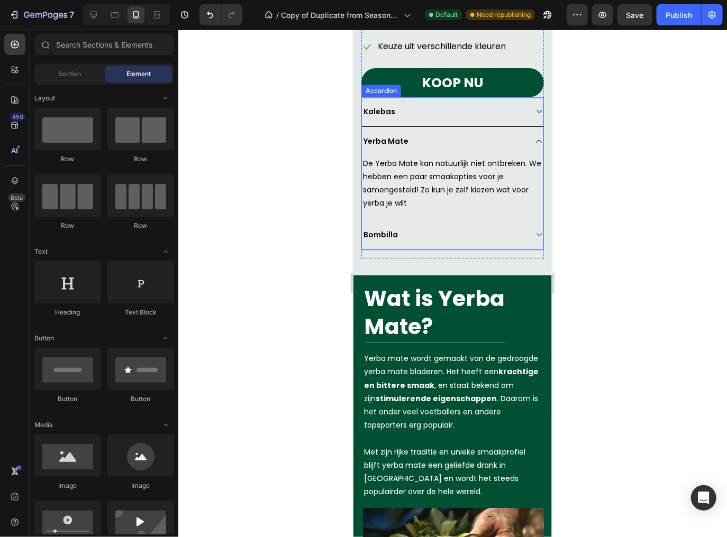
click at [430, 113] on div "Kalebas" at bounding box center [451, 112] width 181 height 30
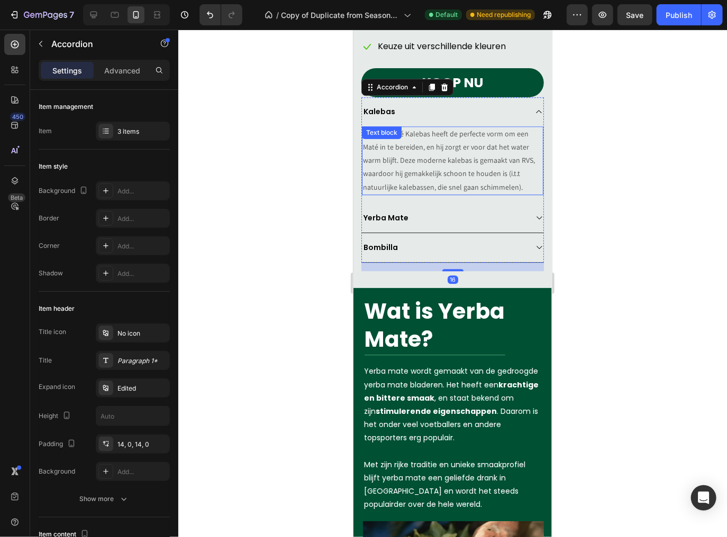
click at [414, 148] on p "De Just Maté Kalebas heeft de perfecte vorm om een Maté in te bereiden, en hij …" at bounding box center [451, 160] width 179 height 67
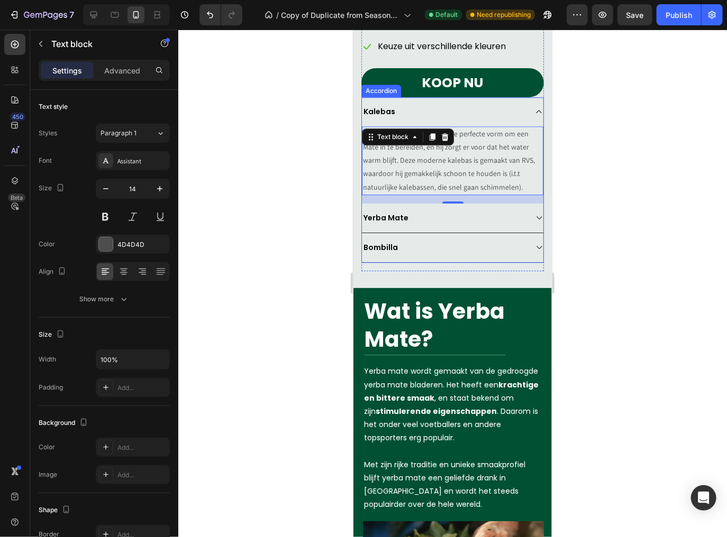
click at [411, 210] on div "Yerba Mate" at bounding box center [443, 217] width 164 height 14
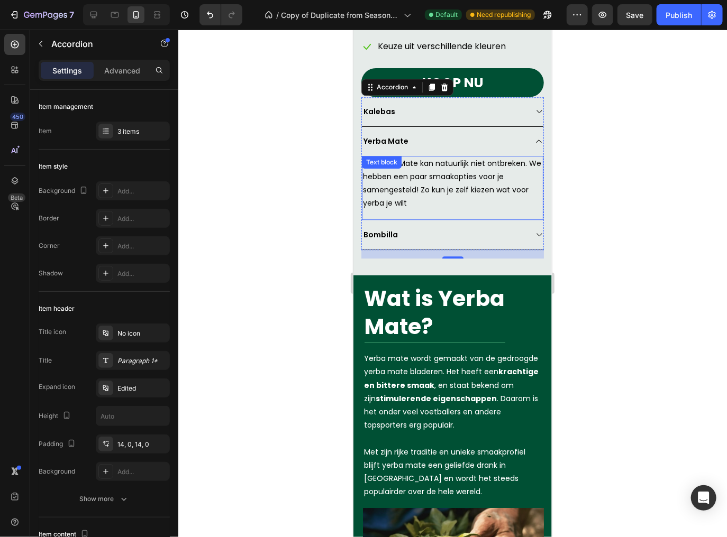
click at [390, 200] on p "De Yerba Mate kan natuurlijk niet ontbreken. We hebben een paar smaakopties voo…" at bounding box center [451, 183] width 179 height 53
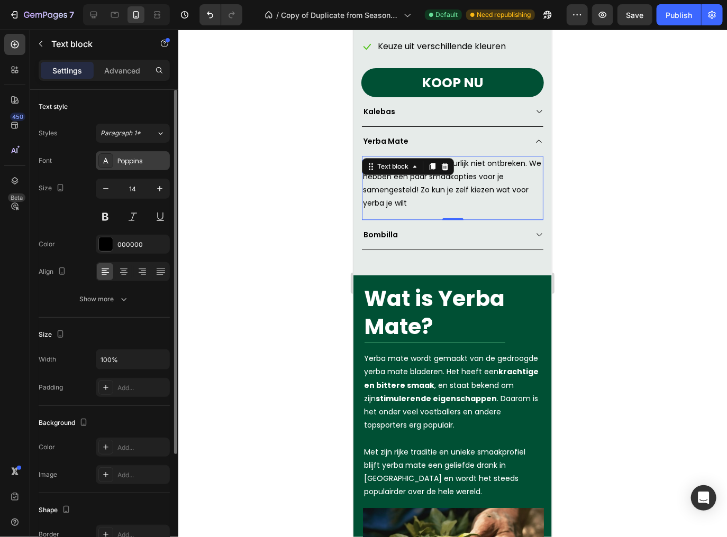
click at [146, 165] on div "Poppins" at bounding box center [142, 162] width 50 height 10
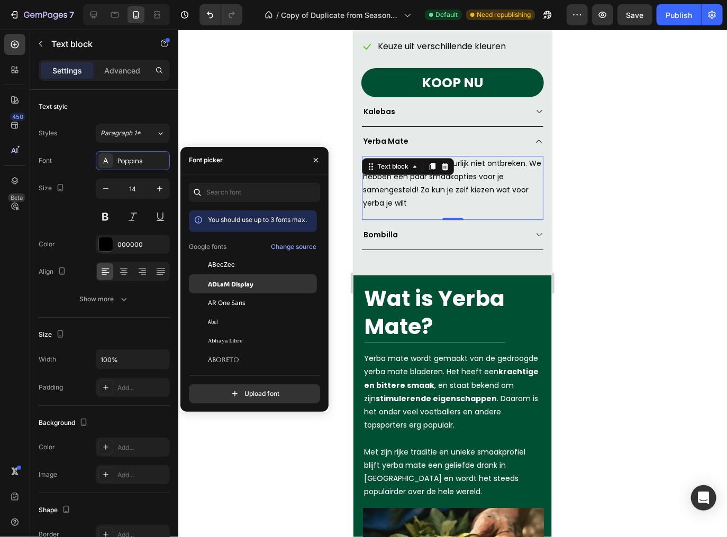
scroll to position [85, 0]
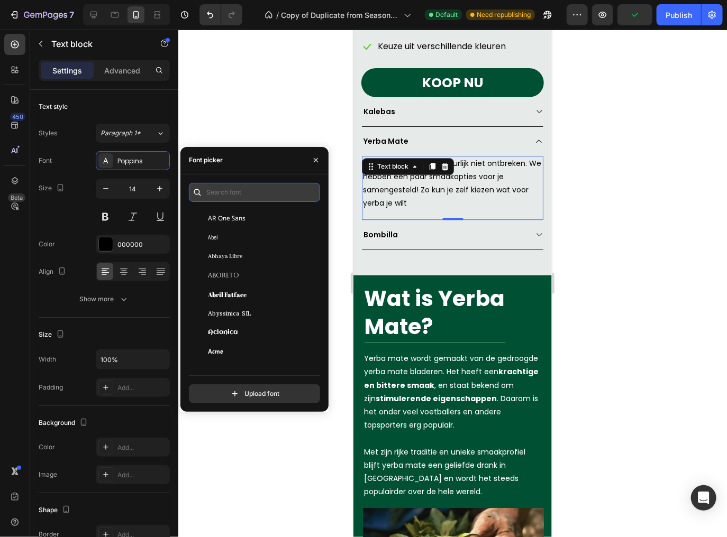
click at [218, 197] on input "text" at bounding box center [254, 192] width 131 height 19
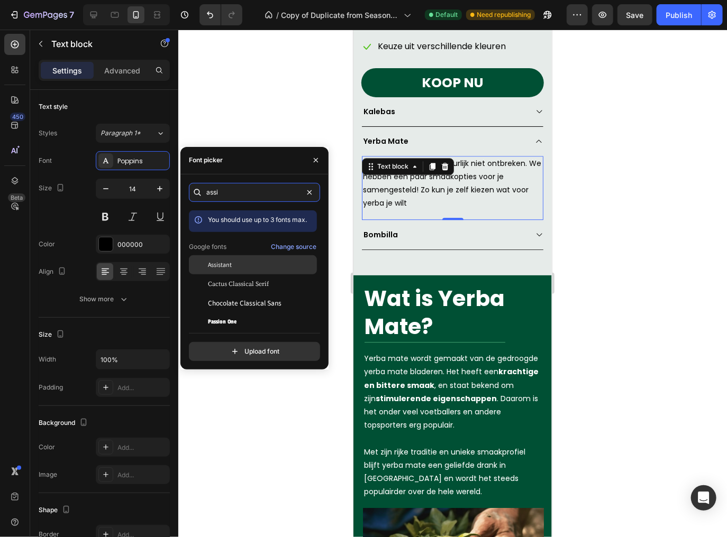
type input "assi"
click at [233, 268] on div "Assistant" at bounding box center [261, 265] width 107 height 10
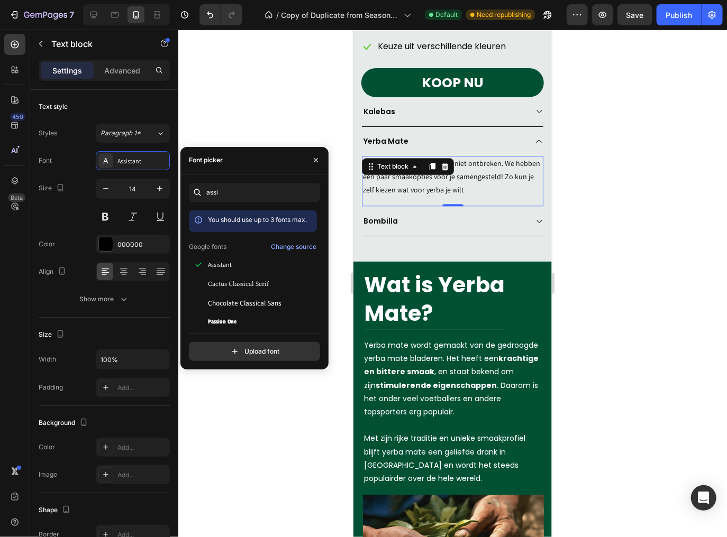
click at [598, 167] on div at bounding box center [452, 284] width 548 height 508
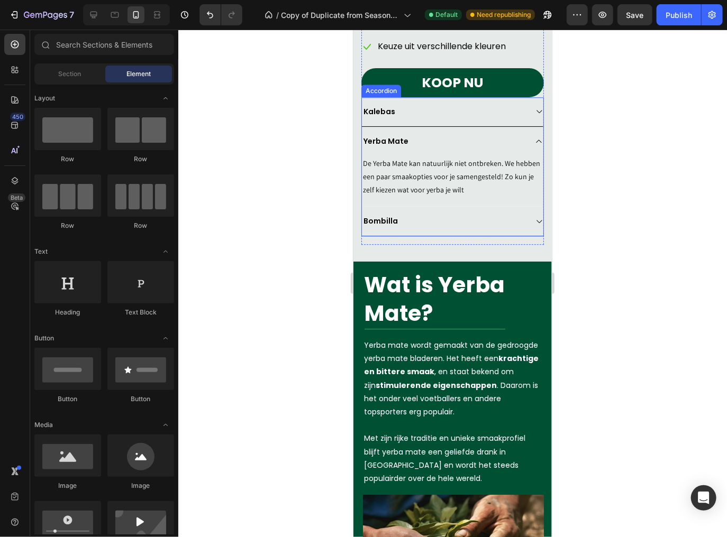
click at [447, 113] on div "Kalebas" at bounding box center [451, 112] width 181 height 30
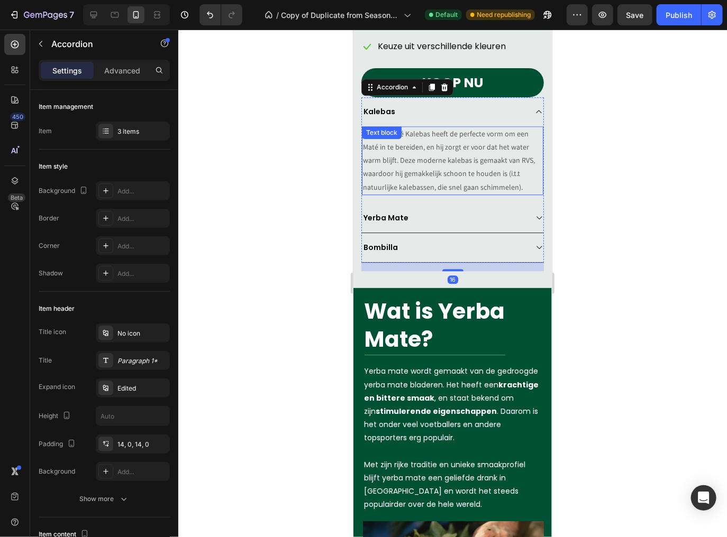
click at [435, 153] on p "De Just Maté Kalebas heeft de perfecte vorm om een Maté in te bereiden, en hij …" at bounding box center [451, 160] width 179 height 67
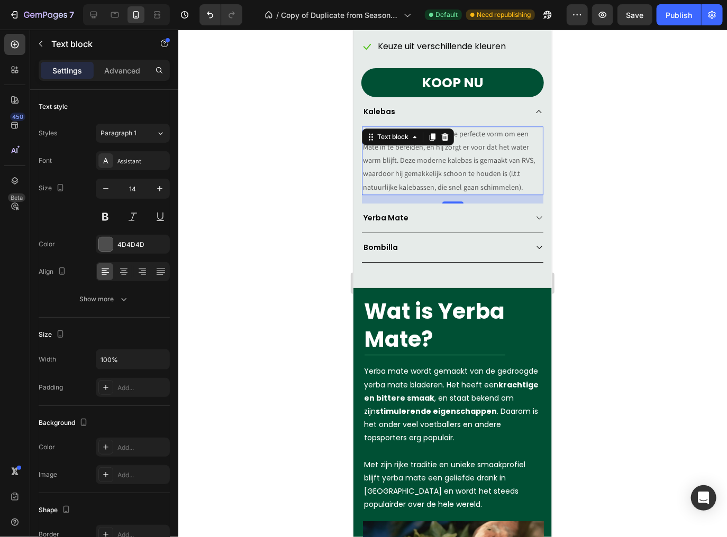
click at [420, 153] on p "De Just Maté Kalebas heeft de perfecte vorm om een Maté in te bereiden, en hij …" at bounding box center [451, 160] width 179 height 67
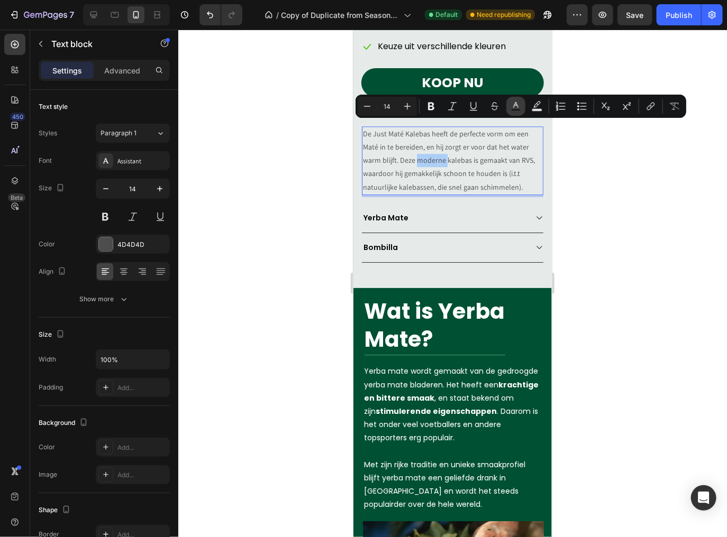
click at [524, 109] on button "Text Color" at bounding box center [515, 106] width 19 height 19
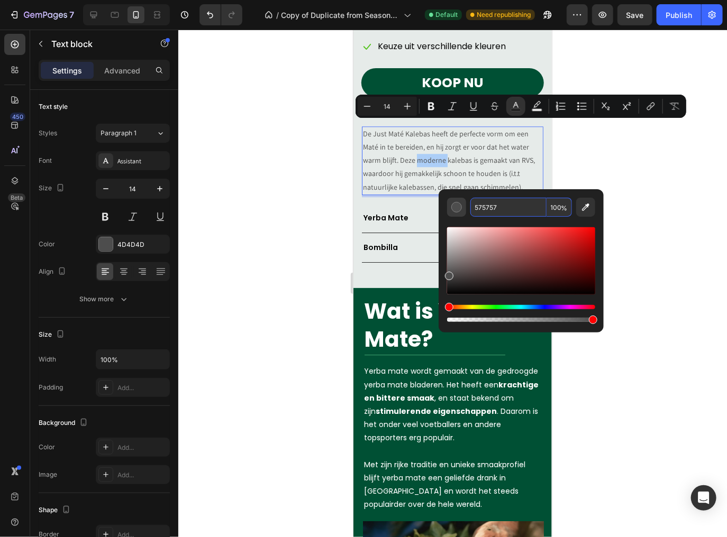
type input "575757"
click at [619, 159] on div at bounding box center [452, 284] width 548 height 508
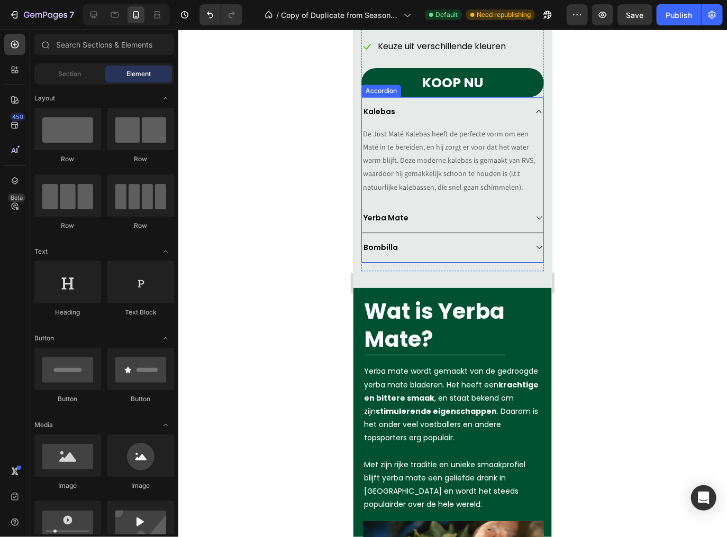
click at [467, 210] on div "Yerba Mate" at bounding box center [443, 217] width 164 height 14
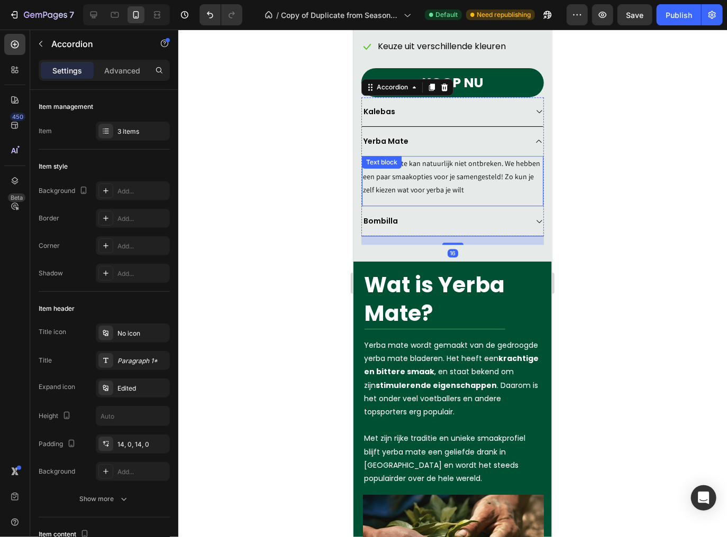
click at [451, 162] on p "De Yerba Mate kan natuurlijk niet ontbreken. We hebben een paar smaakopties voo…" at bounding box center [451, 177] width 179 height 40
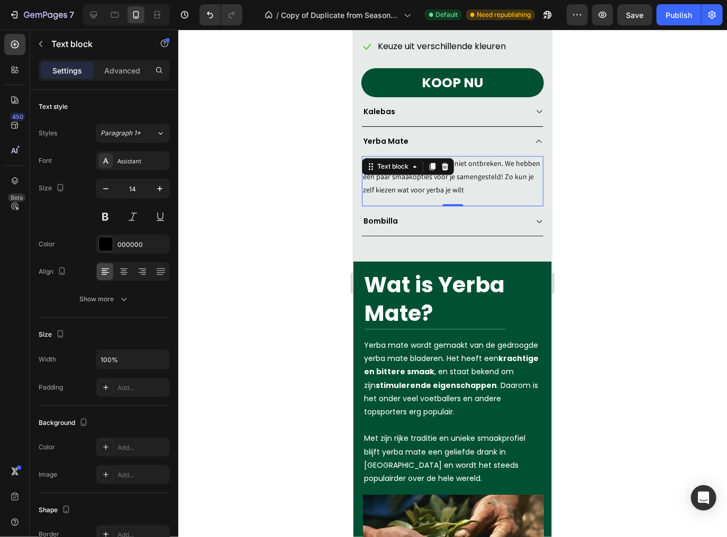
click at [450, 168] on span "De Yerba Mate kan natuurlijk niet ontbreken. We hebben een paar smaakopties voo…" at bounding box center [450, 176] width 177 height 36
click at [444, 173] on span "De Yerba Mate kan natuurlijk niet ontbreken. We hebben een paar smaakopties voo…" at bounding box center [450, 176] width 177 height 36
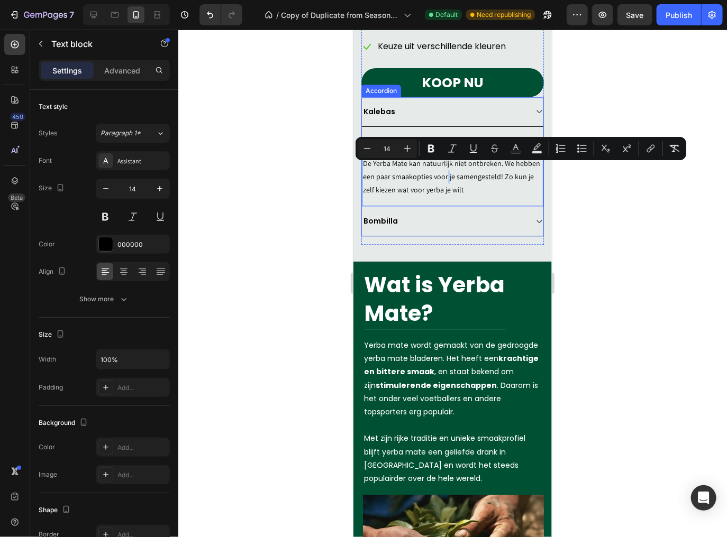
click at [407, 112] on div "Kalebas" at bounding box center [451, 112] width 181 height 30
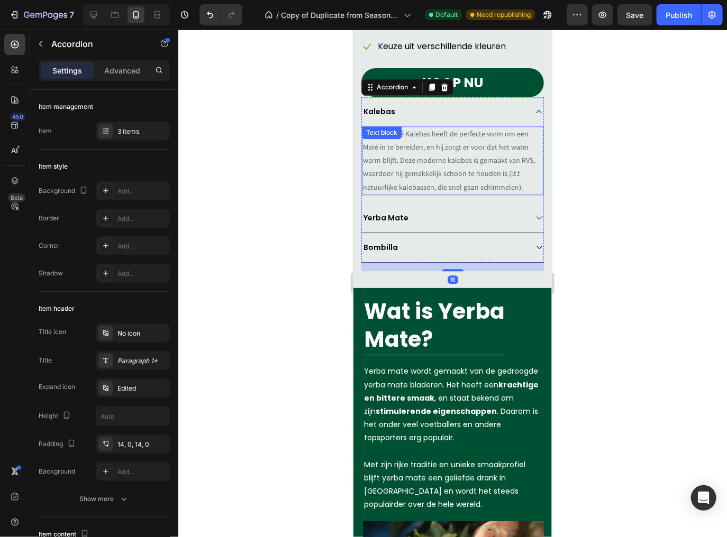
click at [416, 157] on span "De Just Maté Kalebas heeft de perfecte vorm om een Maté in te bereiden, en hij …" at bounding box center [448, 160] width 172 height 63
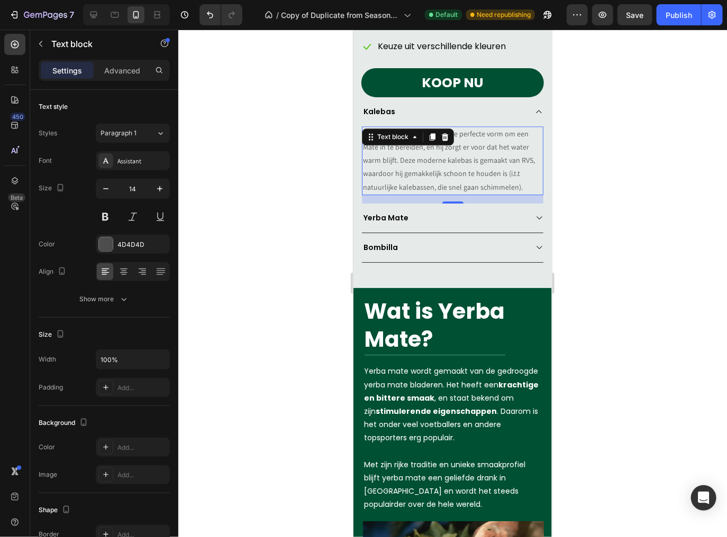
click at [413, 150] on span "De Just Maté Kalebas heeft de perfecte vorm om een Maté in te bereiden, en hij …" at bounding box center [448, 160] width 172 height 63
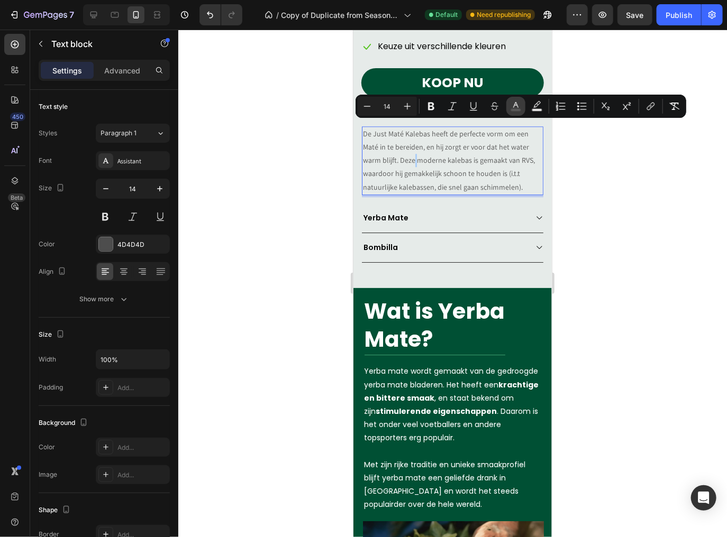
click at [519, 112] on button "color" at bounding box center [515, 106] width 19 height 19
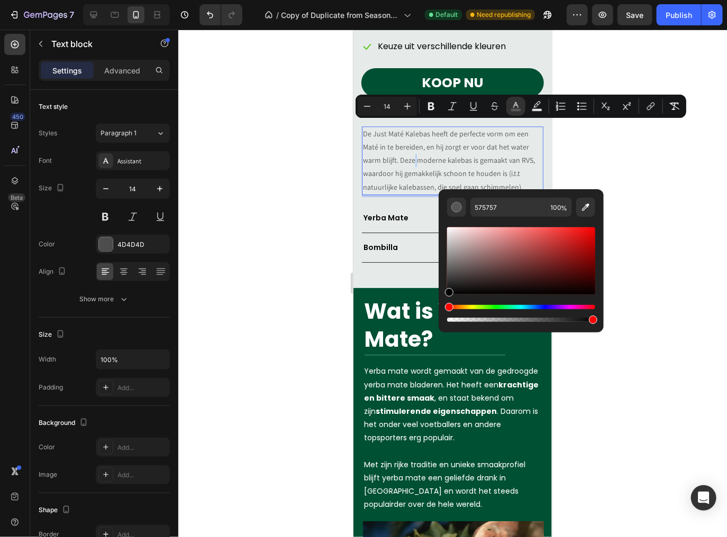
type input "000000"
drag, startPoint x: 456, startPoint y: 286, endPoint x: 440, endPoint y: 296, distance: 19.2
click at [440, 296] on div "000000 100 %" at bounding box center [520, 256] width 165 height 135
click at [646, 251] on div at bounding box center [452, 284] width 548 height 508
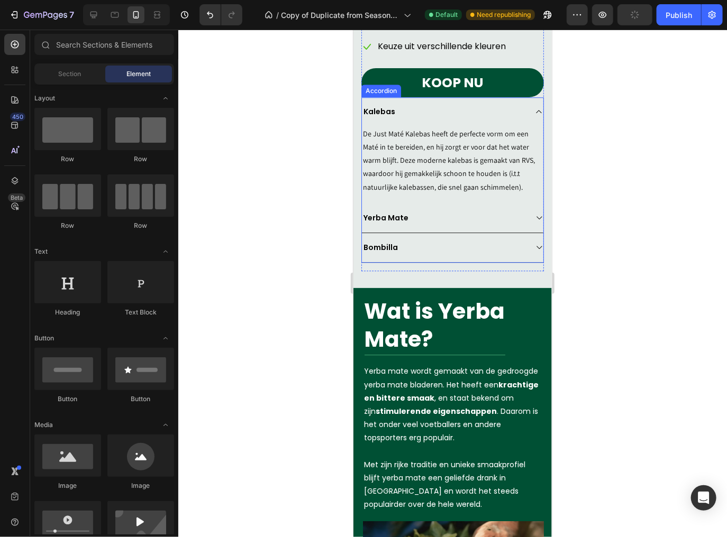
click at [501, 240] on div "Bombilla" at bounding box center [443, 247] width 164 height 14
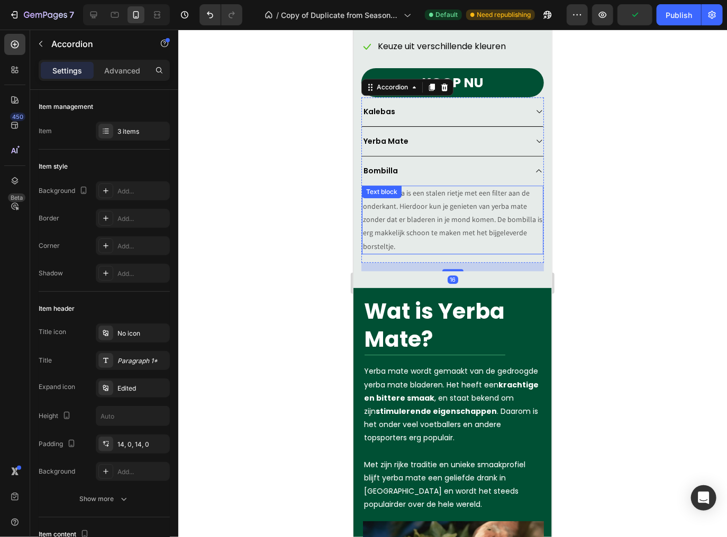
click at [446, 200] on p "Een Bombilla is een stalen rietje met een filter aan de onderkant. Hierdoor kun…" at bounding box center [451, 219] width 179 height 67
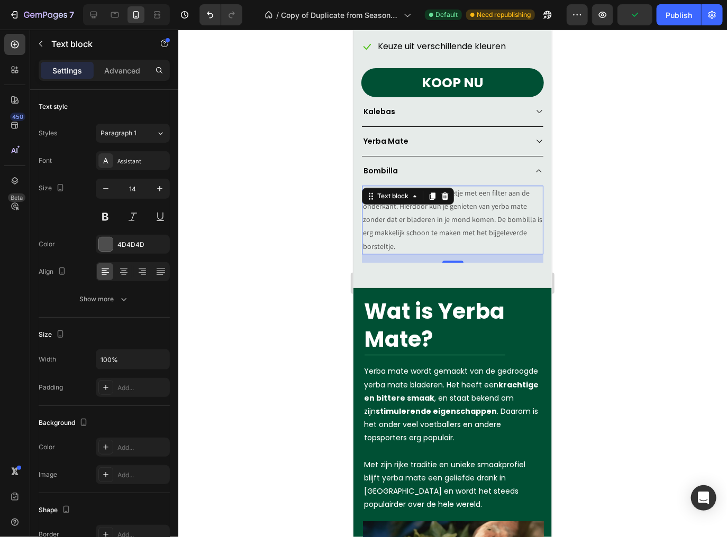
click at [446, 200] on p "Een Bombilla is een stalen rietje met een filter aan de onderkant. Hierdoor kun…" at bounding box center [451, 219] width 179 height 67
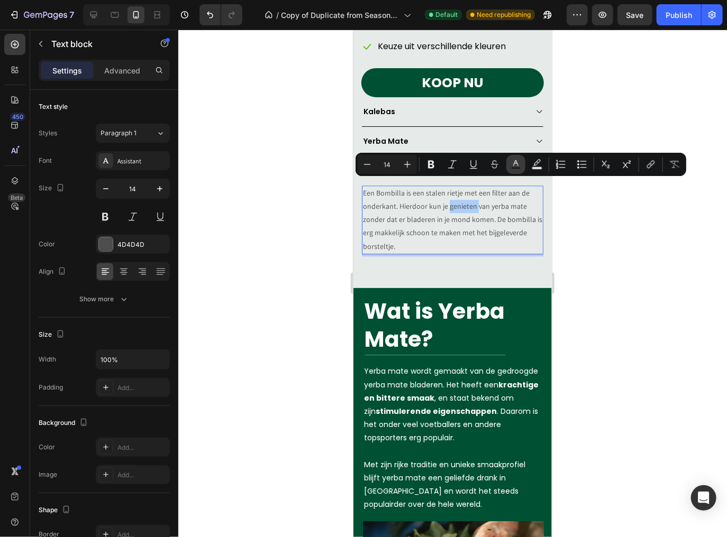
click at [516, 164] on icon "Editor contextual toolbar" at bounding box center [515, 164] width 11 height 11
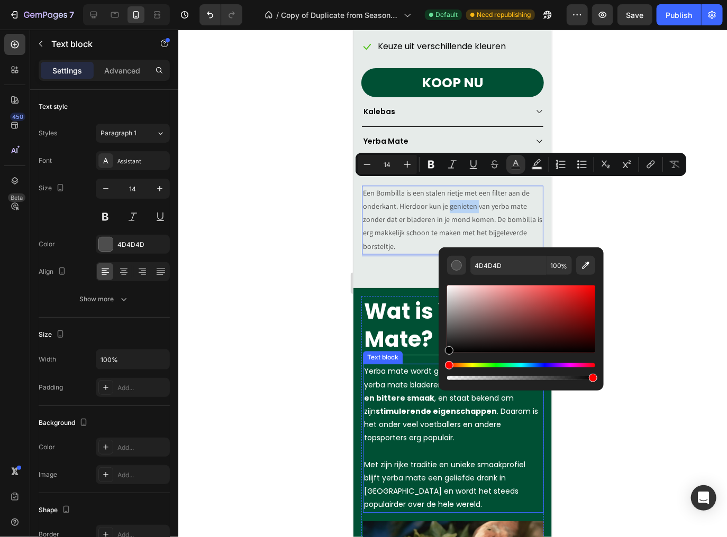
drag, startPoint x: 831, startPoint y: 347, endPoint x: 794, endPoint y: 391, distance: 57.0
type input "000000"
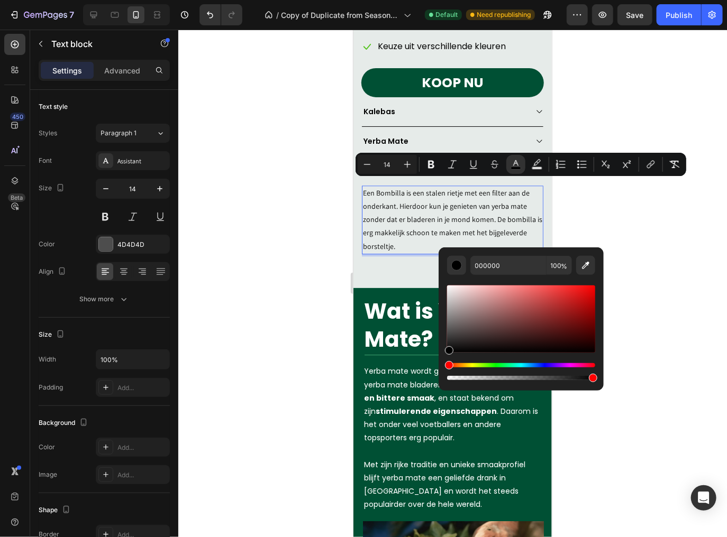
click at [694, 256] on div at bounding box center [452, 284] width 548 height 508
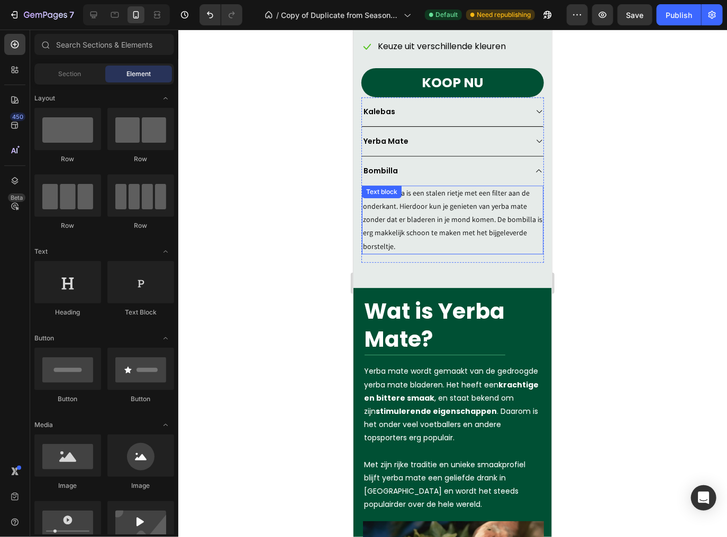
click at [466, 239] on p "Een Bombilla is een stalen rietje met een filter aan de onderkant. Hierdoor kun…" at bounding box center [451, 219] width 179 height 67
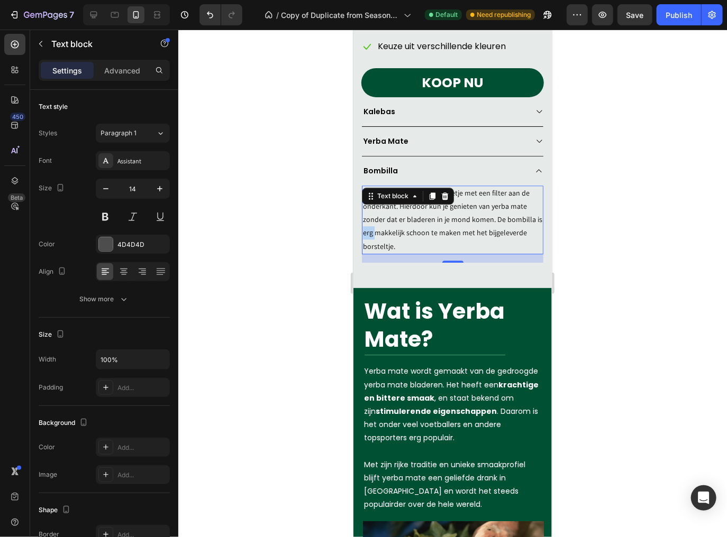
click at [368, 227] on span "Een Bombilla is een stalen rietje met een filter aan de onderkant. Hierdoor kun…" at bounding box center [451, 219] width 179 height 63
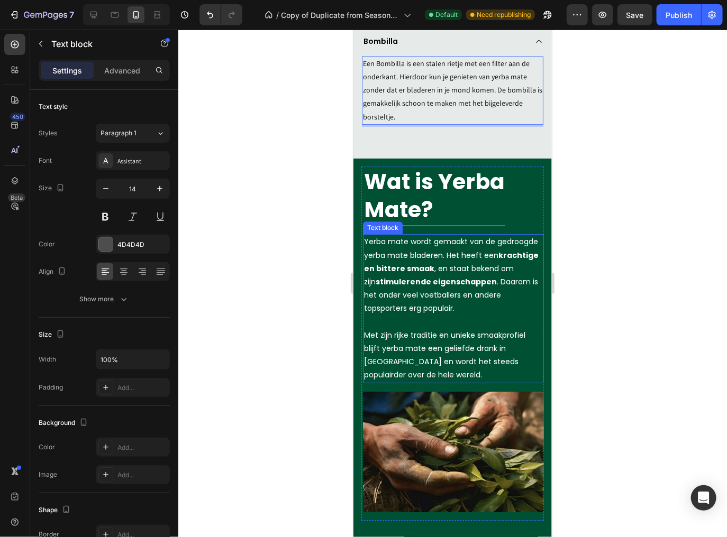
scroll to position [1383, 0]
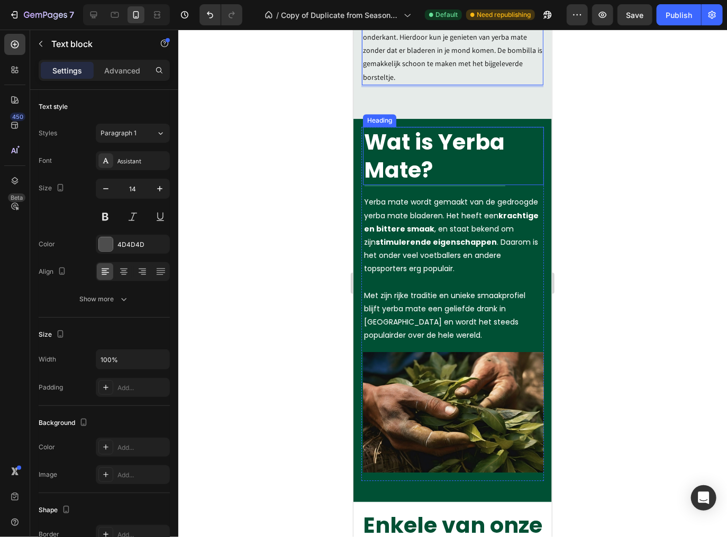
click at [432, 171] on p "Wat is Yerba Mate?" at bounding box center [452, 155] width 179 height 57
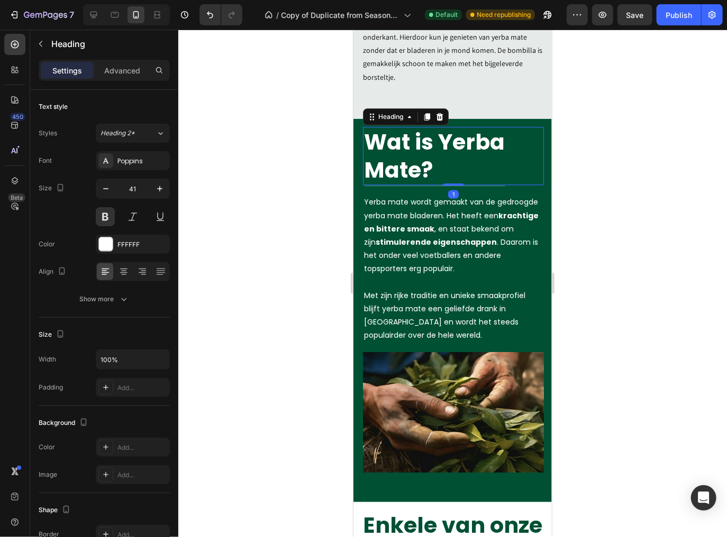
click at [424, 167] on p "Wat is Yerba Mate?" at bounding box center [452, 155] width 179 height 57
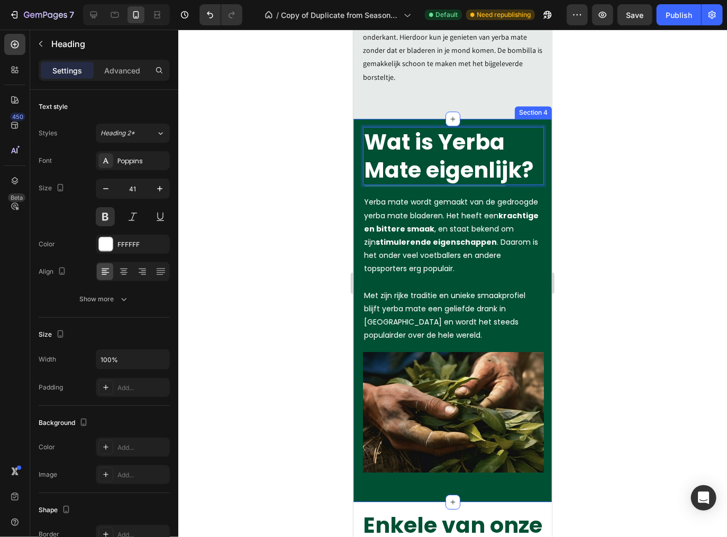
click at [602, 158] on div at bounding box center [452, 284] width 548 height 508
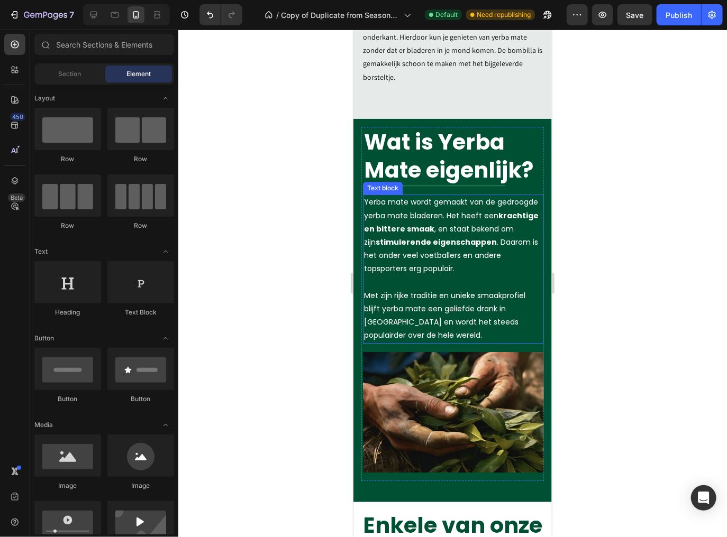
click at [418, 209] on p "Yerba mate wordt gemaakt van de gedroogde yerba mate bladeren. Het heeft een kr…" at bounding box center [452, 235] width 179 height 80
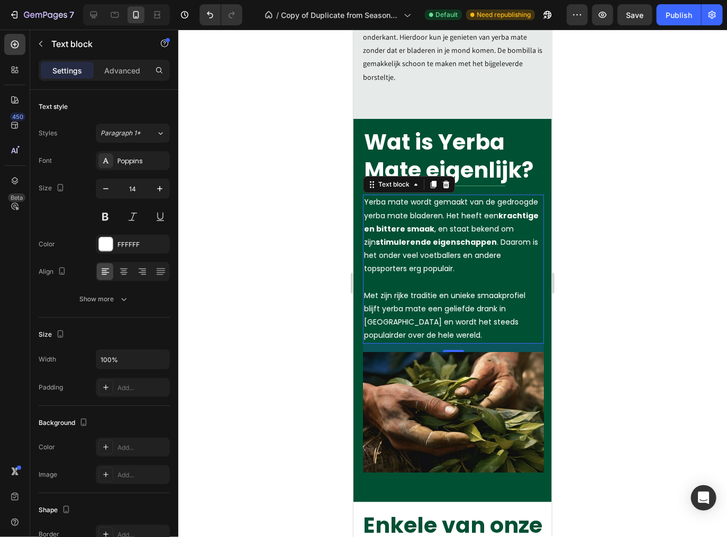
click at [407, 209] on p "Yerba mate wordt gemaakt van de gedroogde yerba mate bladeren. Het heeft een kr…" at bounding box center [452, 235] width 179 height 80
click at [477, 209] on p "Yerba mate wordt gemaakt van de gedroogde yerba mate bladeren. Het heeft een kr…" at bounding box center [452, 235] width 179 height 80
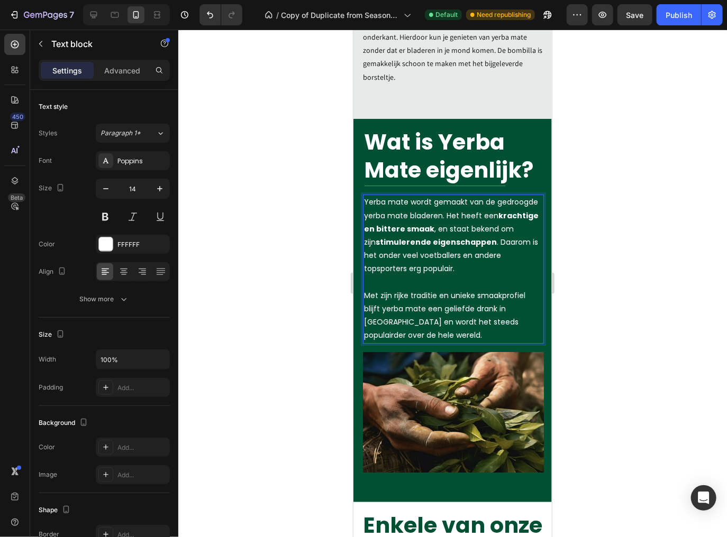
click at [379, 209] on p "Yerba mate wordt gemaakt van de gedroogde yerba mate bladeren. Het heeft een kr…" at bounding box center [452, 235] width 179 height 80
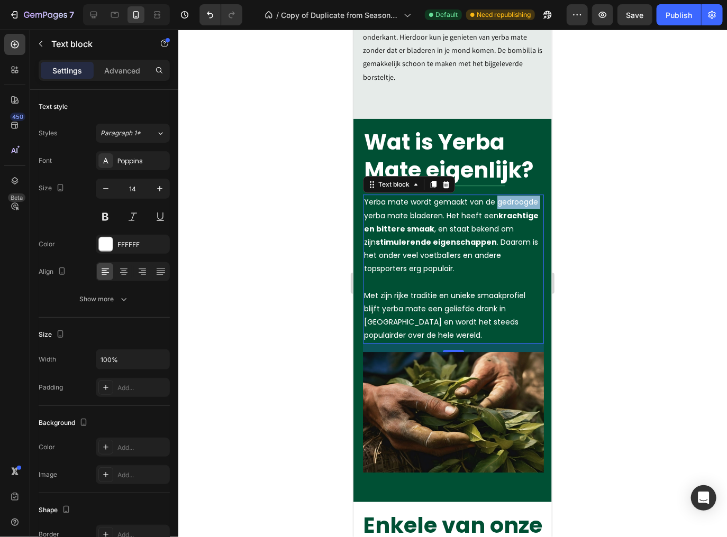
click at [423, 206] on p "Yerba mate wordt gemaakt van de gedroogde yerba mate bladeren. Het heeft een kr…" at bounding box center [452, 235] width 179 height 80
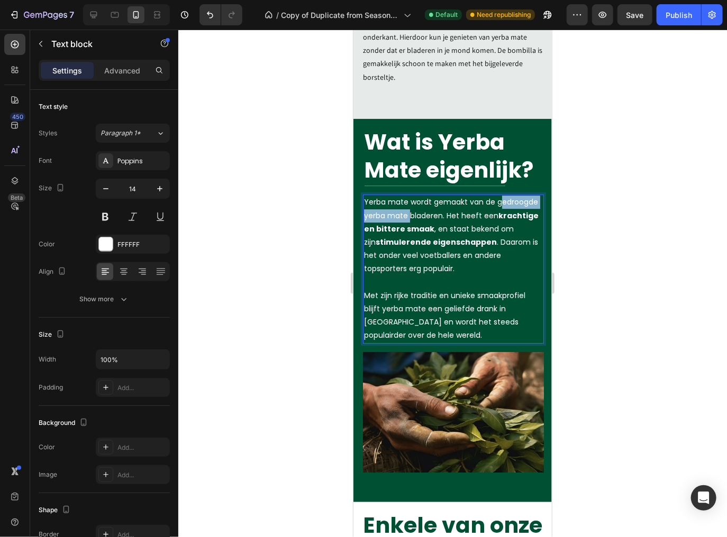
drag, startPoint x: 451, startPoint y: 210, endPoint x: 366, endPoint y: 209, distance: 85.1
click at [366, 209] on p "Yerba mate wordt gemaakt van de gedroogde yerba mate bladeren. Het heeft een kr…" at bounding box center [452, 235] width 179 height 80
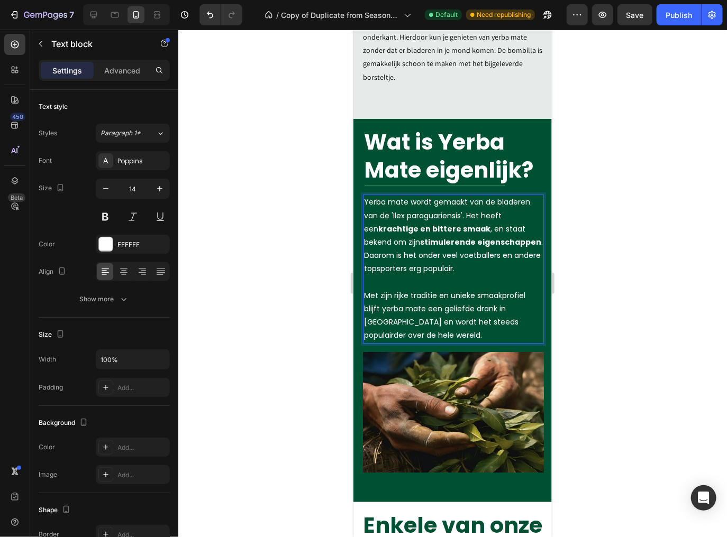
click at [463, 209] on p "Yerba mate wordt gemaakt van de bladeren van de ' Ilex paraguariensis '. Het he…" at bounding box center [452, 235] width 179 height 80
click at [466, 209] on p "Yerba mate wordt gemaakt van de bladeren van de ' Ilex paraguariensis '. Het he…" at bounding box center [452, 235] width 179 height 80
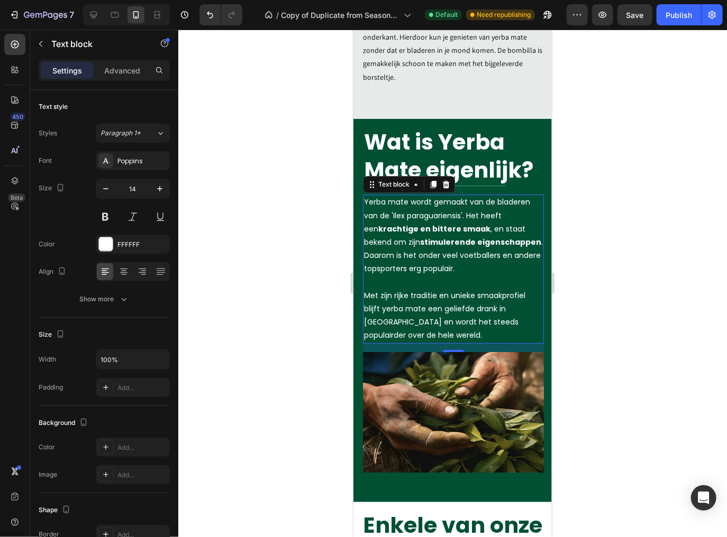
click at [469, 207] on p "Yerba mate wordt gemaakt van de bladeren van de ' Ilex paraguariensis '. Het he…" at bounding box center [452, 235] width 179 height 80
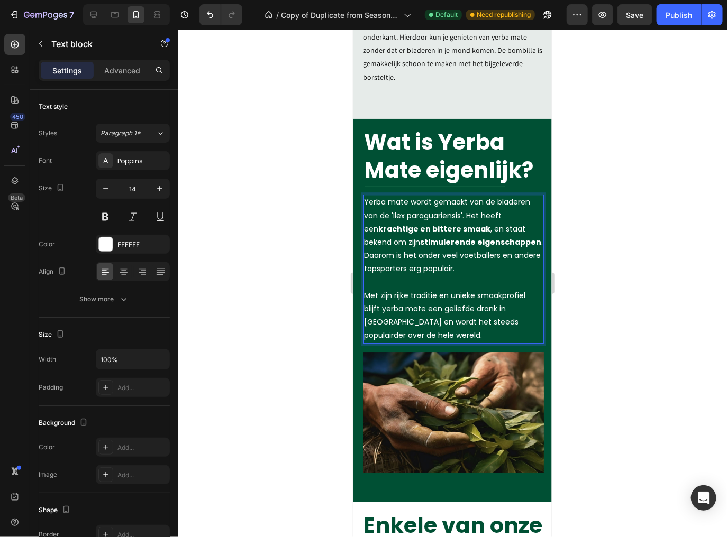
click at [464, 210] on p "Yerba mate wordt gemaakt van de bladeren van de ' Ilex paraguariensis '. Het he…" at bounding box center [452, 235] width 179 height 80
click at [462, 210] on p "Yerba mate wordt gemaakt van de bladeren van de ' Ilex paraguariensis '. Het he…" at bounding box center [452, 235] width 179 height 80
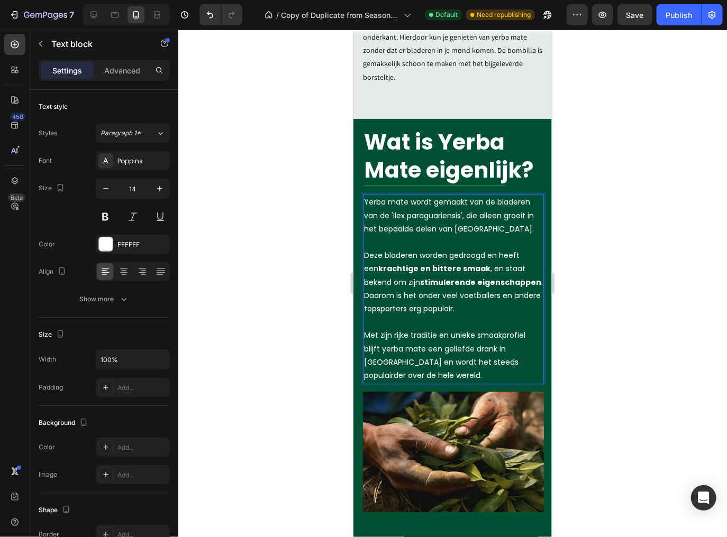
click at [477, 203] on p "Yerba mate wordt gemaakt van de bladeren van de ' Ilex paraguariensis ', die al…" at bounding box center [452, 215] width 179 height 40
click at [463, 205] on p "Yerba mate wordt gemaakt van de bladeren van de ' Ilex paraguariensis ', die al…" at bounding box center [452, 215] width 179 height 40
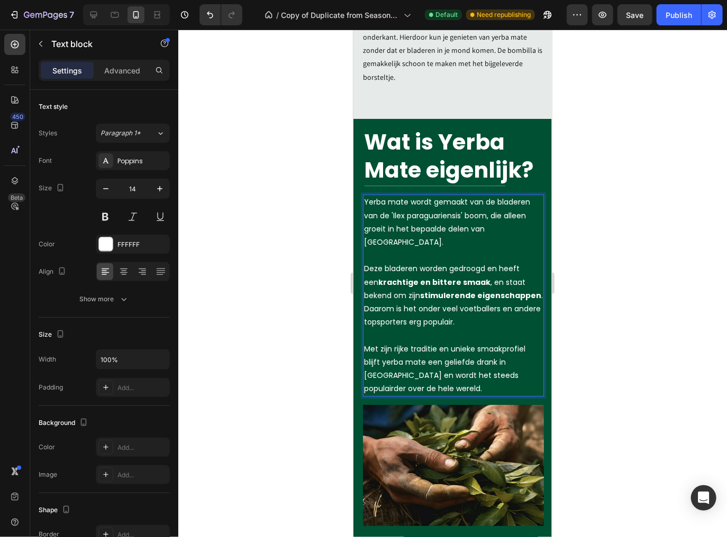
click at [487, 263] on p "Deze bladeren worden gedroogd en heeft een krachtige en bittere smaak , en staa…" at bounding box center [452, 295] width 179 height 67
click at [369, 262] on p "Deze bladeren worden gedroogd en heeft een krachtige en bittere smaak , en staa…" at bounding box center [452, 295] width 179 height 67
click at [363, 262] on p "Deze bladeren worden gedroogd en heeft een krachtige en bittere smaak , en staa…" at bounding box center [452, 295] width 179 height 67
click at [445, 263] on p "Deze bladeren worden gedroogd en heeft een krachtige en bittere smaak , en staa…" at bounding box center [452, 295] width 179 height 67
click at [479, 262] on p "Deze bladeren worden gedroogd en heeft een krachtige en bittere smaak , en staa…" at bounding box center [452, 295] width 179 height 67
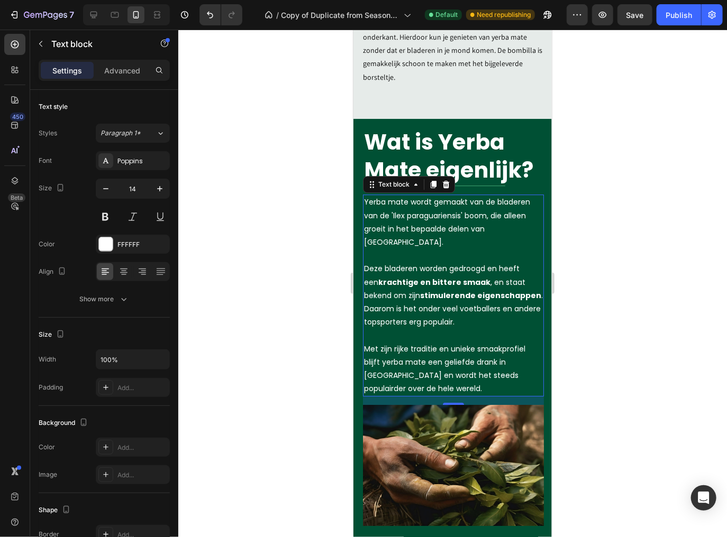
click at [497, 262] on p "Deze bladeren worden gedroogd en heeft een krachtige en bittere smaak , en staa…" at bounding box center [452, 295] width 179 height 67
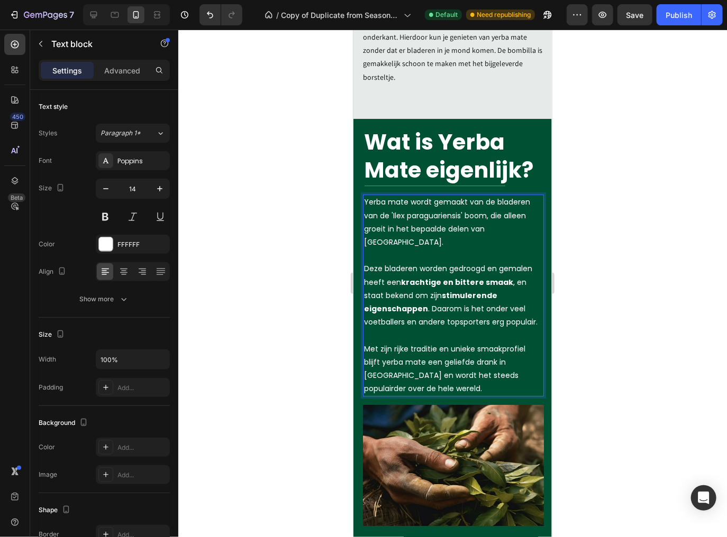
click at [420, 237] on p "Yerba mate wordt gemaakt van de bladeren van de ' Ilex paraguariensis ' boom, d…" at bounding box center [452, 221] width 179 height 53
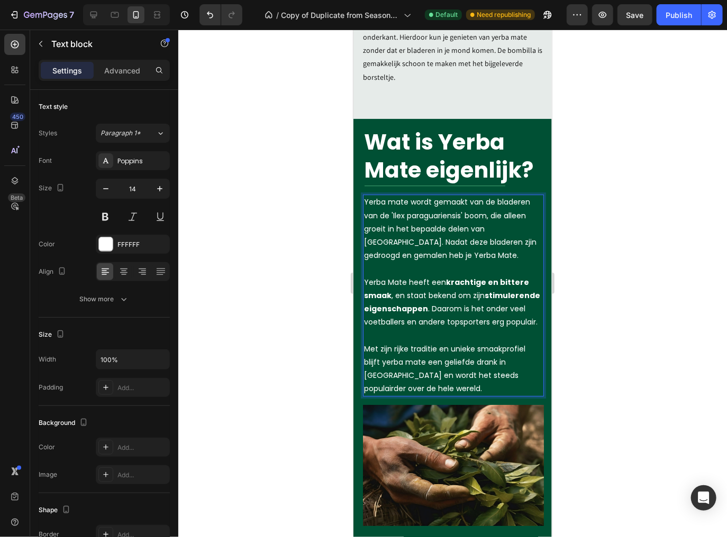
click at [473, 233] on p "Yerba mate wordt gemaakt van de bladeren van de ' Ilex paraguariensis ' boom, d…" at bounding box center [452, 228] width 179 height 67
click at [482, 233] on p "Yerba mate wordt gemaakt van de bladeren van de ' Ilex paraguariensis ' boom, d…" at bounding box center [452, 228] width 179 height 67
click at [489, 231] on p "Yerba mate wordt gemaakt van de bladeren van de ' Ilex paraguariensis ' boom, d…" at bounding box center [452, 228] width 179 height 67
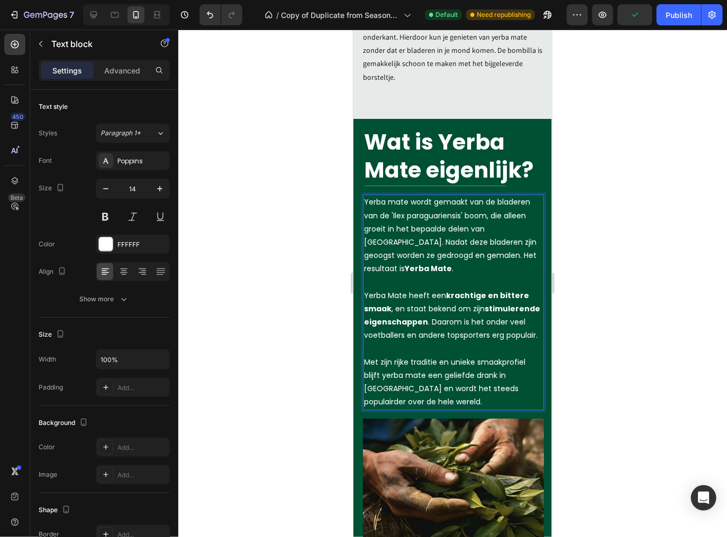
click at [472, 292] on strong "krachtige en bittere smaak" at bounding box center [445, 302] width 165 height 24
click at [451, 313] on p "Yerba Mate heeft een krachtige en bittere smaak , en staat bekend om zijn stimu…" at bounding box center [452, 315] width 179 height 53
click at [424, 315] on p "Yerba Mate heeft een krachtige en bittere smaak , en staat bekend om zijn stimu…" at bounding box center [452, 315] width 179 height 53
click at [423, 316] on p "Yerba Mate heeft een krachtige en bittere smaak , en staat bekend om zijn stimu…" at bounding box center [452, 315] width 179 height 53
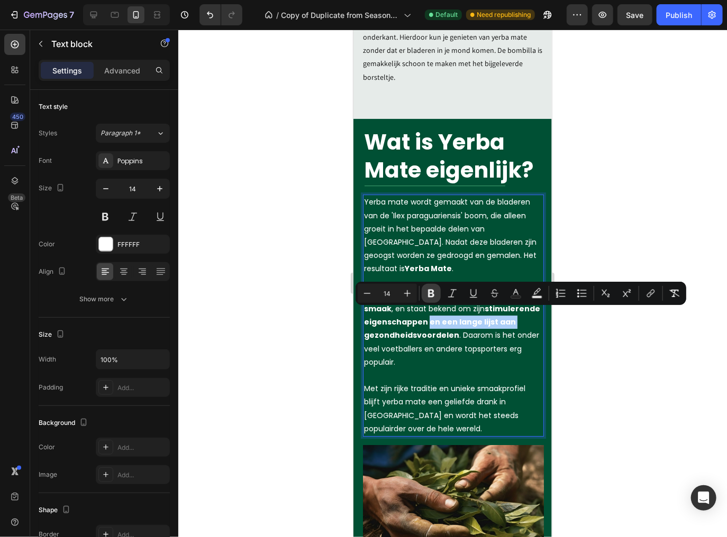
click at [428, 292] on icon "Editor contextual toolbar" at bounding box center [431, 294] width 6 height 8
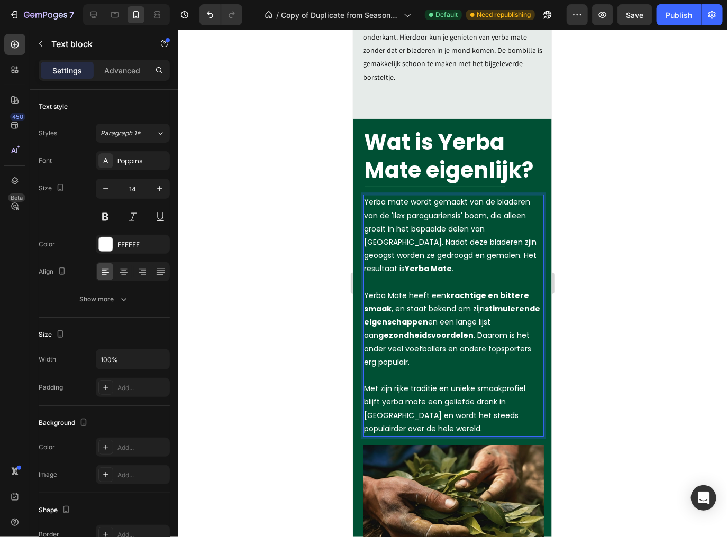
click at [456, 315] on p "Yerba Mate heeft een krachtige en bittere smaak , en staat bekend om zijn stimu…" at bounding box center [452, 329] width 179 height 80
click at [457, 325] on p "Yerba Mate heeft een krachtige en bittere smaak , en staat bekend om zijn stimu…" at bounding box center [452, 329] width 179 height 80
click at [454, 329] on p "Yerba Mate heeft een krachtige en bittere smaak , en staat bekend om zijn stimu…" at bounding box center [452, 329] width 179 height 80
click at [393, 297] on p "Yerba Mate heeft een krachtige en bittere smaak , en staat bekend om zijn stimu…" at bounding box center [452, 329] width 179 height 80
click at [399, 303] on p "Yerba Mate heeft een krachtige en bittere smaak en staat bekend om zijn stimule…" at bounding box center [452, 329] width 179 height 80
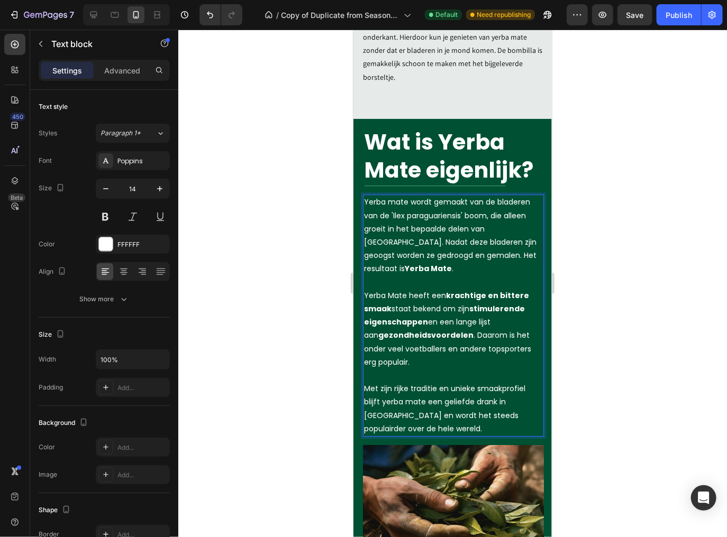
click at [693, 175] on div at bounding box center [452, 284] width 548 height 508
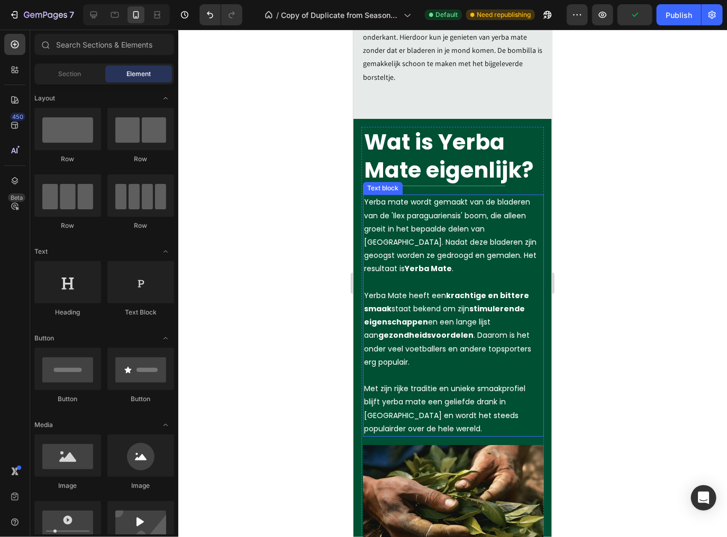
click at [501, 323] on p "Yerba Mate heeft een krachtige en bittere smaak staat bekend om zijn stimuleren…" at bounding box center [452, 329] width 179 height 80
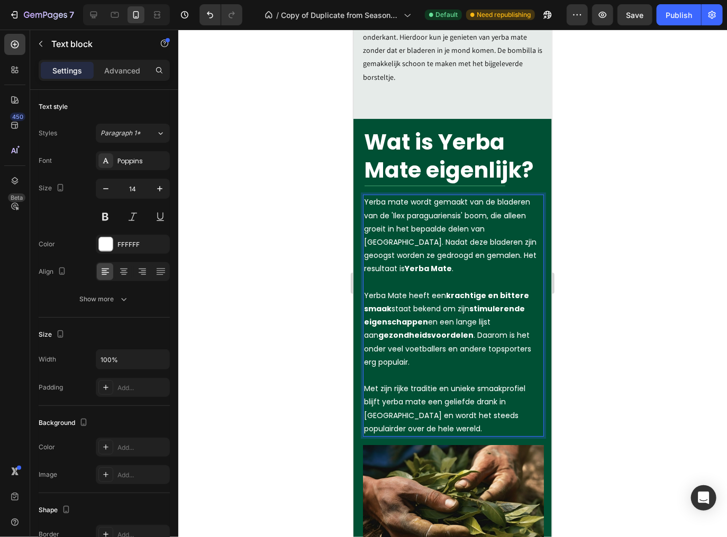
click at [454, 329] on p "Yerba Mate heeft een krachtige en bittere smaak staat bekend om zijn stimuleren…" at bounding box center [452, 329] width 179 height 80
click at [392, 301] on p "Yerba Mate heeft een krachtige en bittere smaak staat bekend om zijn stimuleren…" at bounding box center [452, 329] width 179 height 80
click at [437, 406] on p "Met zijn rijke traditie en unieke smaakprofiel blijft yerba mate een geliefde d…" at bounding box center [452, 408] width 179 height 53
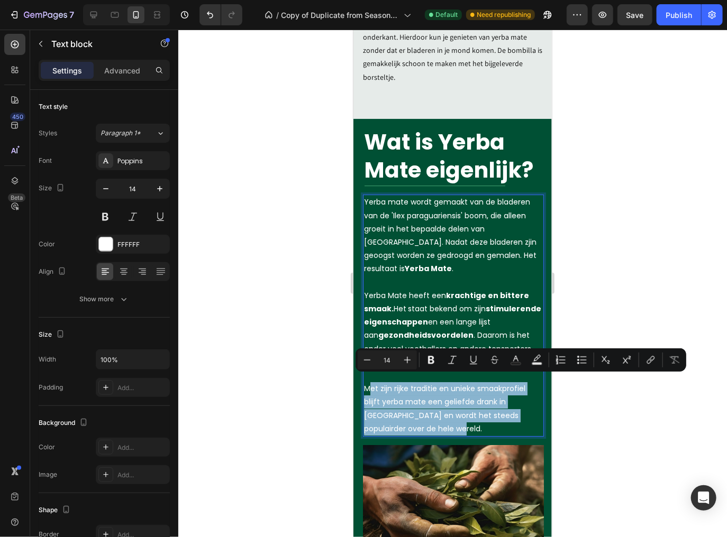
drag, startPoint x: 418, startPoint y: 410, endPoint x: 367, endPoint y: 376, distance: 61.0
click at [367, 382] on p "Met zijn rijke traditie en unieke smaakprofiel blijft yerba mate een geliefde d…" at bounding box center [452, 408] width 179 height 53
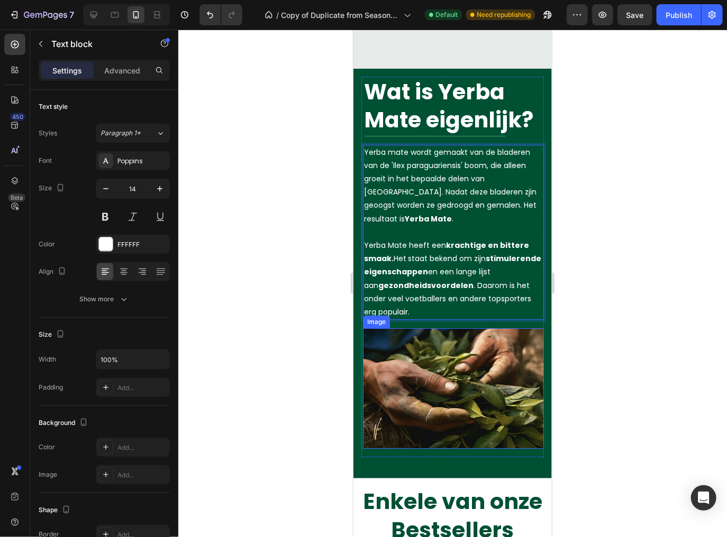
scroll to position [1510, 0]
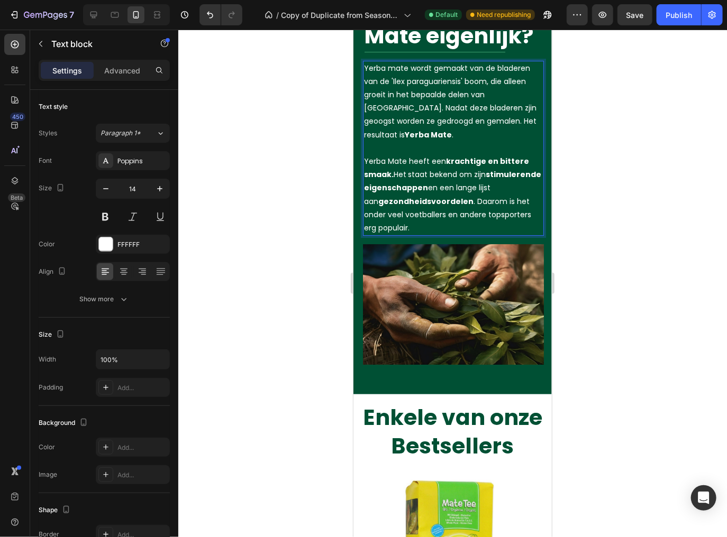
click at [500, 178] on p "Yerba Mate heeft een krachtige en bittere smaak. Het staat bekend om zijn stimu…" at bounding box center [452, 194] width 179 height 80
